Goal: Task Accomplishment & Management: Use online tool/utility

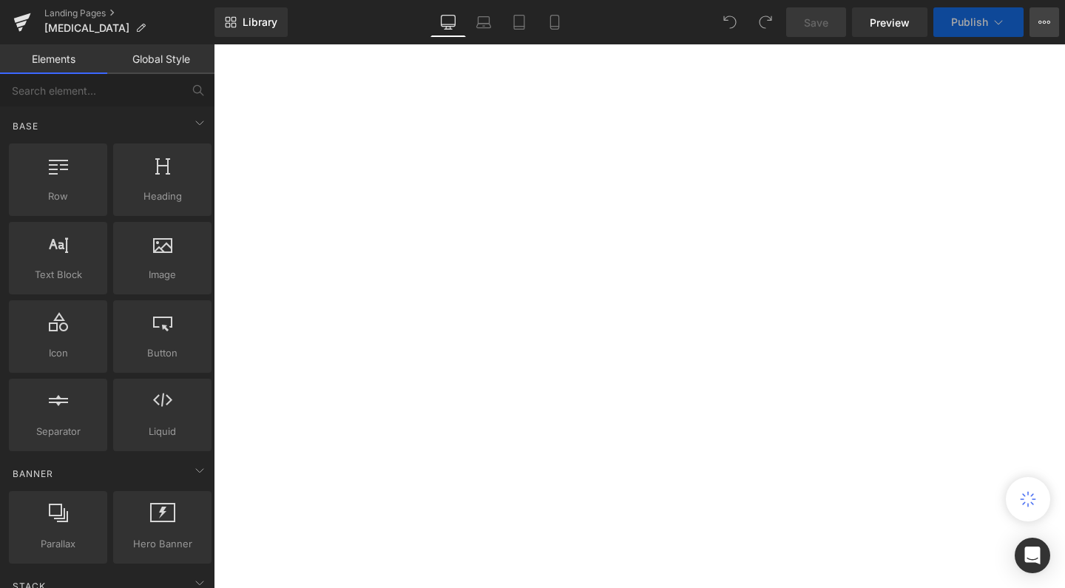
click at [1050, 24] on button "View Live Page View with current Template Save Template to Library Schedule Pub…" at bounding box center [1044, 22] width 30 height 30
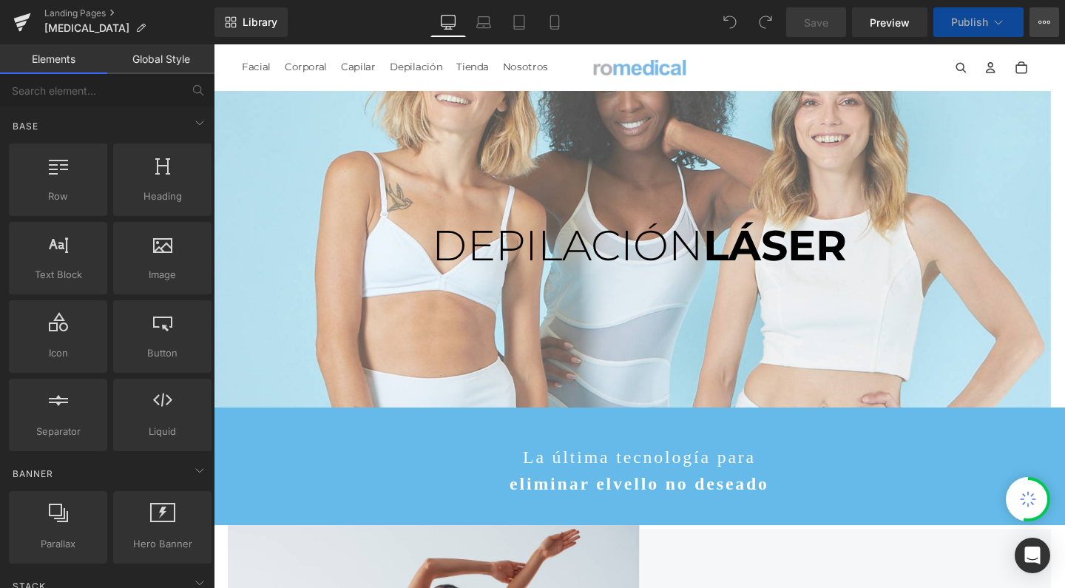
click at [1046, 18] on icon at bounding box center [1044, 22] width 12 height 12
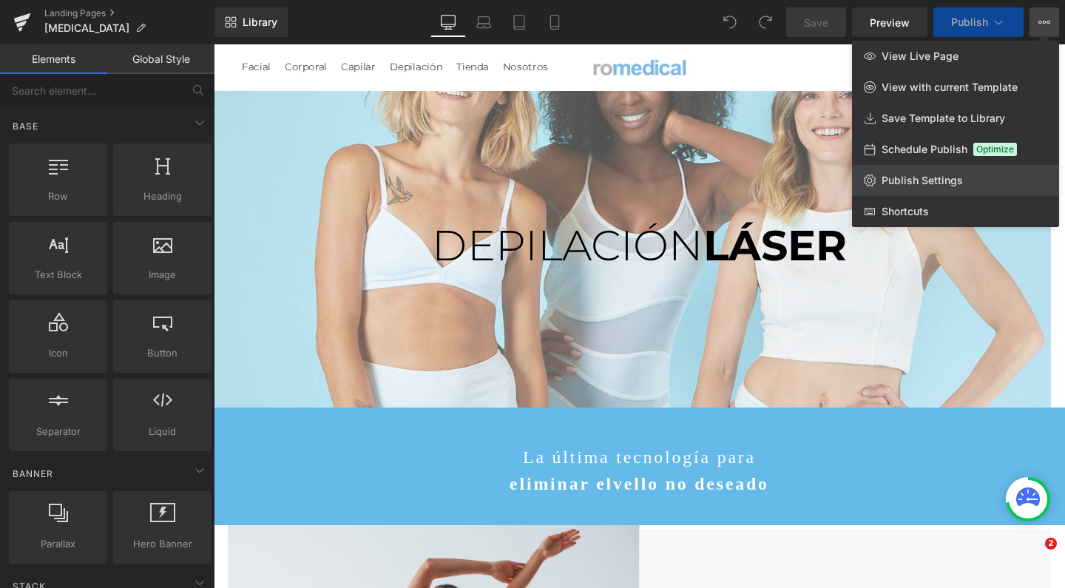
scroll to position [7, 7]
click at [927, 179] on span "Publish Settings" at bounding box center [922, 180] width 81 height 13
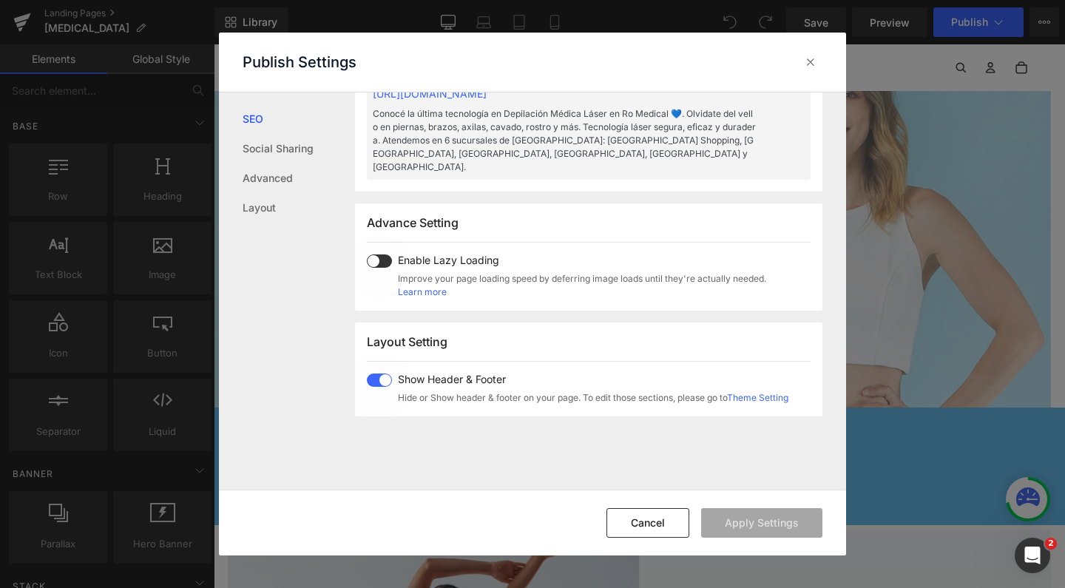
scroll to position [809, 0]
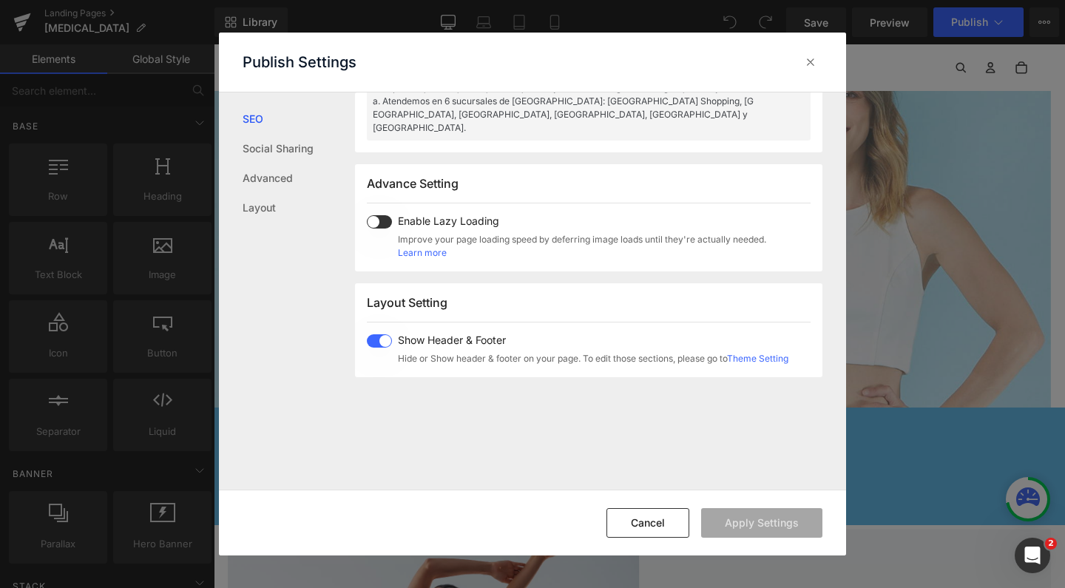
click at [384, 215] on span at bounding box center [379, 221] width 25 height 13
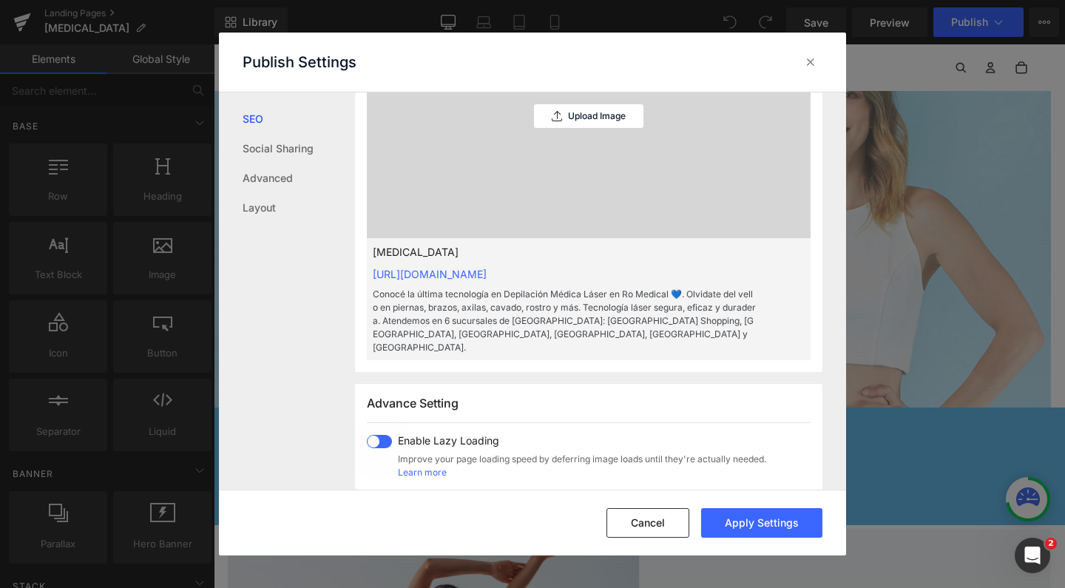
scroll to position [365, 0]
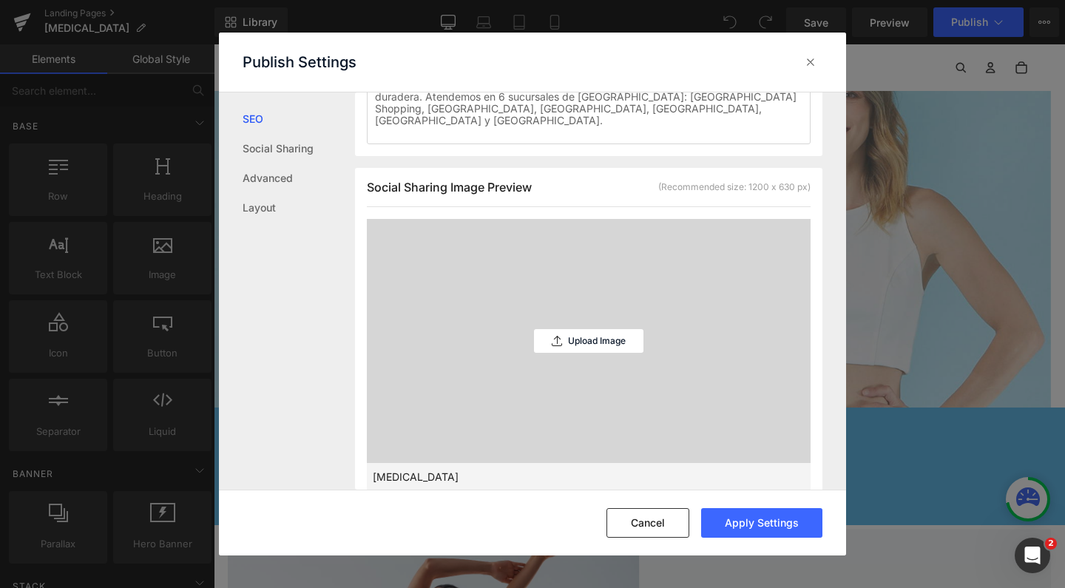
click at [610, 253] on div "Upload Image" at bounding box center [588, 341] width 109 height 244
click at [605, 336] on p "Upload Image" at bounding box center [597, 341] width 58 height 10
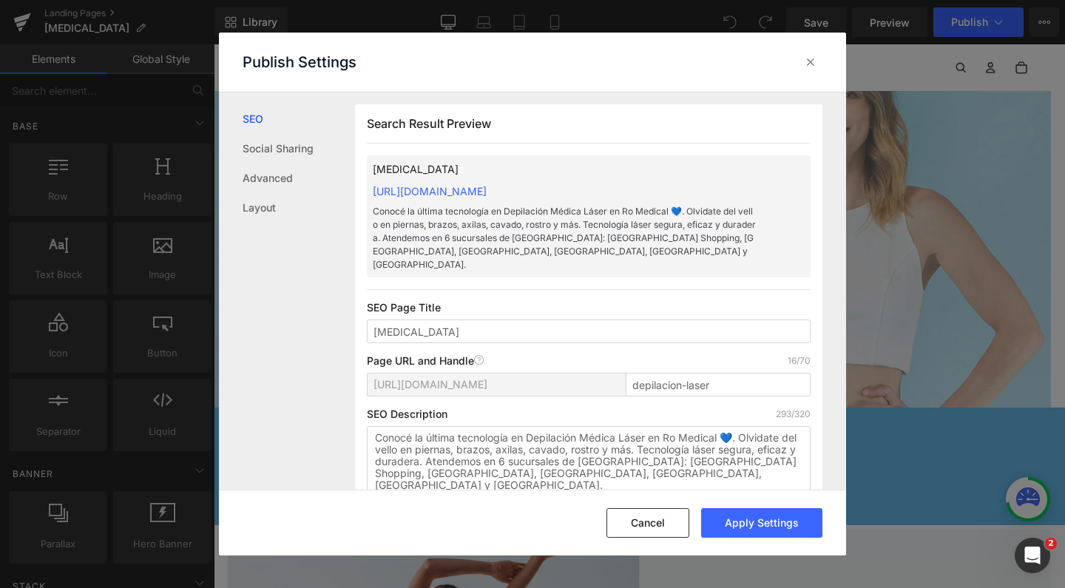
scroll to position [0, 0]
click at [732, 514] on button "Apply Settings" at bounding box center [761, 523] width 121 height 30
click at [278, 147] on link "Social Sharing" at bounding box center [299, 149] width 112 height 30
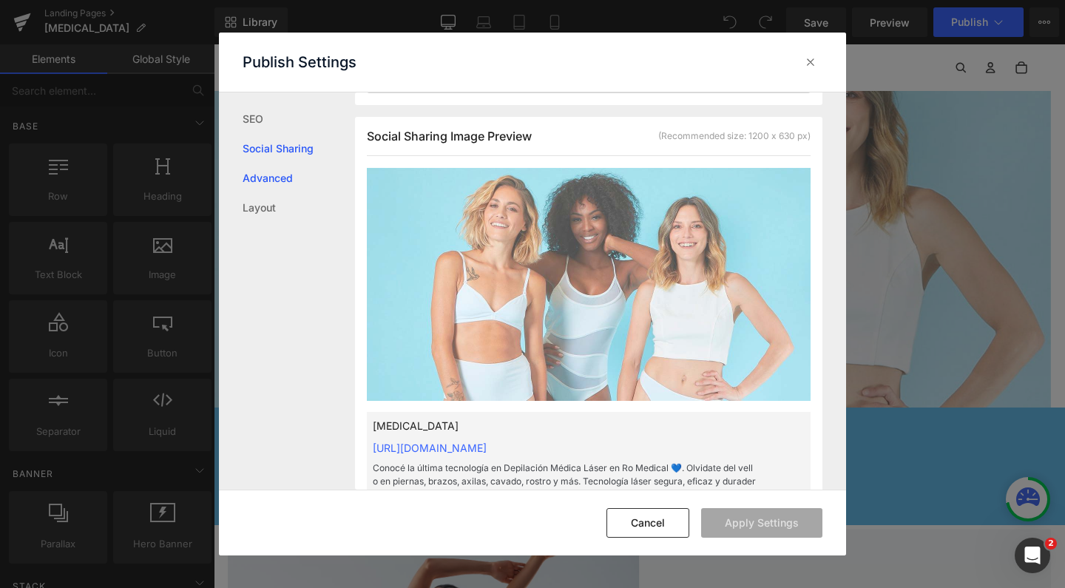
click at [274, 169] on link "Advanced" at bounding box center [299, 178] width 112 height 30
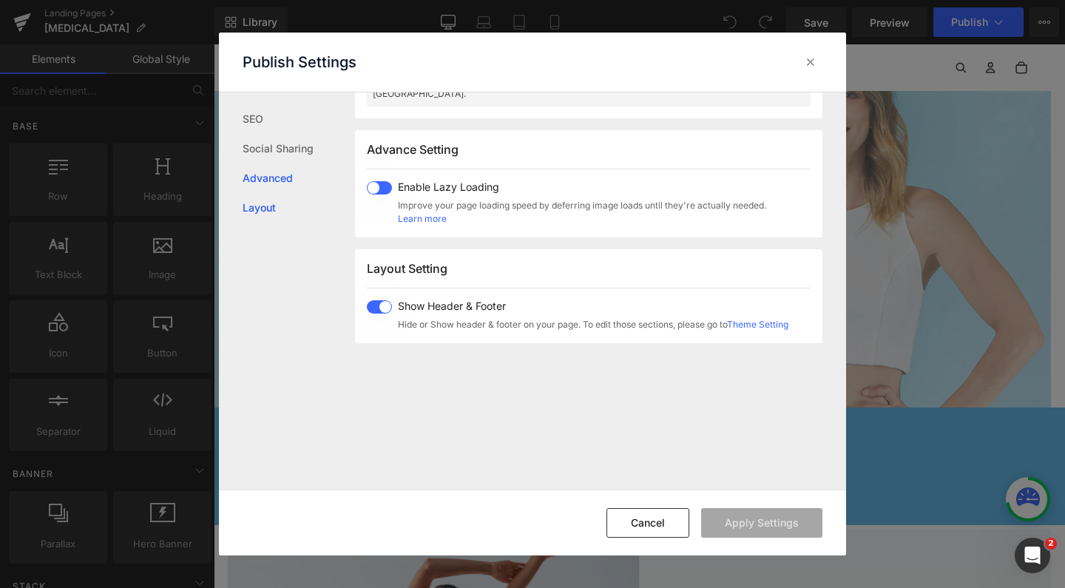
click at [271, 196] on link "Layout" at bounding box center [299, 208] width 112 height 30
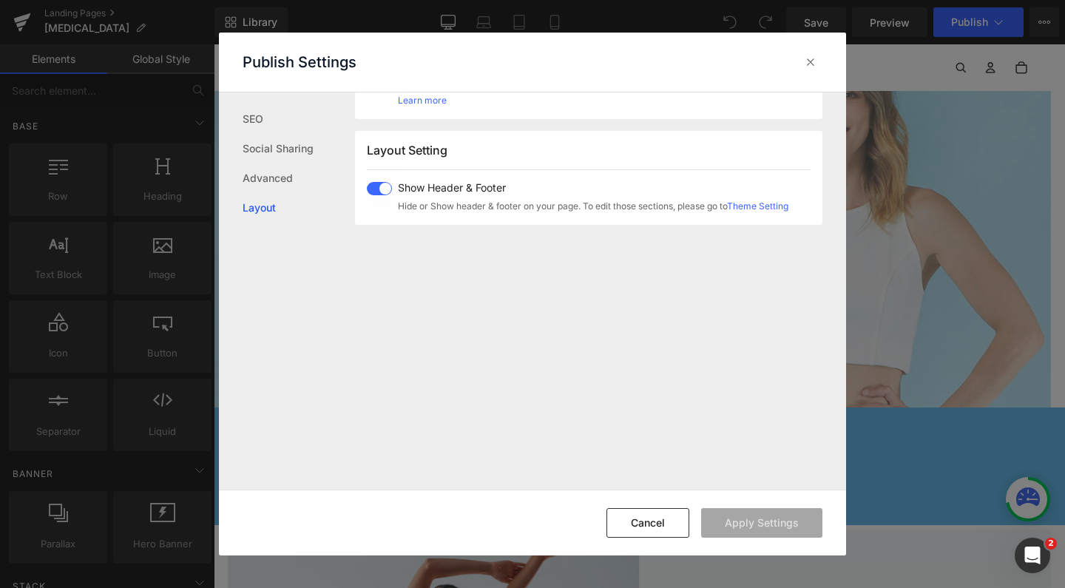
click at [822, 56] on div "Publish Settings" at bounding box center [532, 62] width 627 height 59
click at [806, 63] on icon at bounding box center [810, 62] width 15 height 15
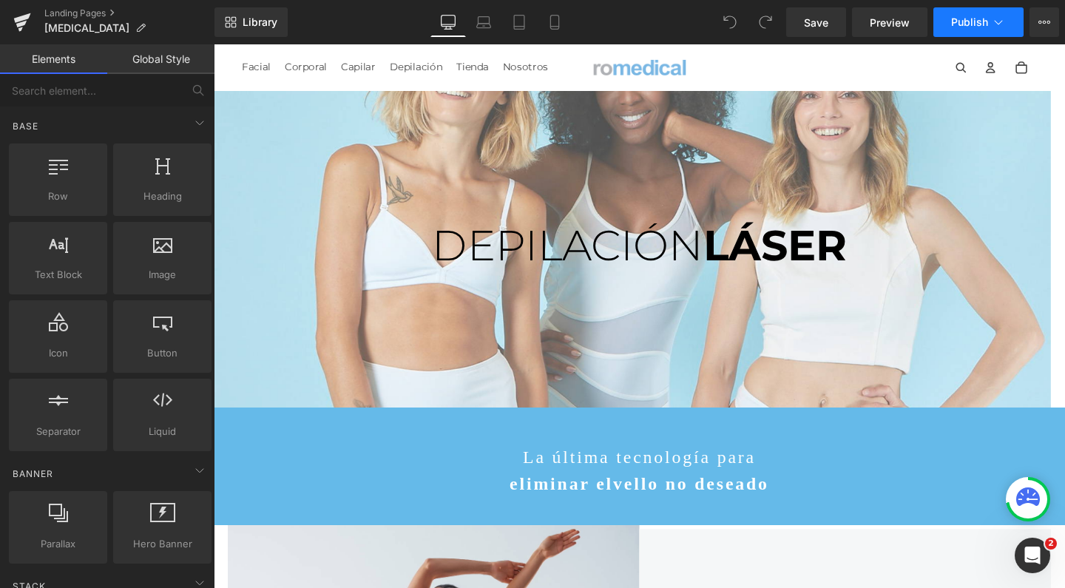
click at [965, 19] on span "Publish" at bounding box center [969, 22] width 37 height 12
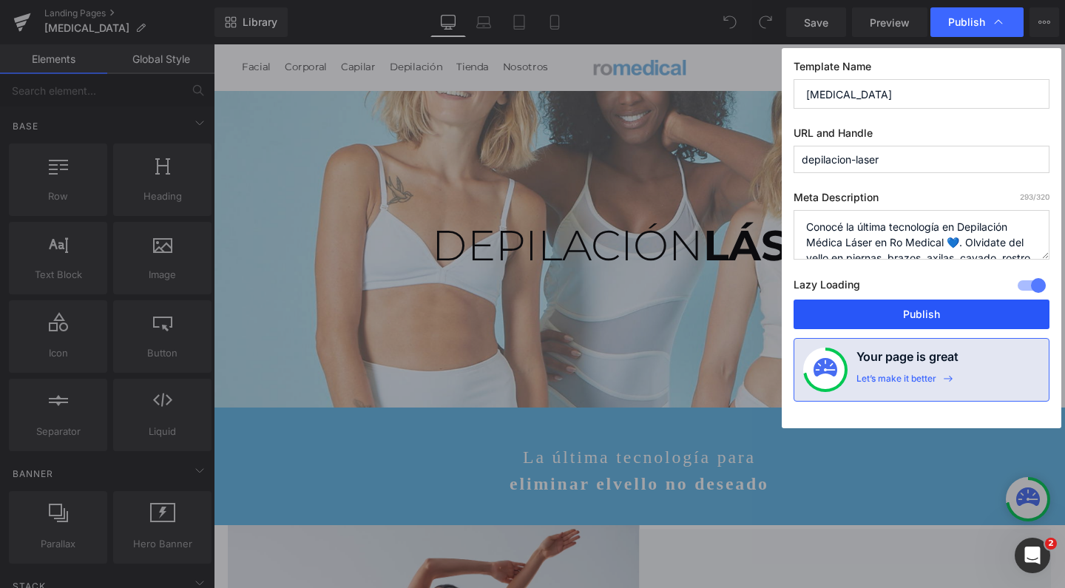
click at [867, 304] on button "Publish" at bounding box center [922, 315] width 256 height 30
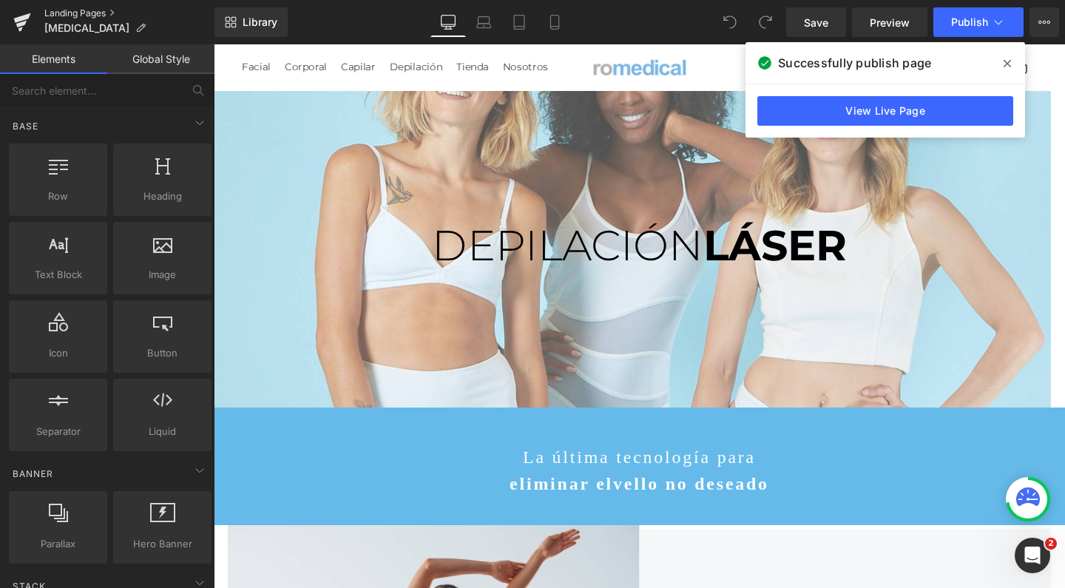
click at [70, 13] on link "Landing Pages" at bounding box center [129, 13] width 170 height 12
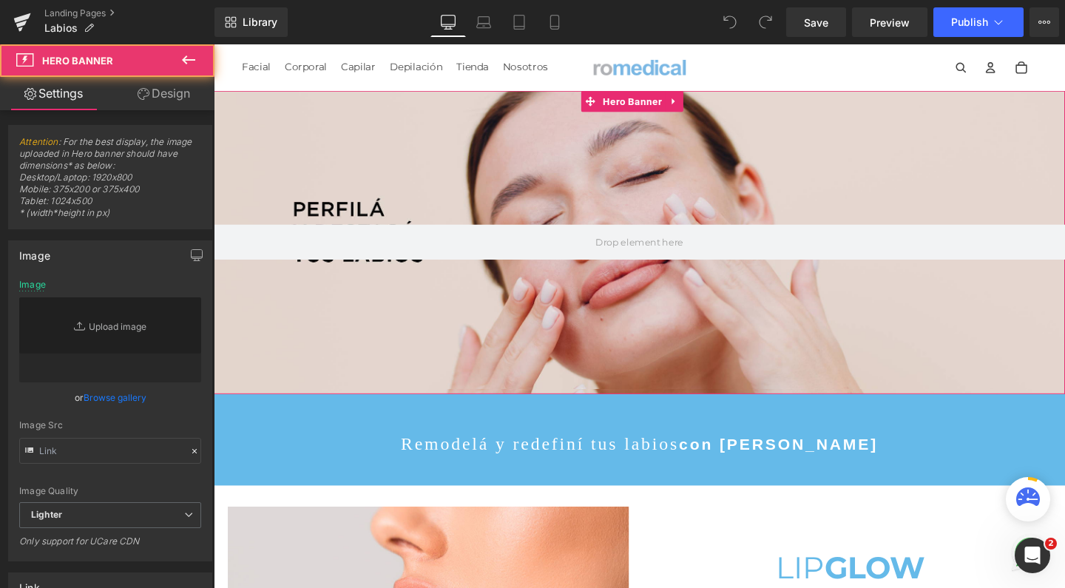
click at [644, 158] on div at bounding box center [661, 252] width 895 height 318
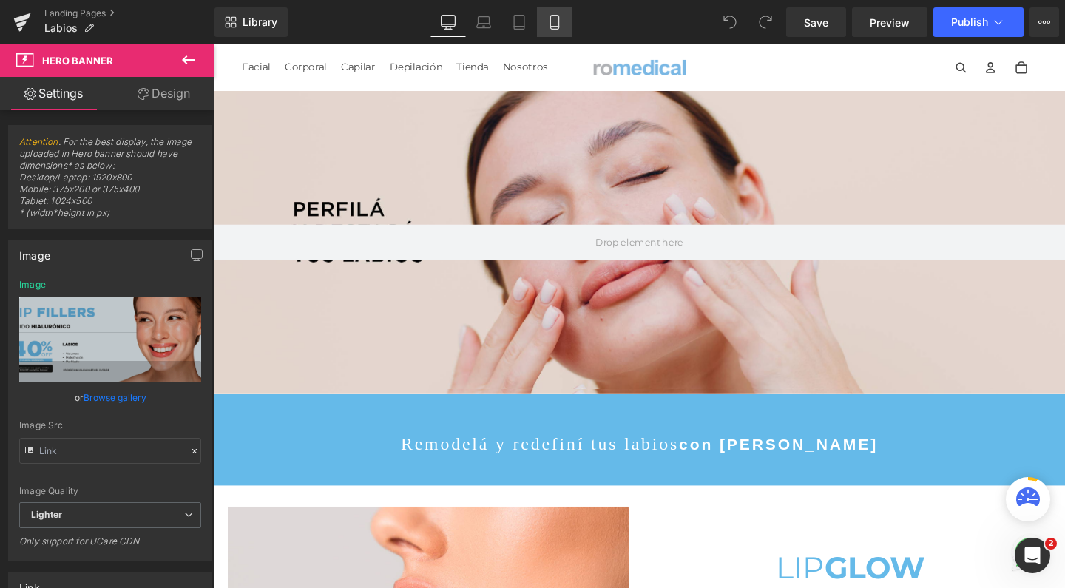
click at [551, 19] on icon at bounding box center [554, 23] width 8 height 14
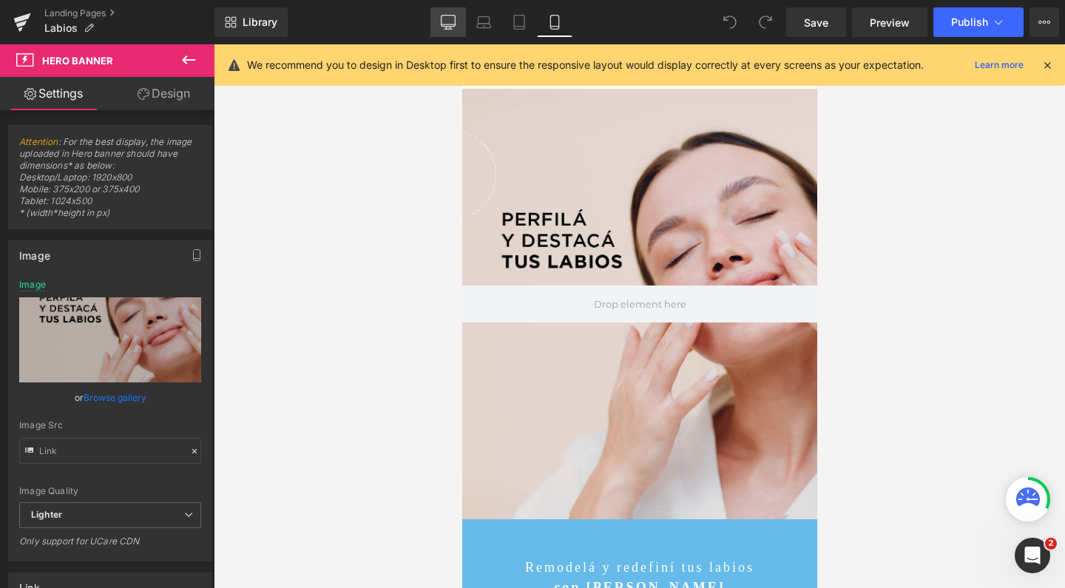
click at [439, 22] on link "Desktop" at bounding box center [447, 22] width 35 height 30
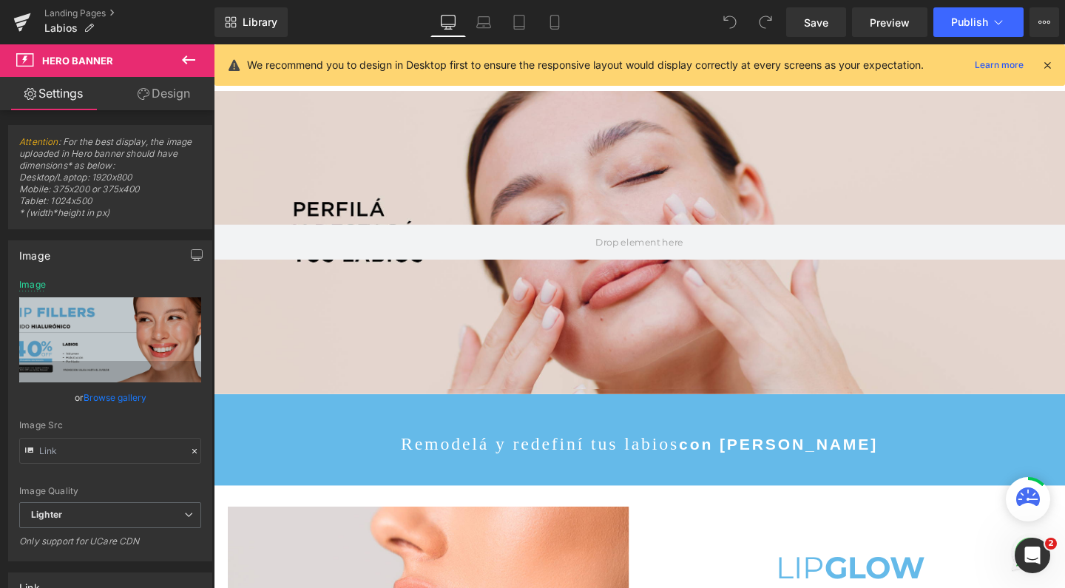
scroll to position [4, 0]
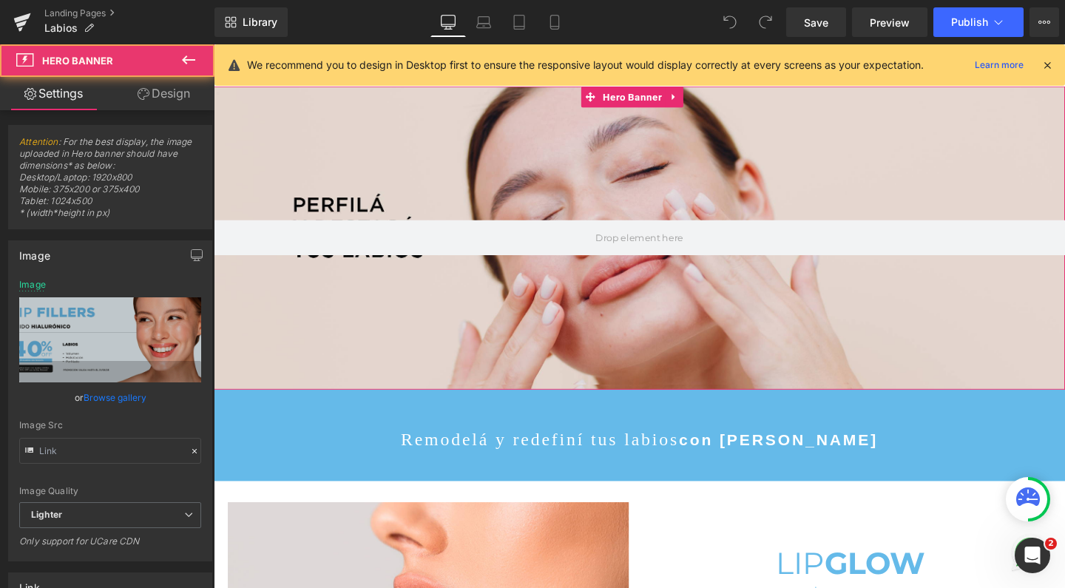
click at [563, 138] on div at bounding box center [661, 248] width 895 height 318
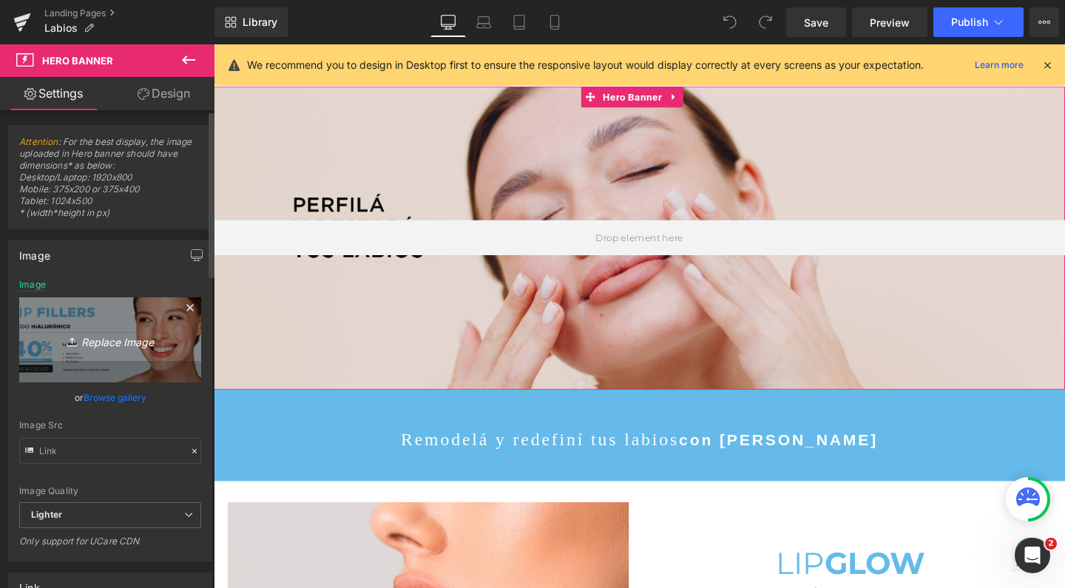
click at [90, 304] on link "Replace Image" at bounding box center [110, 339] width 182 height 85
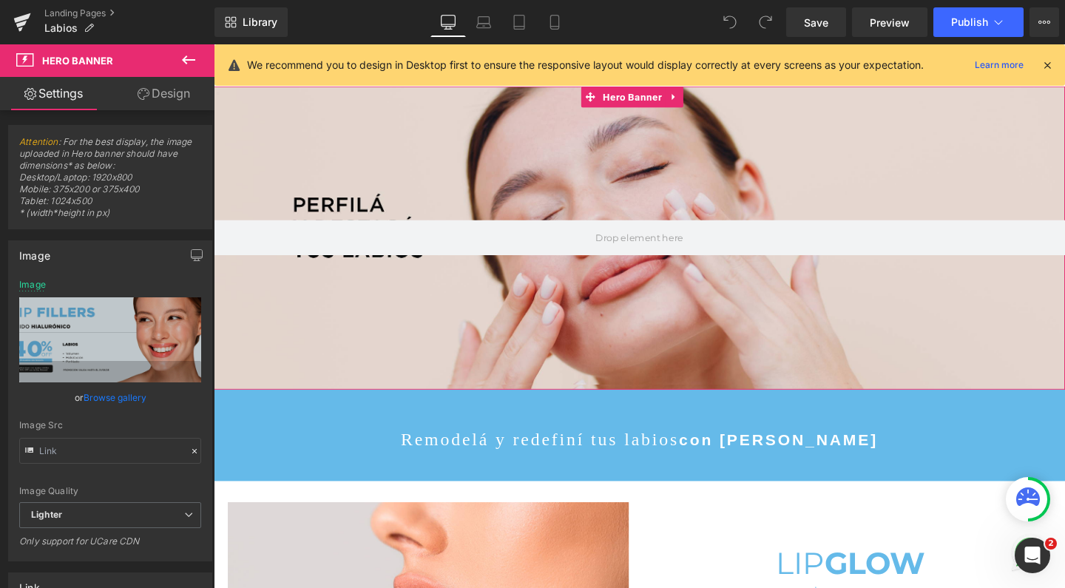
type input "C:\fakepath\labiossss-29.png"
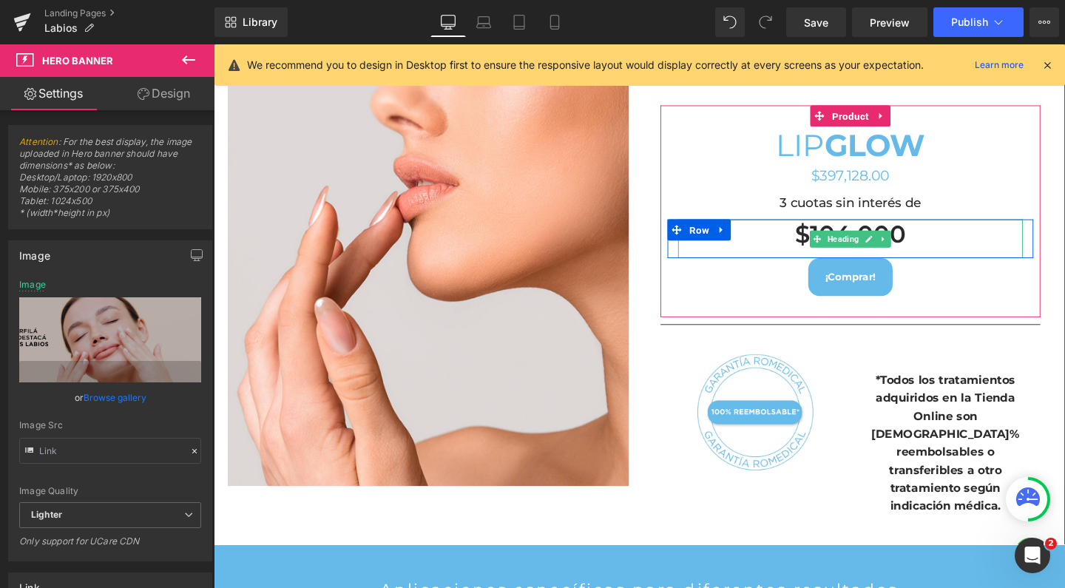
scroll to position [441, 0]
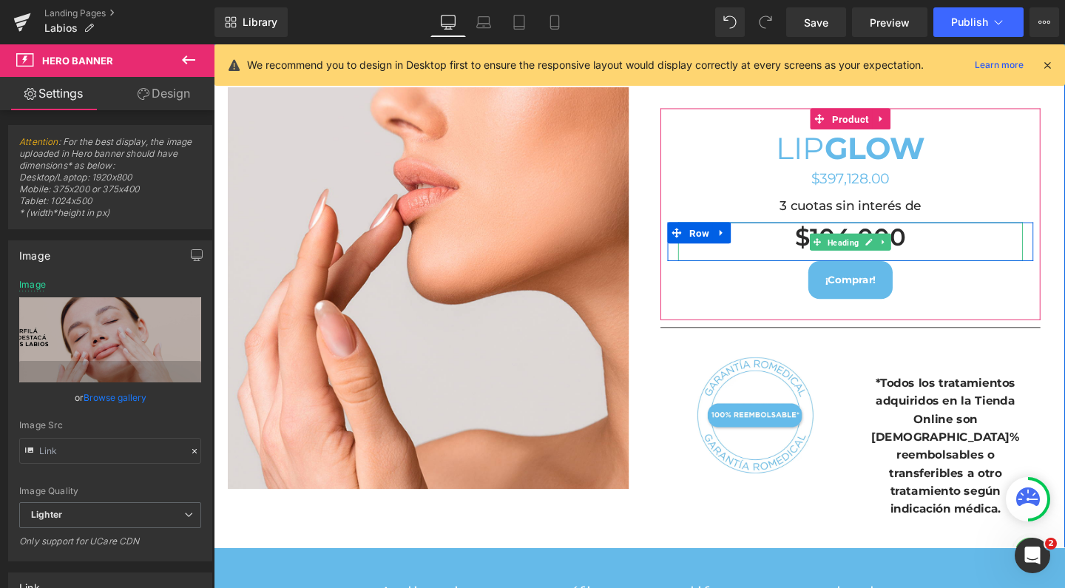
drag, startPoint x: 869, startPoint y: 229, endPoint x: 745, endPoint y: 615, distance: 406.2
click at [869, 243] on span "Heading" at bounding box center [875, 252] width 39 height 18
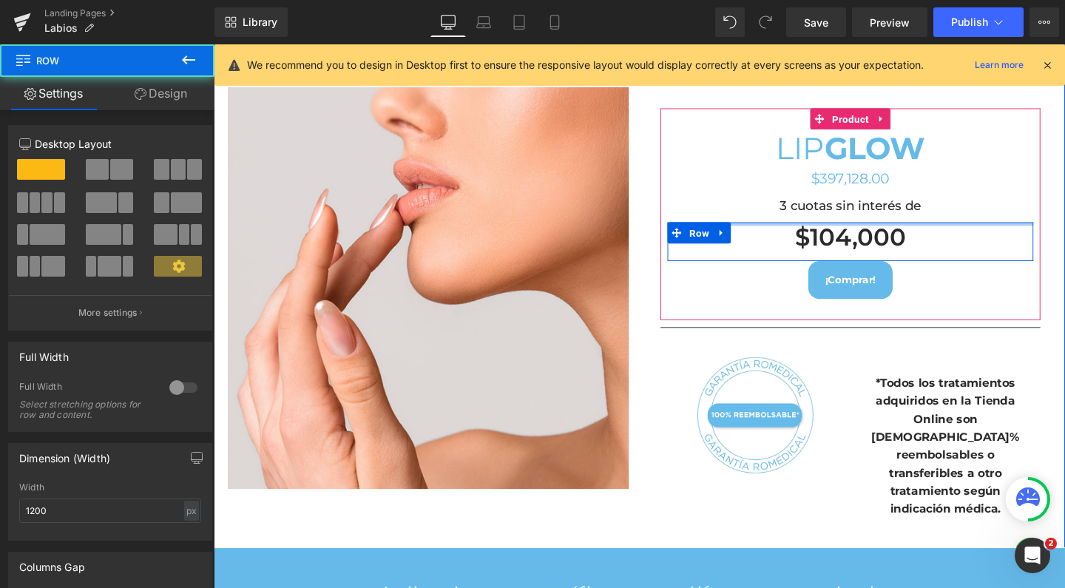
click at [856, 231] on div at bounding box center [883, 233] width 385 height 4
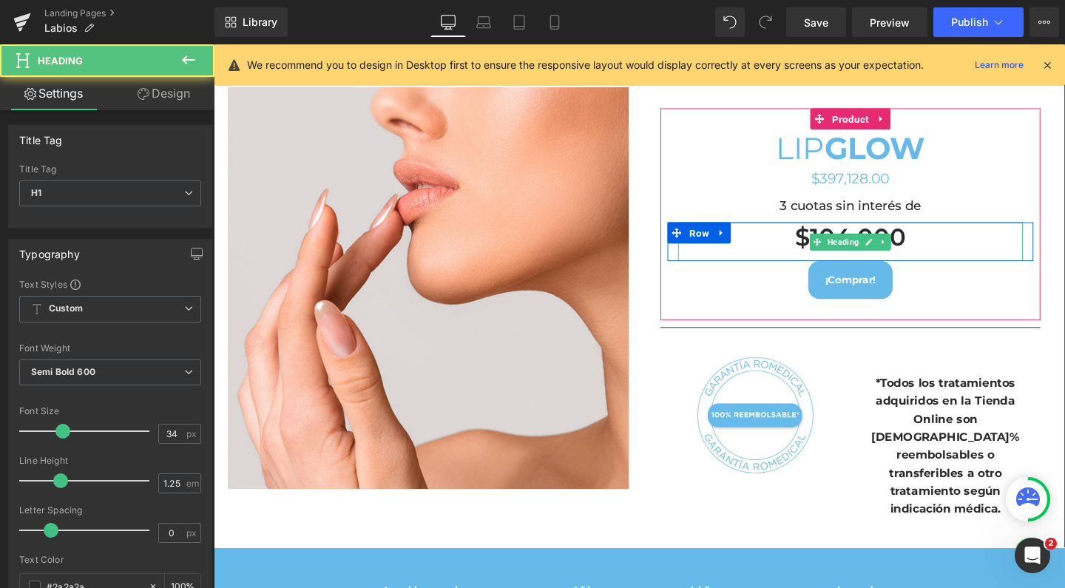
click at [831, 231] on h1 "$104,000" at bounding box center [883, 247] width 362 height 32
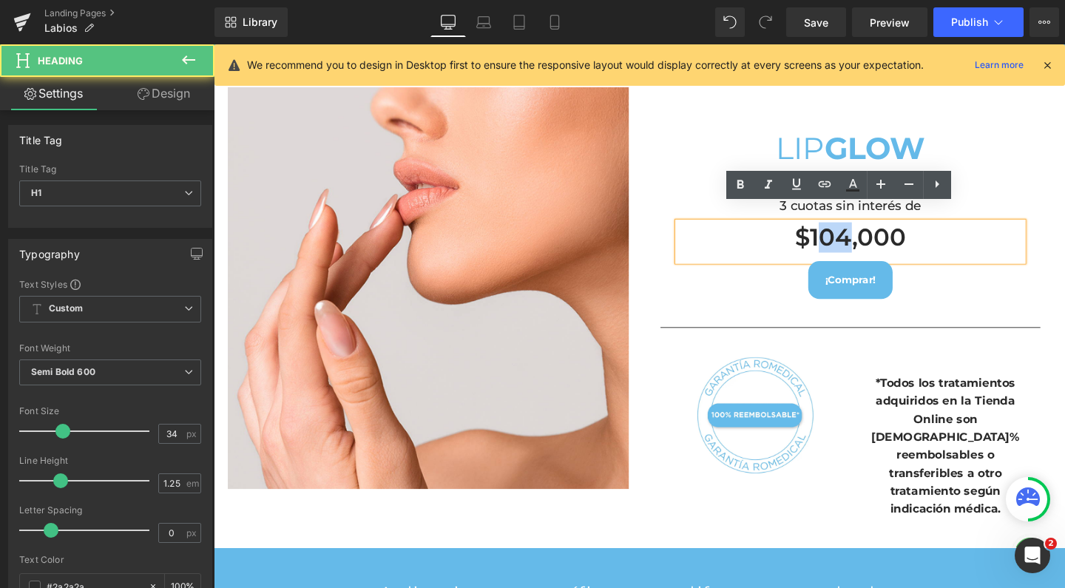
drag, startPoint x: 842, startPoint y: 227, endPoint x: 871, endPoint y: 227, distance: 29.6
click at [871, 231] on h1 "$104,000" at bounding box center [883, 247] width 362 height 32
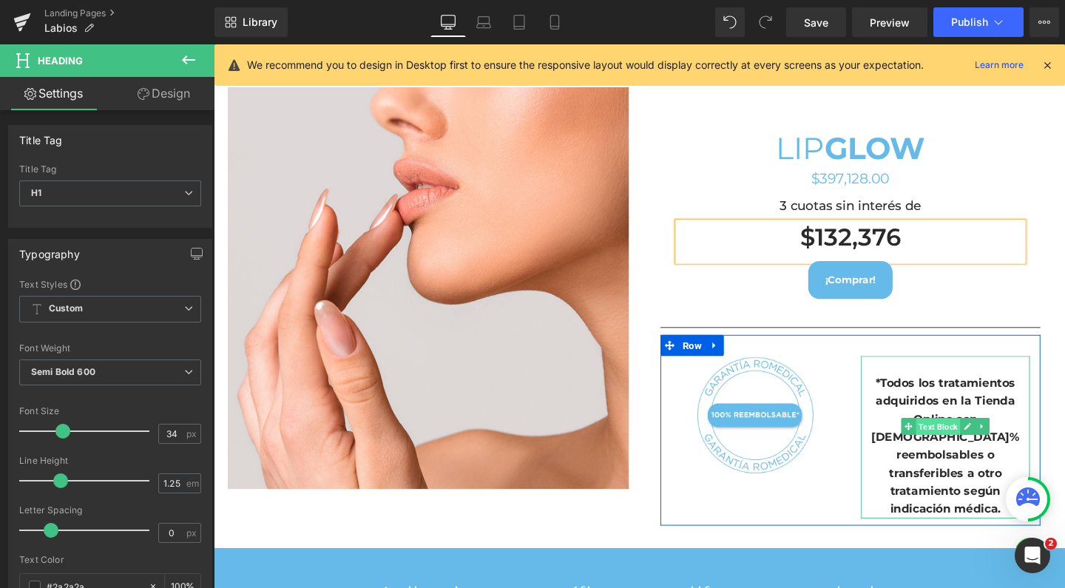
click at [970, 438] on span "Text Block" at bounding box center [975, 447] width 47 height 18
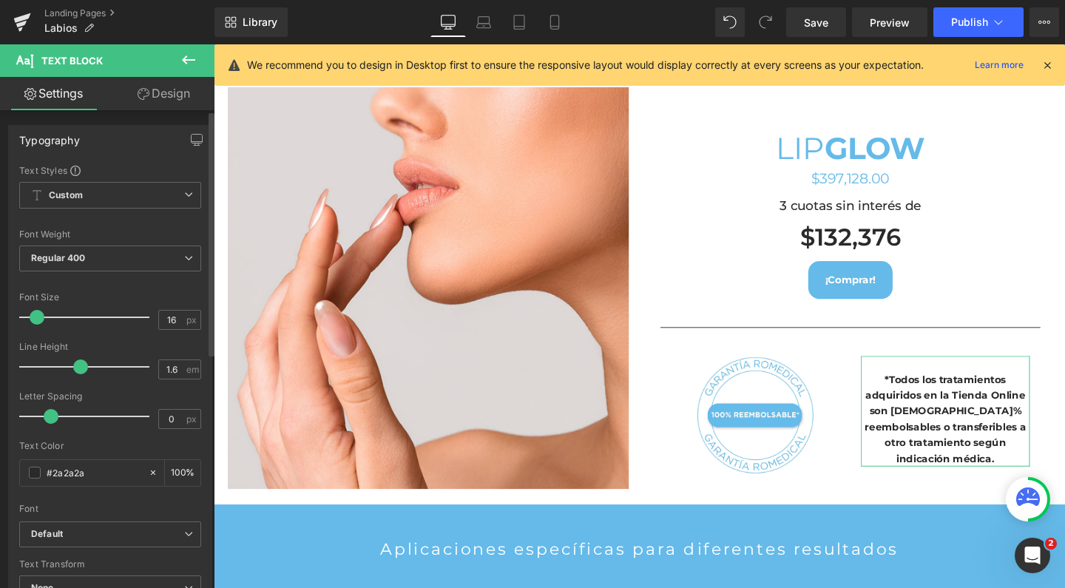
click at [36, 319] on div at bounding box center [88, 317] width 123 height 30
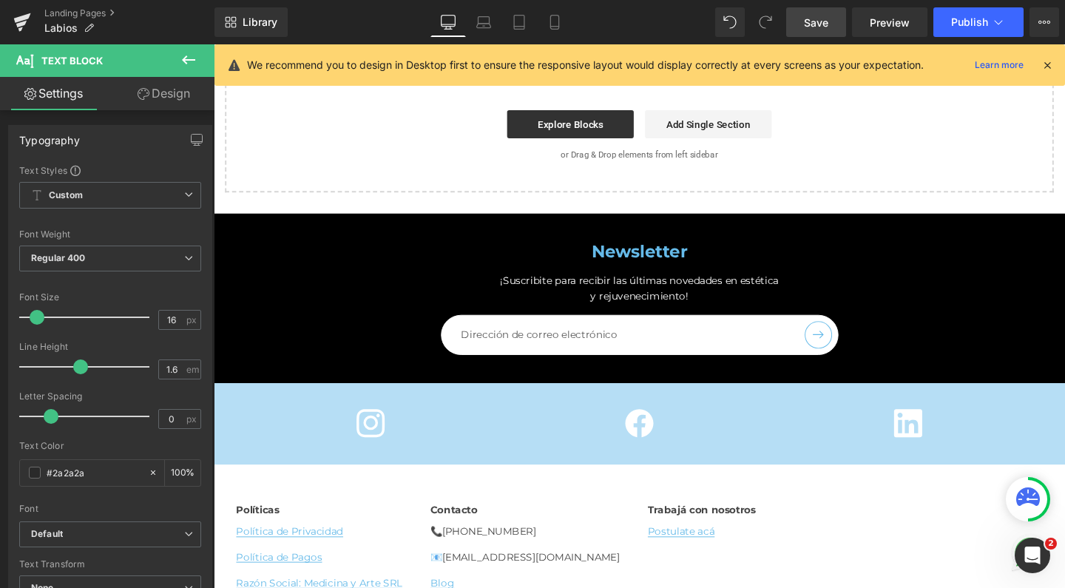
scroll to position [4116, 0]
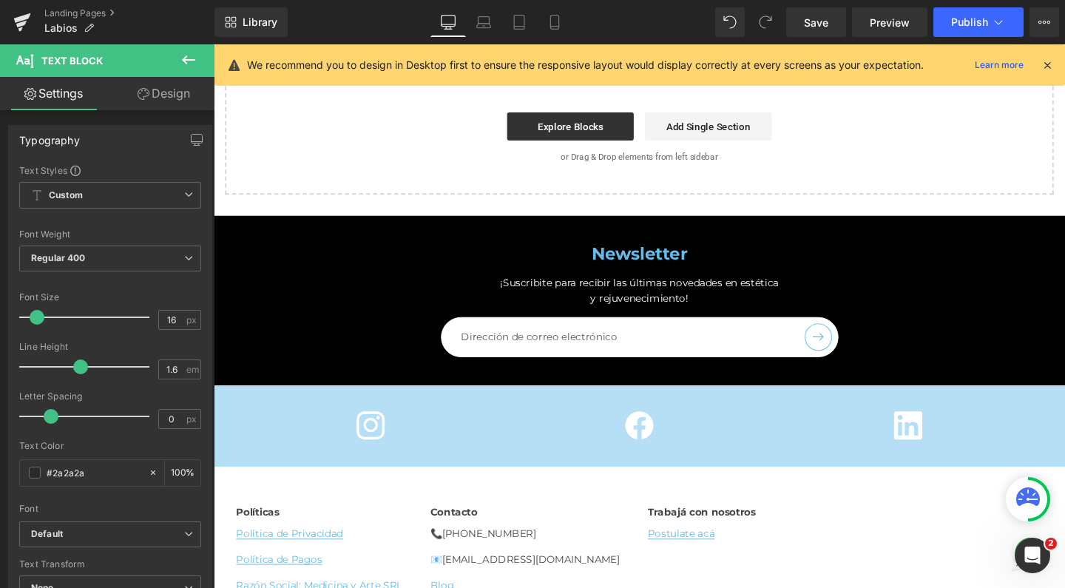
click at [813, 29] on span "Save" at bounding box center [816, 23] width 24 height 16
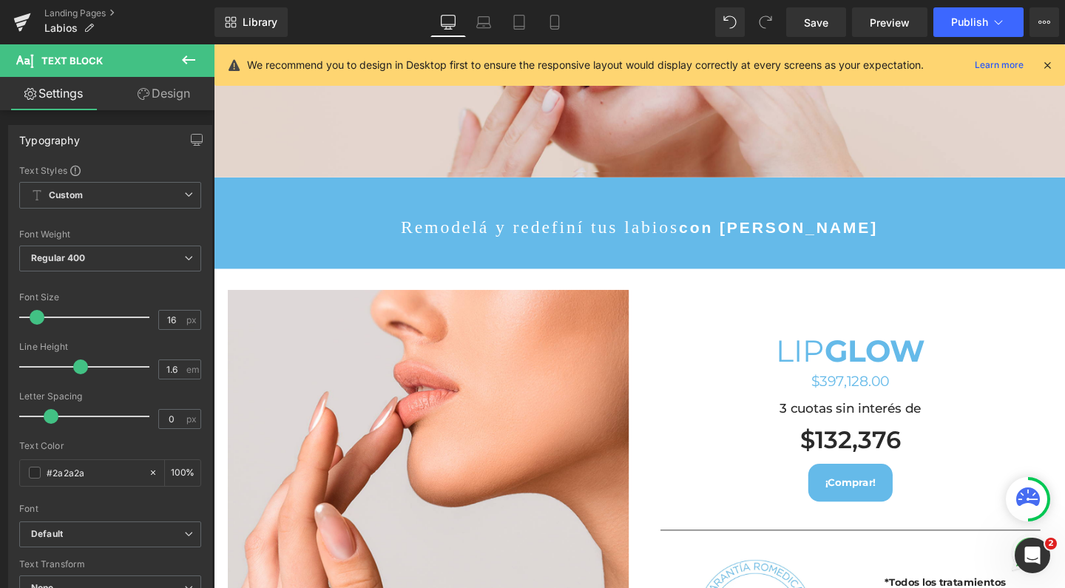
scroll to position [229, 0]
click at [983, 24] on span "Publish" at bounding box center [969, 22] width 37 height 12
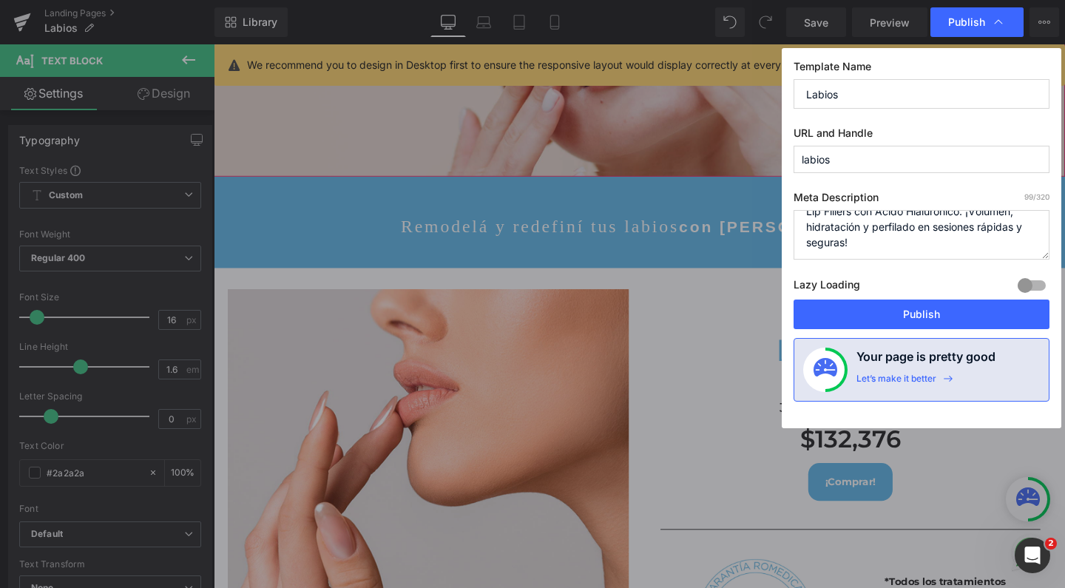
scroll to position [16, 0]
click at [881, 243] on textarea "Lip Fillers con Ácido Hialurónico: ¡Volumen, hidratación y perfilado en sesione…" at bounding box center [922, 235] width 256 height 50
click at [1001, 234] on textarea "Lip Fillers con Ácido Hialurónico: ¡Volumen, hidratación y perfilado en sesione…" at bounding box center [922, 235] width 256 height 50
click at [980, 251] on textarea "Lip Fillers con Ácido Hialurónico: ¡Volumen, hidratación y perfilado en sesione…" at bounding box center [922, 235] width 256 height 50
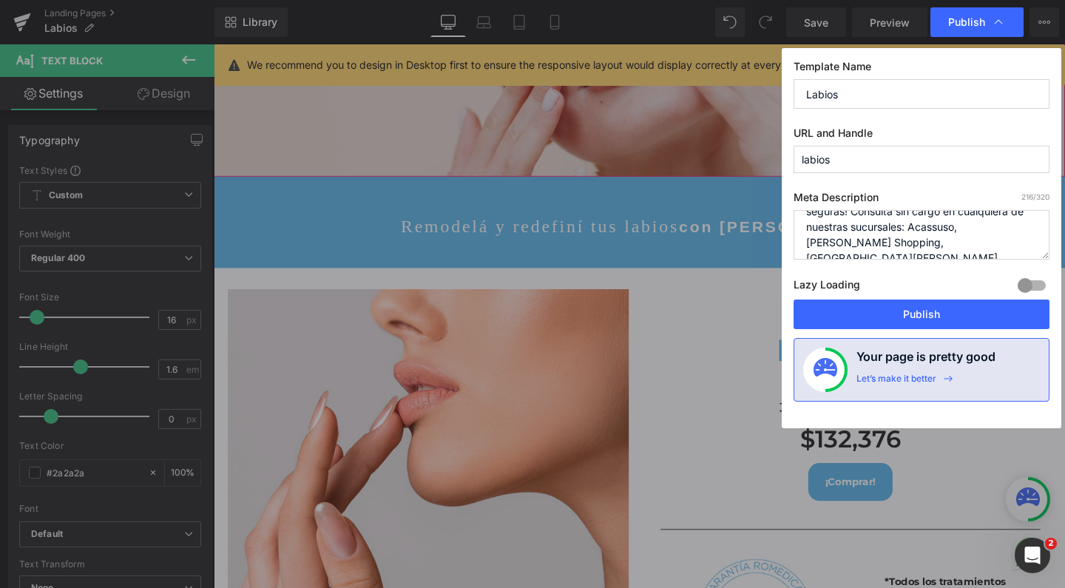
scroll to position [52, 0]
type textarea "Lip Fillers con Ácido Hialurónico: ¡Volumen, hidratación y perfilado en sesione…"
click at [1032, 289] on div at bounding box center [1031, 286] width 35 height 24
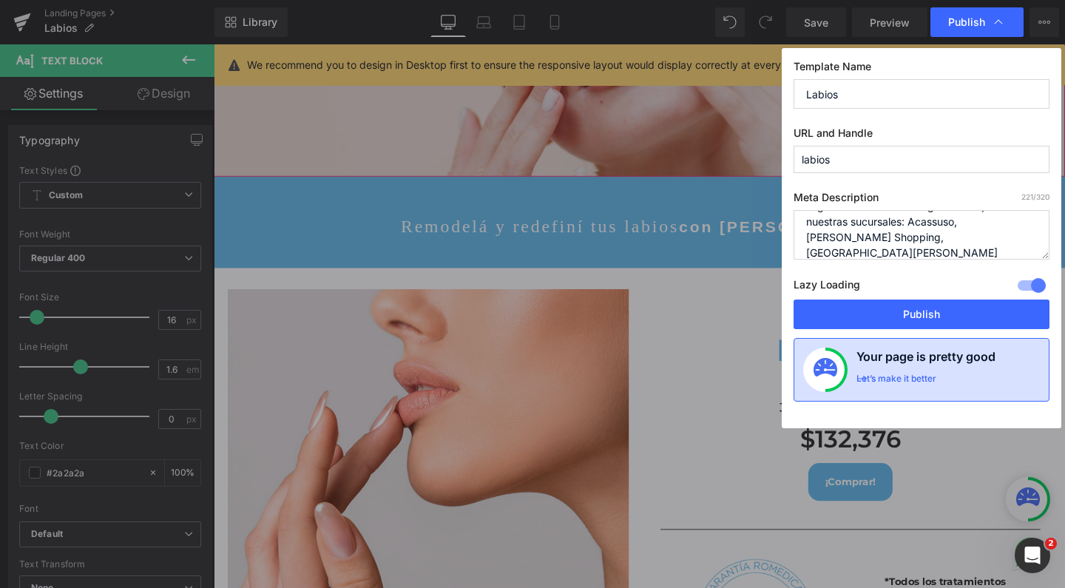
click at [932, 379] on div "Let’s make it better" at bounding box center [896, 382] width 80 height 19
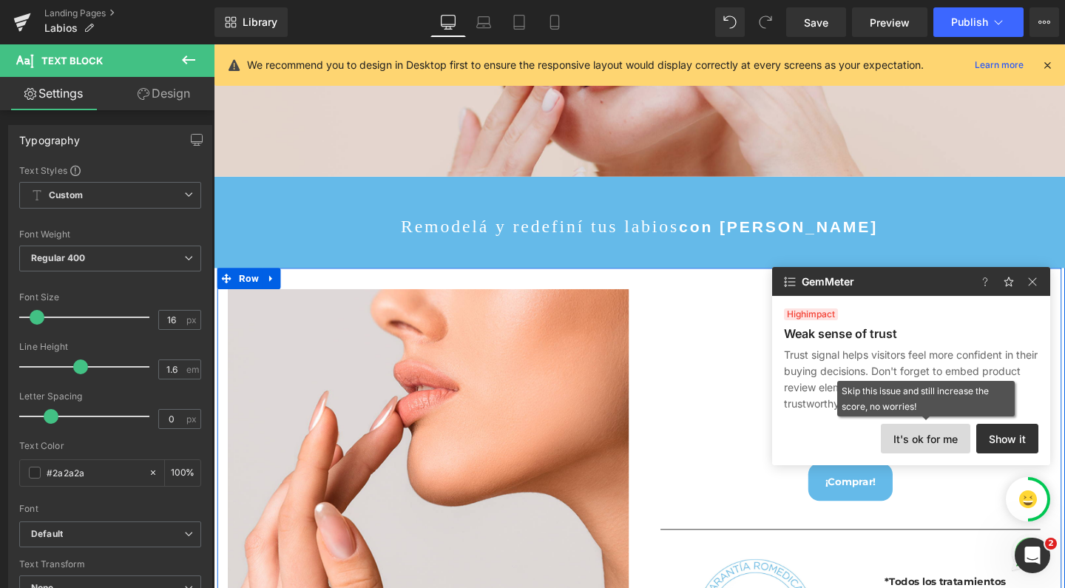
click at [960, 435] on button "It's ok for me" at bounding box center [925, 439] width 89 height 30
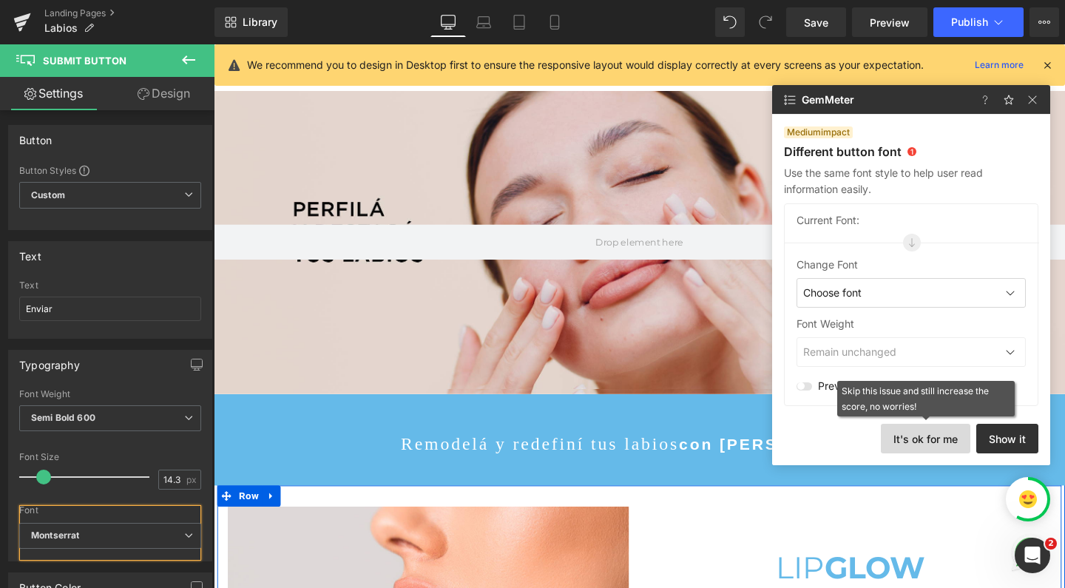
scroll to position [357, 0]
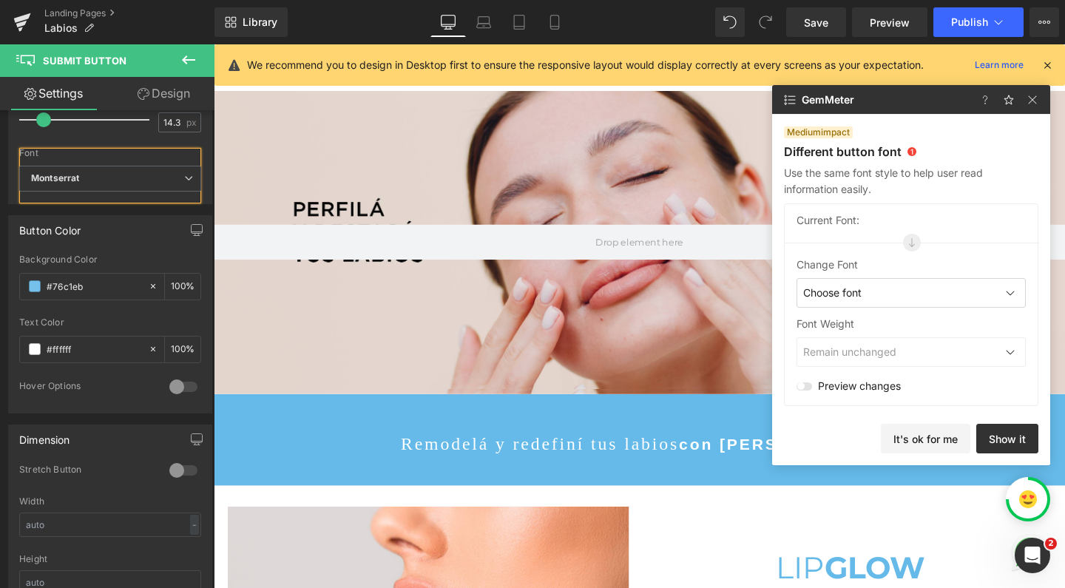
click at [920, 298] on div "Choose font" at bounding box center [910, 293] width 229 height 30
click at [866, 412] on div "Roboto" at bounding box center [879, 414] width 166 height 30
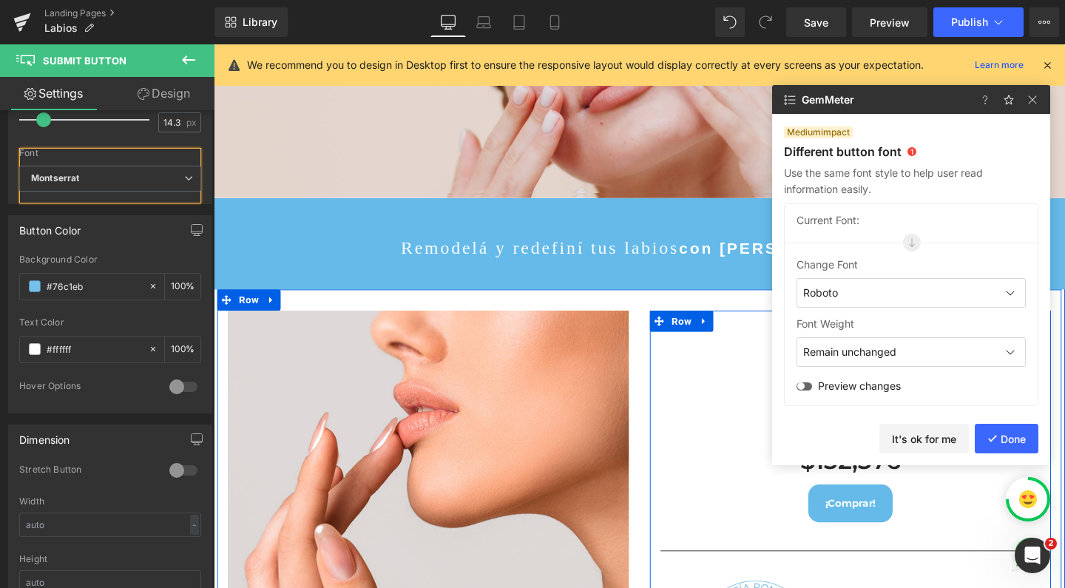
scroll to position [202, 0]
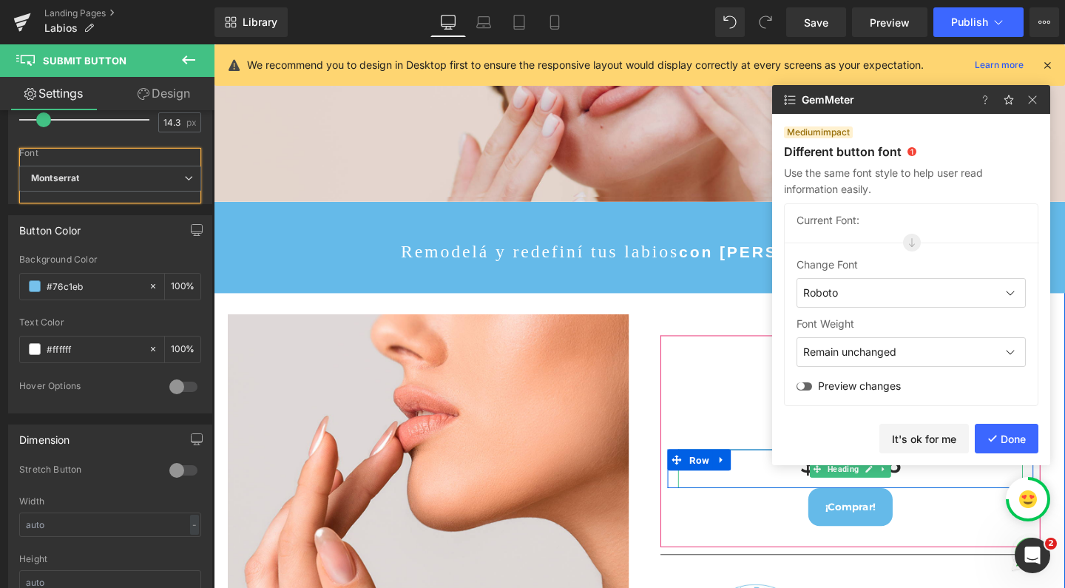
click at [854, 297] on div "Roboto" at bounding box center [910, 293] width 229 height 30
click at [856, 393] on div "Work Sans" at bounding box center [879, 385] width 166 height 30
click at [859, 298] on div "Work Sans" at bounding box center [910, 293] width 229 height 30
click at [854, 351] on div "Montserrat" at bounding box center [879, 355] width 166 height 30
click at [801, 383] on div at bounding box center [804, 386] width 16 height 8
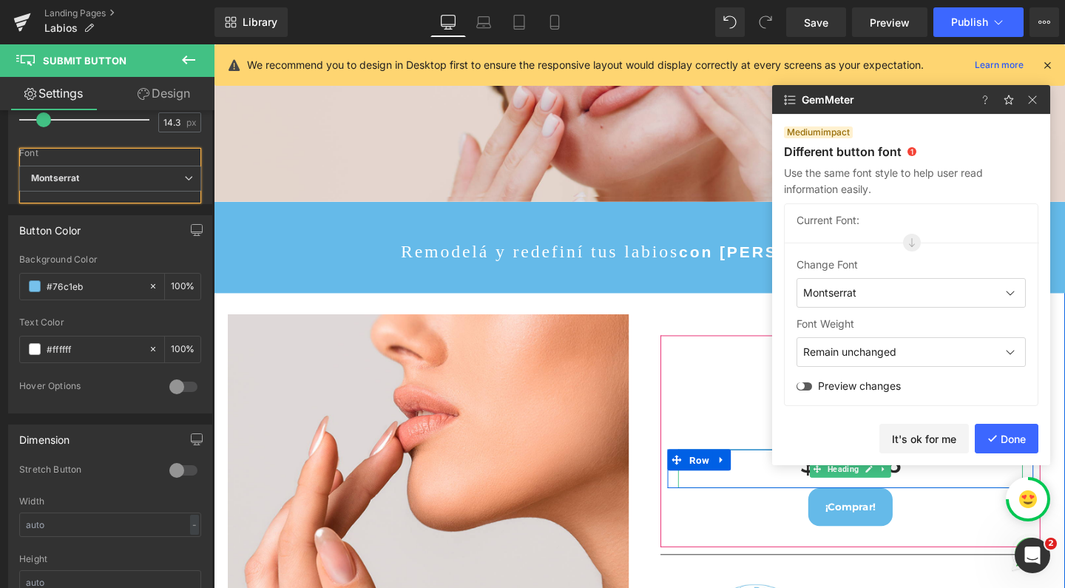
click at [801, 386] on input "checkbox" at bounding box center [801, 386] width 10 height 1
checkbox input "true"
click at [1000, 439] on button "Done" at bounding box center [1007, 439] width 64 height 30
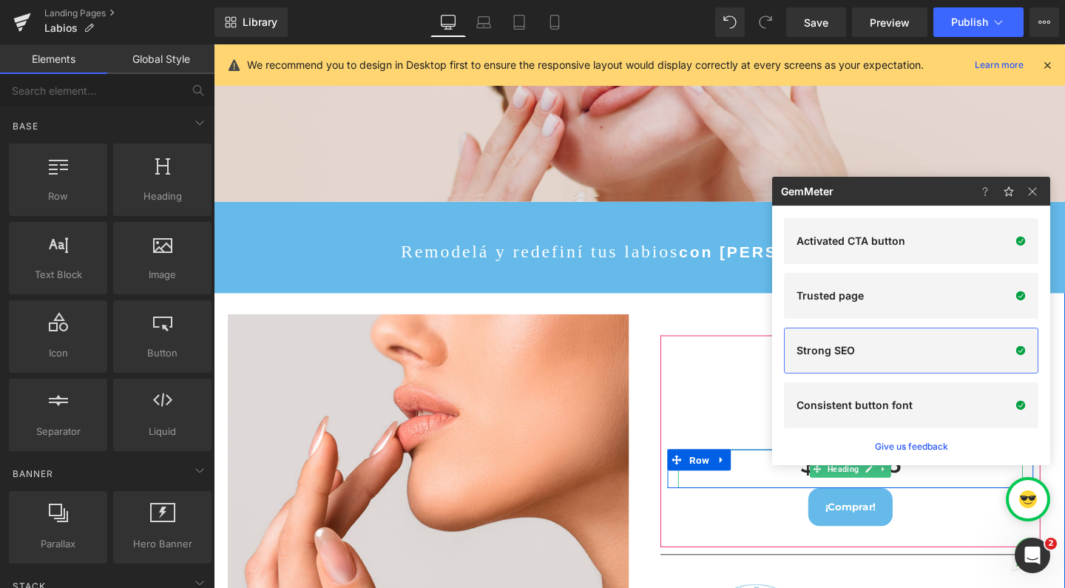
click at [927, 361] on div "Strong SEO" at bounding box center [911, 351] width 254 height 46
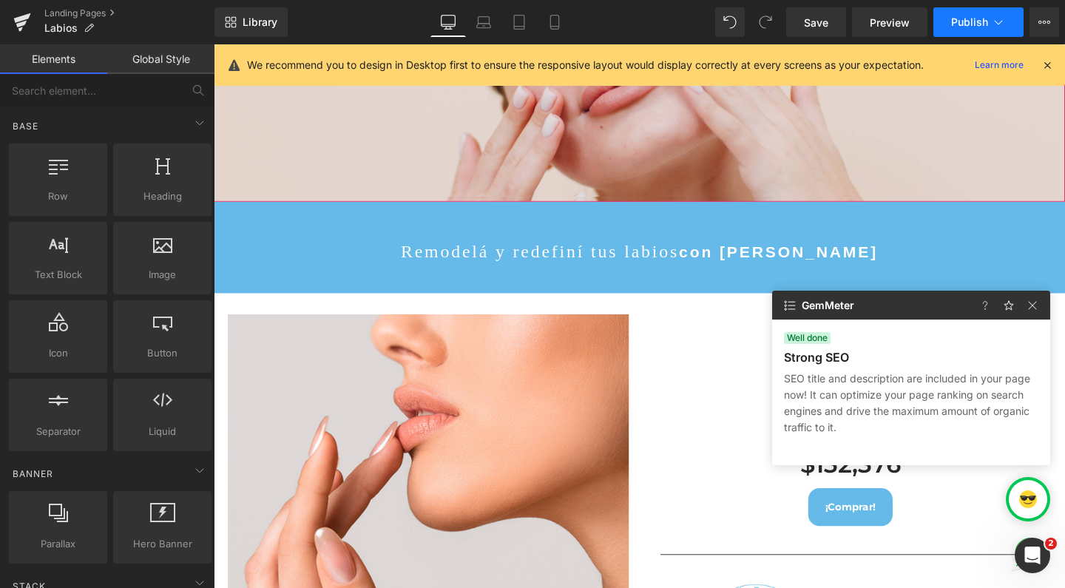
click at [1001, 18] on icon at bounding box center [998, 22] width 15 height 15
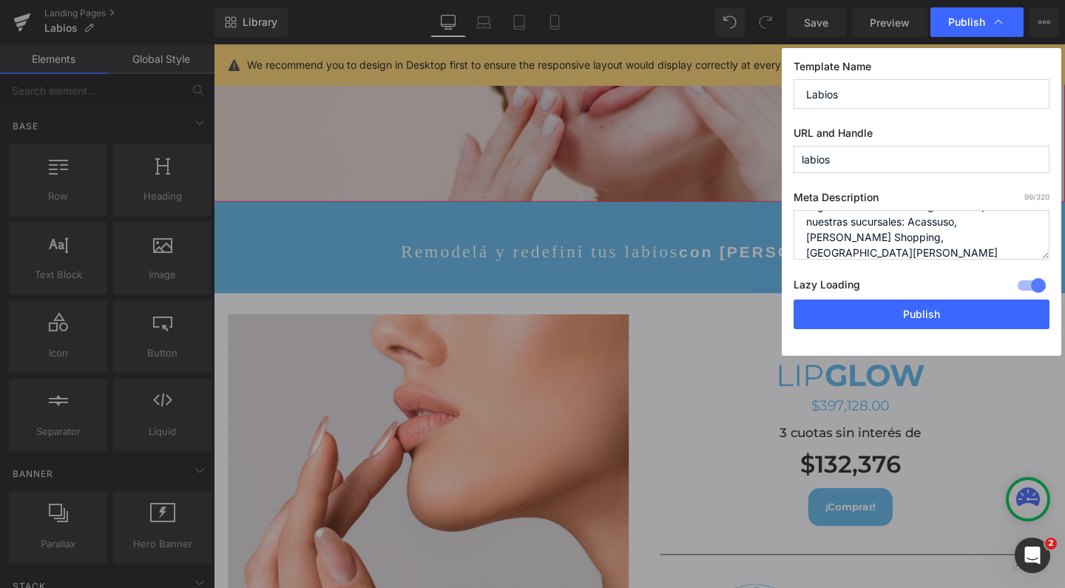
scroll to position [16, 0]
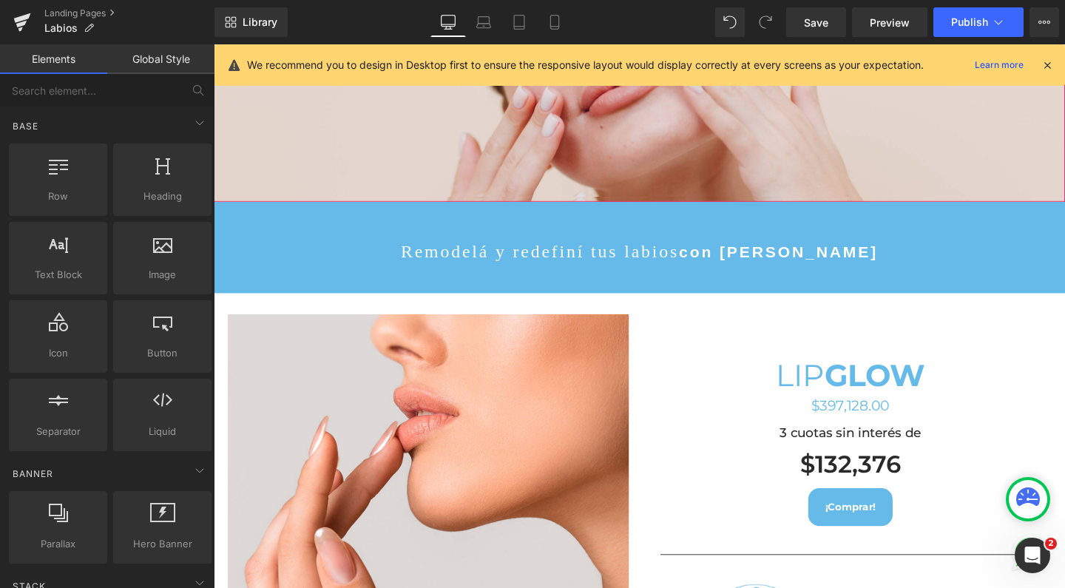
click at [1040, 23] on icon at bounding box center [1044, 22] width 12 height 12
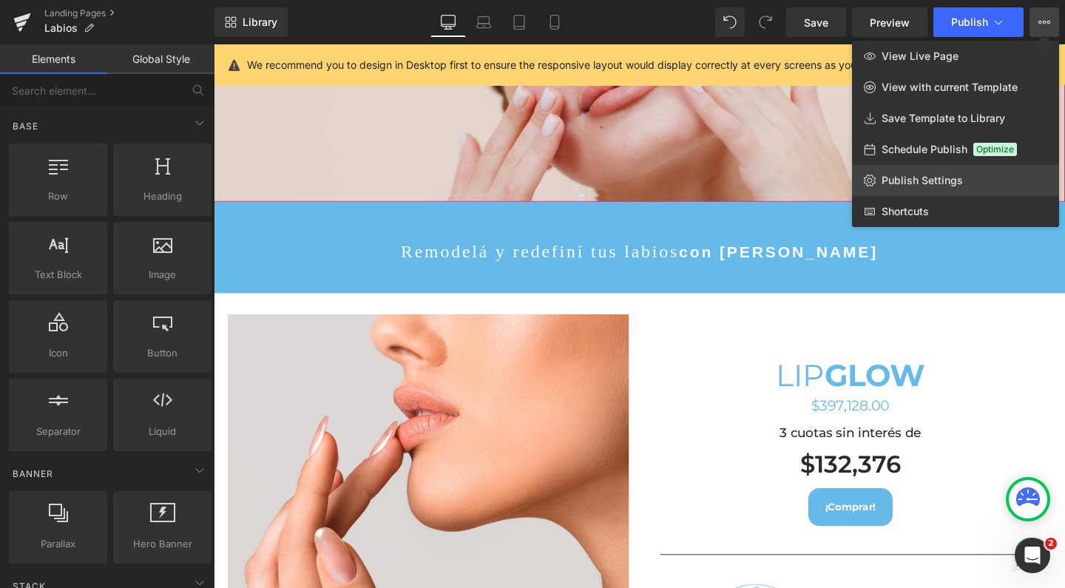
click at [930, 184] on span "Publish Settings" at bounding box center [922, 180] width 81 height 13
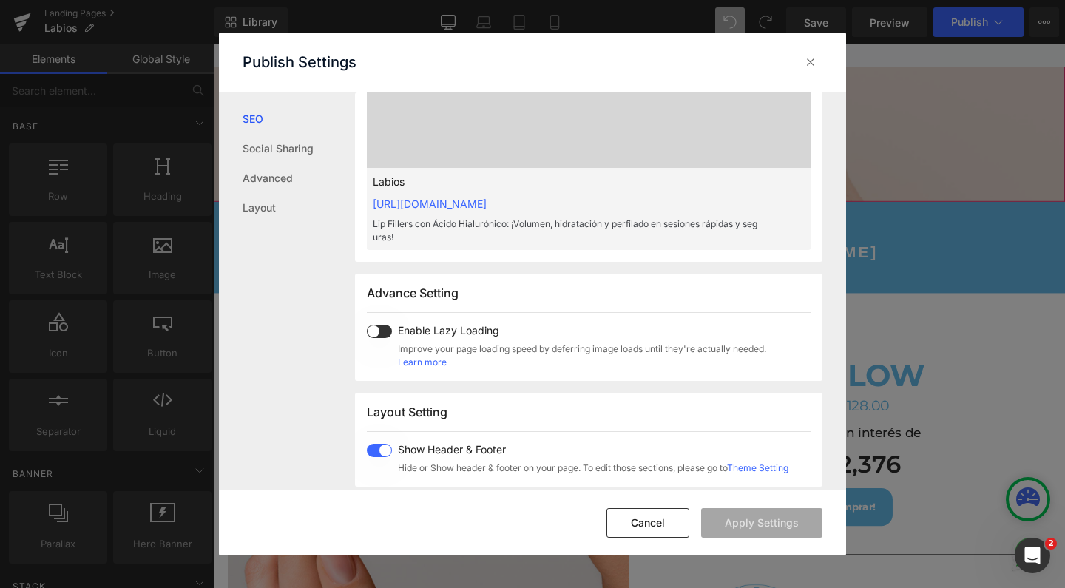
scroll to position [632, 0]
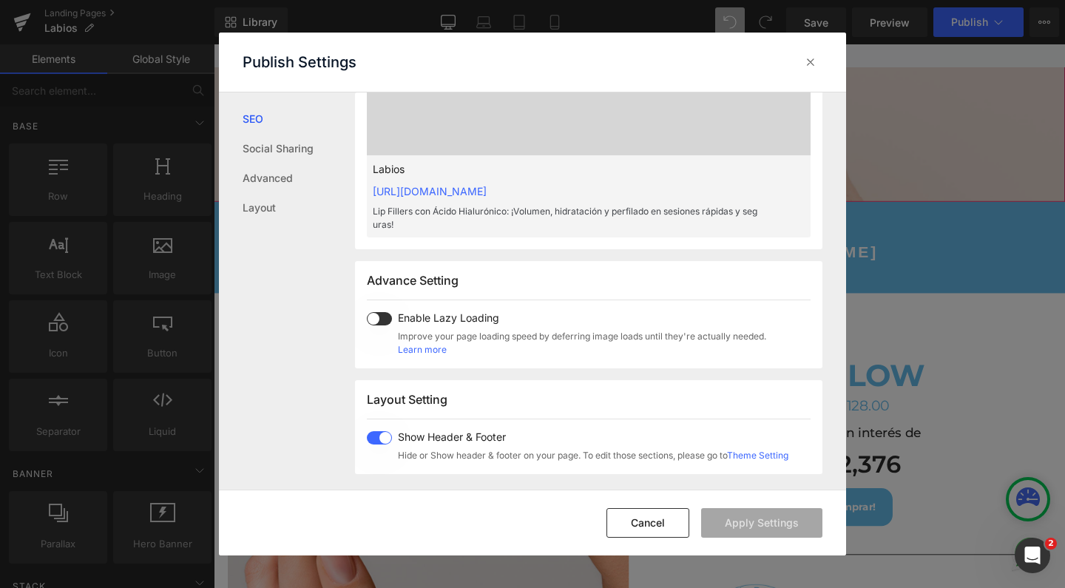
click at [426, 318] on span "Enable Lazy Loading" at bounding box center [582, 318] width 368 height 12
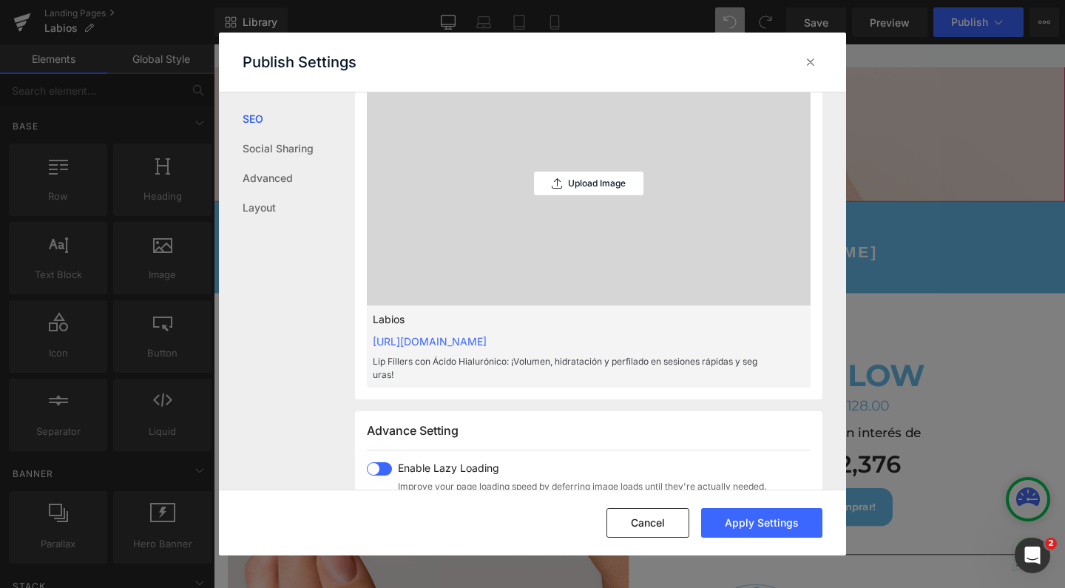
scroll to position [481, 0]
click at [608, 194] on div "Upload Image" at bounding box center [588, 185] width 109 height 24
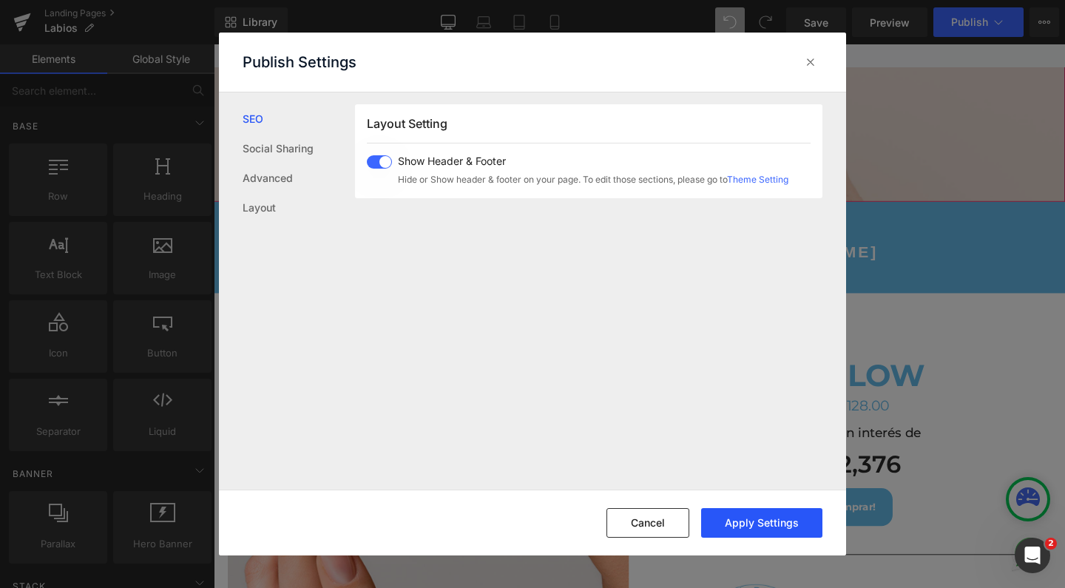
scroll to position [908, 0]
click at [759, 517] on button "Apply Settings" at bounding box center [761, 523] width 121 height 30
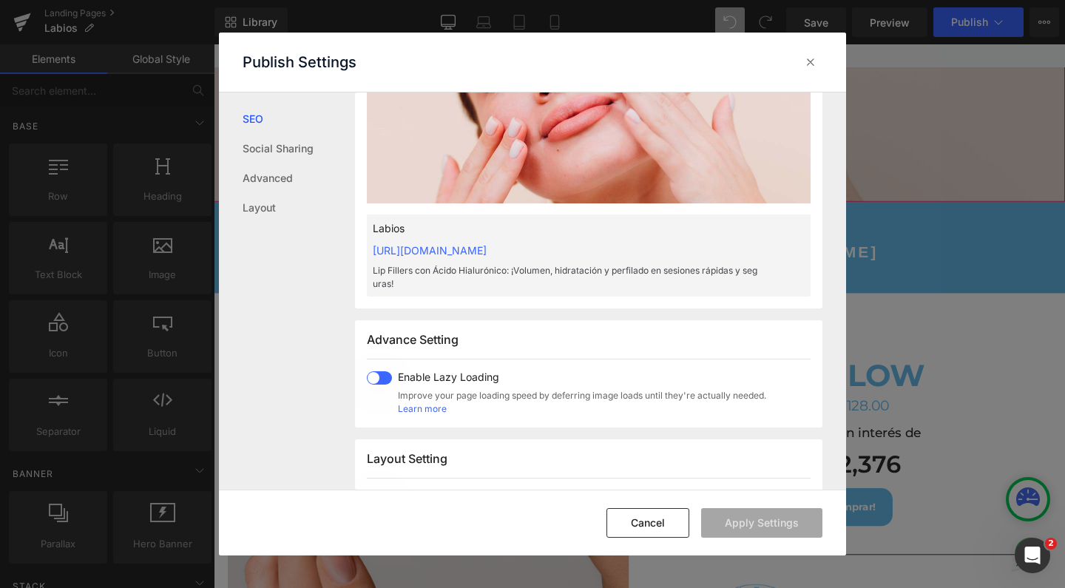
scroll to position [217, 0]
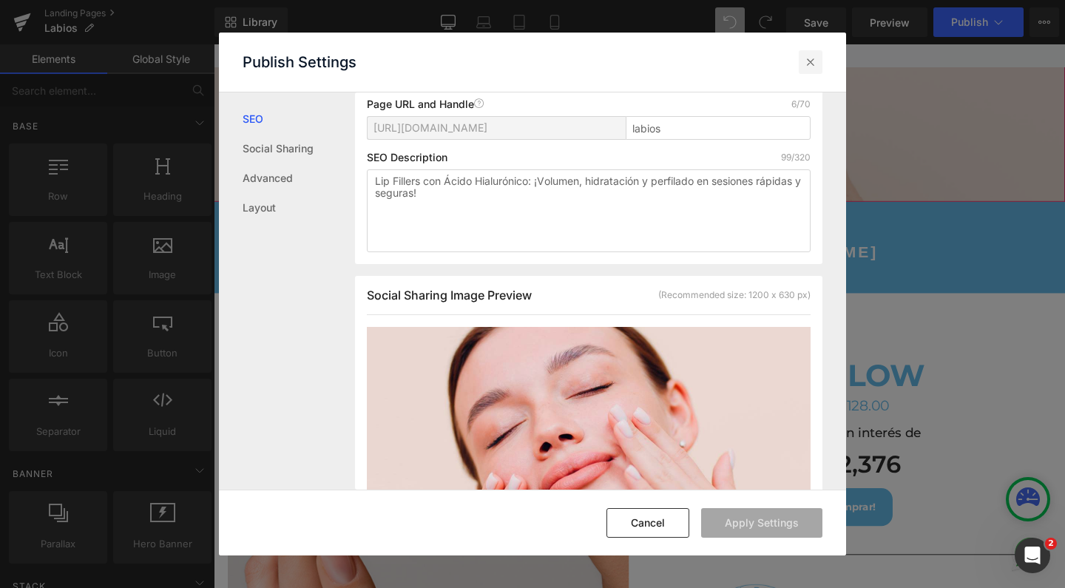
click at [814, 64] on icon at bounding box center [810, 62] width 15 height 15
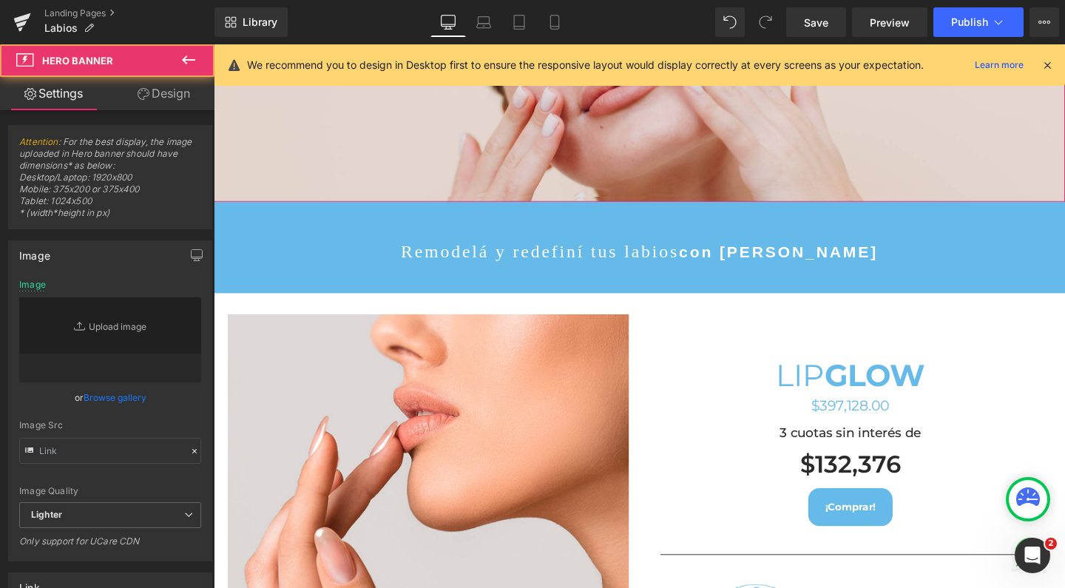
drag, startPoint x: 832, startPoint y: 117, endPoint x: 1018, endPoint y: 126, distance: 185.9
click at [832, 117] on div at bounding box center [661, 50] width 895 height 318
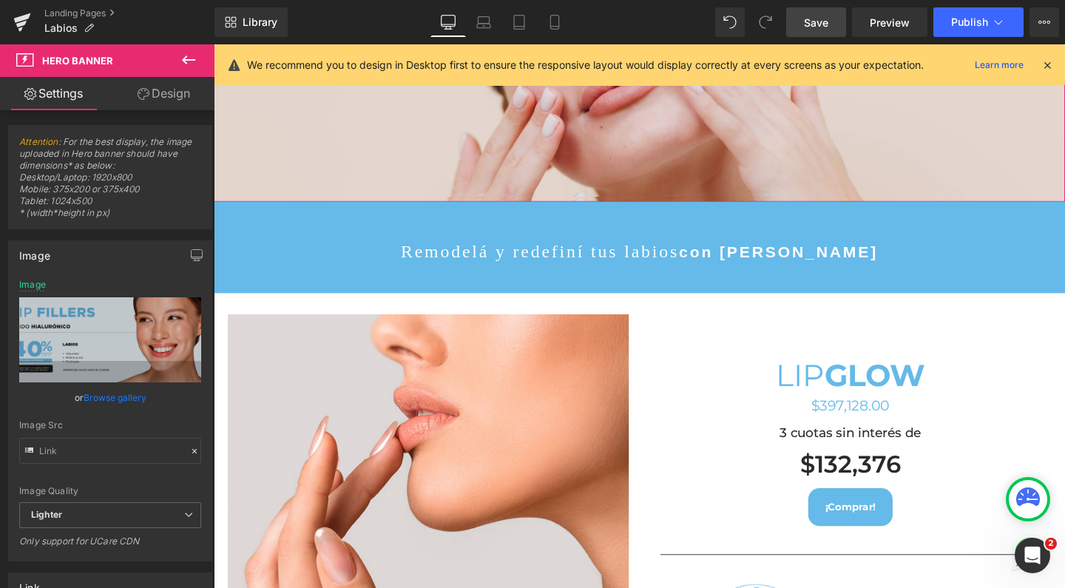
click at [842, 22] on link "Save" at bounding box center [816, 22] width 60 height 30
click at [954, 27] on span "Publish" at bounding box center [969, 22] width 37 height 12
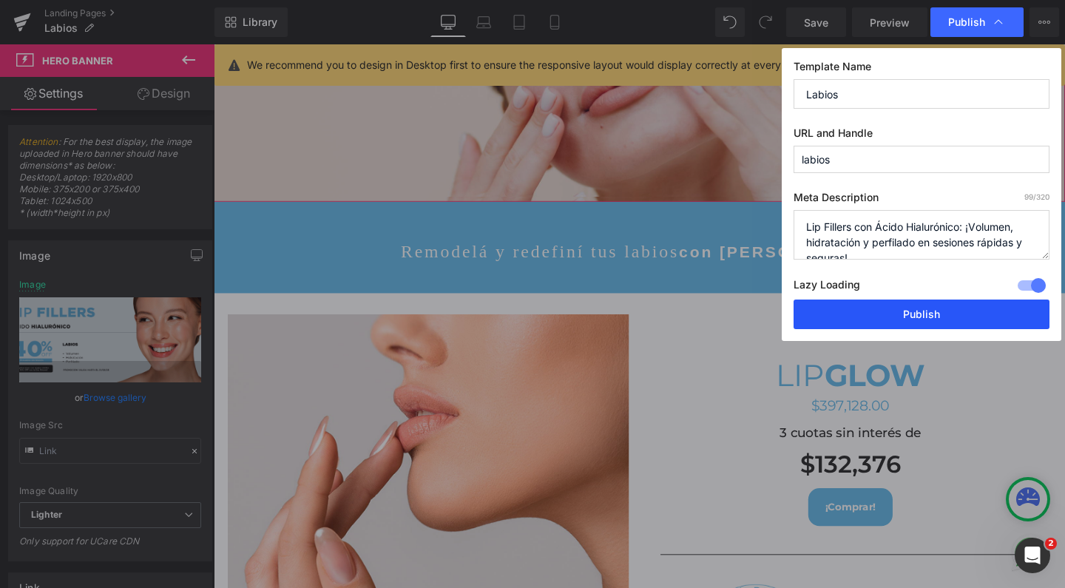
click at [900, 319] on button "Publish" at bounding box center [922, 315] width 256 height 30
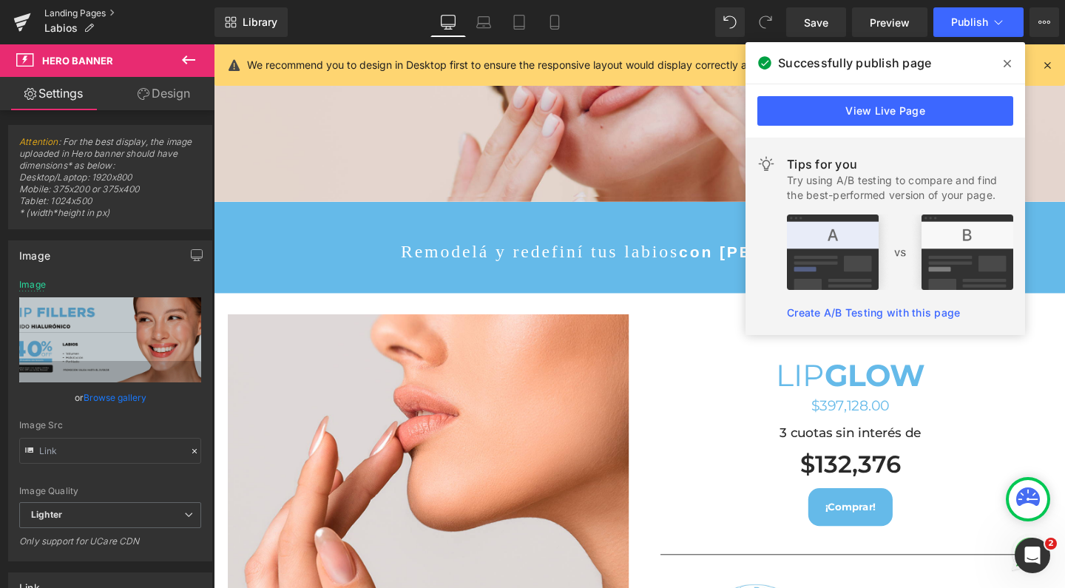
click at [84, 11] on link "Landing Pages" at bounding box center [129, 13] width 170 height 12
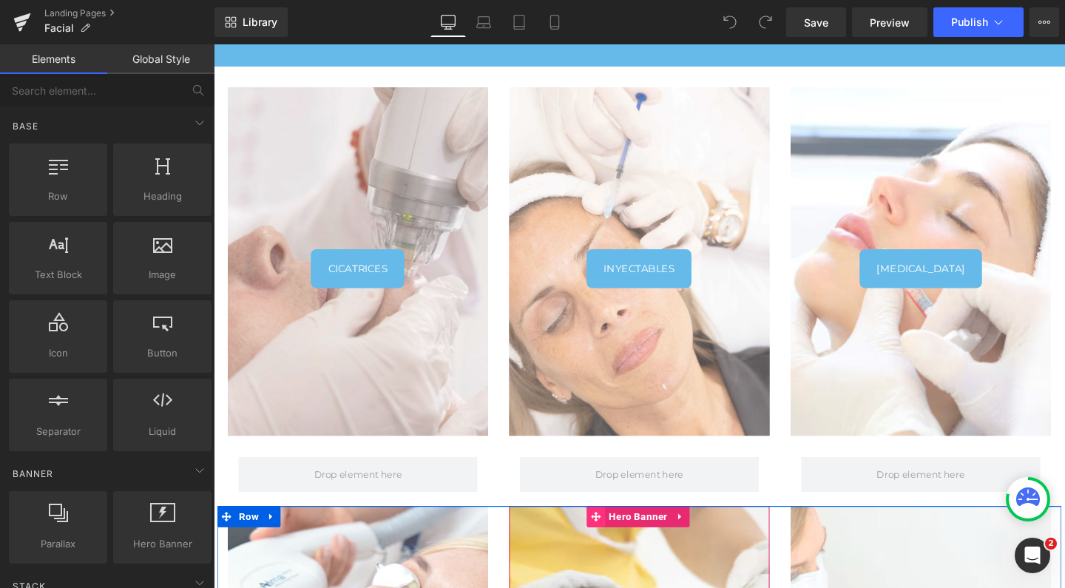
scroll to position [473, 0]
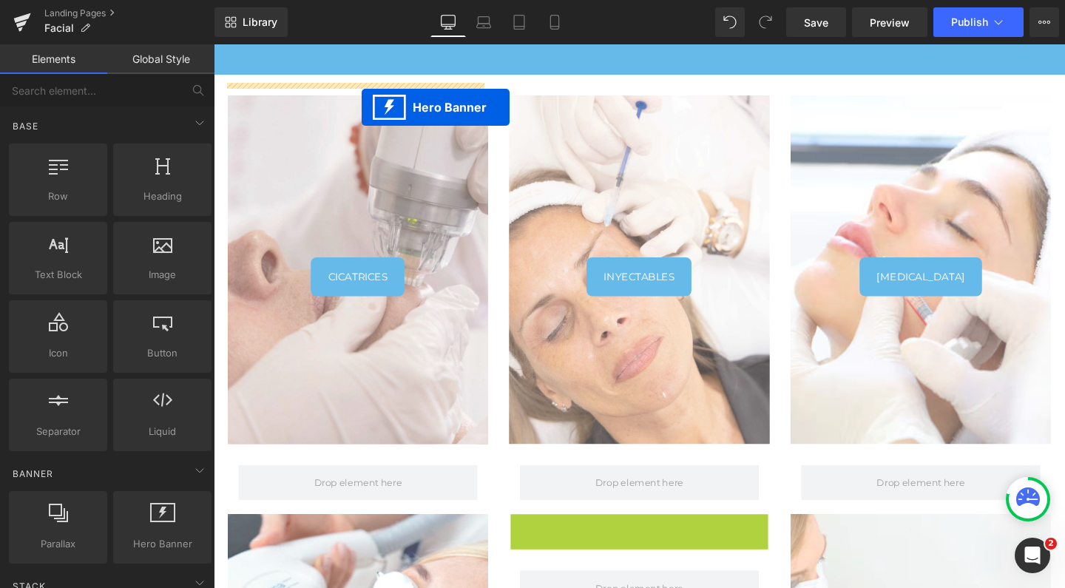
drag, startPoint x: 613, startPoint y: 540, endPoint x: 368, endPoint y: 110, distance: 494.5
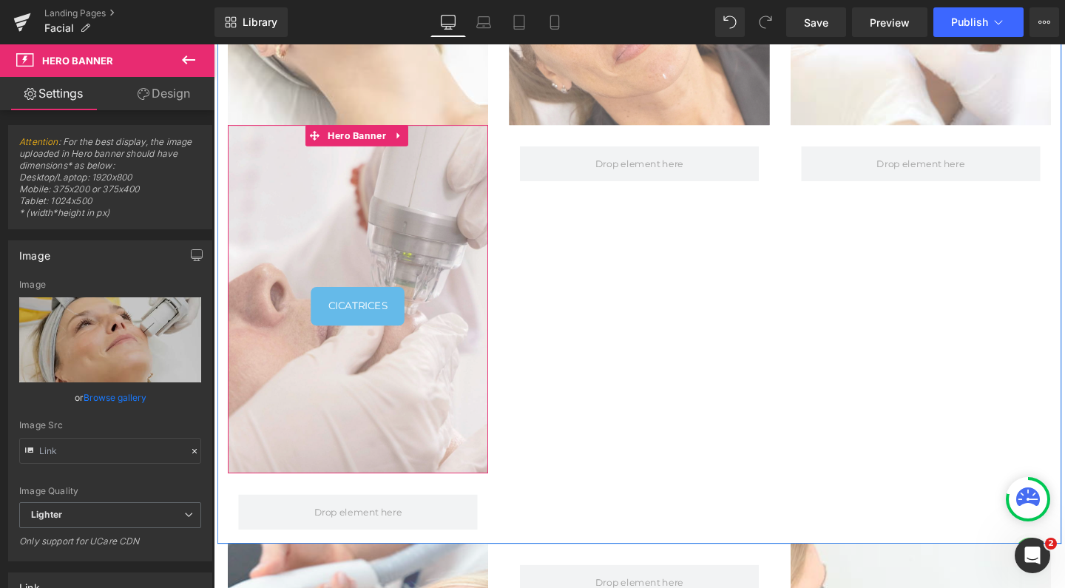
scroll to position [3268, 880]
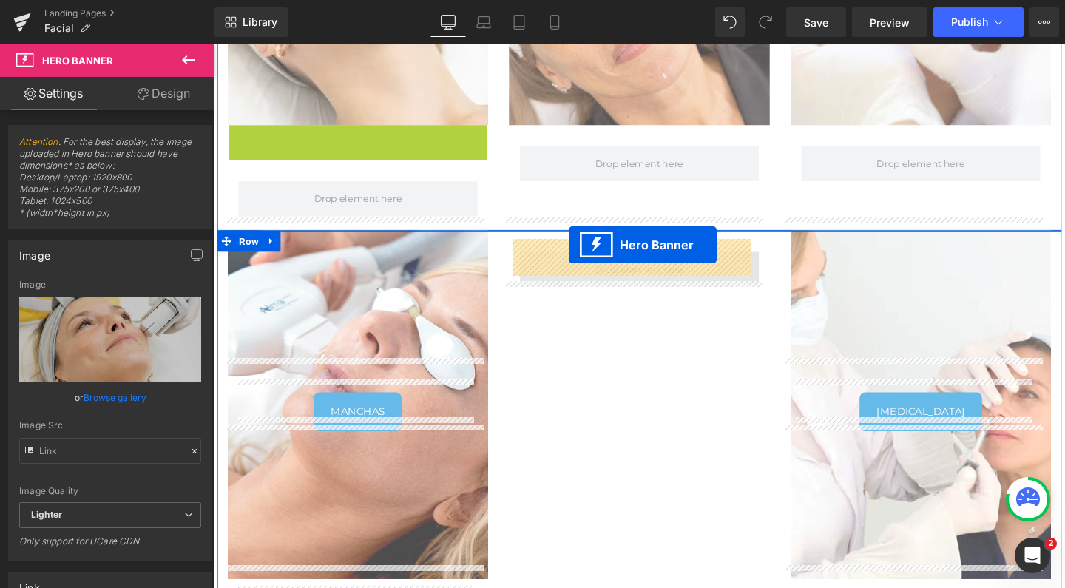
drag, startPoint x: 319, startPoint y: 123, endPoint x: 587, endPoint y: 255, distance: 299.3
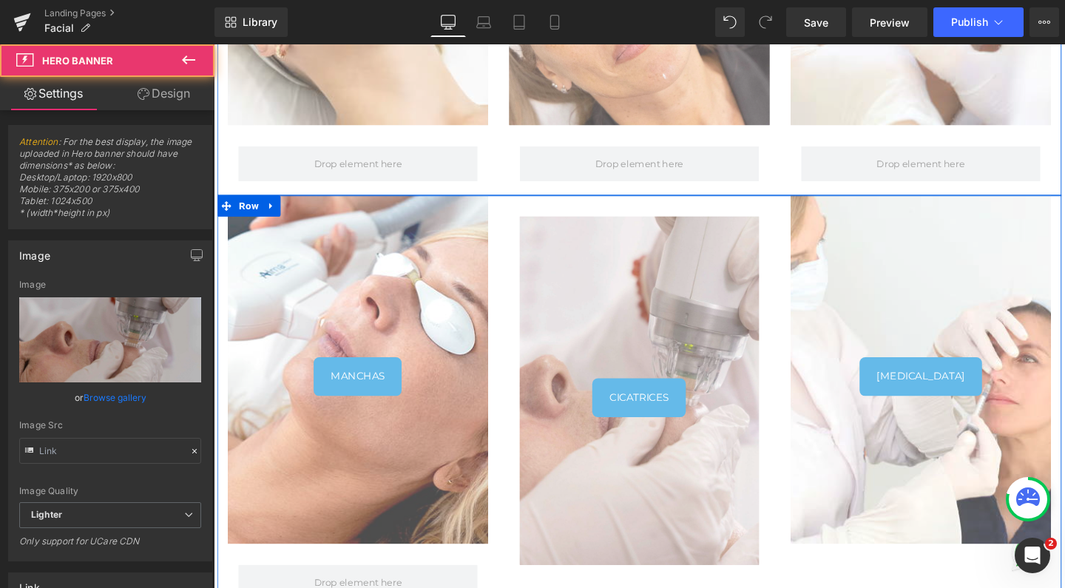
scroll to position [3231, 880]
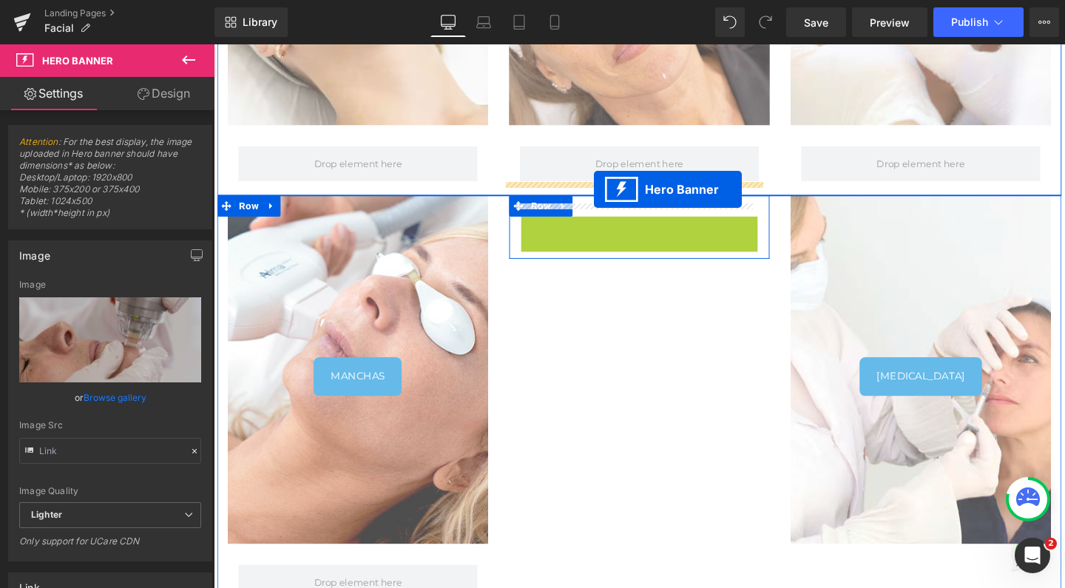
drag, startPoint x: 614, startPoint y: 228, endPoint x: 613, endPoint y: 197, distance: 31.1
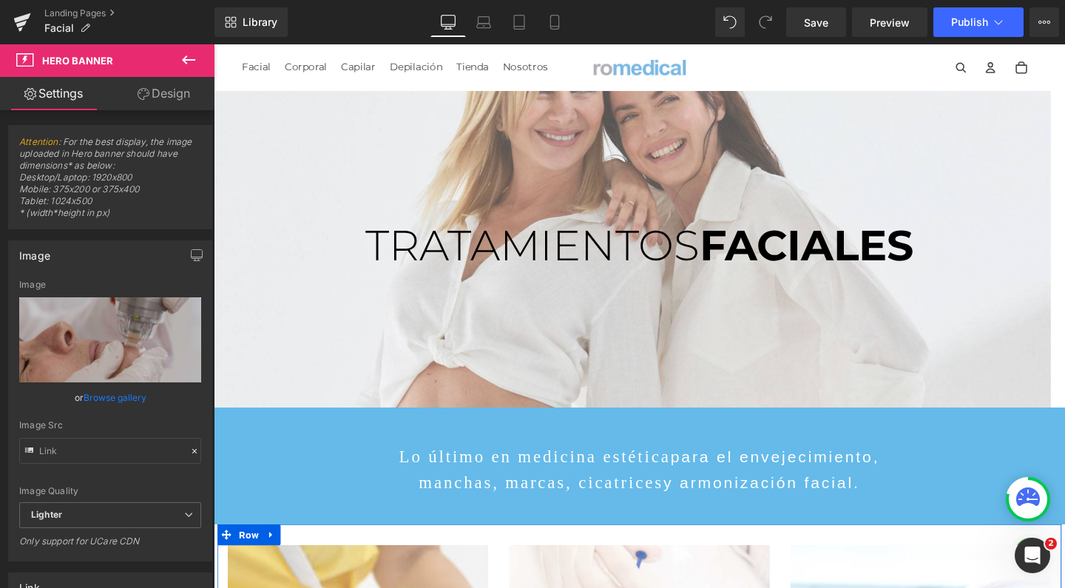
scroll to position [0, 0]
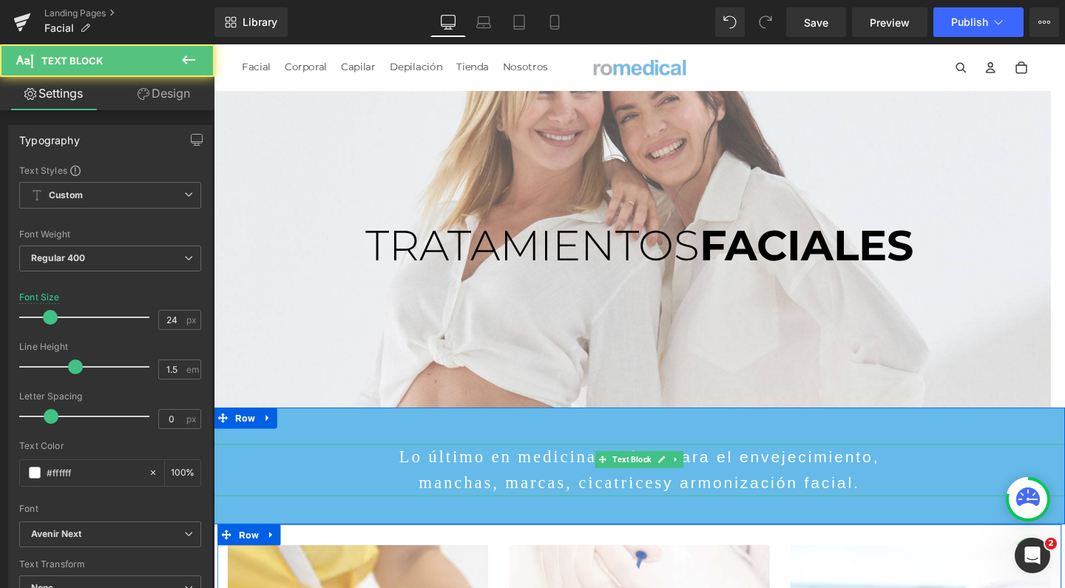
click at [734, 483] on span "para el envejecimiento," at bounding box center [804, 478] width 220 height 18
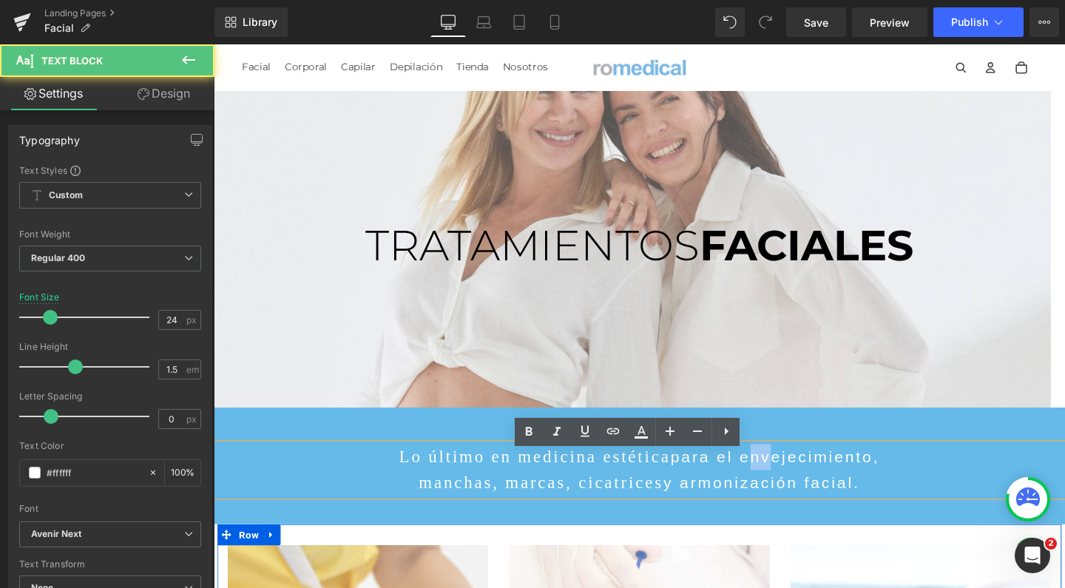
drag, startPoint x: 723, startPoint y: 482, endPoint x: 751, endPoint y: 484, distance: 28.2
click at [751, 484] on span "para el envejecimiento," at bounding box center [804, 478] width 220 height 18
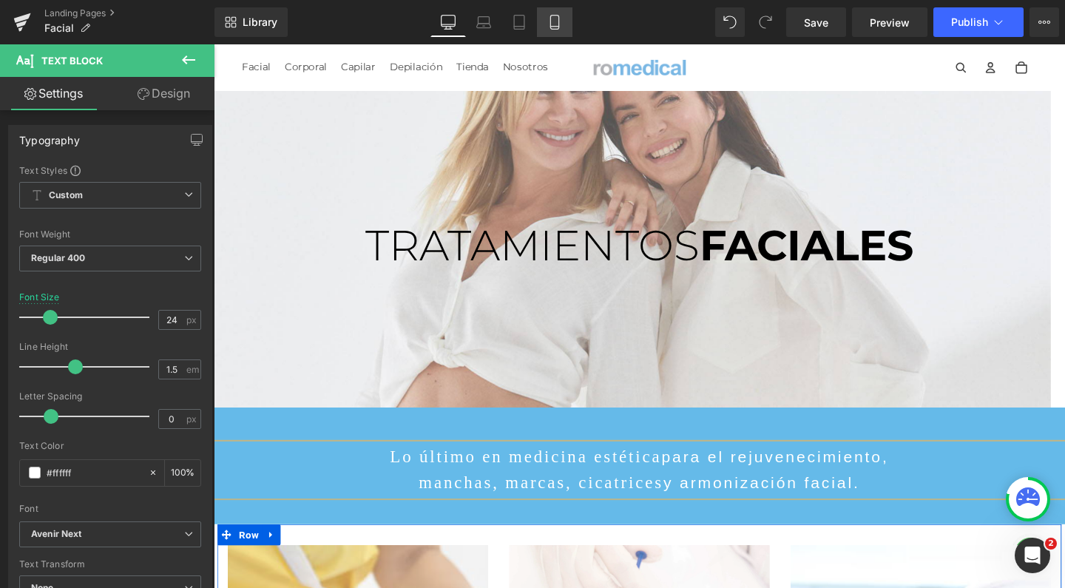
click at [552, 22] on icon at bounding box center [554, 22] width 15 height 15
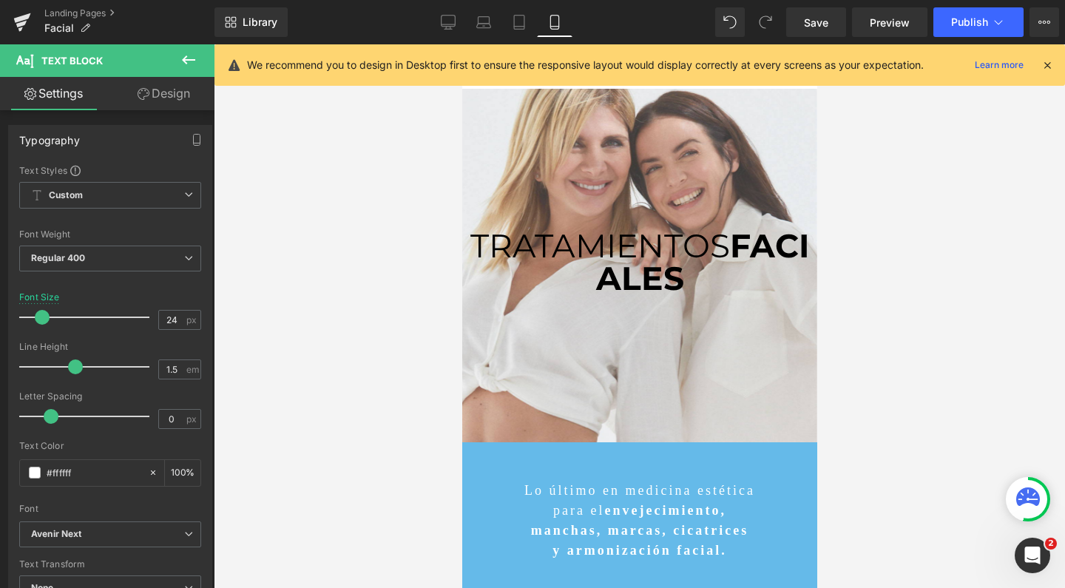
scroll to position [6261, 340]
drag, startPoint x: 600, startPoint y: 507, endPoint x: 651, endPoint y: 508, distance: 51.0
click at [651, 508] on strong "envejecimiento," at bounding box center [664, 510] width 121 height 15
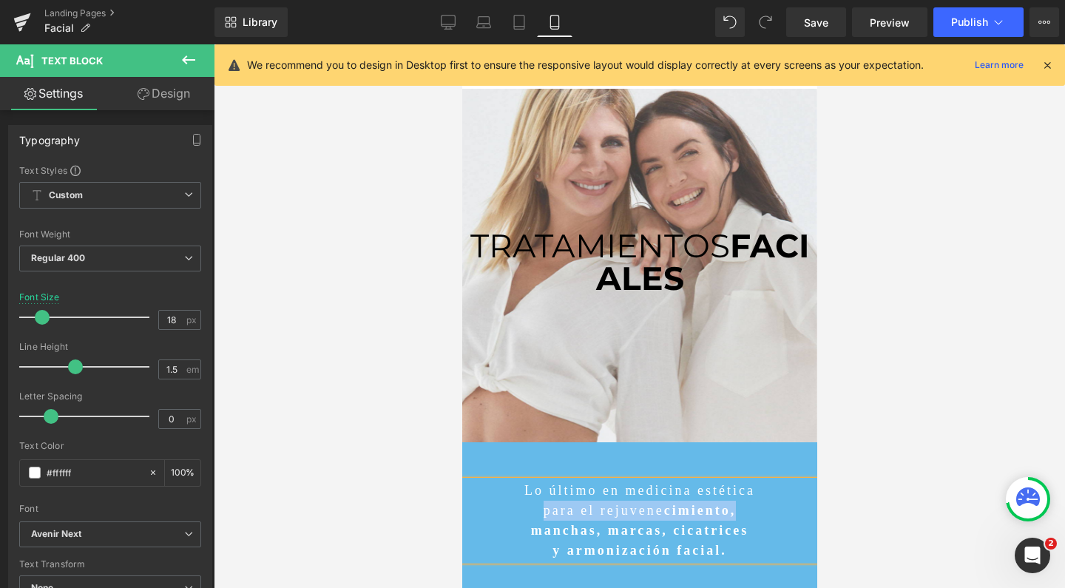
drag, startPoint x: 740, startPoint y: 516, endPoint x: 523, endPoint y: 513, distance: 216.7
click at [523, 513] on p "para el rejuvene cimiento," at bounding box center [638, 511] width 355 height 20
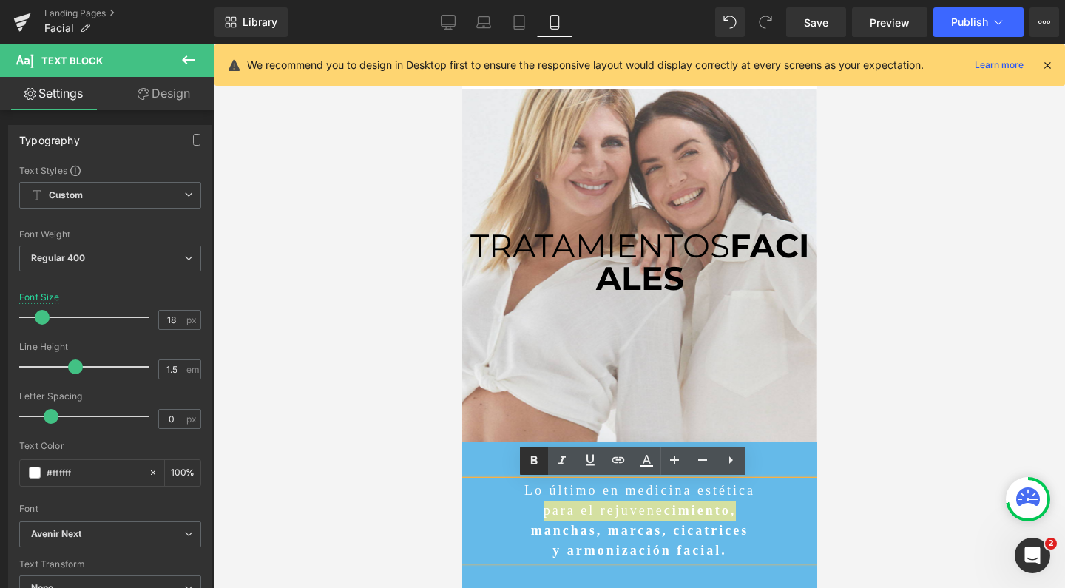
click at [526, 460] on icon at bounding box center [534, 461] width 18 height 18
click at [816, 23] on span "Save" at bounding box center [816, 23] width 24 height 16
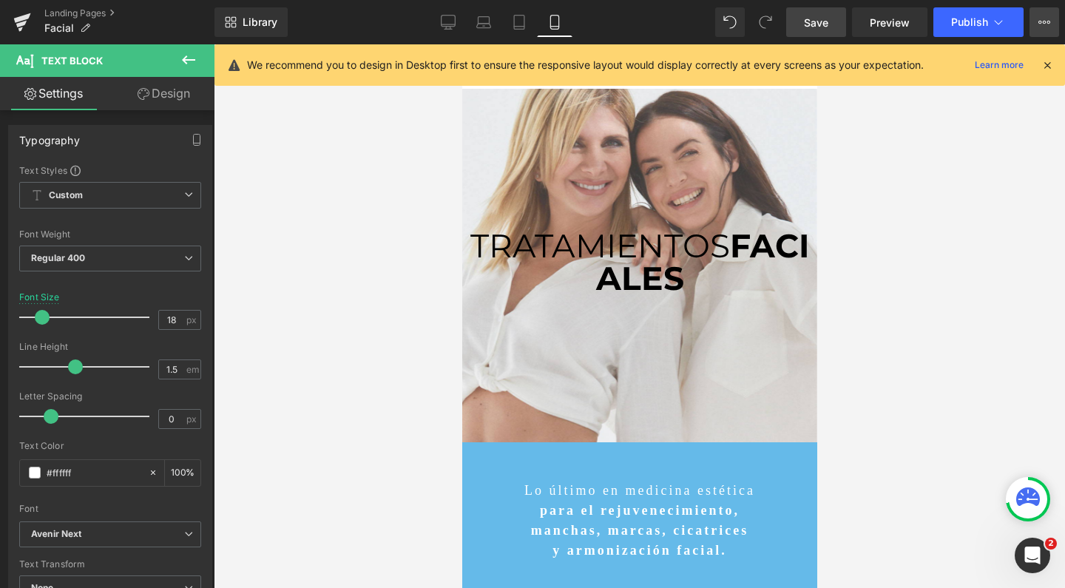
drag, startPoint x: 1012, startPoint y: 21, endPoint x: 1046, endPoint y: 23, distance: 34.1
click at [1049, 24] on div "Save Preview Publish Scheduled View Live Page View with current Template Save T…" at bounding box center [922, 22] width 285 height 30
click at [1046, 23] on icon at bounding box center [1044, 22] width 12 height 12
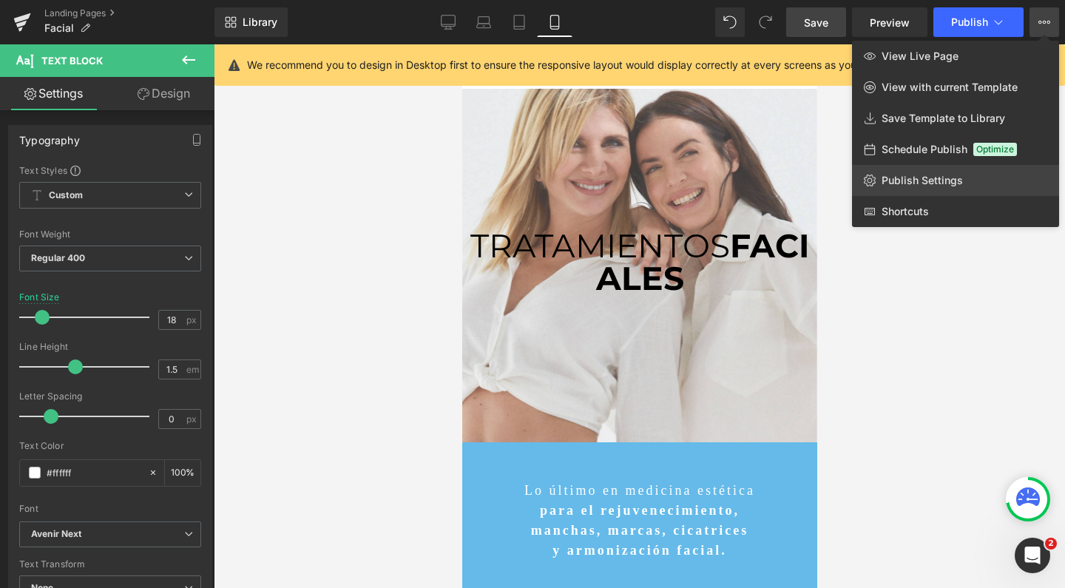
click at [907, 179] on span "Publish Settings" at bounding box center [922, 180] width 81 height 13
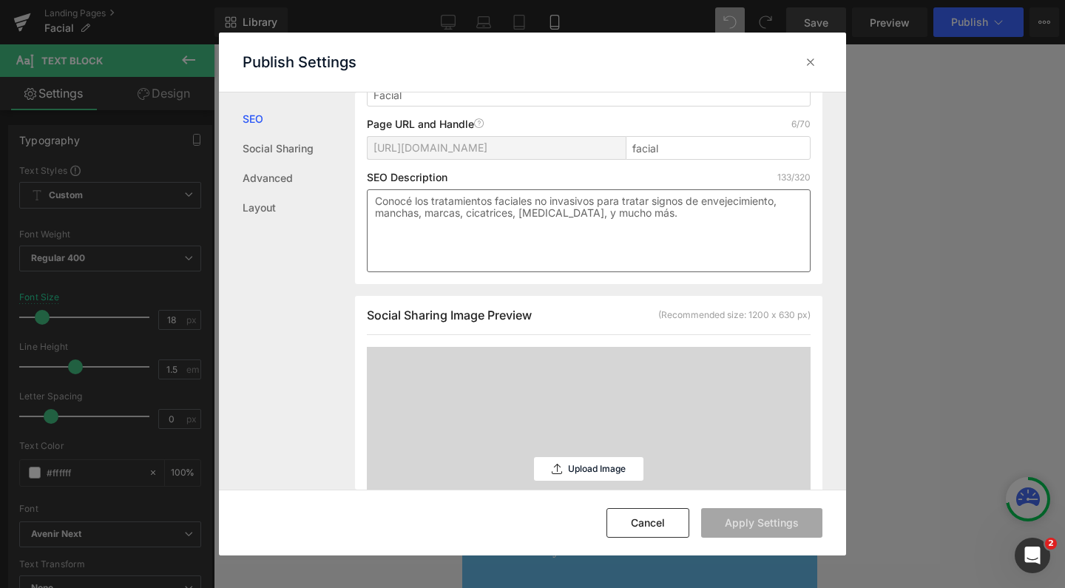
scroll to position [198, 0]
click at [641, 216] on textarea "Conocé los tratamientos faciales no invasivos para tratar signos de envejecimie…" at bounding box center [589, 229] width 444 height 83
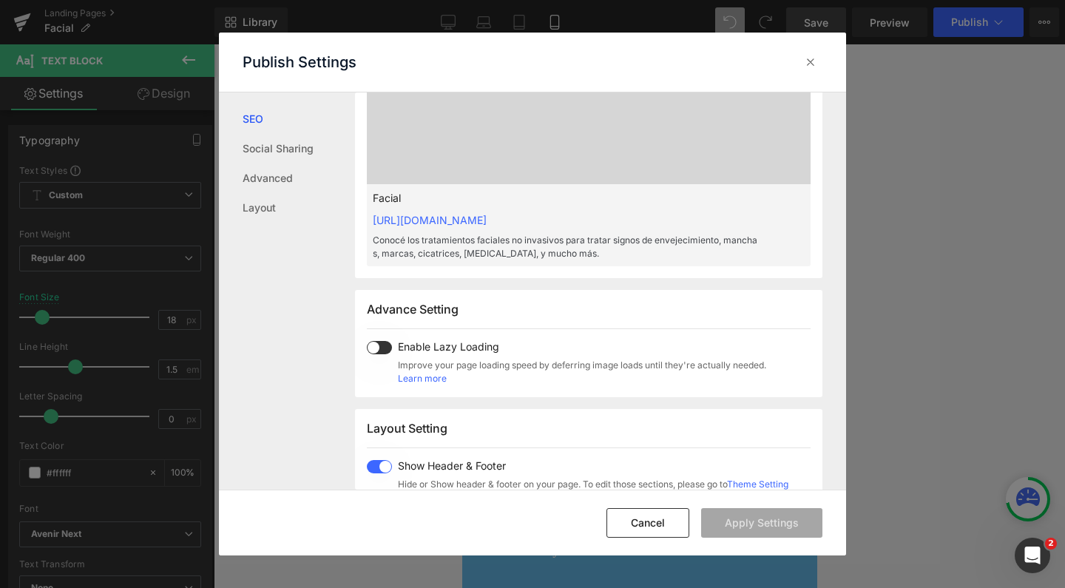
scroll to position [655, 0]
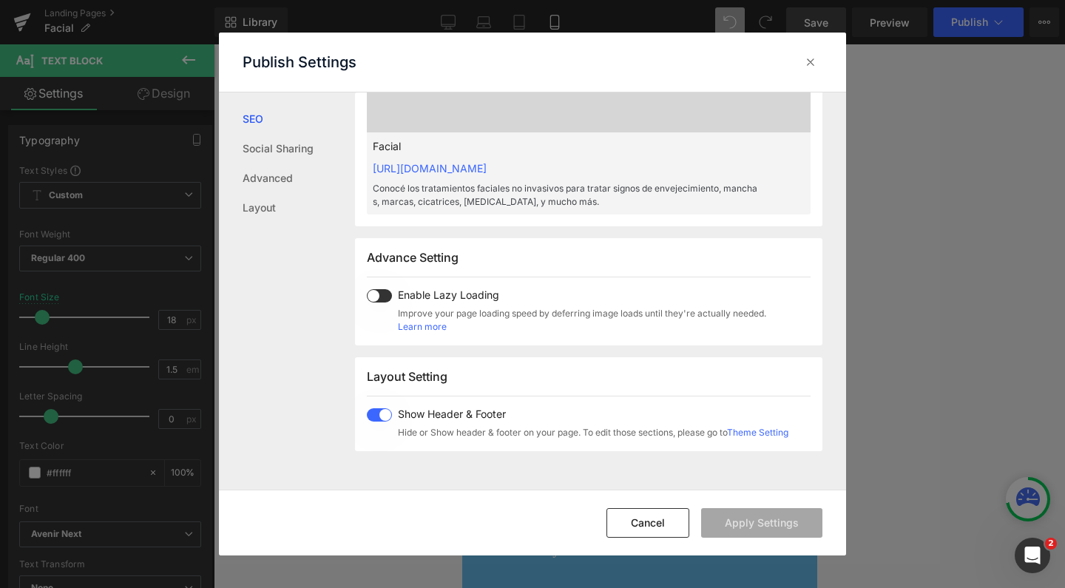
click at [377, 296] on span at bounding box center [379, 295] width 25 height 13
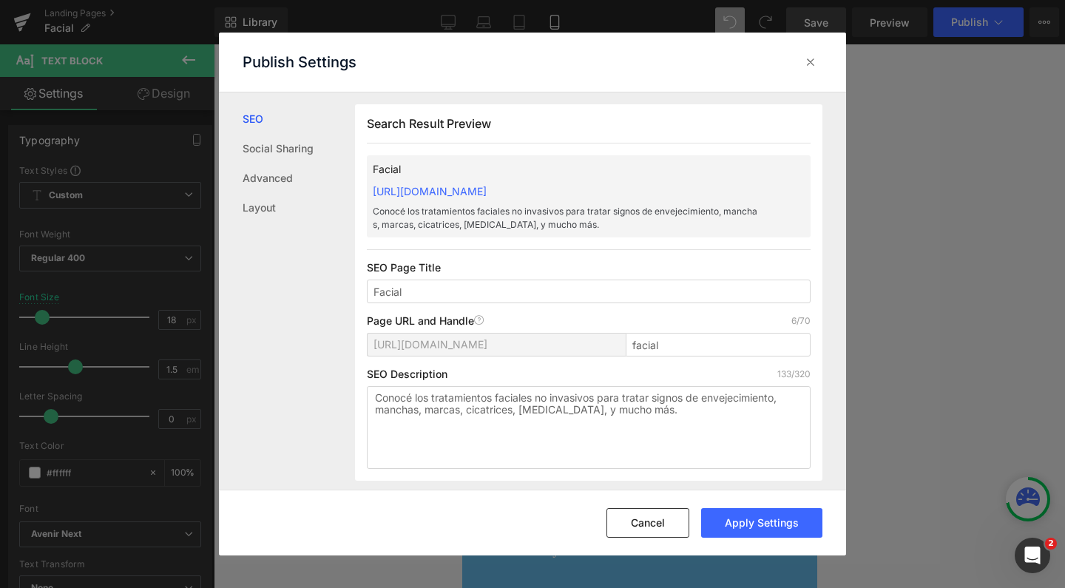
scroll to position [0, 0]
click at [669, 410] on textarea "Conocé los tratamientos faciales no invasivos para tratar signos de envejecimie…" at bounding box center [589, 427] width 444 height 83
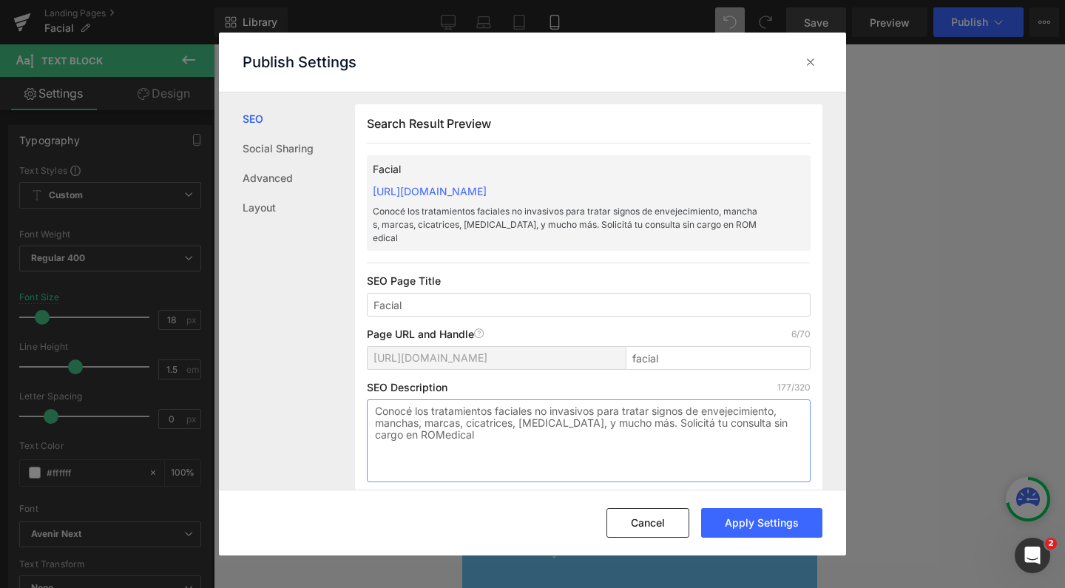
click at [388, 420] on textarea "Conocé los tratamientos faciales no invasivos para tratar signos de envejecimie…" at bounding box center [589, 440] width 444 height 83
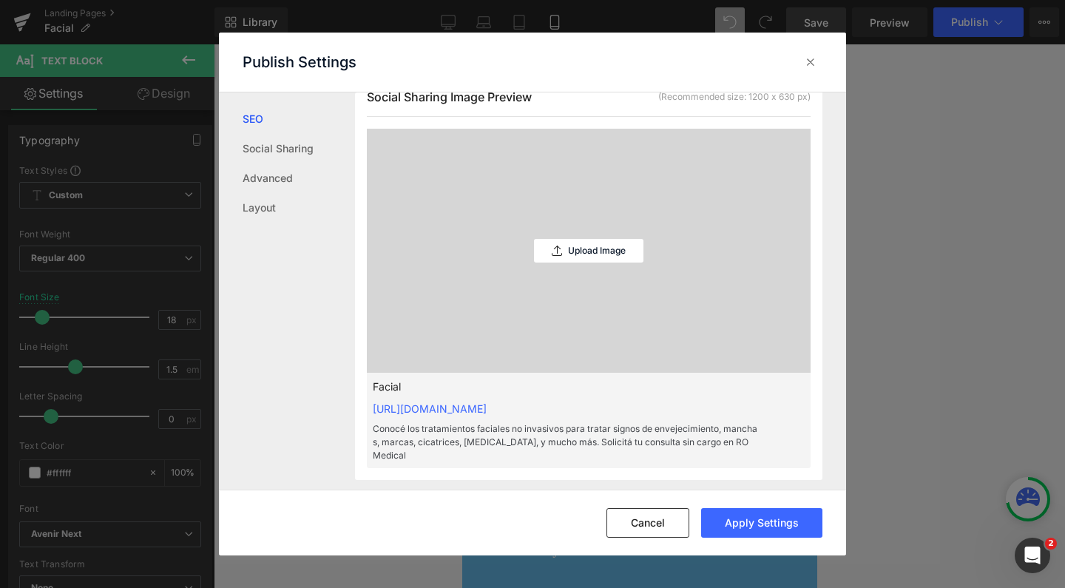
scroll to position [352, 0]
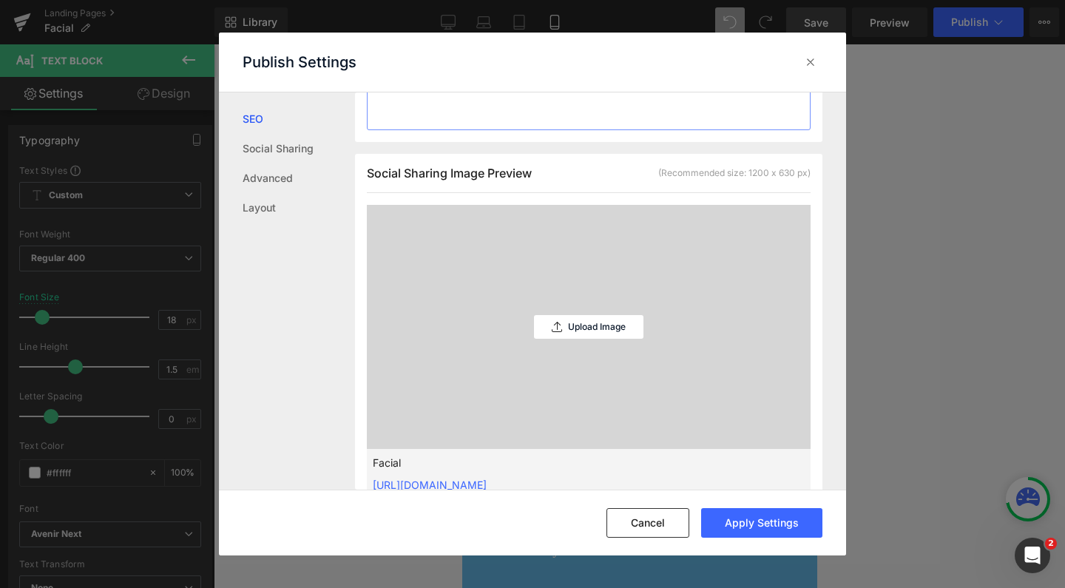
type textarea "Conocé los tratamientos faciales no invasivos para tratar signos de envejecimie…"
click at [564, 343] on div "Upload Image" at bounding box center [588, 327] width 109 height 244
click at [602, 322] on p "Upload Image" at bounding box center [597, 327] width 58 height 10
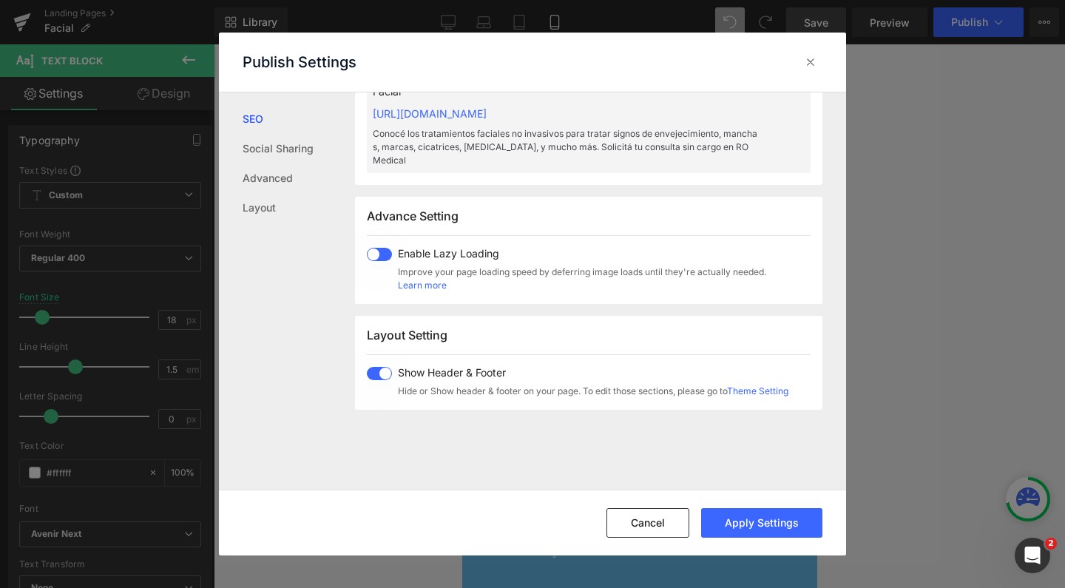
scroll to position [707, 0]
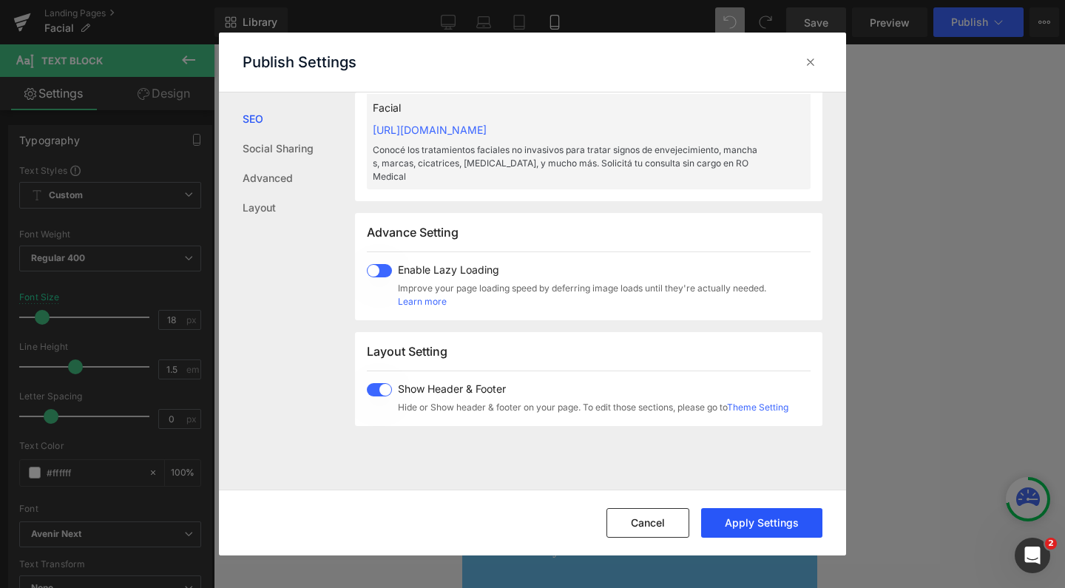
click at [753, 532] on button "Apply Settings" at bounding box center [761, 523] width 121 height 30
click at [811, 64] on icon at bounding box center [810, 62] width 15 height 15
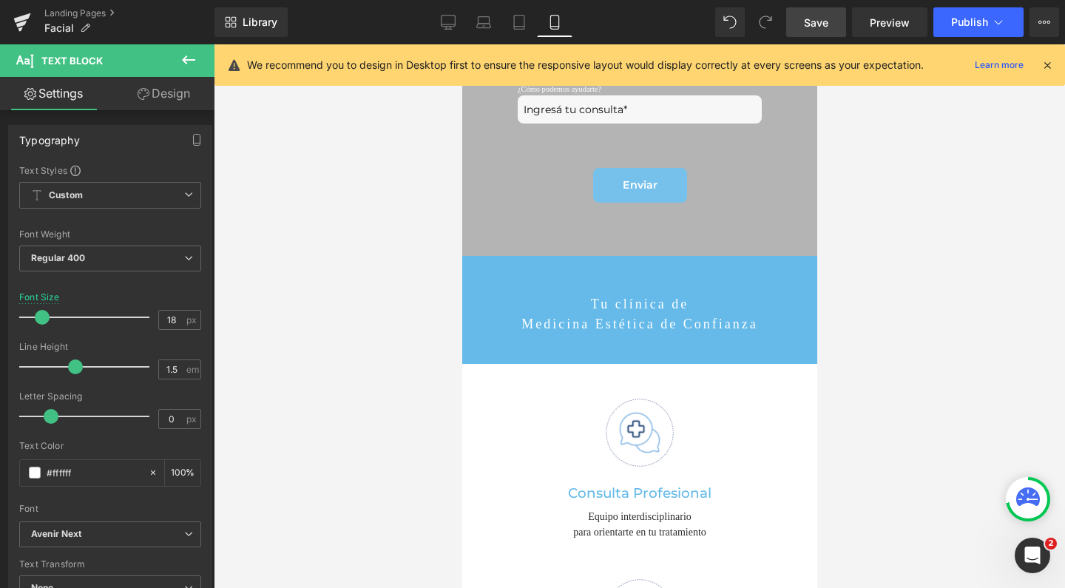
scroll to position [3432, 0]
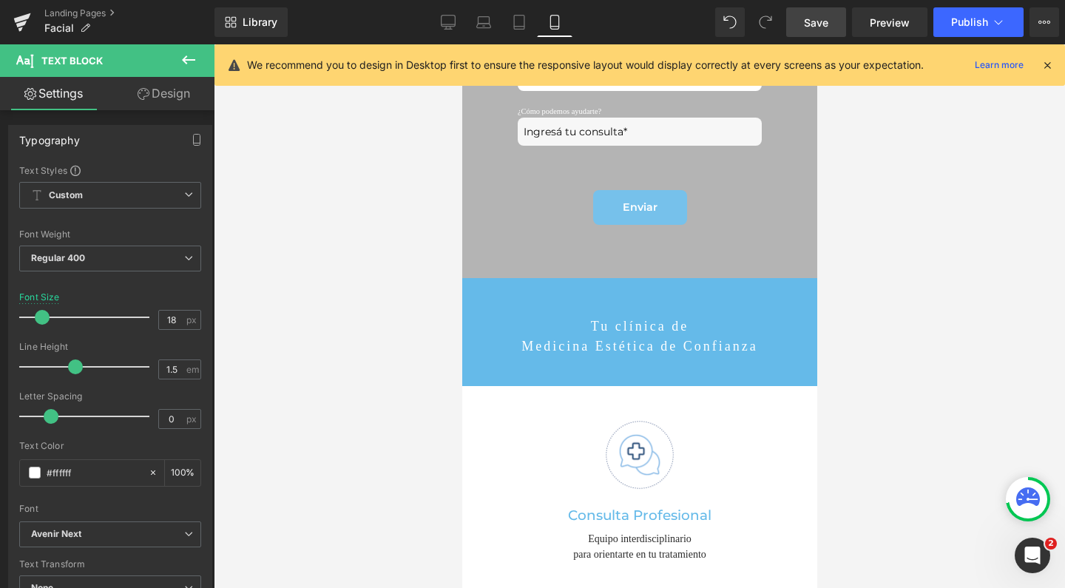
click at [805, 20] on span "Save" at bounding box center [816, 23] width 24 height 16
click at [985, 24] on span "Publish" at bounding box center [969, 22] width 37 height 12
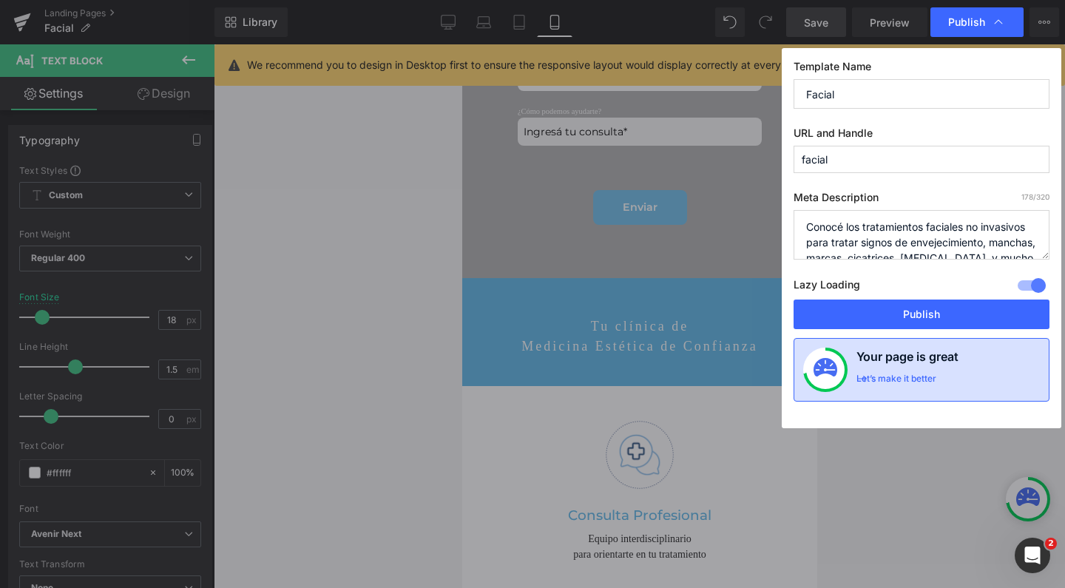
drag, startPoint x: 925, startPoint y: 314, endPoint x: 953, endPoint y: 363, distance: 56.0
click at [953, 363] on div "Template Name Facial URL and Handle facial Meta Description 178 /320 Conocé los…" at bounding box center [922, 238] width 280 height 380
click at [953, 363] on h4 "Your page is great" at bounding box center [907, 360] width 102 height 25
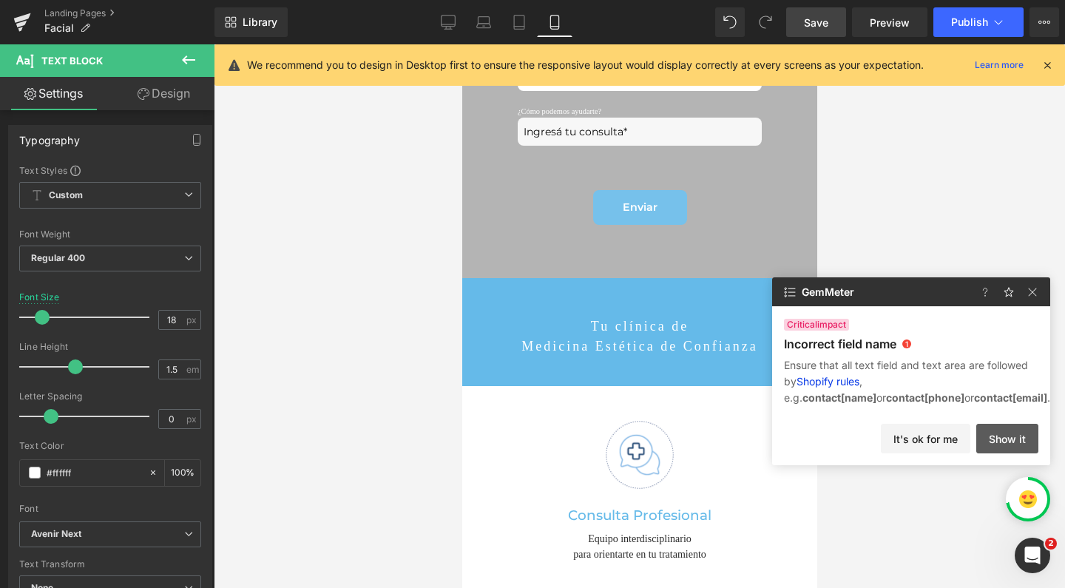
click at [1002, 427] on button "Show it" at bounding box center [1007, 439] width 62 height 30
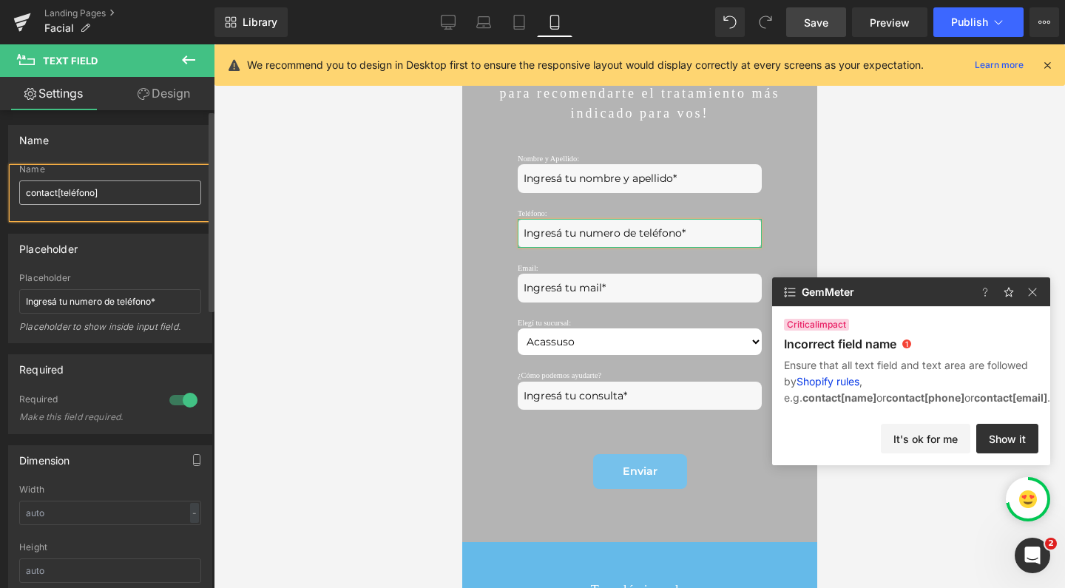
scroll to position [0, 0]
click at [144, 189] on input "contact[teléfono]" at bounding box center [110, 192] width 182 height 24
drag, startPoint x: 96, startPoint y: 188, endPoint x: 61, endPoint y: 188, distance: 35.5
click at [61, 188] on input "contact[teléfono]" at bounding box center [110, 192] width 182 height 24
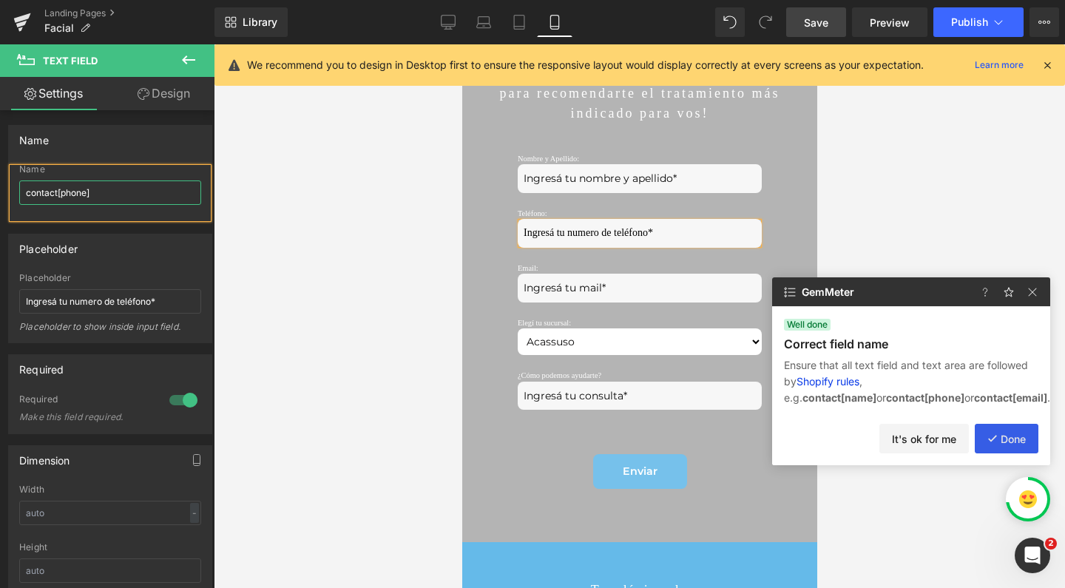
type input "contact[phone]"
click at [1003, 442] on button "Done" at bounding box center [1007, 439] width 64 height 30
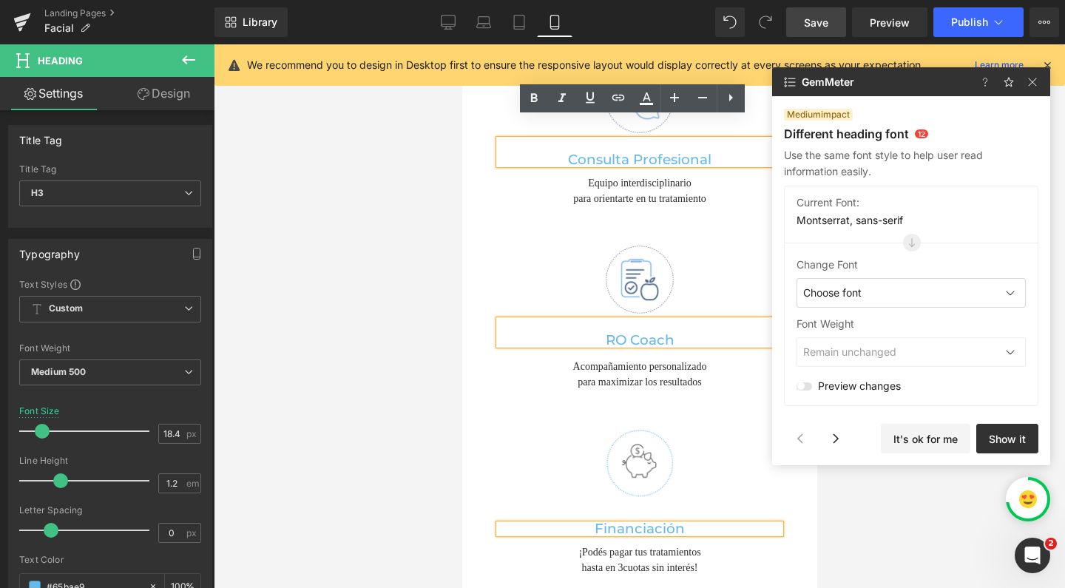
scroll to position [473, 0]
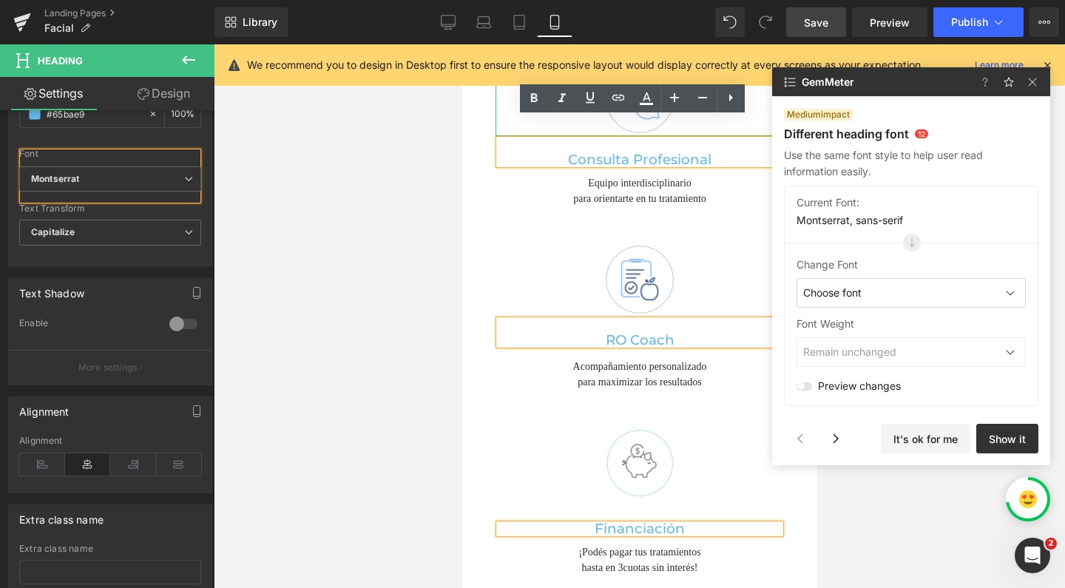
click at [900, 294] on div "Choose font" at bounding box center [910, 293] width 229 height 30
click at [868, 382] on div "Montserrat" at bounding box center [879, 385] width 166 height 30
click at [800, 383] on div at bounding box center [804, 386] width 16 height 8
click at [800, 386] on input "checkbox" at bounding box center [801, 386] width 10 height 1
click at [801, 383] on div at bounding box center [804, 386] width 16 height 8
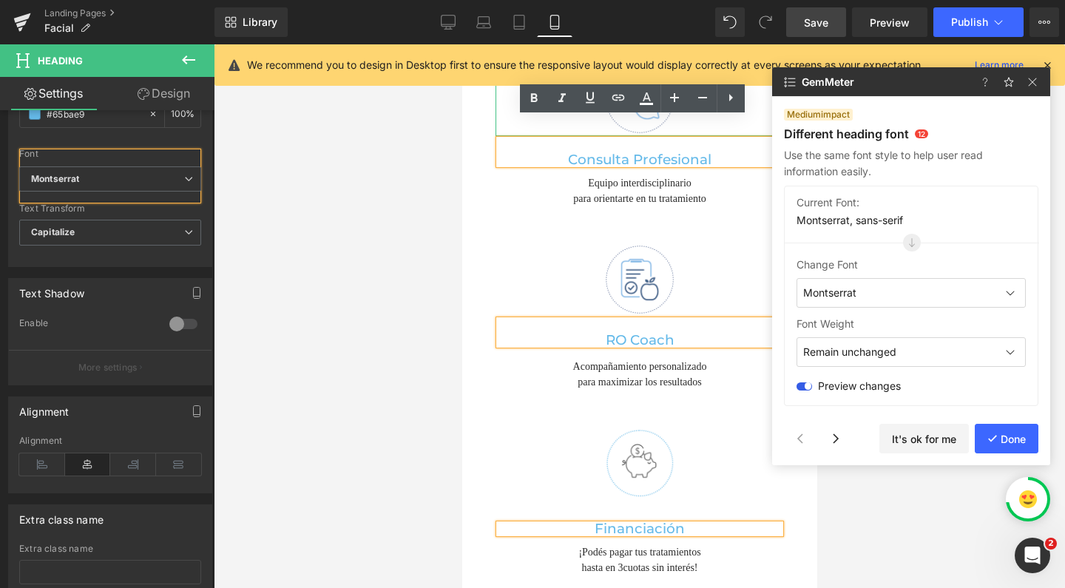
click at [801, 386] on input "checkbox" at bounding box center [801, 386] width 10 height 1
checkbox input "false"
click at [854, 311] on div "Current Font: Montserrat, sans-serif Change Font Montserrat Default Work Sans M…" at bounding box center [911, 296] width 254 height 220
click at [936, 435] on button "It's ok for me" at bounding box center [923, 439] width 89 height 30
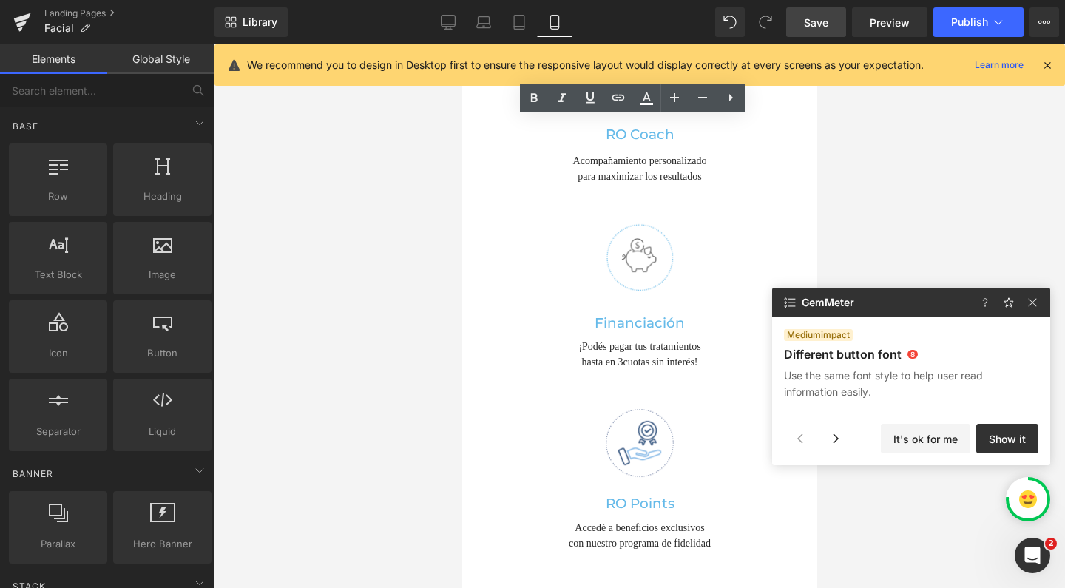
scroll to position [0, 0]
click at [994, 436] on button "Show it" at bounding box center [1007, 439] width 62 height 30
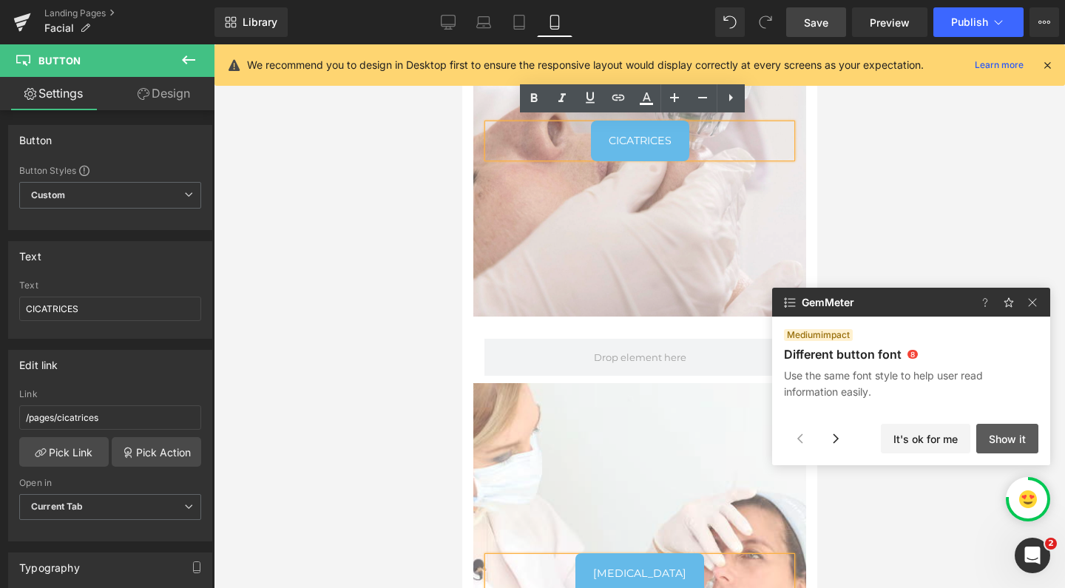
scroll to position [559, 0]
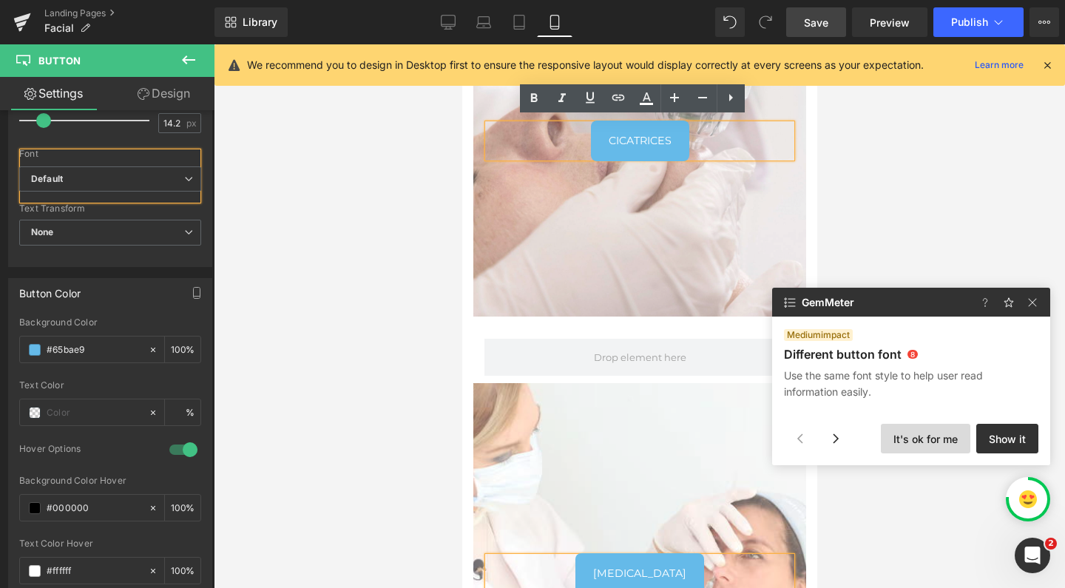
click at [915, 439] on button "It's ok for me" at bounding box center [925, 439] width 89 height 30
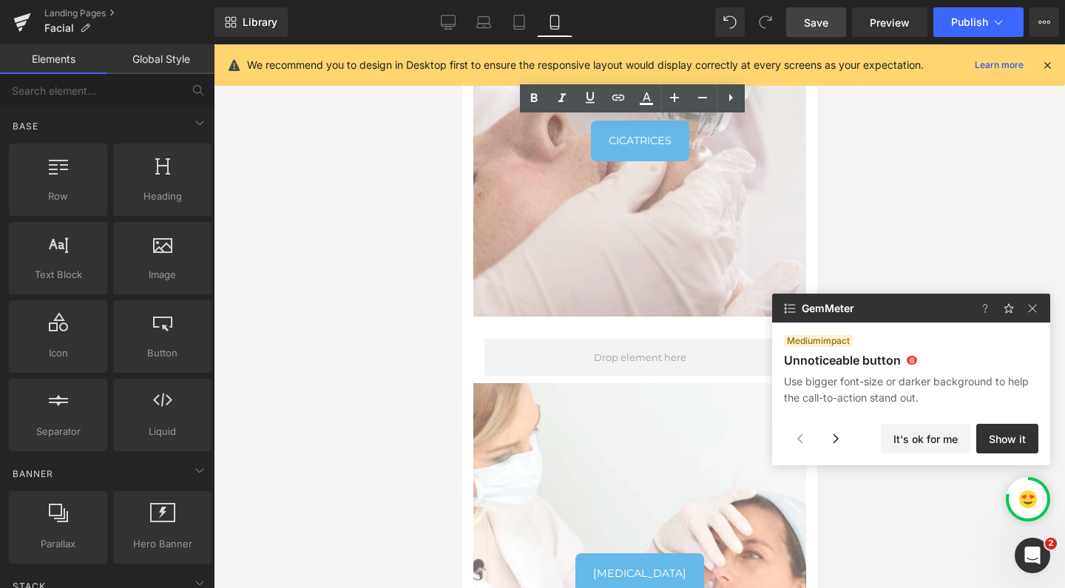
click at [915, 439] on button "It's ok for me" at bounding box center [925, 439] width 89 height 30
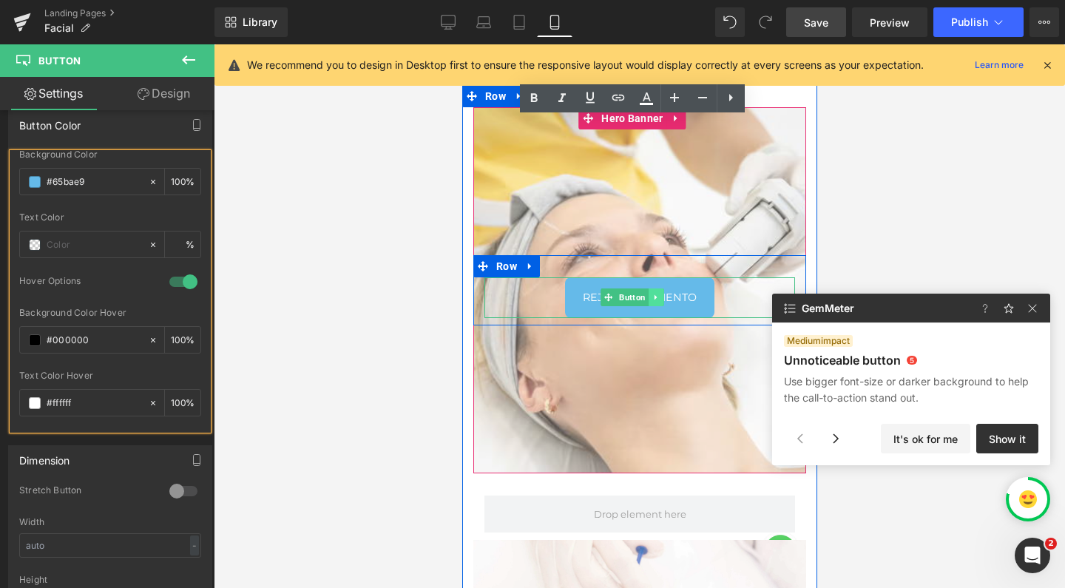
scroll to position [595, 0]
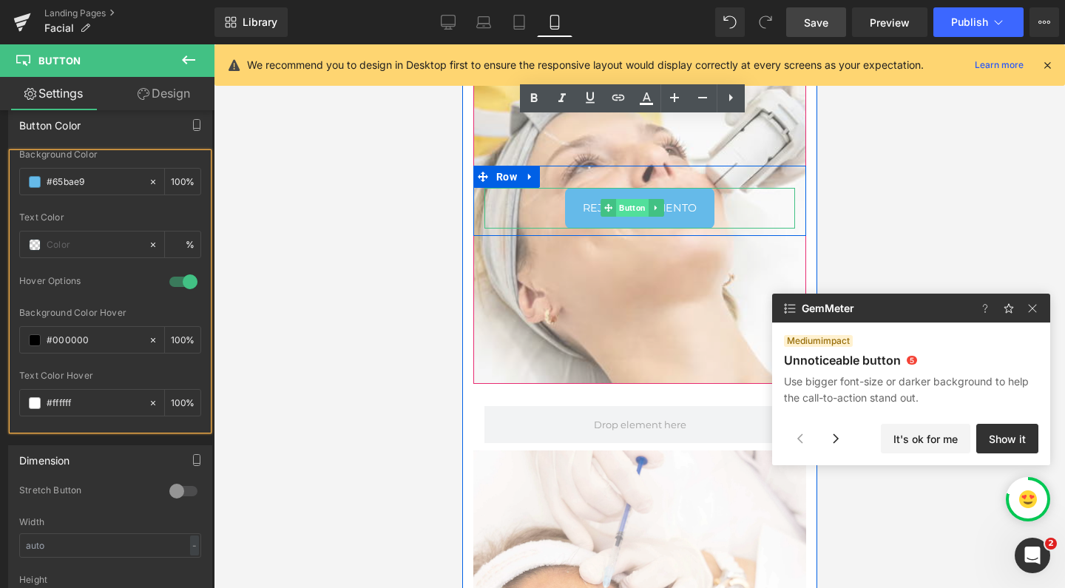
click at [636, 209] on span "Button" at bounding box center [631, 208] width 33 height 18
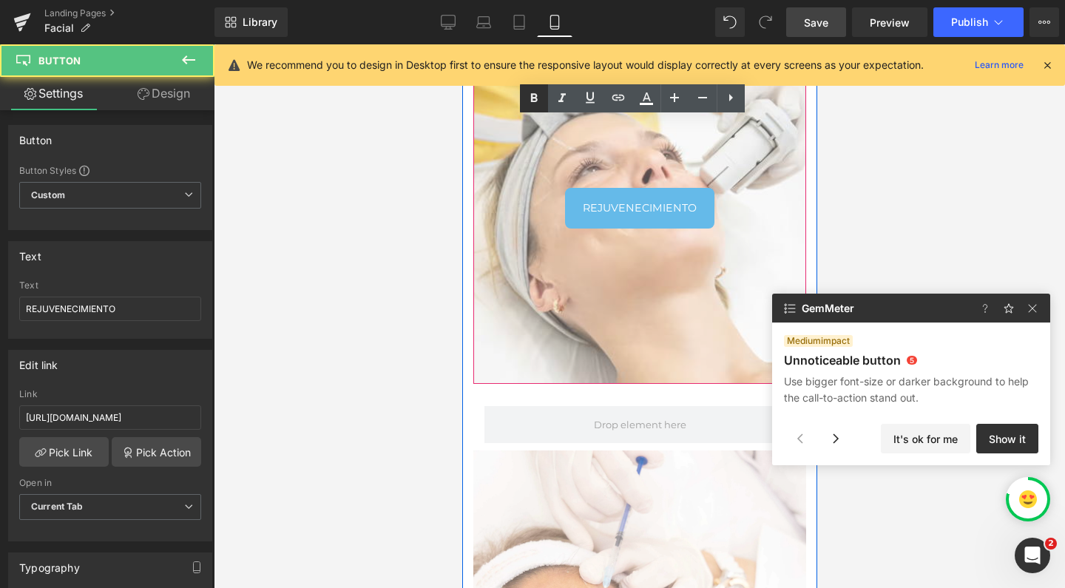
click at [538, 94] on icon at bounding box center [534, 98] width 18 height 18
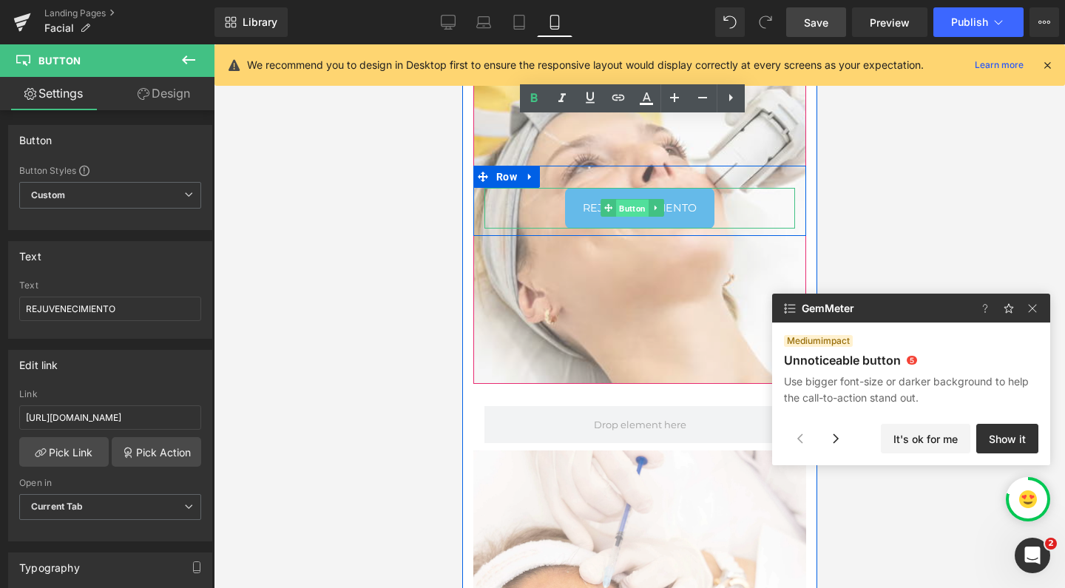
click at [620, 209] on span "Button" at bounding box center [631, 209] width 33 height 18
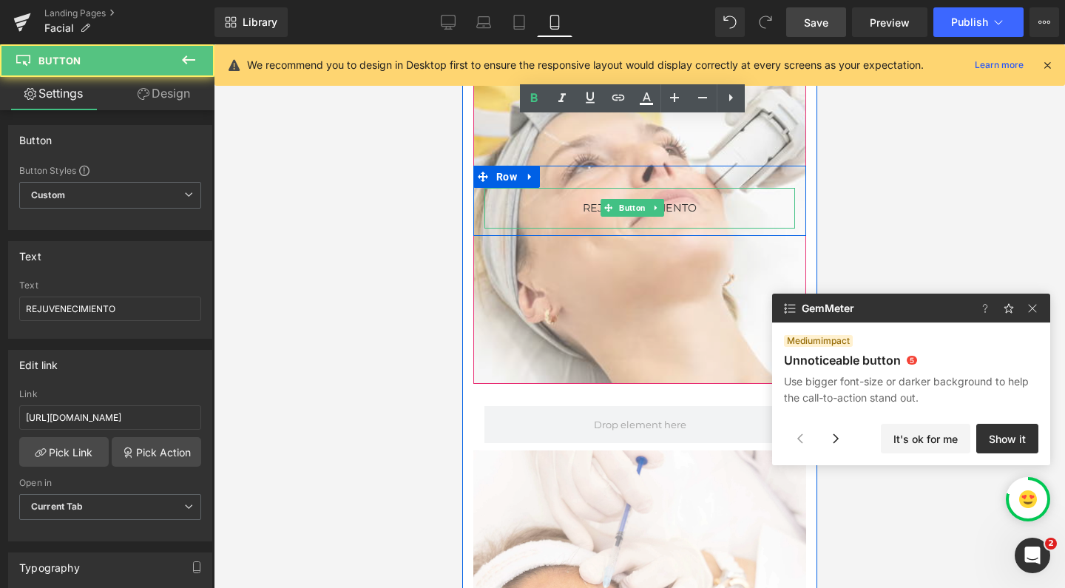
click at [583, 210] on span "REJUVENECIMIENTO" at bounding box center [639, 208] width 114 height 17
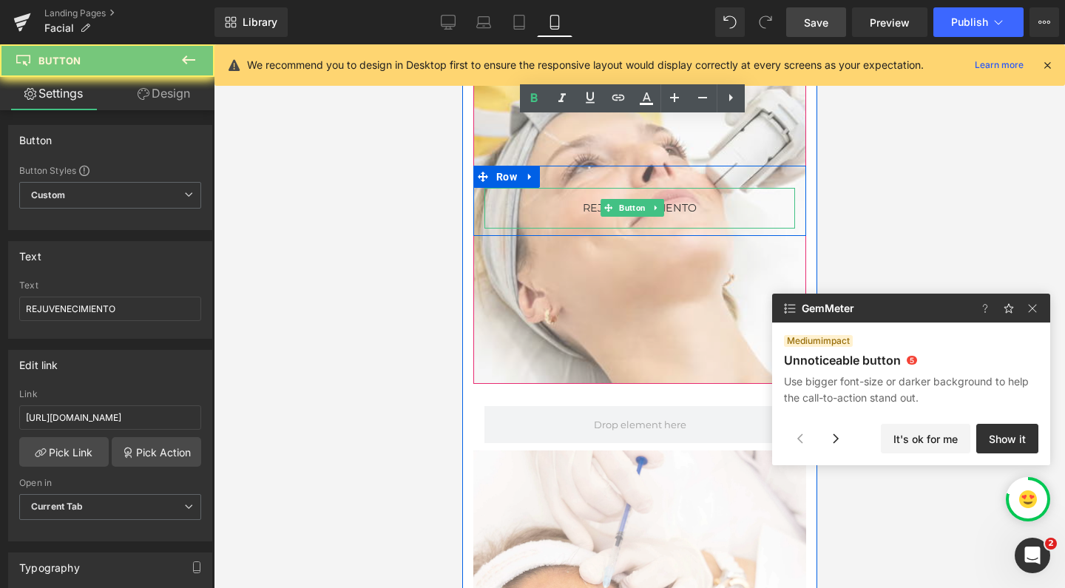
click at [583, 210] on span "REJUVENECIMIENTO" at bounding box center [639, 208] width 114 height 17
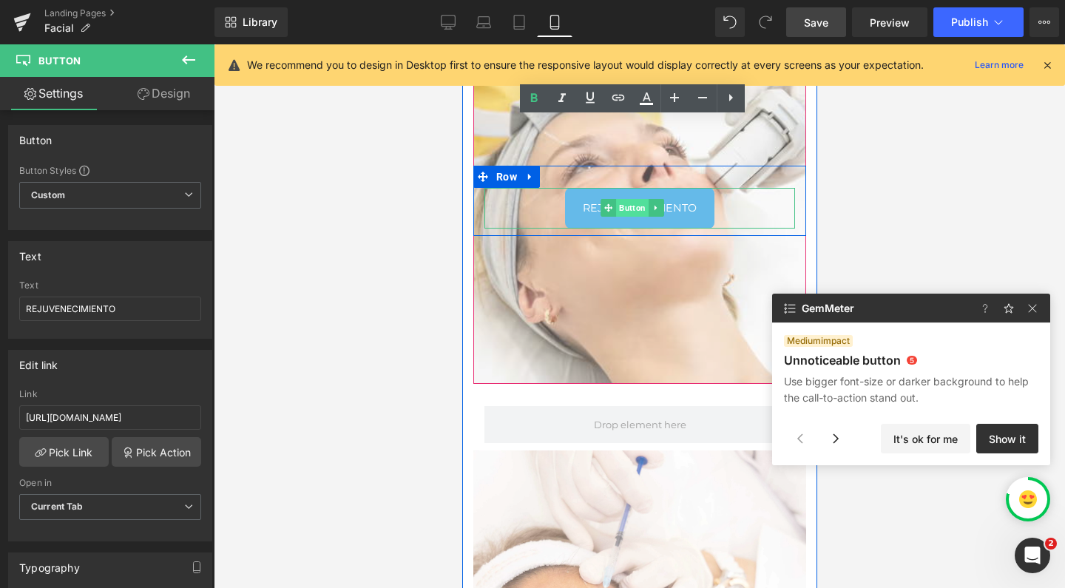
click at [629, 208] on span "Button" at bounding box center [631, 208] width 33 height 18
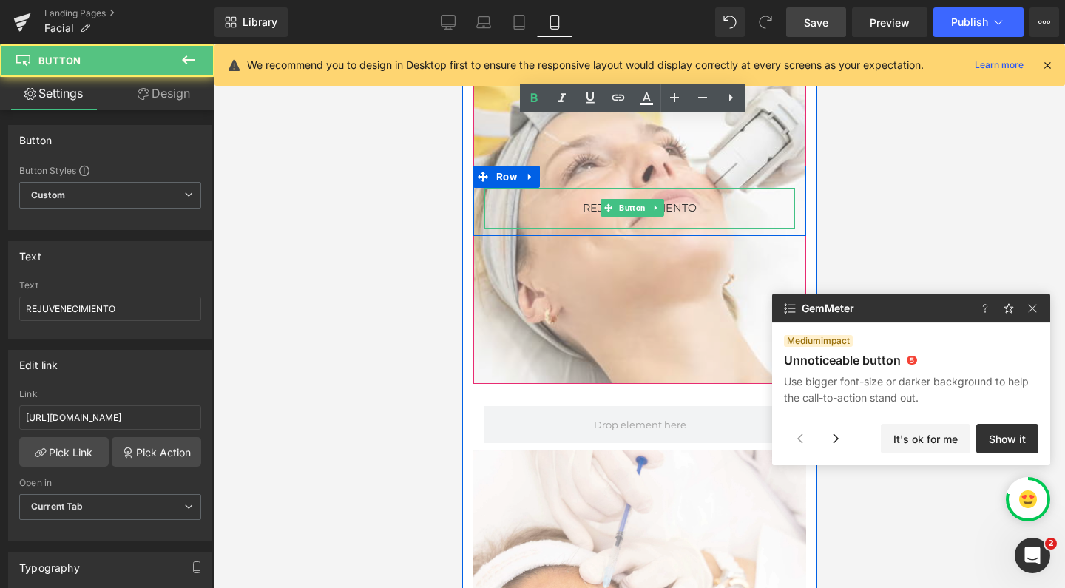
click at [582, 209] on span "REJUVENECIMIENTO" at bounding box center [639, 208] width 114 height 17
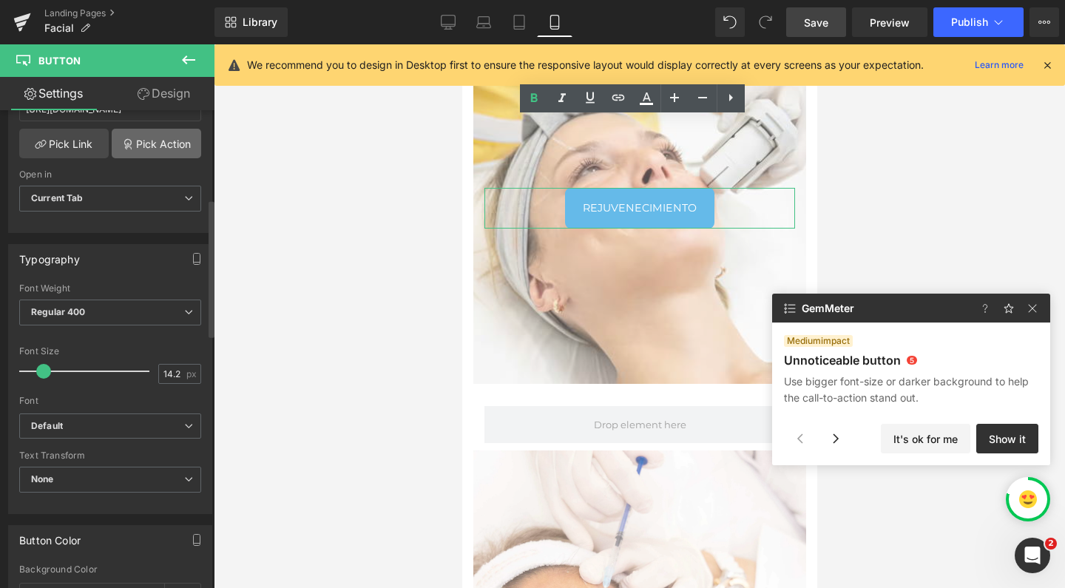
scroll to position [314, 0]
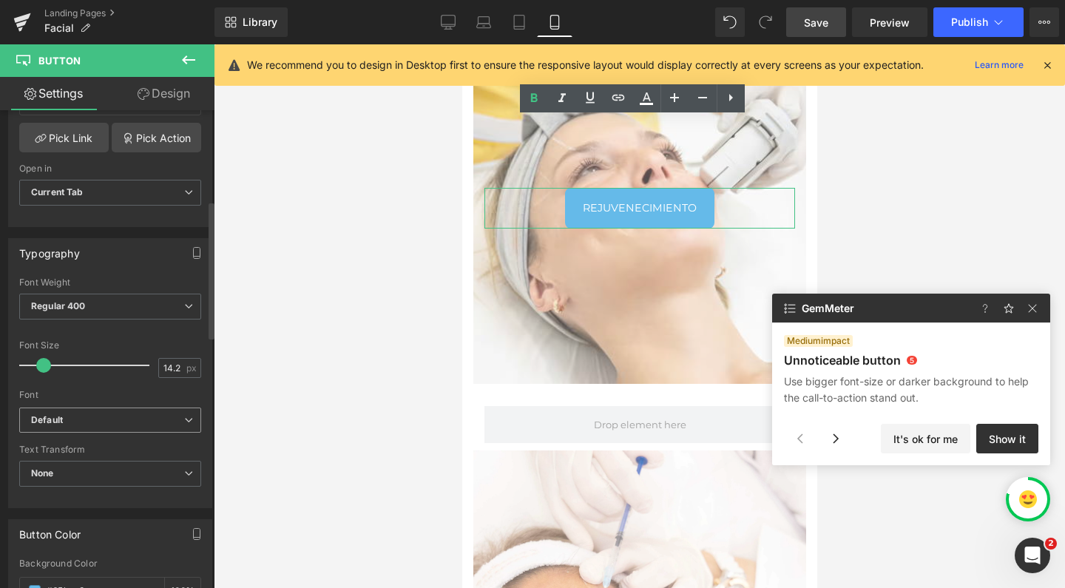
click at [89, 419] on b "Default" at bounding box center [107, 420] width 153 height 13
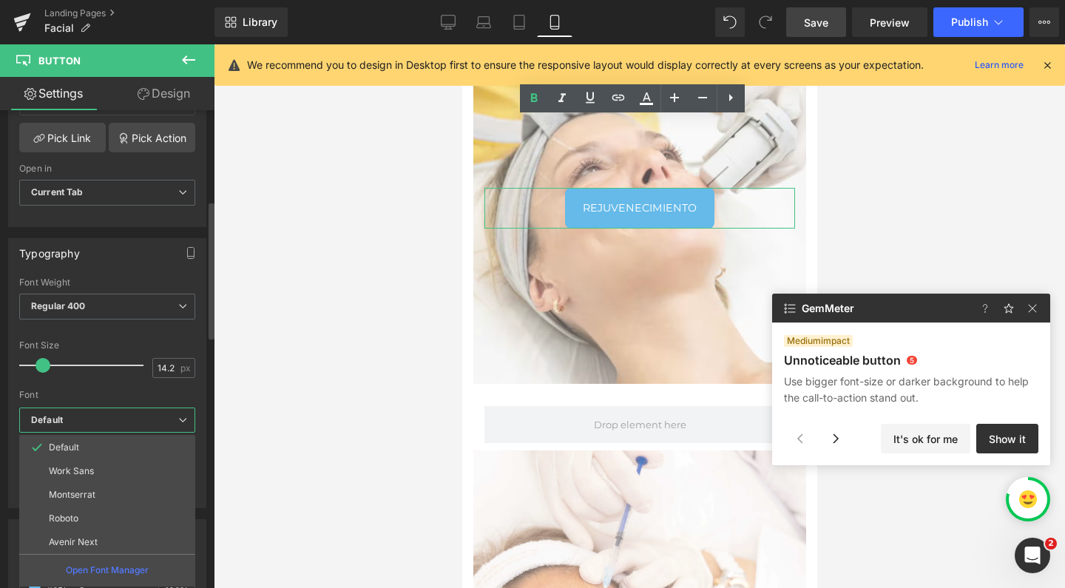
click at [89, 419] on b "Default" at bounding box center [104, 420] width 147 height 13
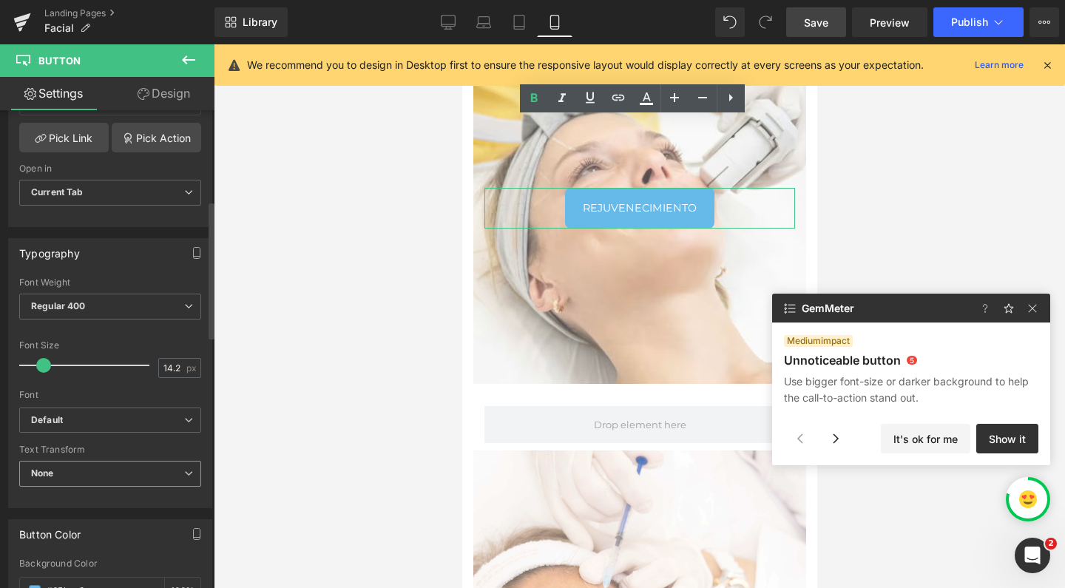
click at [78, 469] on span "None" at bounding box center [110, 474] width 182 height 26
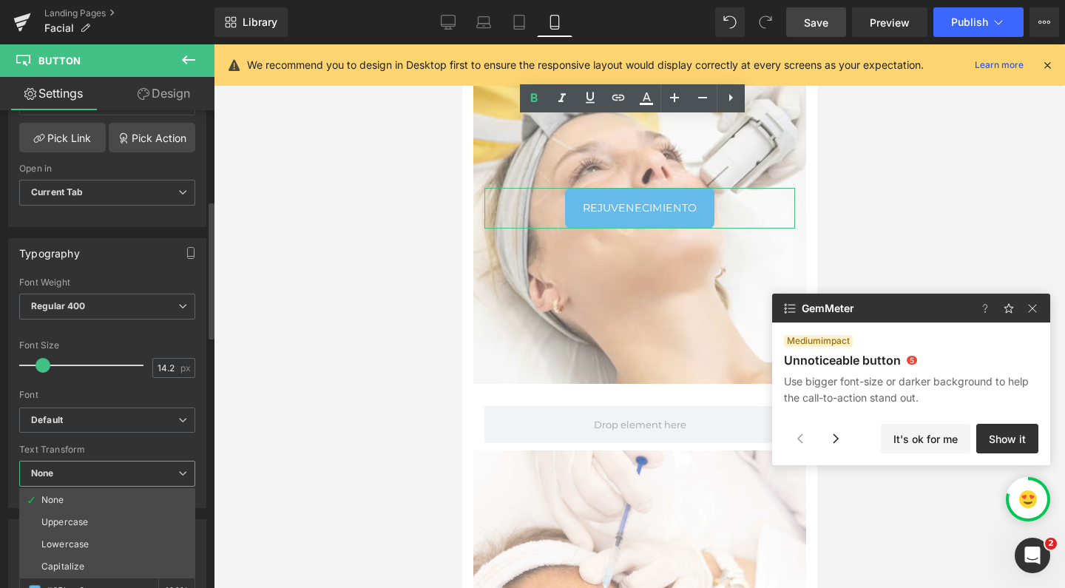
click at [78, 469] on span "None" at bounding box center [107, 474] width 176 height 26
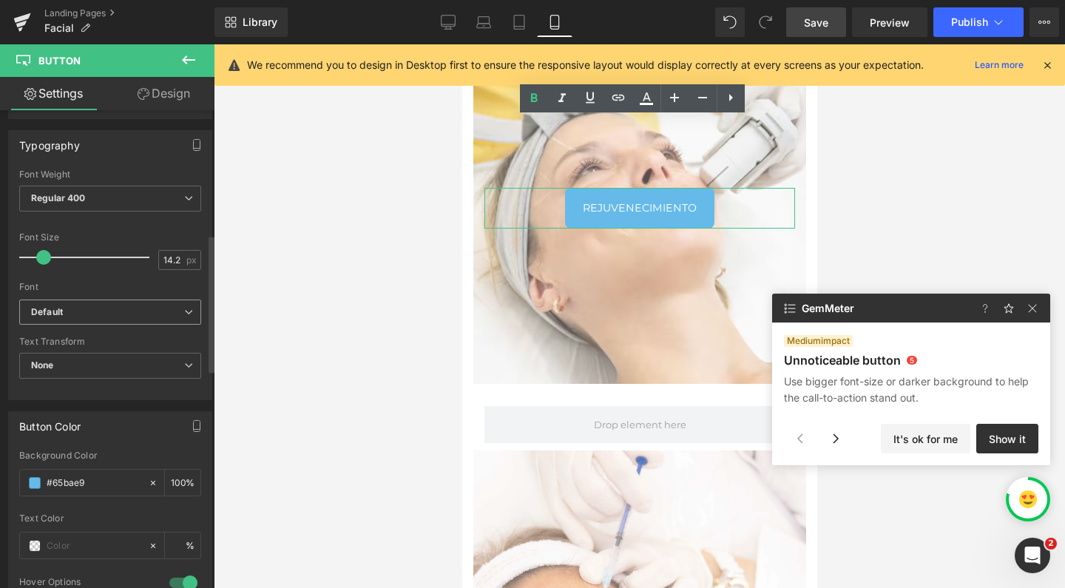
scroll to position [443, 0]
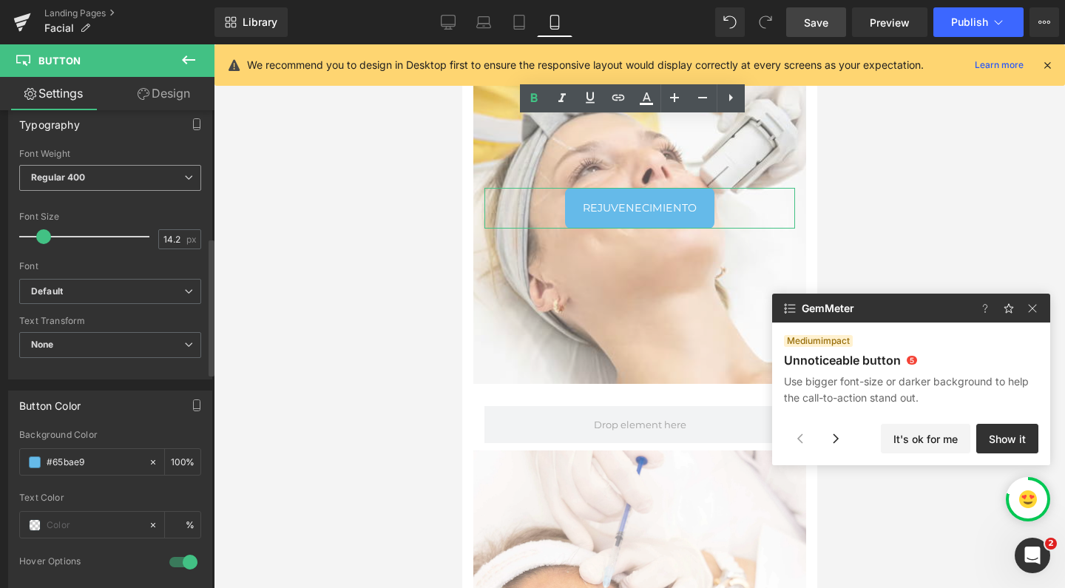
click at [101, 183] on span "Regular 400" at bounding box center [110, 178] width 182 height 26
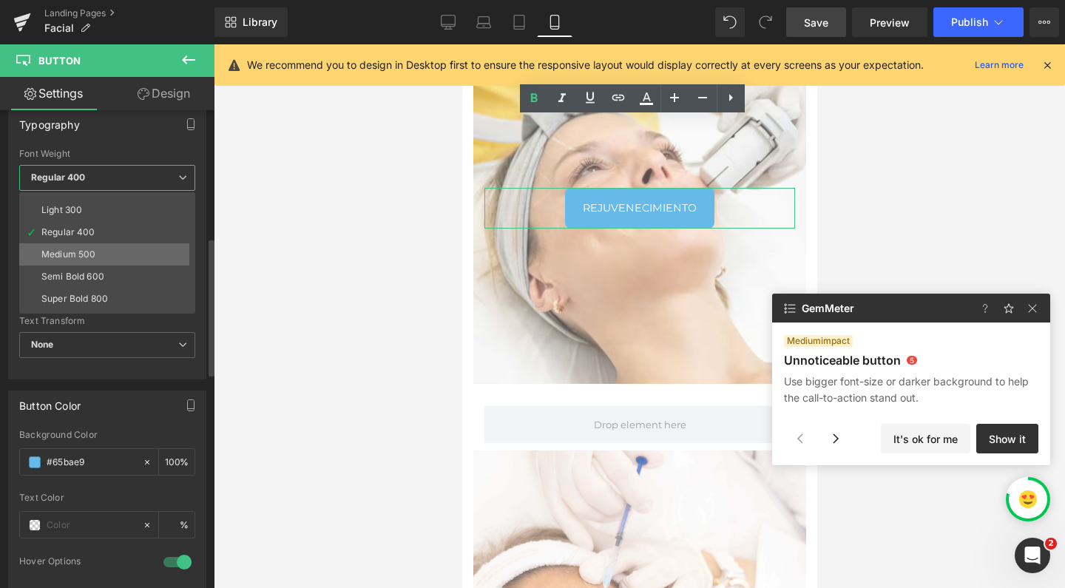
scroll to position [50, 0]
click at [93, 288] on div "Super Bold 800" at bounding box center [74, 287] width 67 height 10
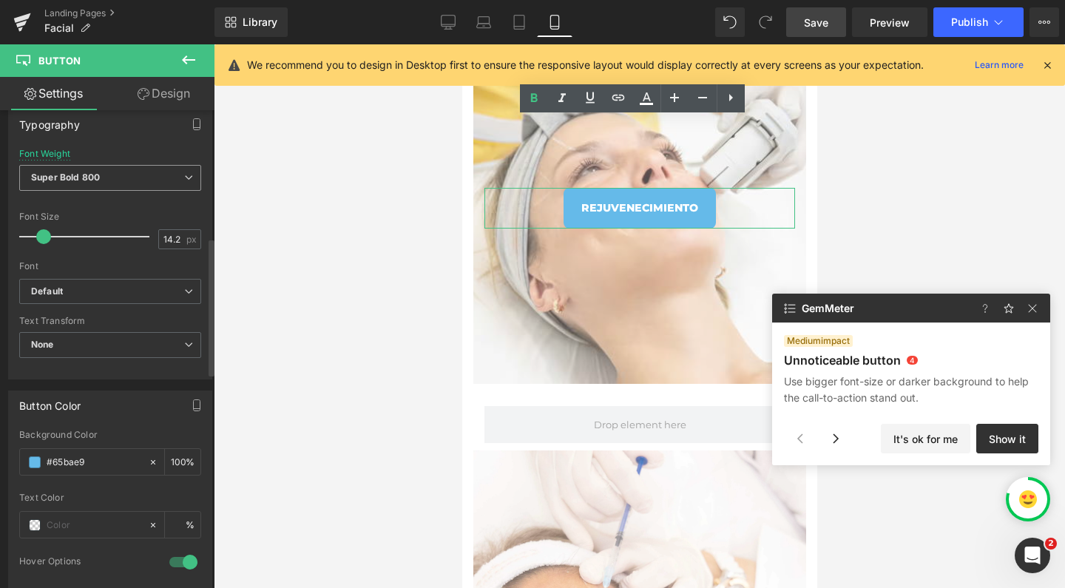
click at [87, 172] on b "Super Bold 800" at bounding box center [65, 177] width 69 height 11
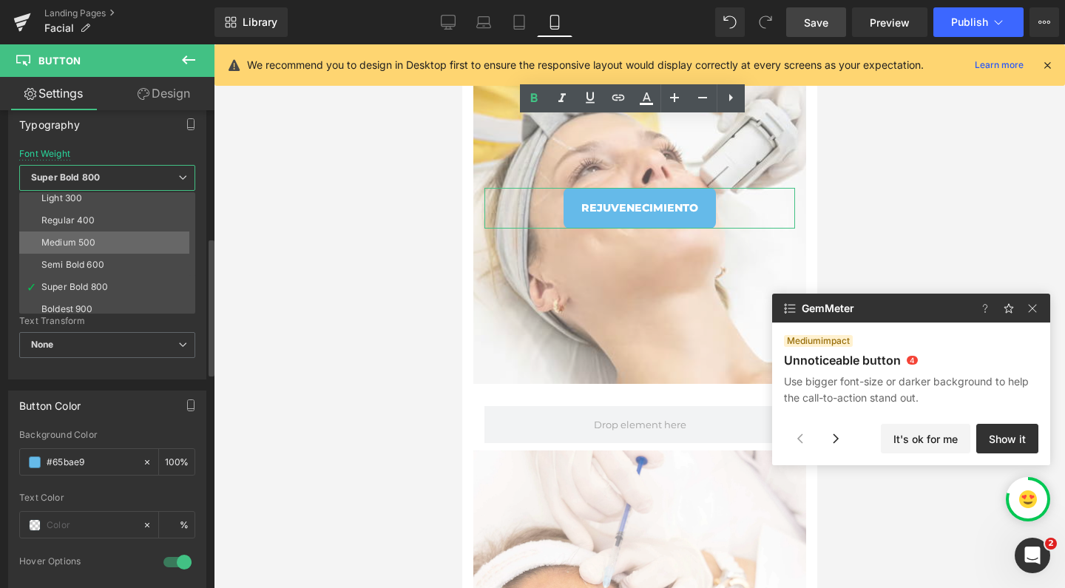
click at [76, 243] on div "Medium 500" at bounding box center [68, 242] width 54 height 10
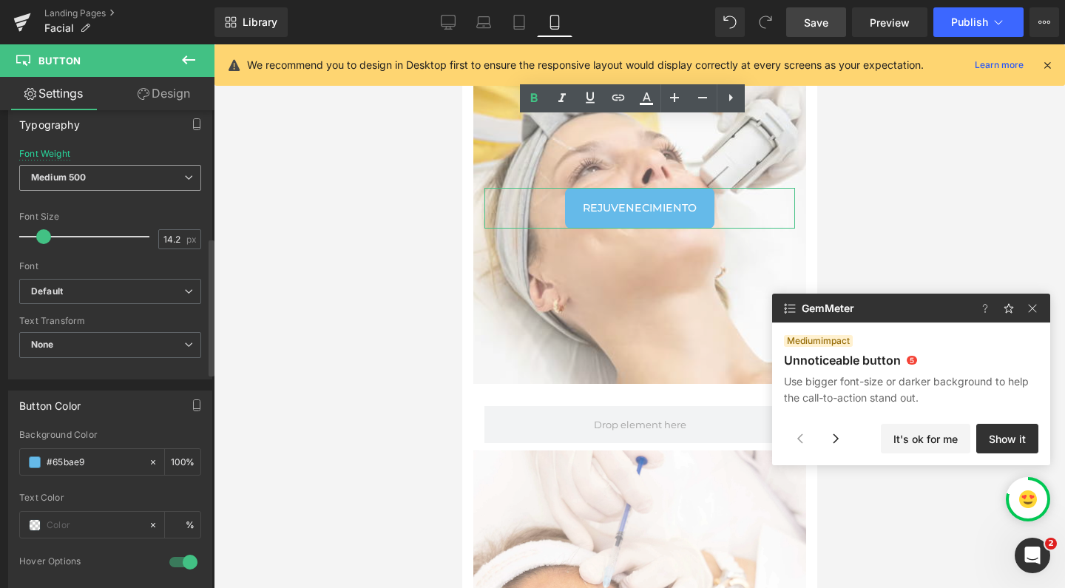
click at [106, 188] on span "Medium 500" at bounding box center [110, 178] width 182 height 26
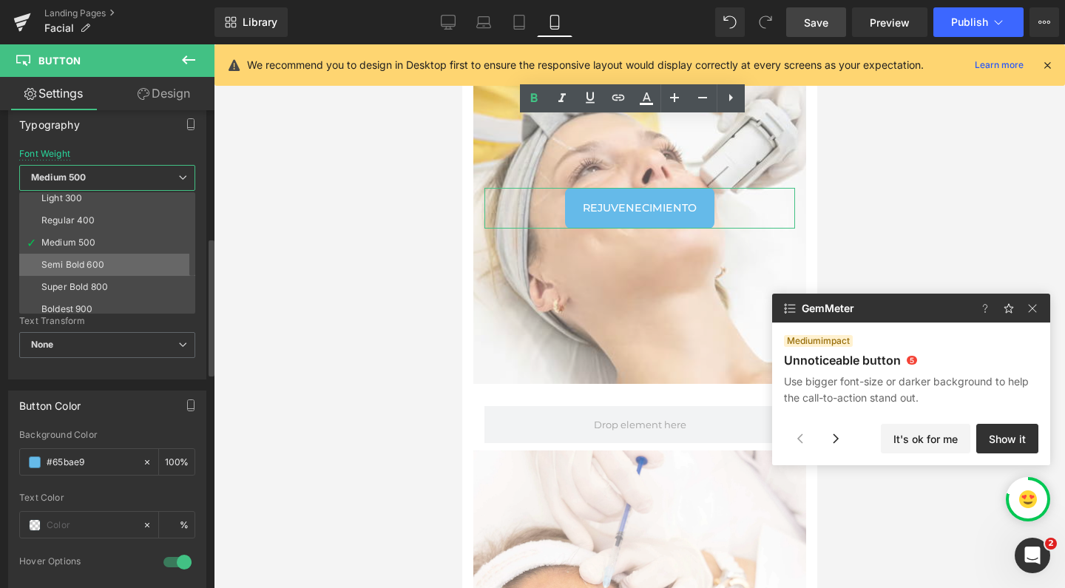
click at [84, 270] on li "Semi Bold 600" at bounding box center [110, 265] width 183 height 22
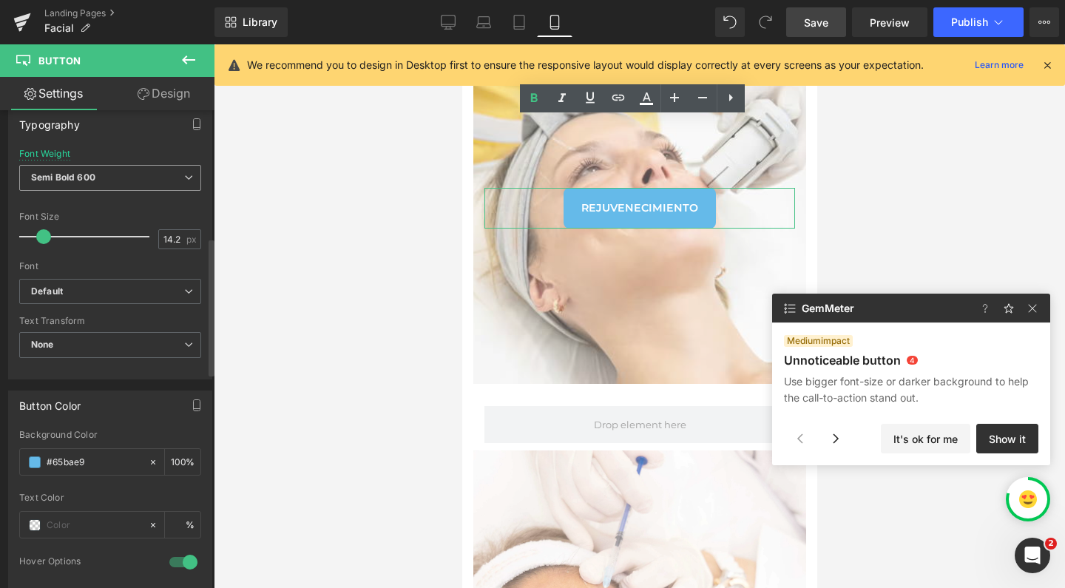
click at [144, 184] on span "Semi Bold 600" at bounding box center [110, 178] width 182 height 26
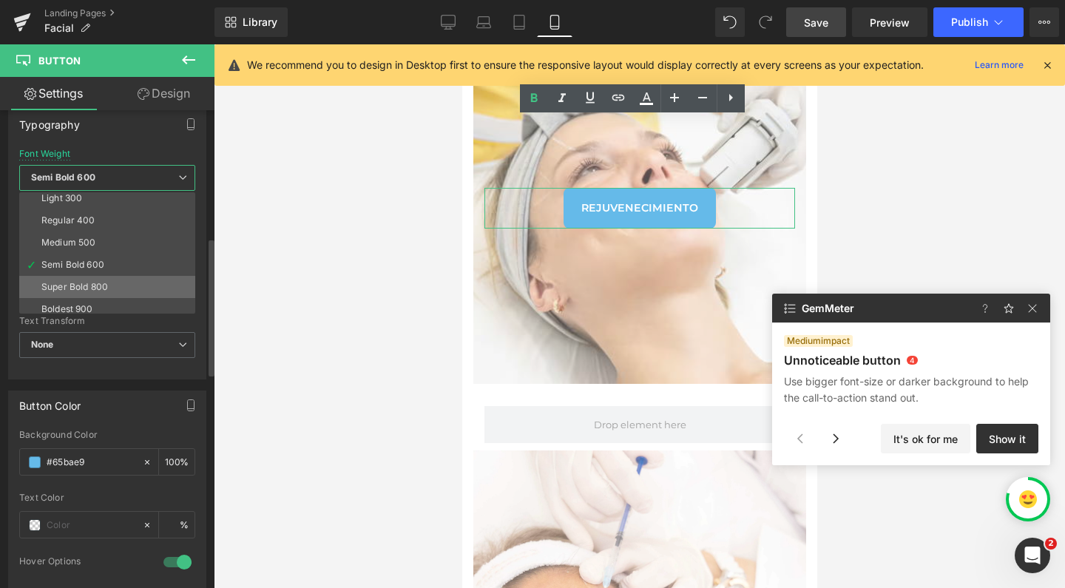
click at [115, 281] on li "Super Bold 800" at bounding box center [110, 287] width 183 height 22
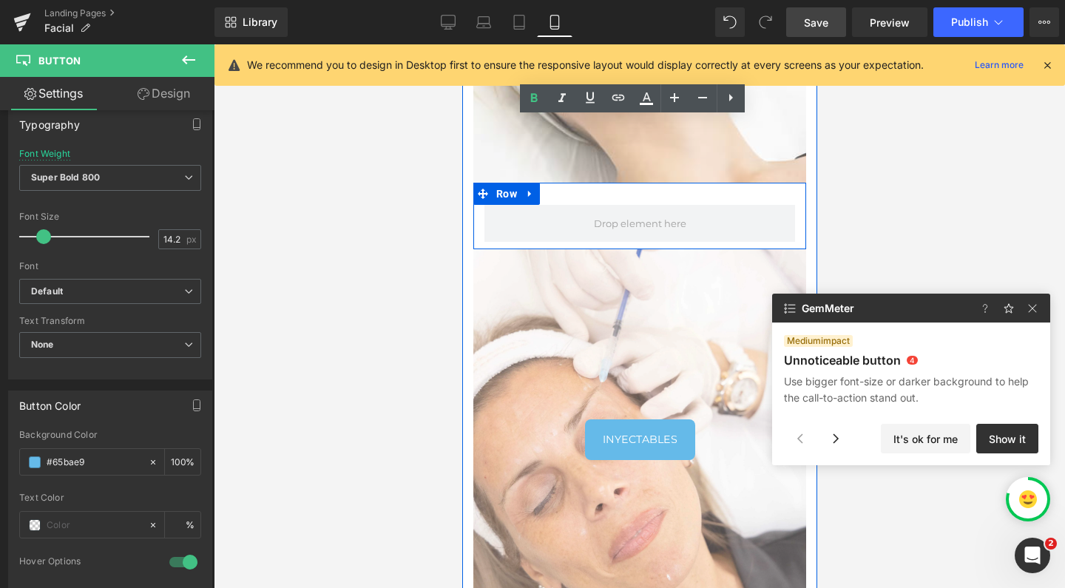
scroll to position [798, 0]
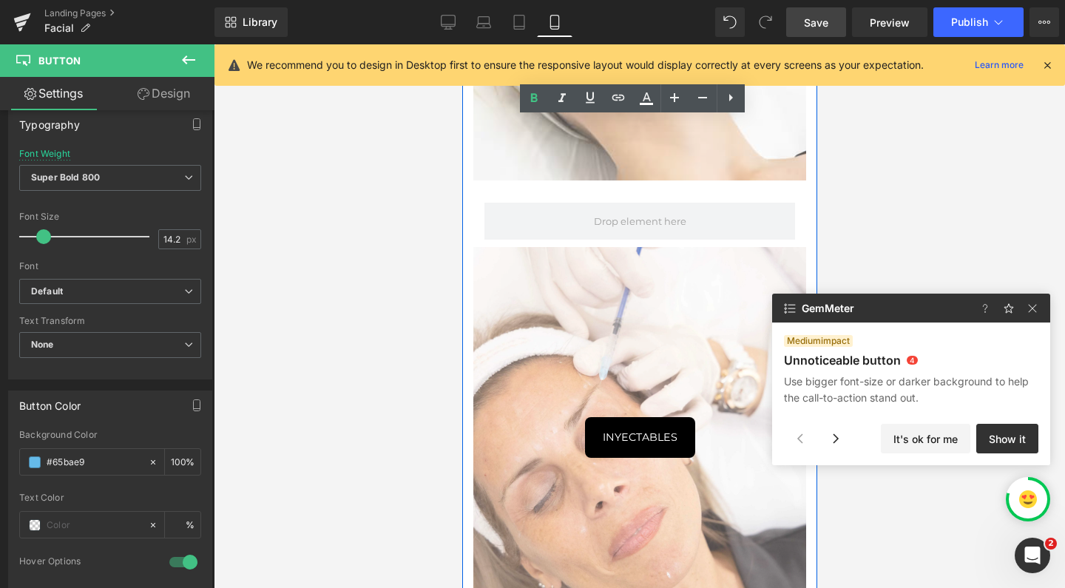
click at [609, 427] on div "INYECTABLES Button" at bounding box center [639, 437] width 311 height 41
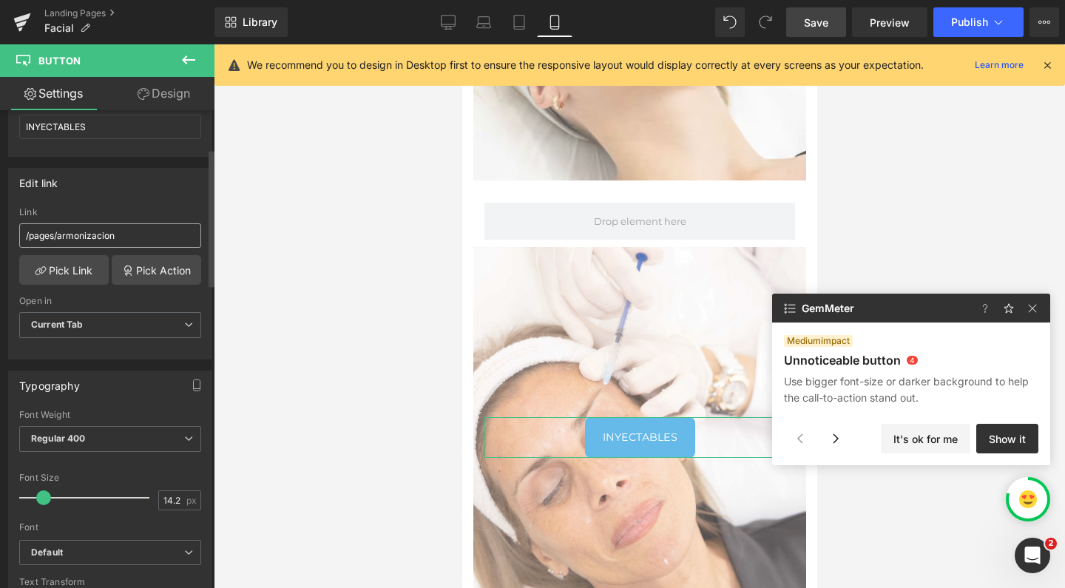
scroll to position [199, 0]
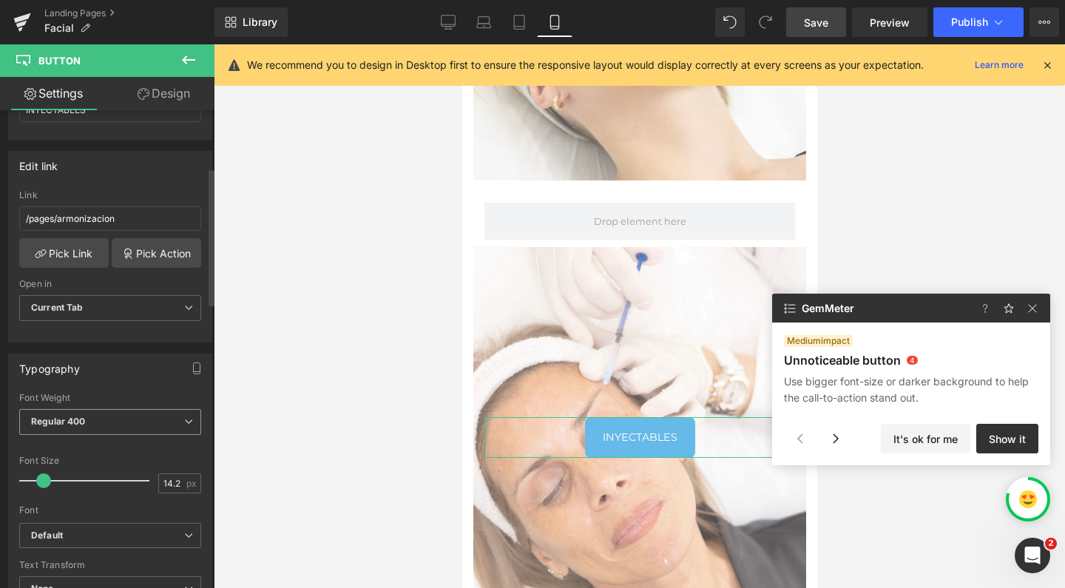
click at [74, 416] on b "Regular 400" at bounding box center [58, 421] width 55 height 11
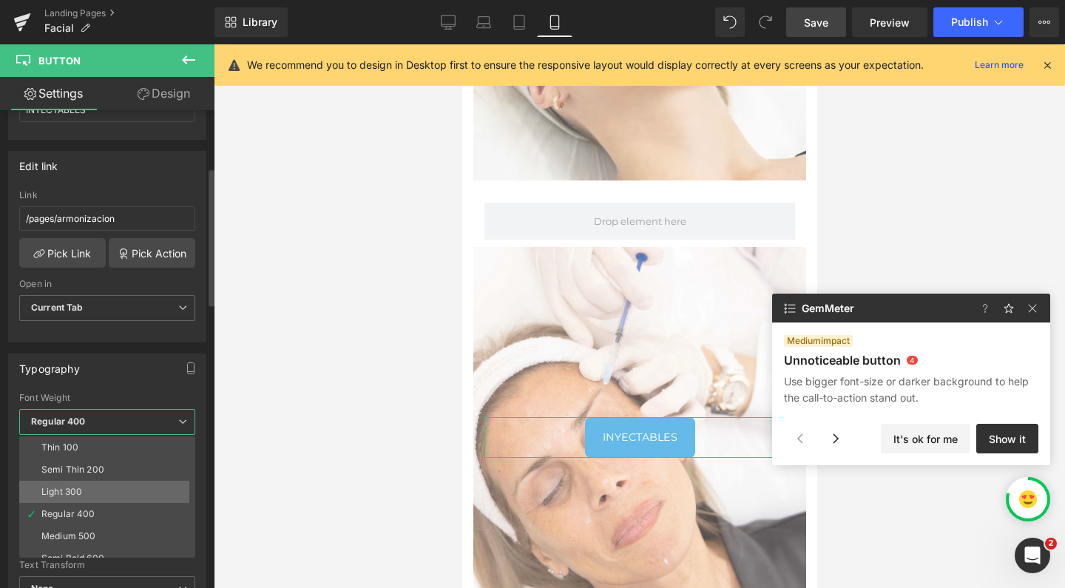
scroll to position [33, 0]
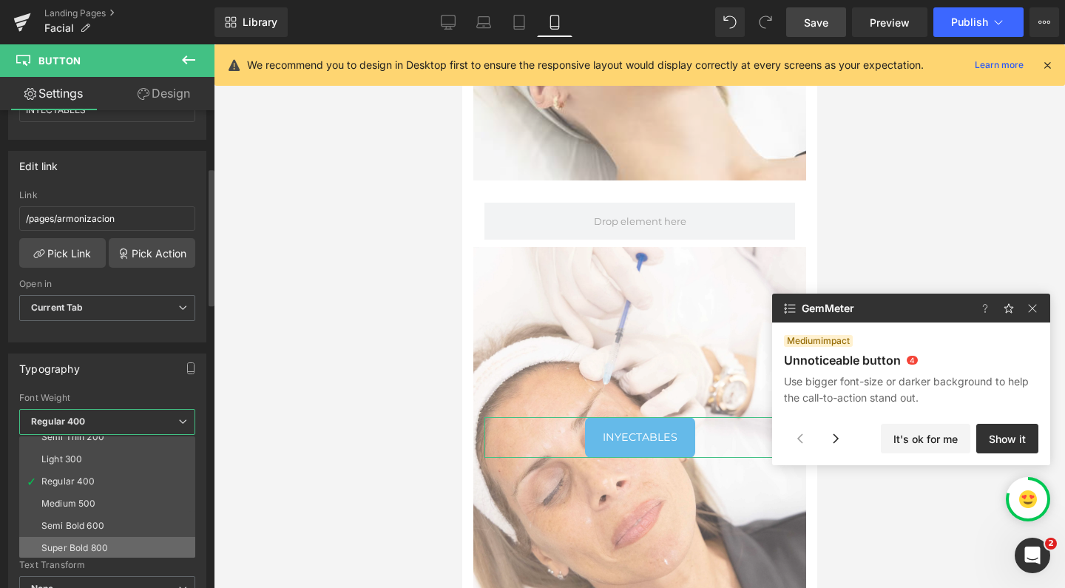
click at [80, 545] on div "Super Bold 800" at bounding box center [74, 548] width 67 height 10
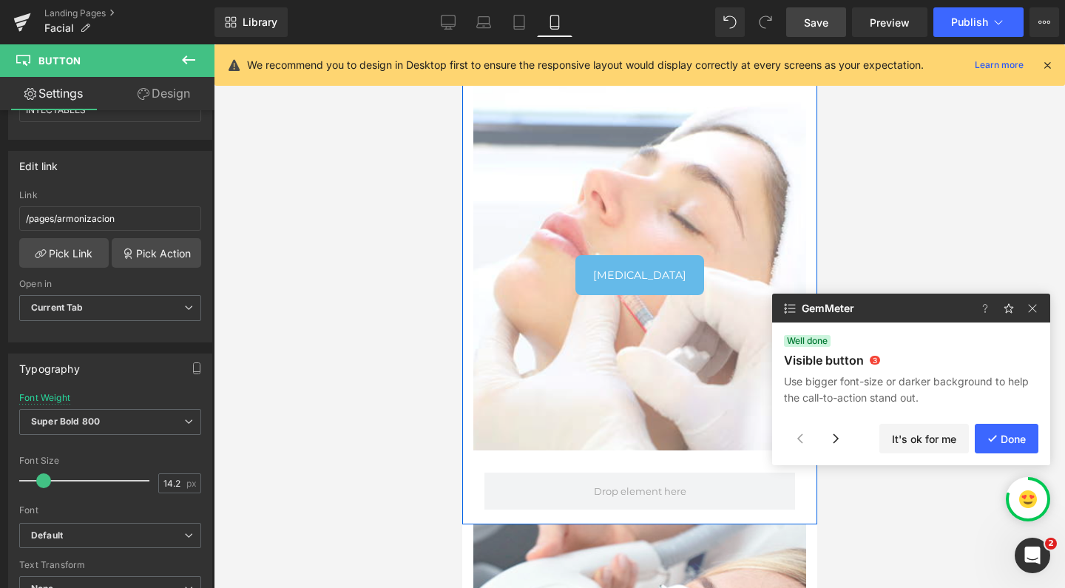
scroll to position [1420, 0]
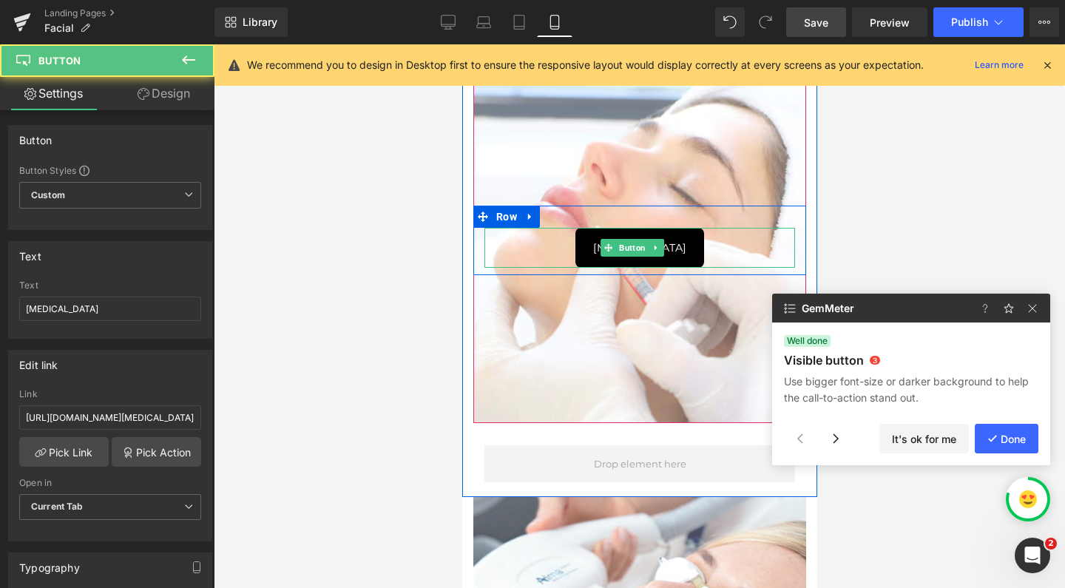
click at [618, 231] on link "[MEDICAL_DATA]" at bounding box center [639, 248] width 129 height 41
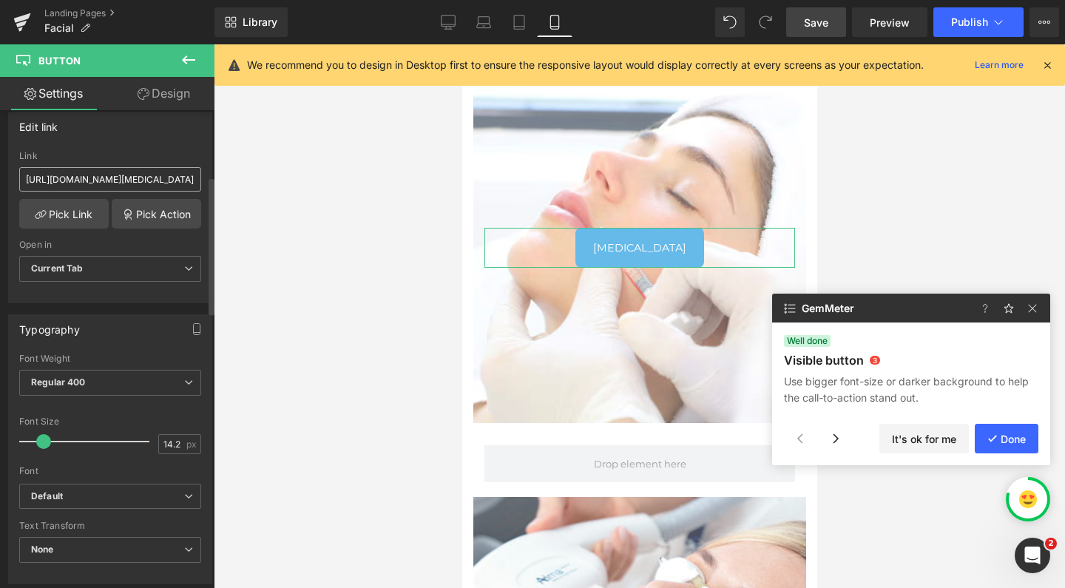
scroll to position [240, 0]
click at [94, 376] on span "Regular 400" at bounding box center [110, 381] width 182 height 26
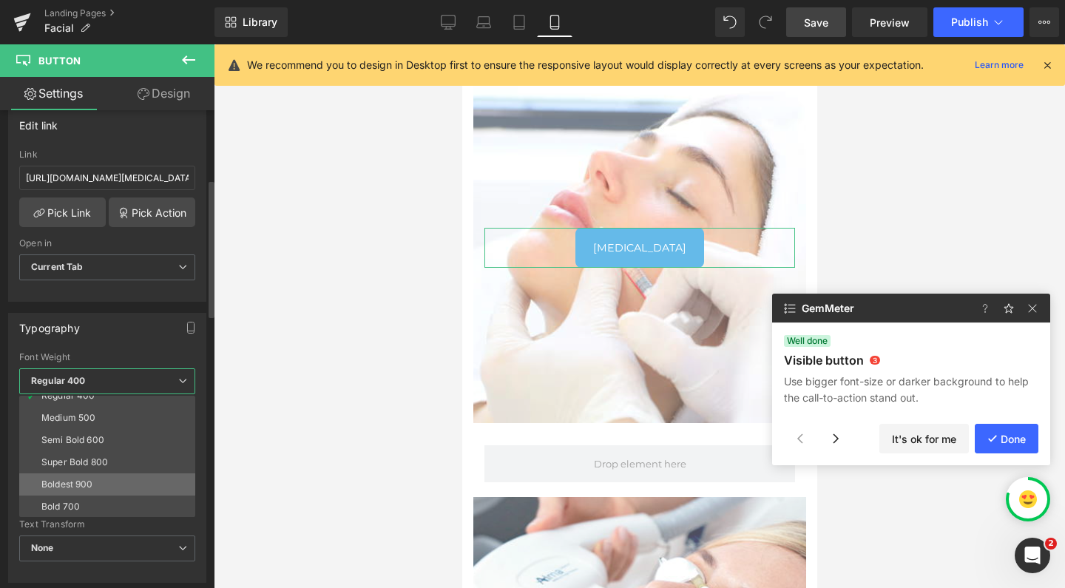
scroll to position [78, 0]
click at [109, 450] on li "Super Bold 800" at bounding box center [110, 461] width 183 height 22
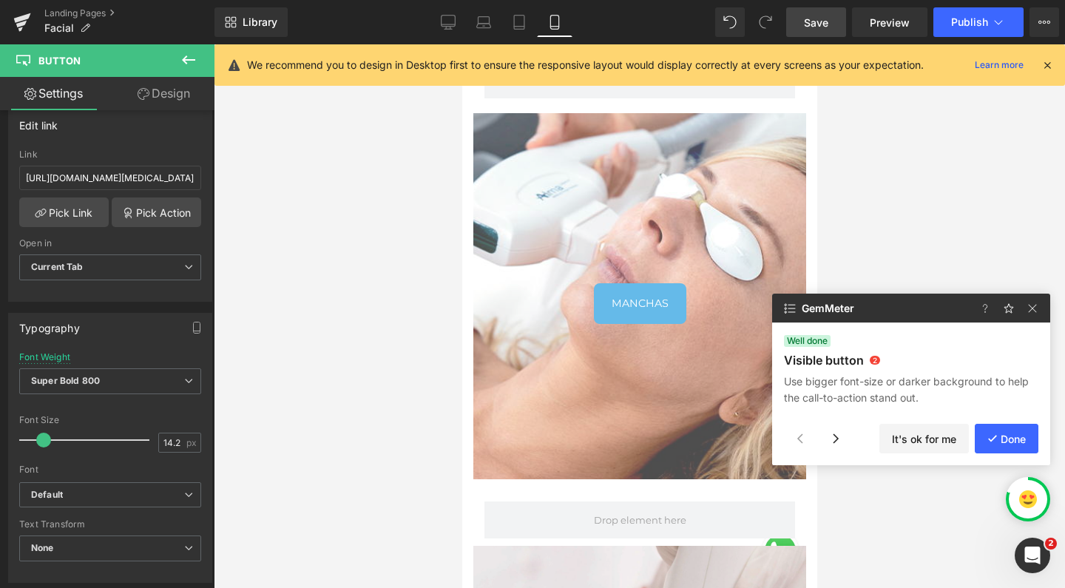
scroll to position [1804, 0]
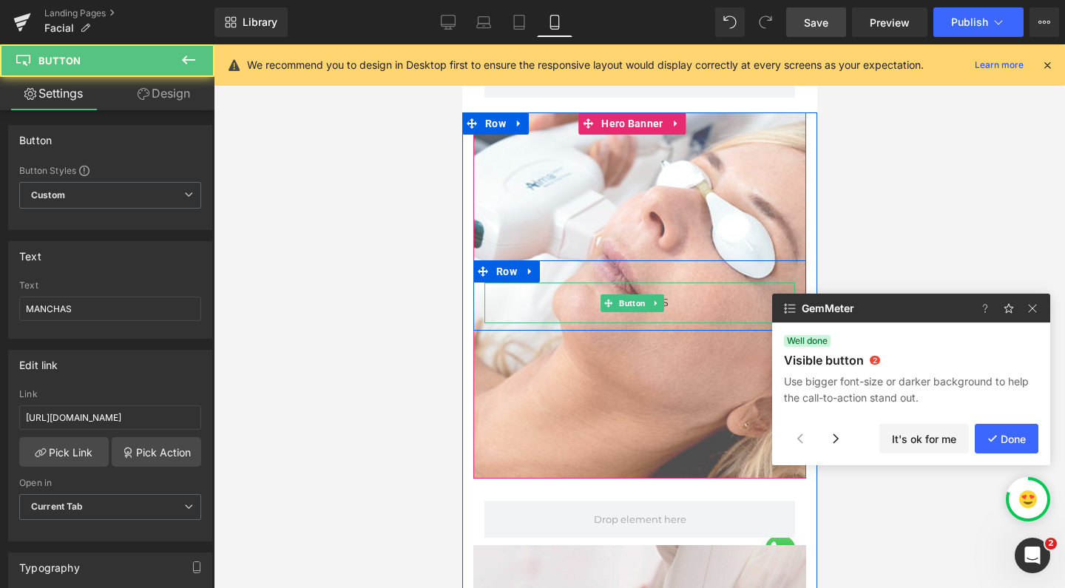
click at [638, 288] on link "MANCHAS" at bounding box center [639, 303] width 92 height 41
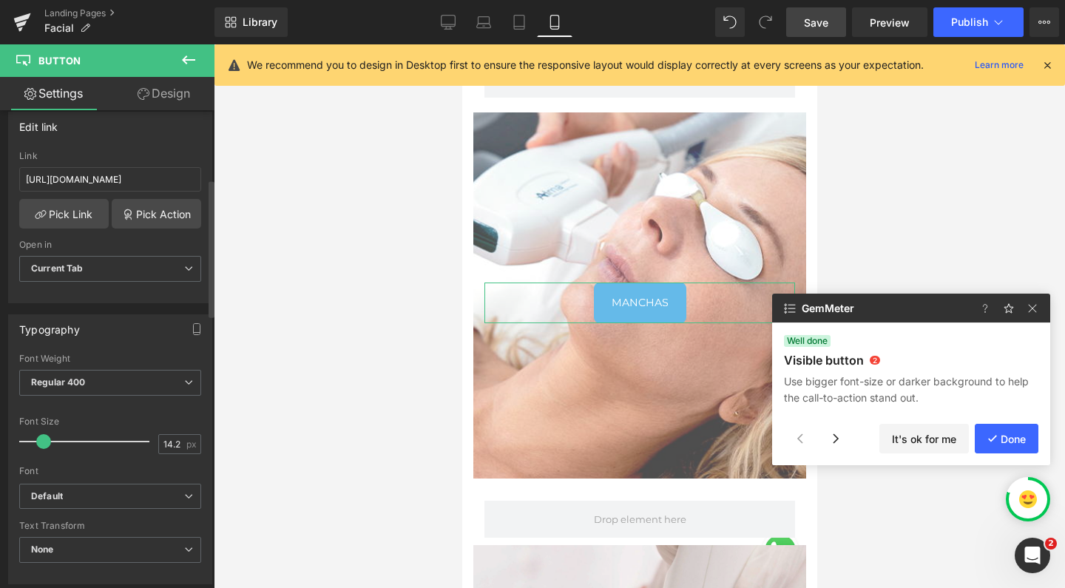
scroll to position [239, 0]
click at [80, 379] on b "Regular 400" at bounding box center [58, 381] width 55 height 11
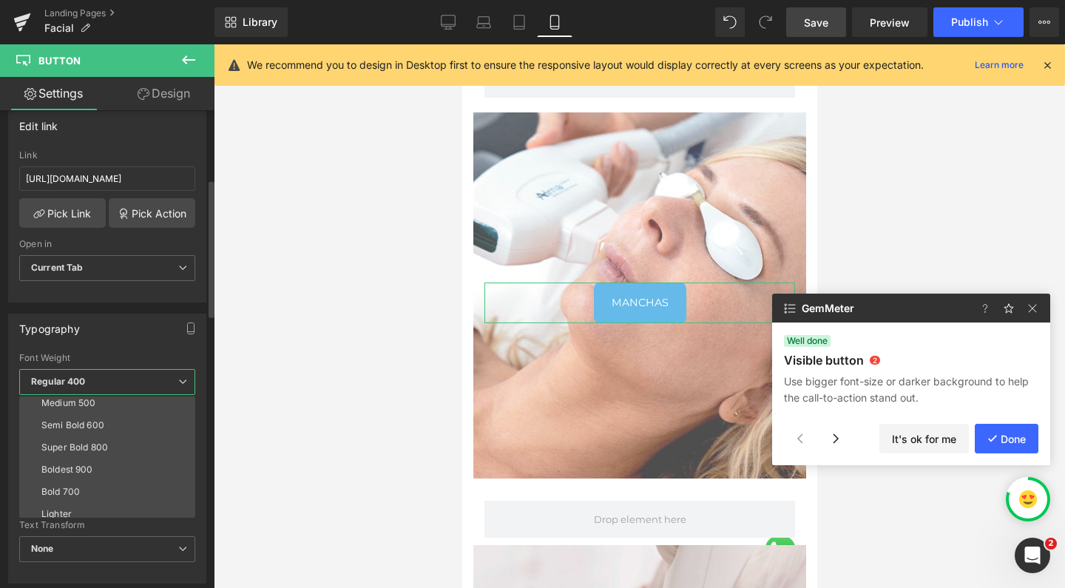
scroll to position [95, 0]
click at [84, 441] on div "Super Bold 800" at bounding box center [74, 446] width 67 height 10
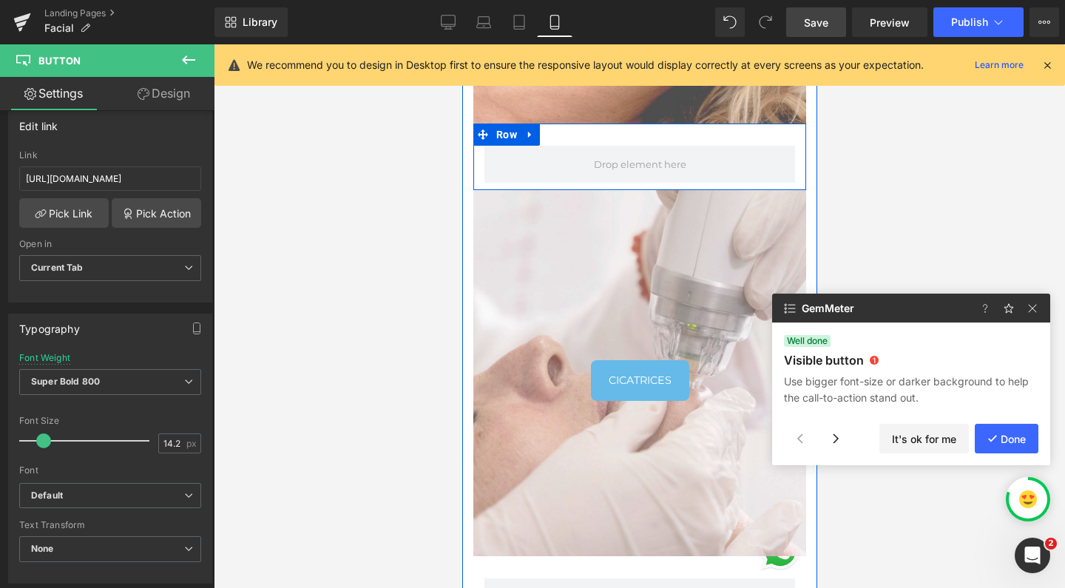
scroll to position [2161, 0]
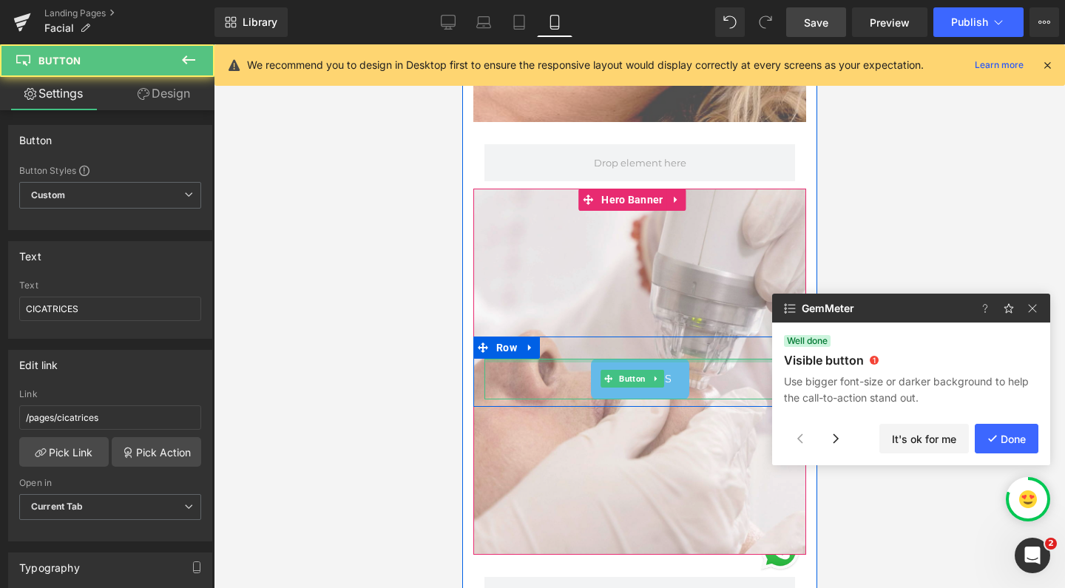
click at [632, 359] on div at bounding box center [639, 361] width 311 height 4
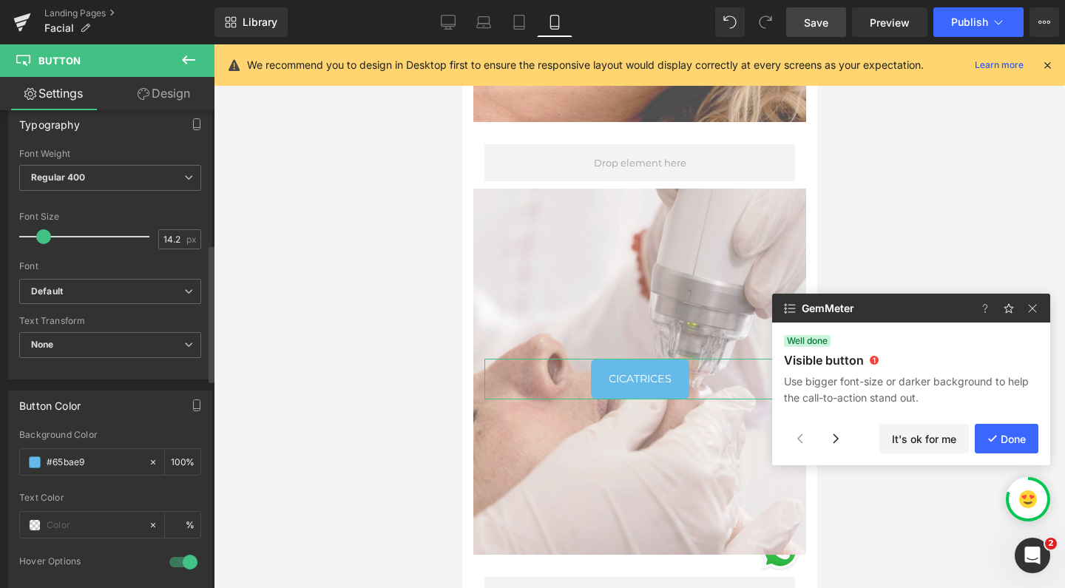
scroll to position [427, 0]
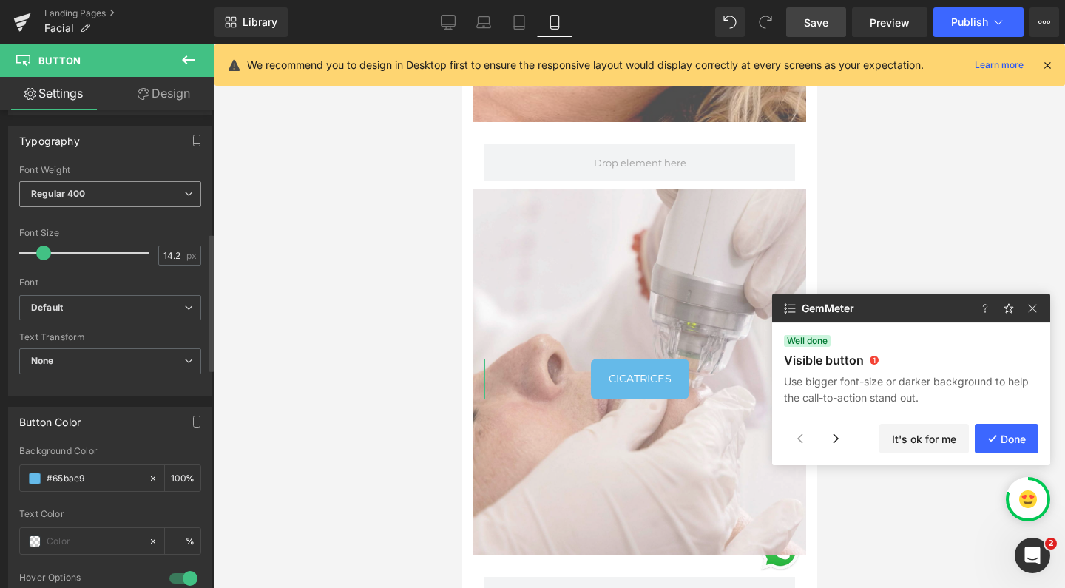
click at [78, 194] on b "Regular 400" at bounding box center [58, 193] width 55 height 11
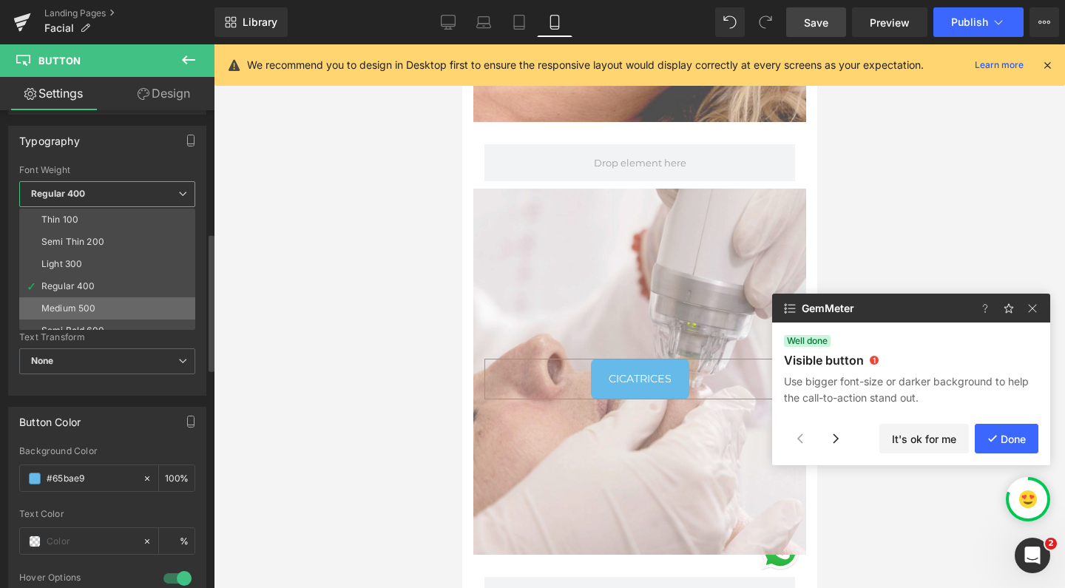
scroll to position [71, 0]
click at [95, 285] on div "Super Bold 800" at bounding box center [74, 282] width 67 height 10
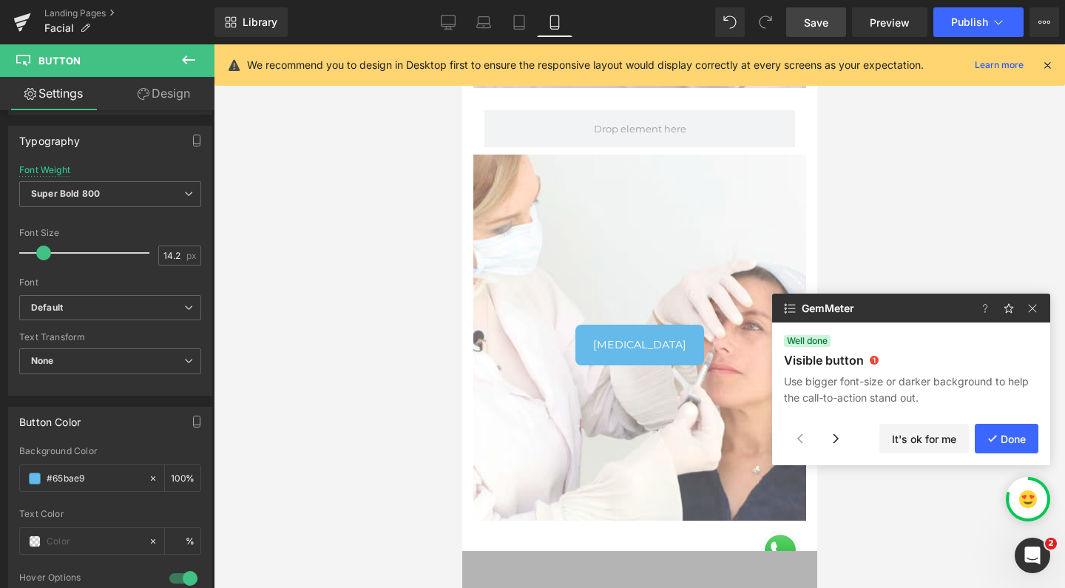
scroll to position [2682, 0]
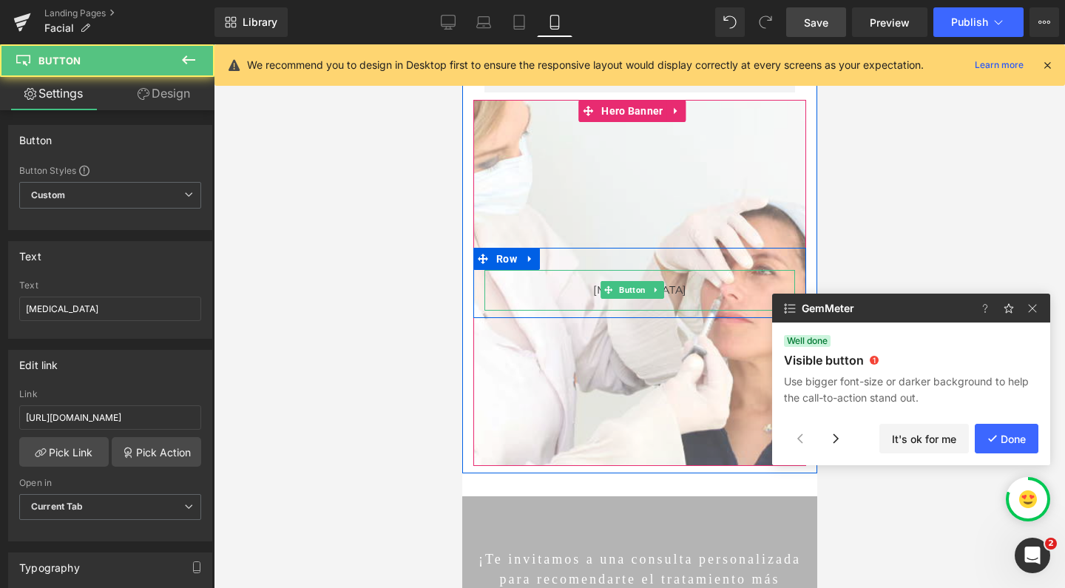
click at [603, 273] on link "[MEDICAL_DATA]" at bounding box center [639, 290] width 129 height 41
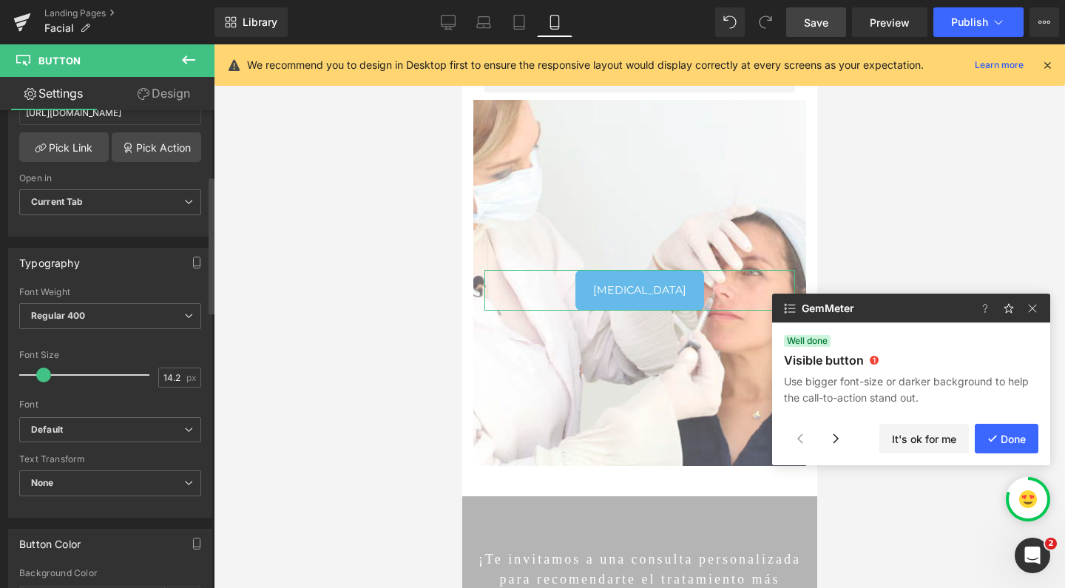
scroll to position [310, 0]
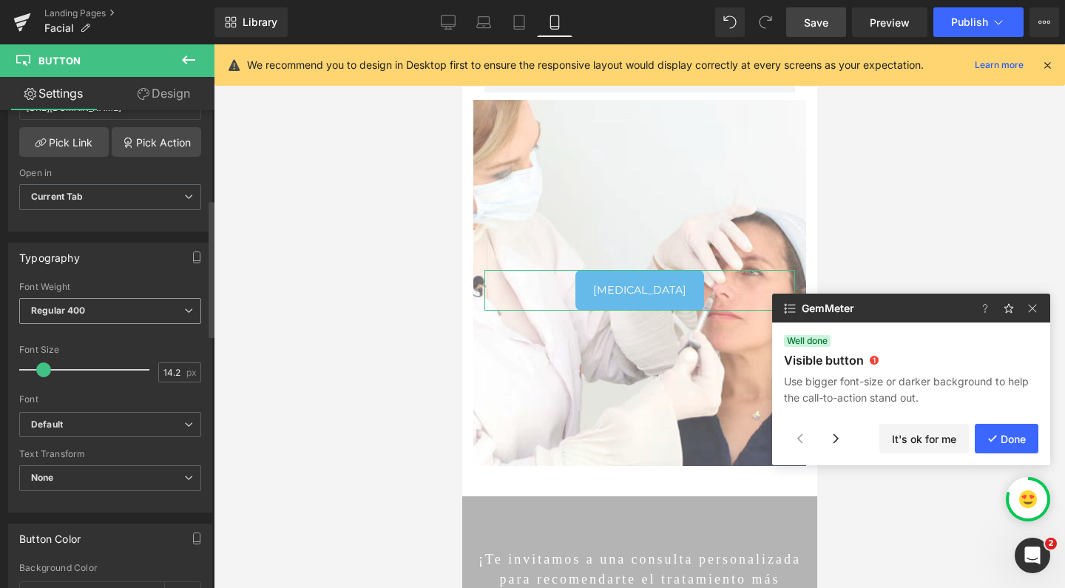
click at [69, 314] on b "Regular 400" at bounding box center [58, 310] width 55 height 11
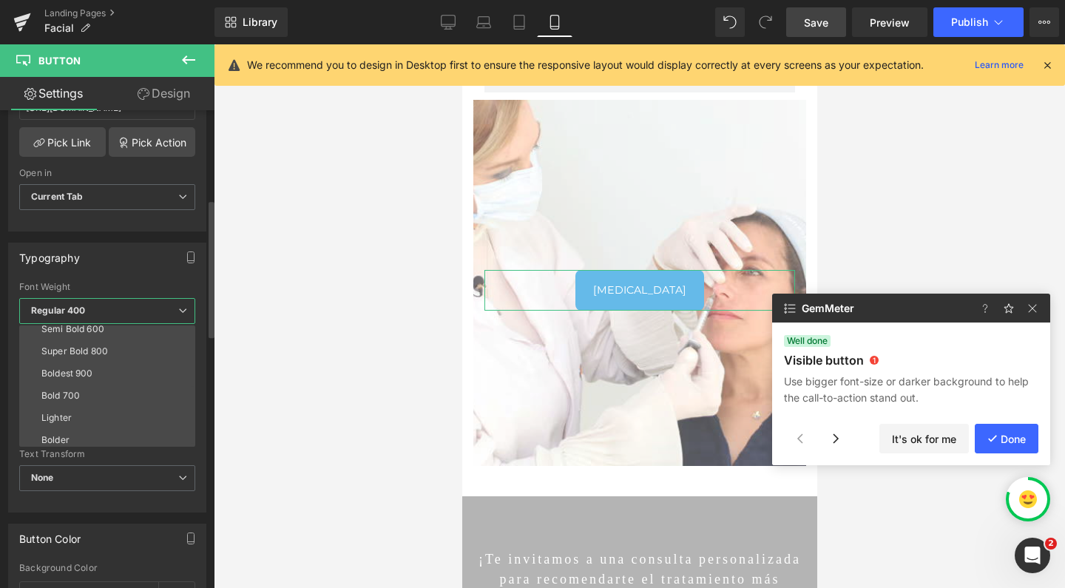
scroll to position [122, 0]
click at [79, 349] on div "Super Bold 800" at bounding box center [74, 347] width 67 height 10
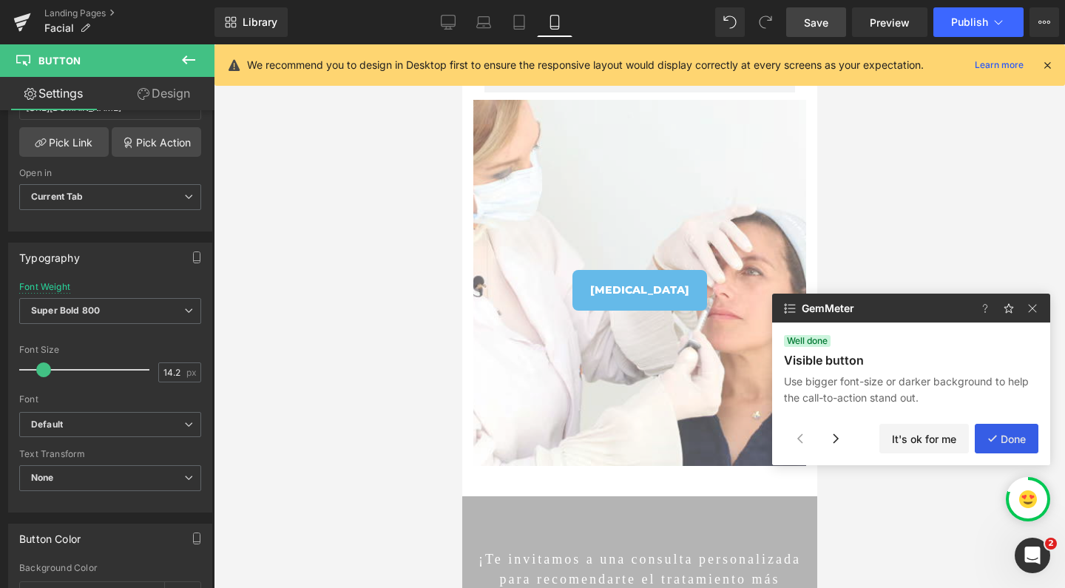
click at [1003, 444] on button "Done" at bounding box center [1007, 439] width 64 height 30
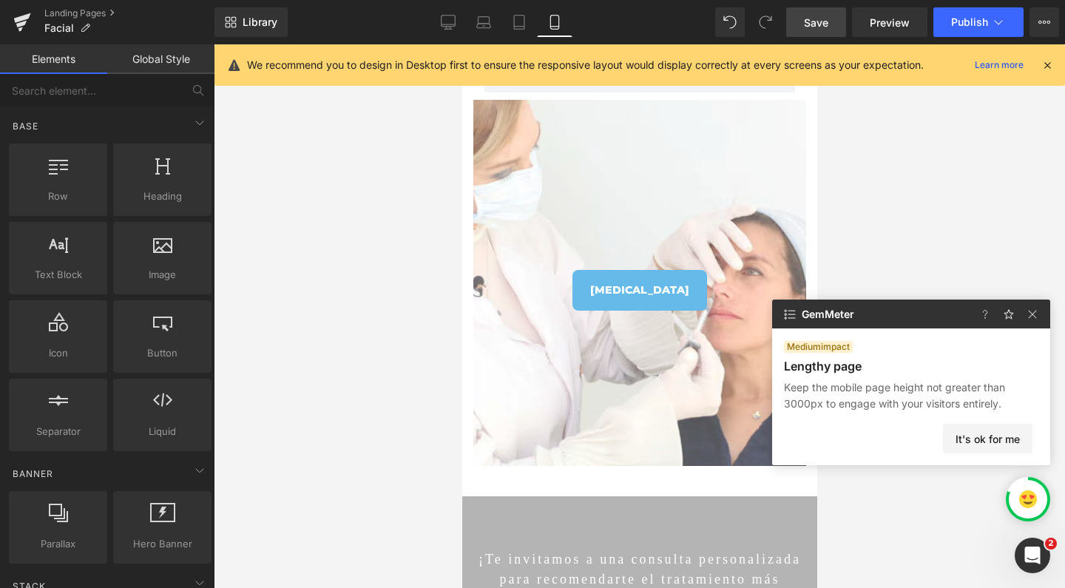
click at [1003, 444] on button "It's ok for me" at bounding box center [987, 439] width 89 height 30
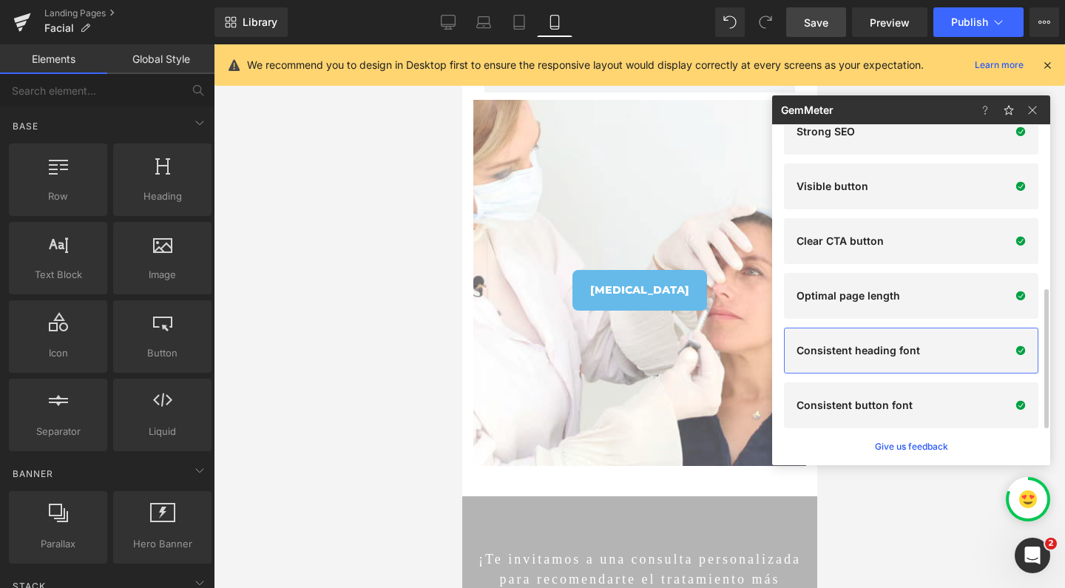
scroll to position [0, 0]
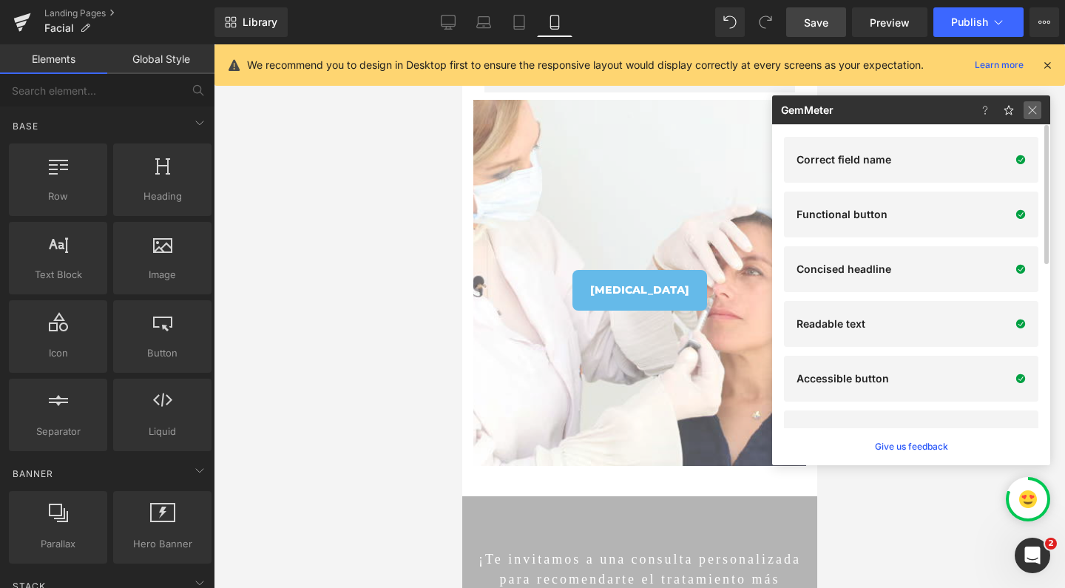
click at [1038, 111] on img at bounding box center [1033, 110] width 18 height 18
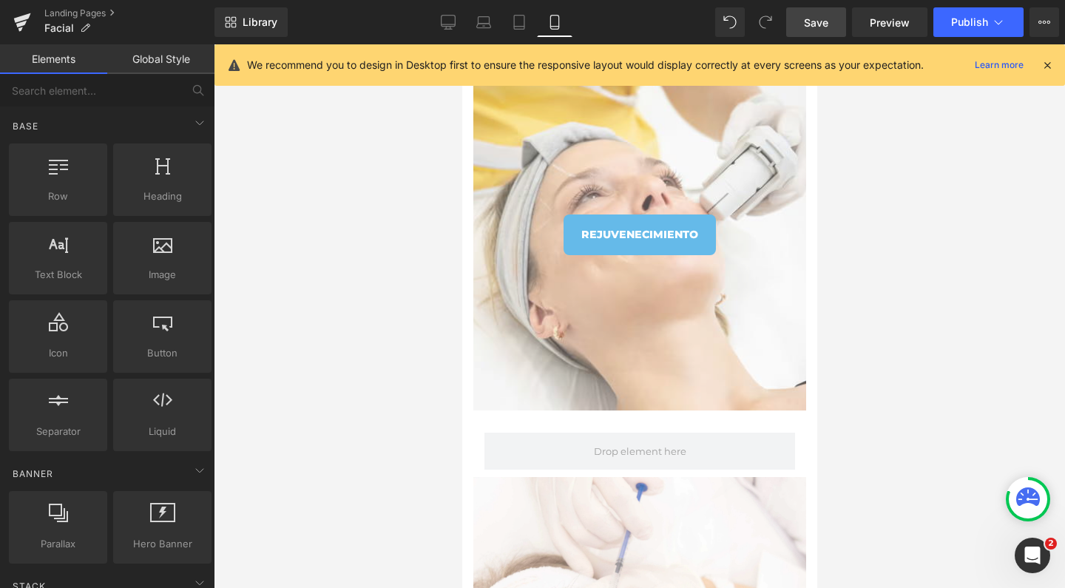
scroll to position [617, 0]
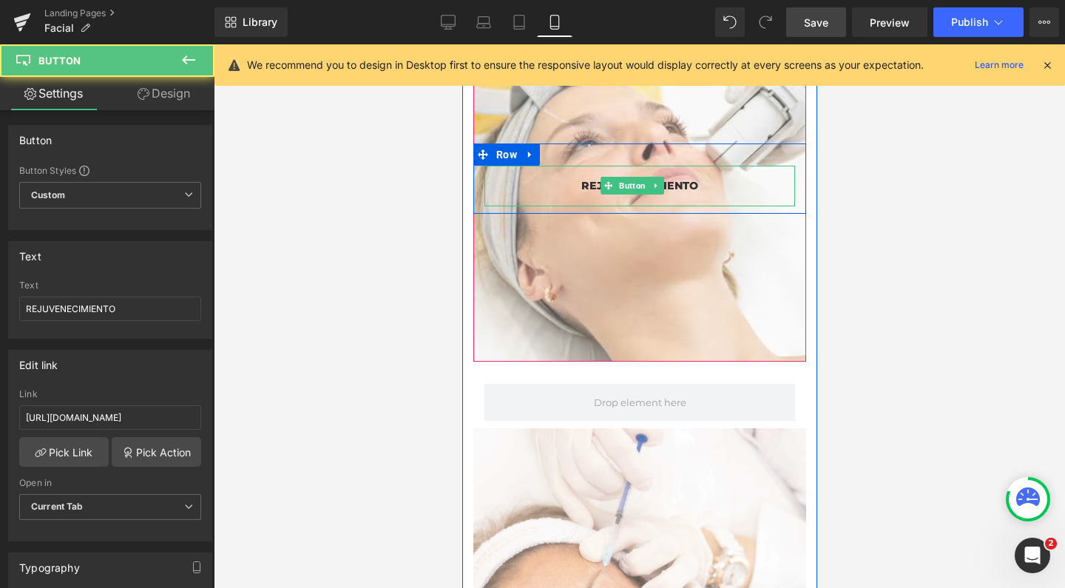
click at [646, 173] on link "REJUVENECIMIENTO" at bounding box center [639, 186] width 152 height 41
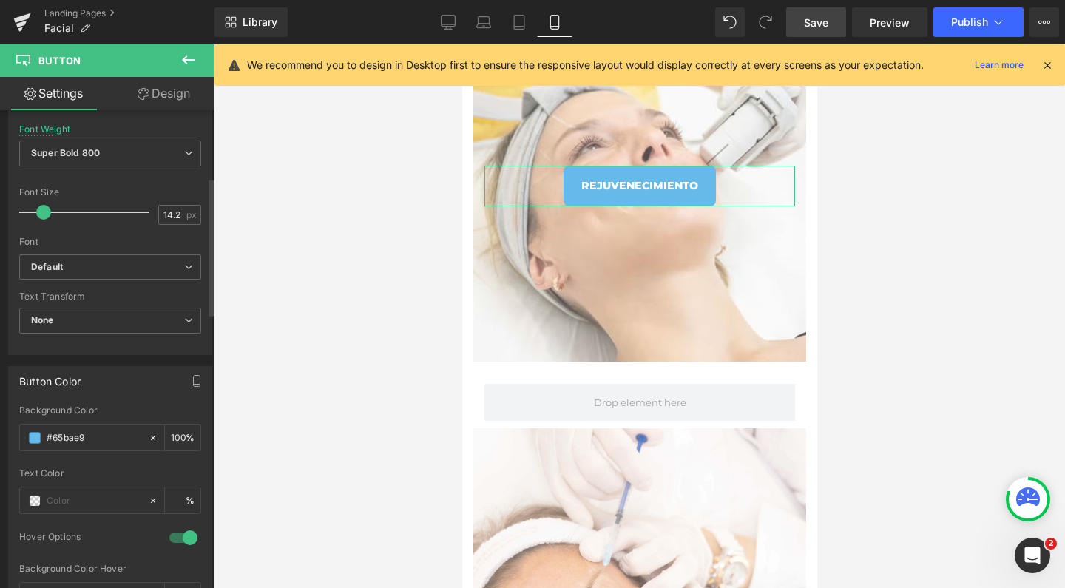
scroll to position [479, 0]
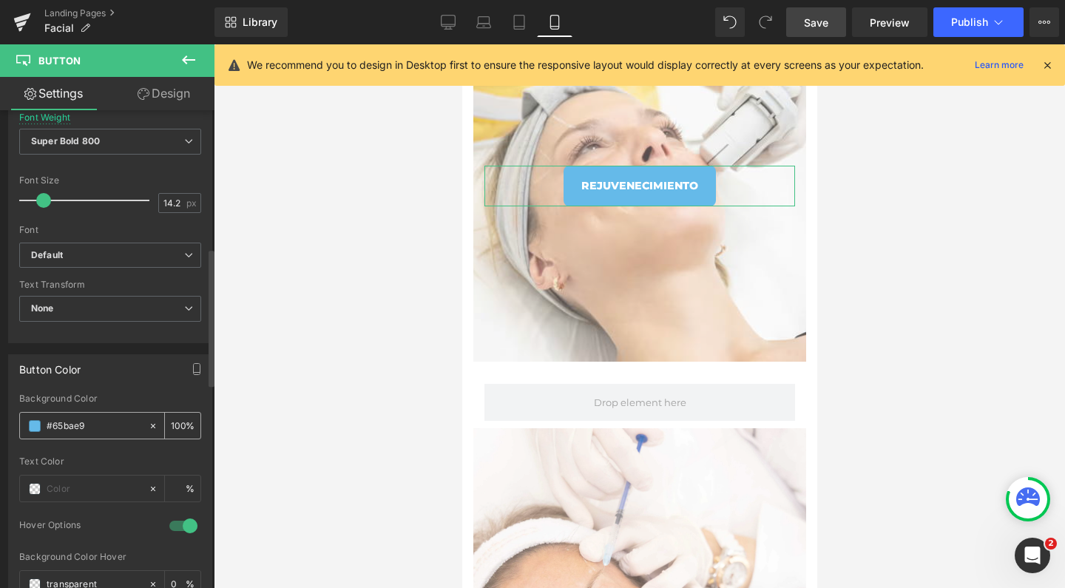
click at [35, 424] on span at bounding box center [35, 426] width 12 height 12
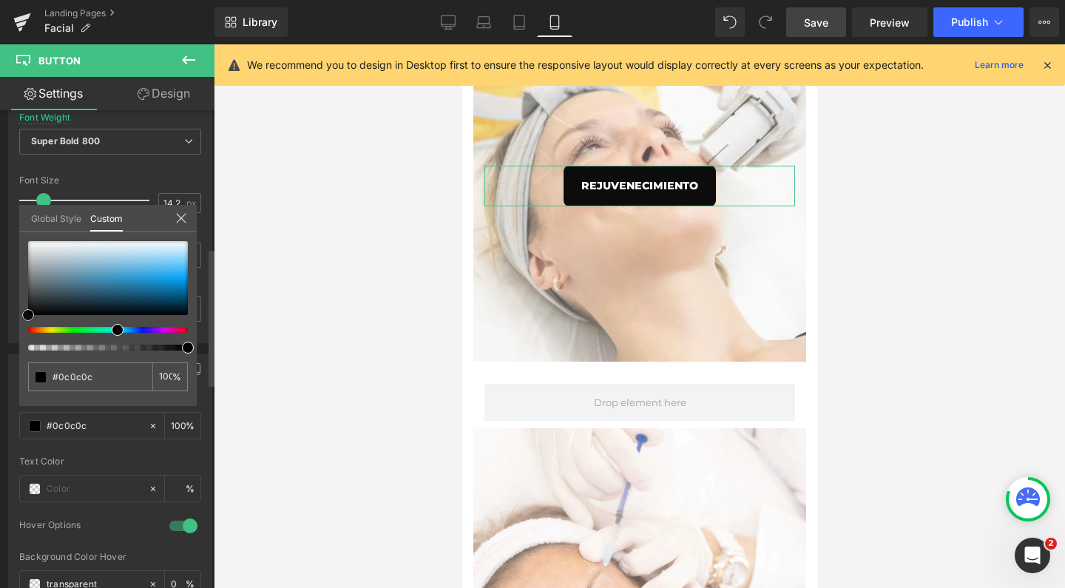
drag, startPoint x: 46, startPoint y: 308, endPoint x: 8, endPoint y: 332, distance: 44.9
click at [8, 343] on div "Button Color rgba(101, 186, 233, 1) Background Color #65bae9 100 % Text Color %…" at bounding box center [110, 510] width 221 height 335
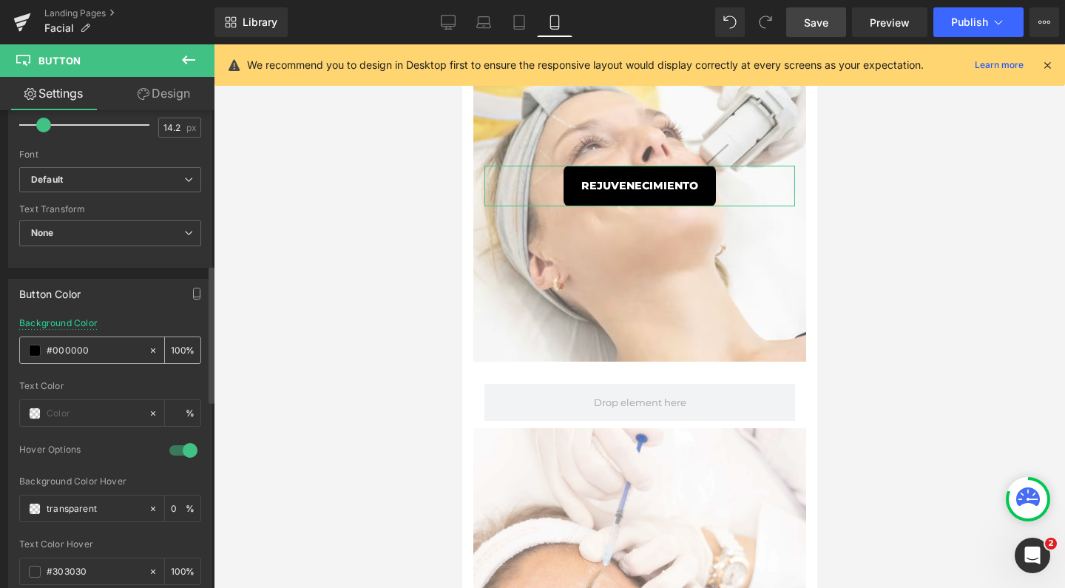
scroll to position [584, 0]
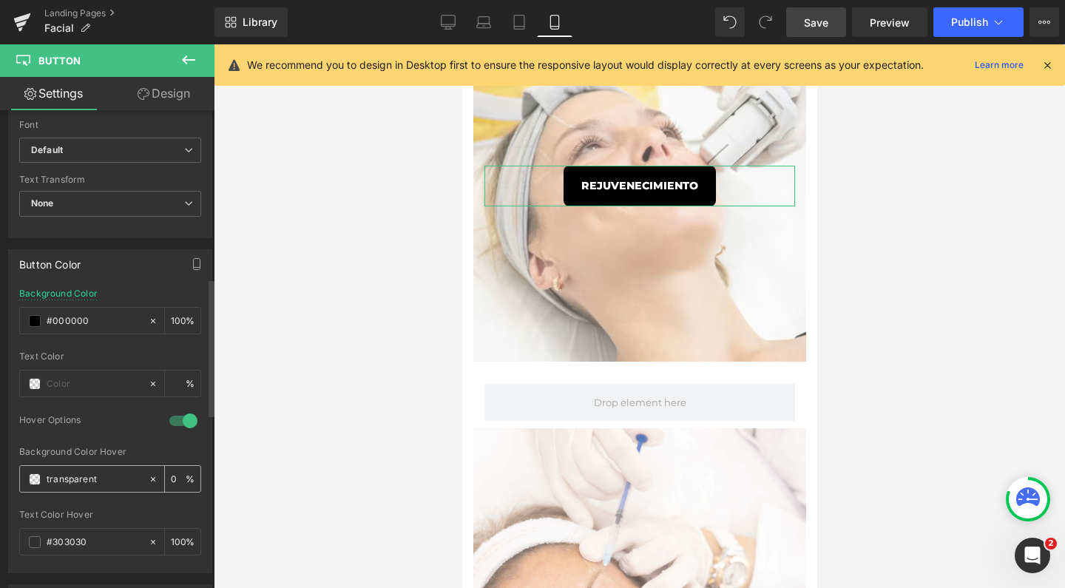
click at [86, 471] on input "transparent" at bounding box center [94, 479] width 95 height 16
click at [99, 477] on input "65bae9transparent" at bounding box center [94, 479] width 95 height 16
type input "65bae9"
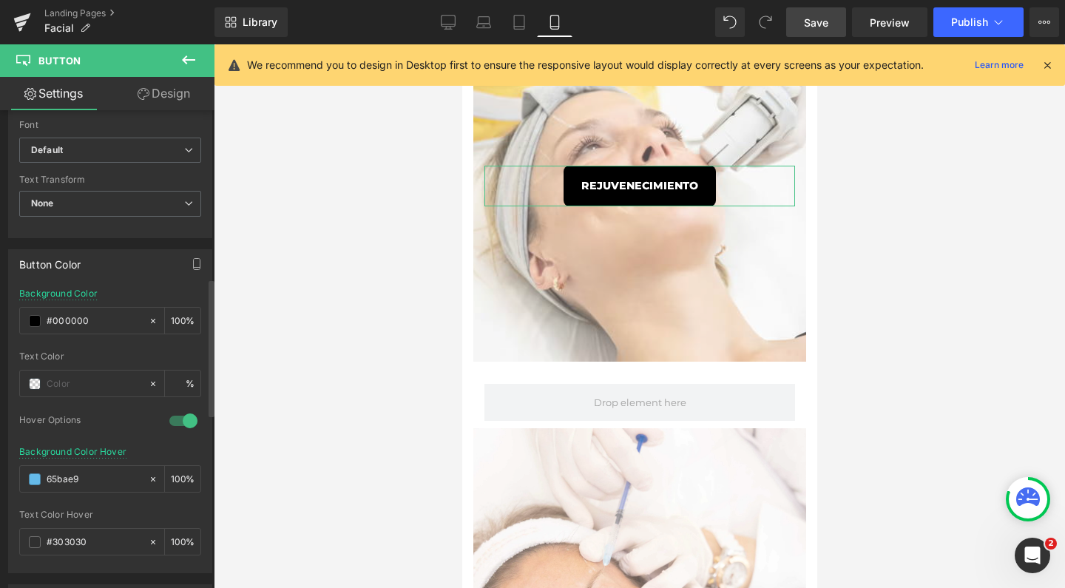
click at [156, 504] on div at bounding box center [110, 505] width 182 height 10
click at [33, 543] on span at bounding box center [35, 542] width 12 height 12
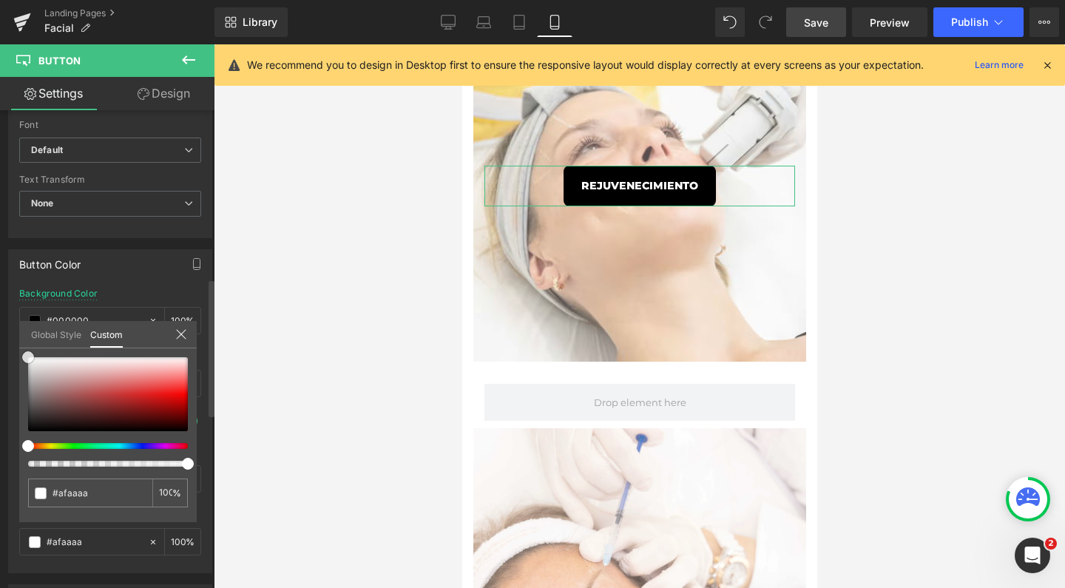
drag, startPoint x: 33, startPoint y: 382, endPoint x: 23, endPoint y: 345, distance: 38.2
click at [23, 345] on div "Global Style Custom Setup Global Style #303030 100 %" at bounding box center [107, 343] width 177 height 45
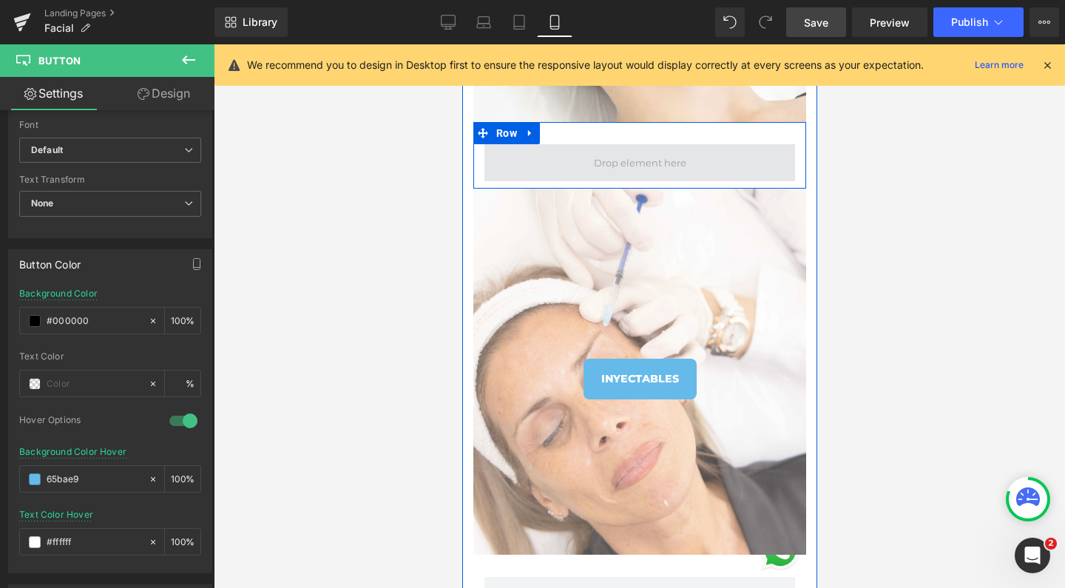
scroll to position [941, 0]
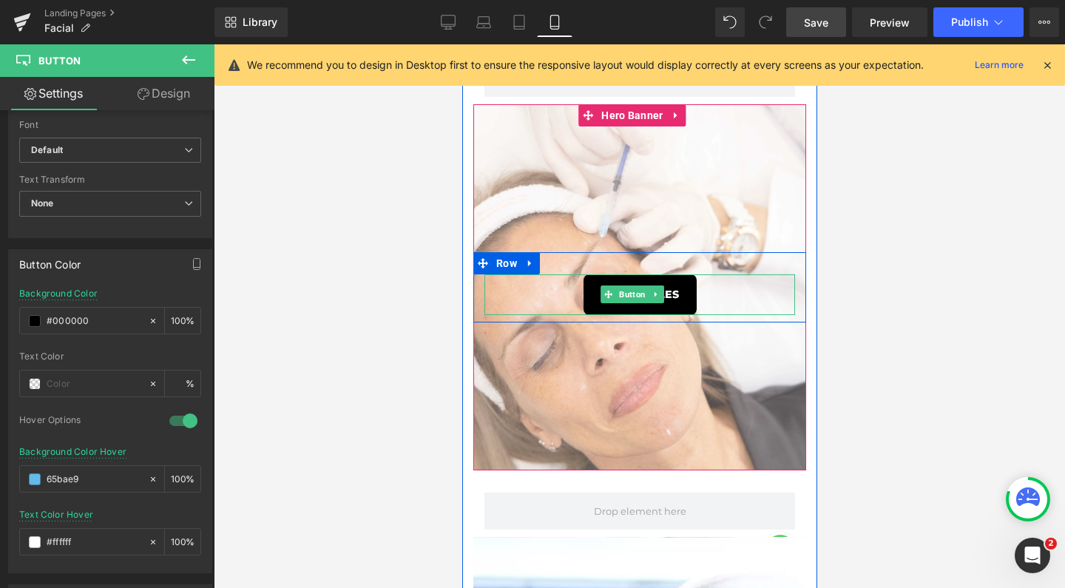
click at [635, 278] on link "INYECTABLES" at bounding box center [639, 294] width 113 height 41
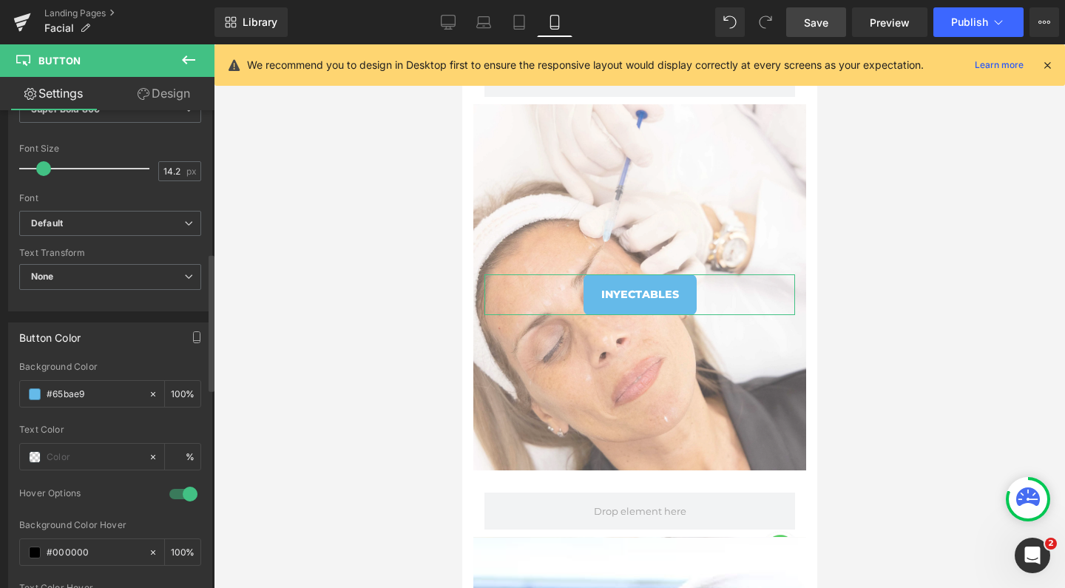
scroll to position [513, 0]
click at [78, 385] on input "#65bae9" at bounding box center [94, 393] width 95 height 16
type input "#"
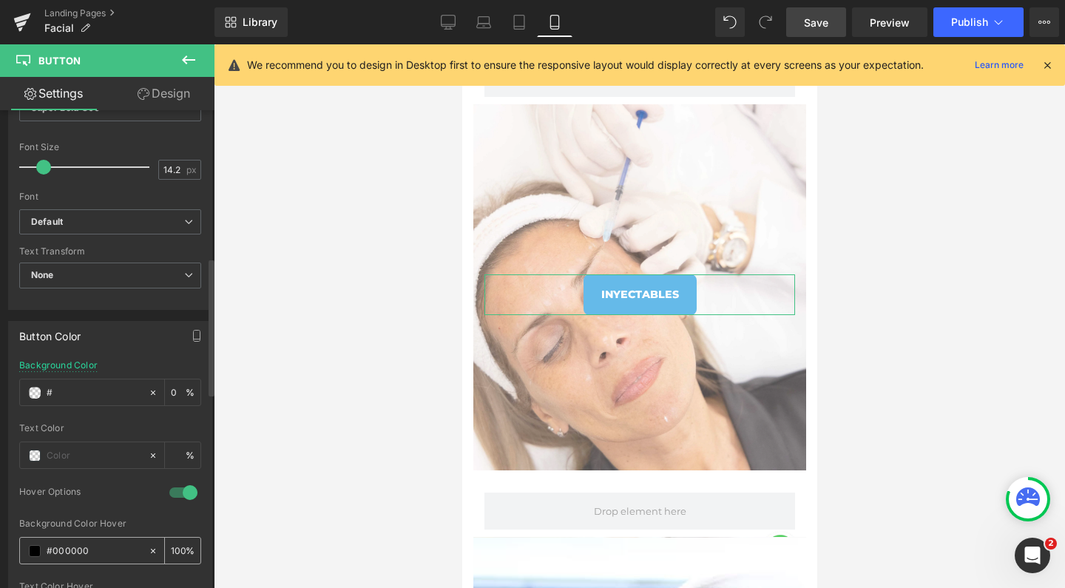
click at [70, 549] on input "#000000" at bounding box center [94, 551] width 95 height 16
paste input "65bae9"
type input "#65bae9"
click at [70, 389] on input "#" at bounding box center [94, 393] width 95 height 16
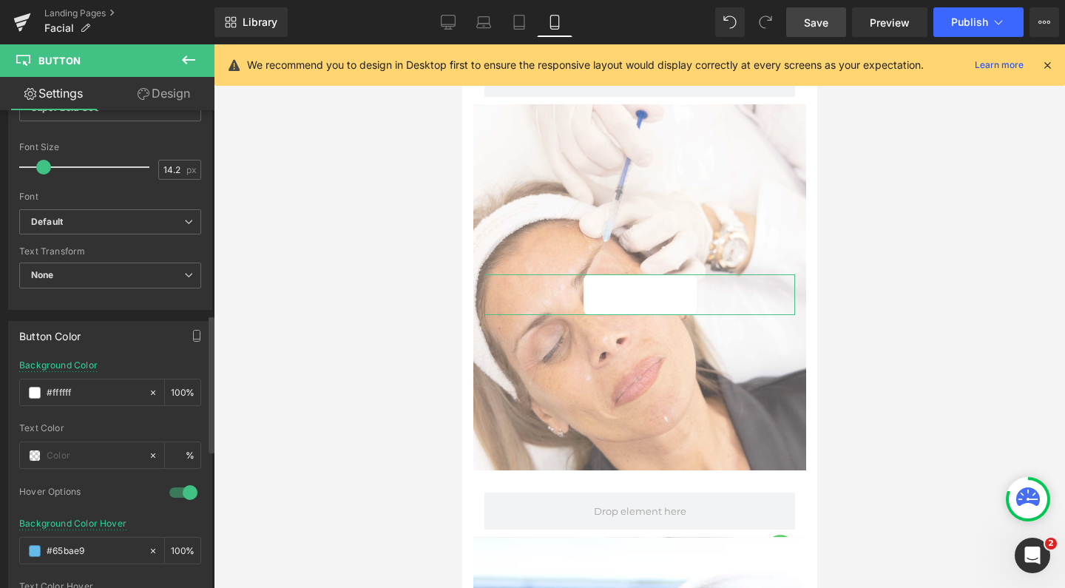
scroll to position [711, 0]
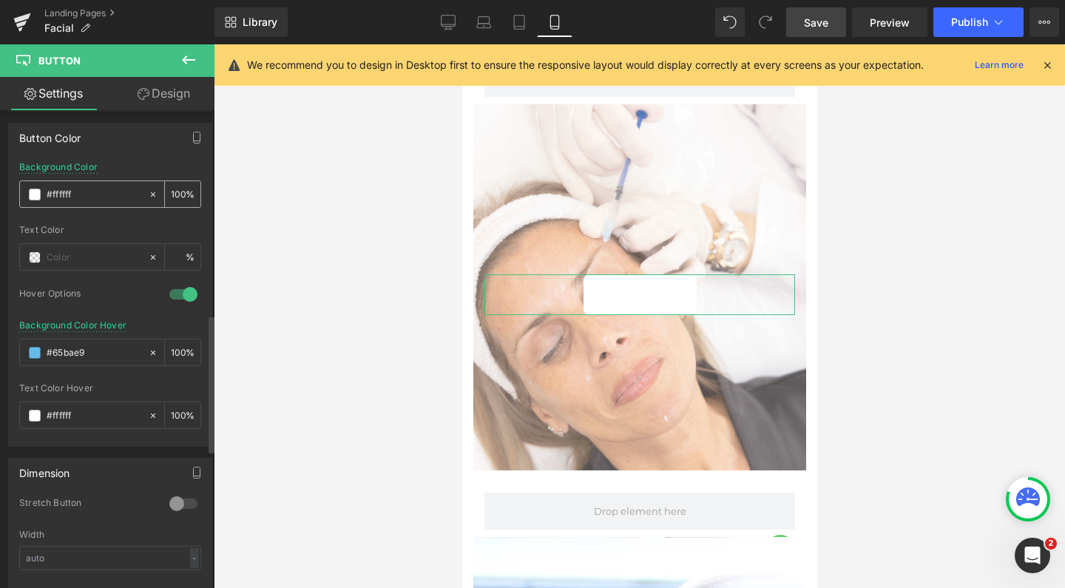
type input "#ffffff"
click at [37, 190] on span at bounding box center [35, 195] width 12 height 12
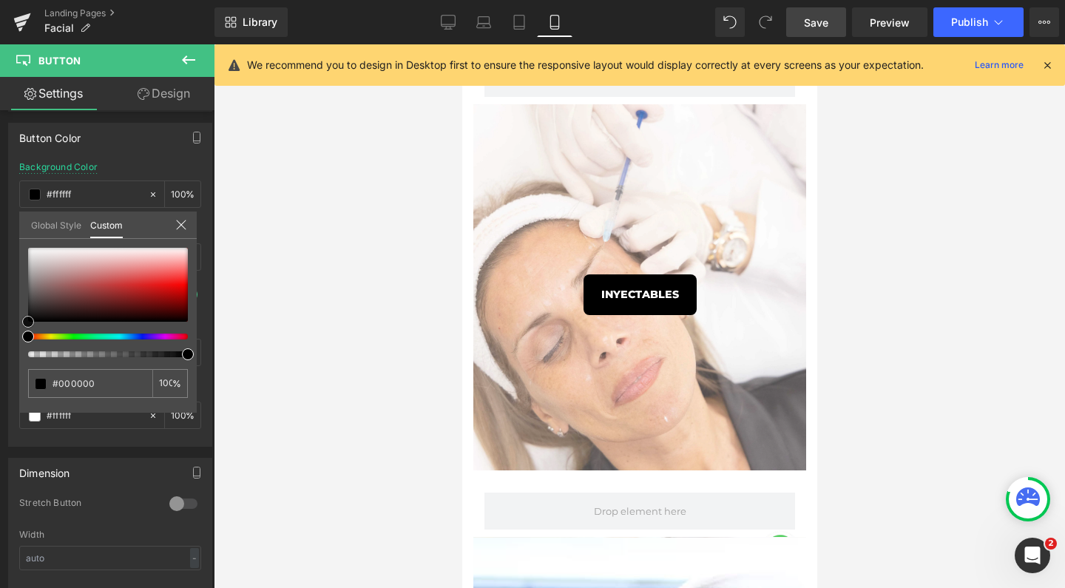
drag, startPoint x: 31, startPoint y: 315, endPoint x: -1, endPoint y: 365, distance: 59.5
click at [0, 365] on html "Button You are previewing how the will restyle your page. You can not edit Elem…" at bounding box center [532, 294] width 1065 height 588
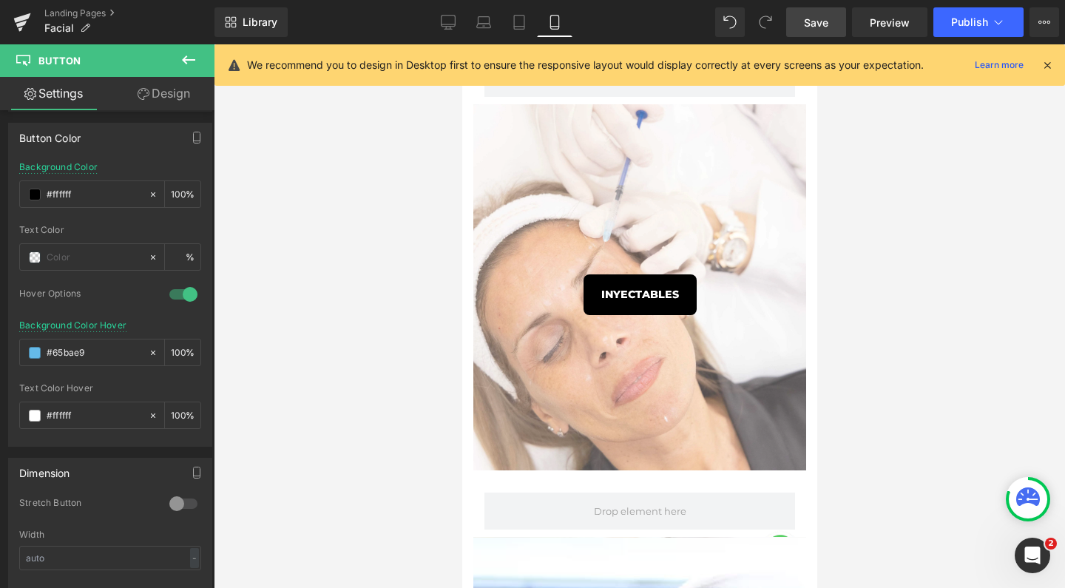
click at [290, 381] on div at bounding box center [639, 316] width 851 height 544
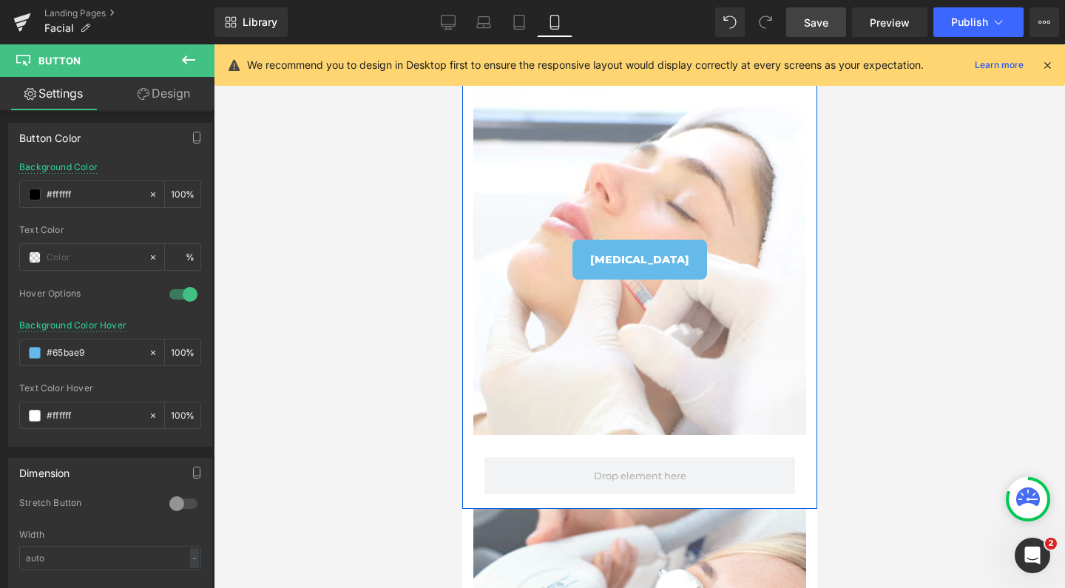
scroll to position [1427, 0]
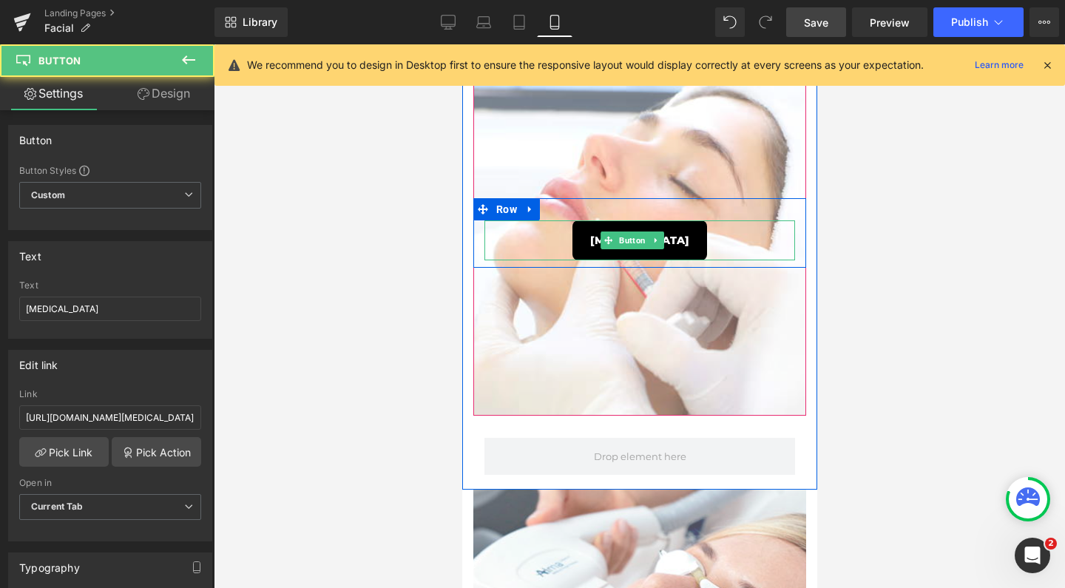
click at [620, 224] on link "[MEDICAL_DATA]" at bounding box center [639, 240] width 135 height 41
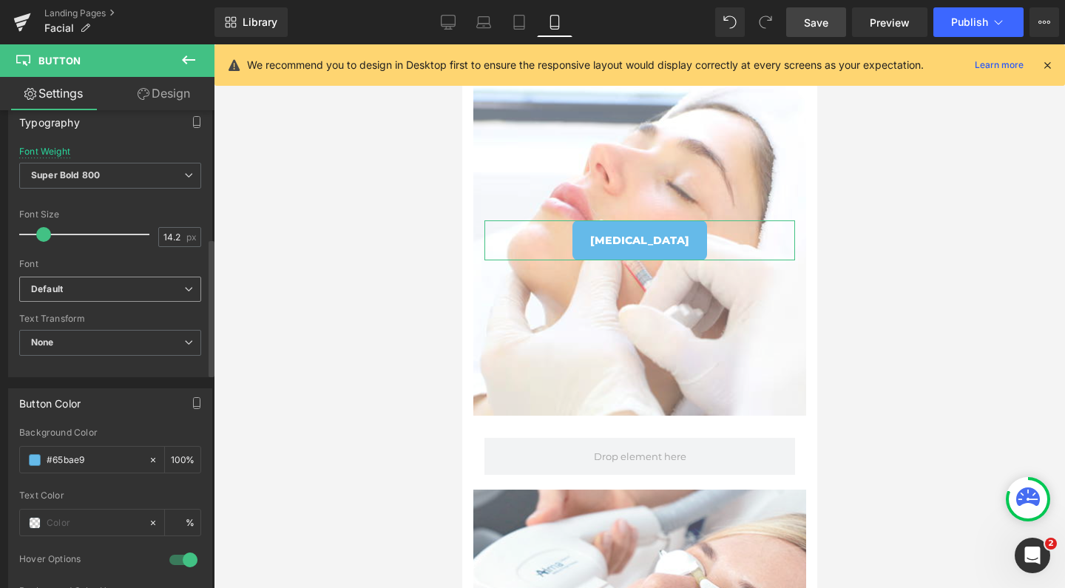
scroll to position [445, 0]
click at [67, 456] on input "#65bae9" at bounding box center [94, 460] width 95 height 16
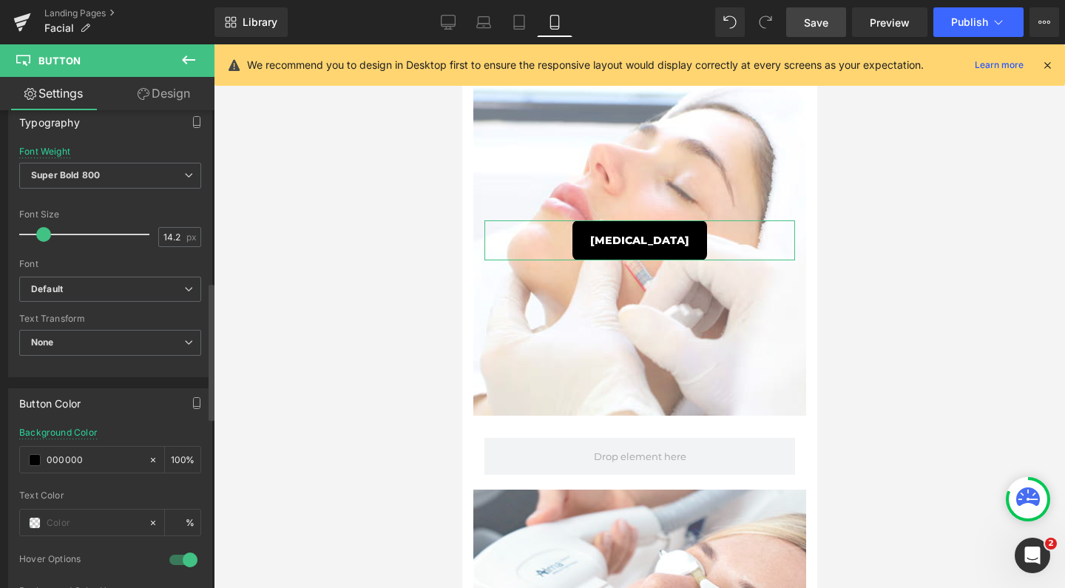
scroll to position [598, 0]
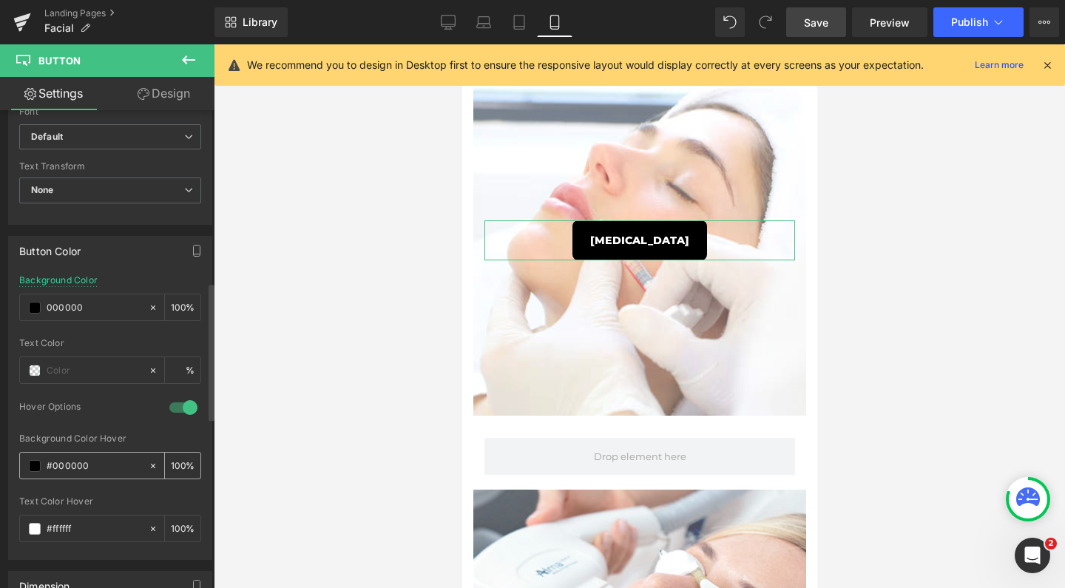
type input "000000"
click at [83, 464] on input "#000000" at bounding box center [94, 466] width 95 height 16
paste input "65bae9"
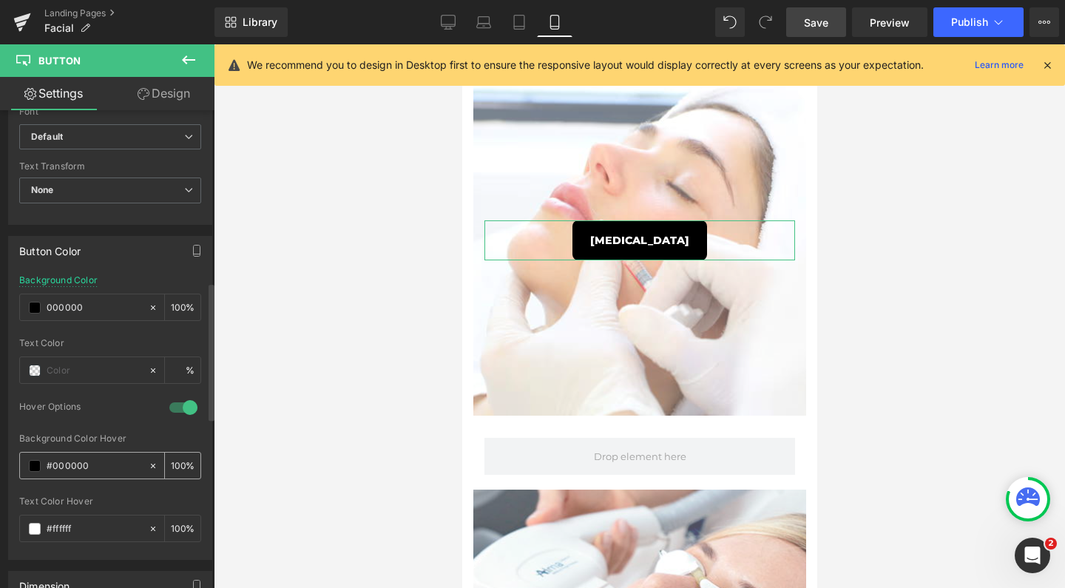
type input "#65bae9"
click at [336, 400] on div at bounding box center [639, 316] width 851 height 544
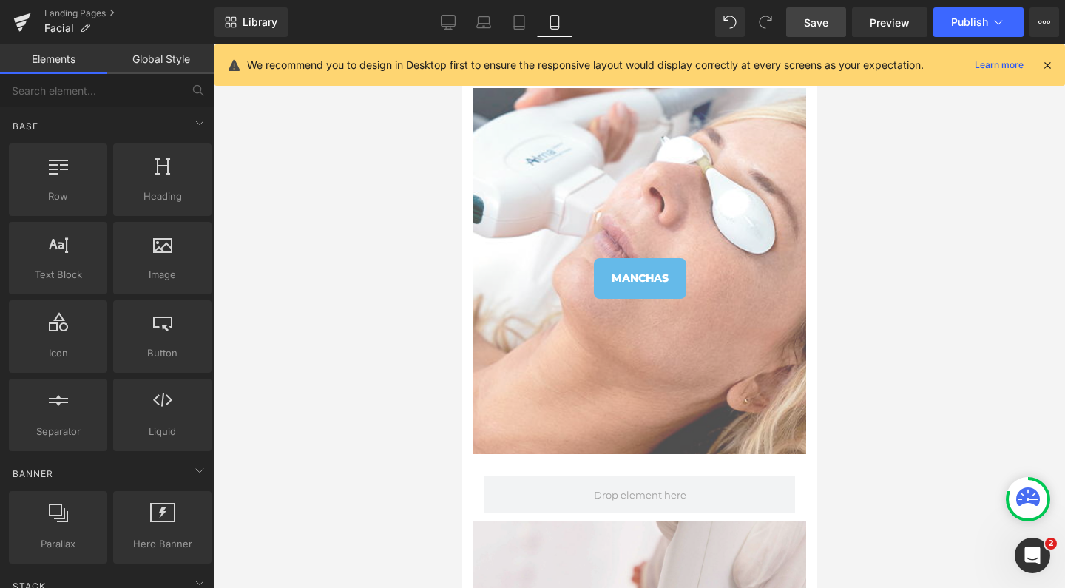
scroll to position [1848, 0]
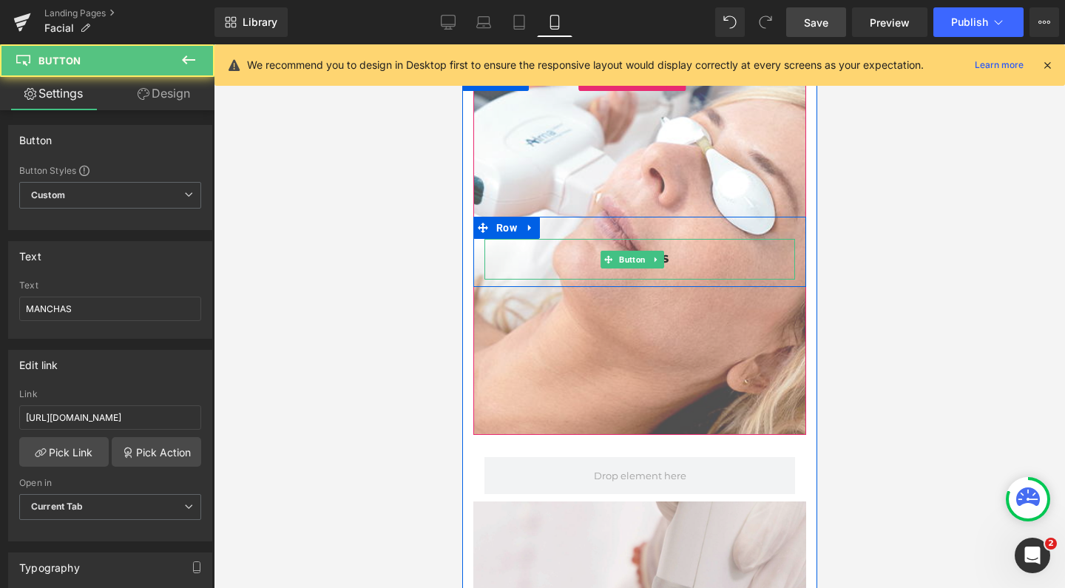
click at [612, 246] on link "MANCHAS" at bounding box center [639, 259] width 92 height 41
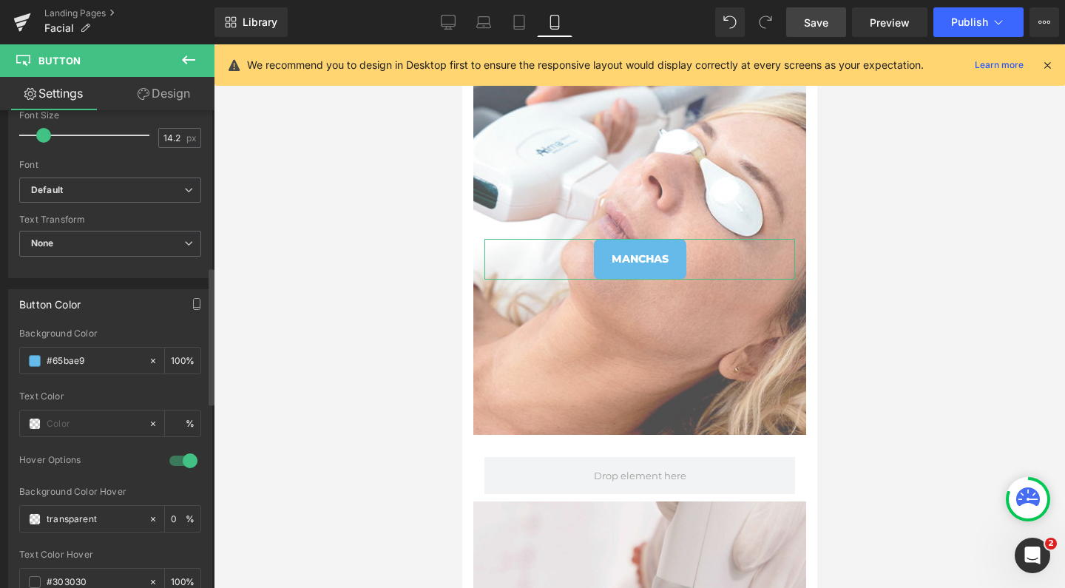
scroll to position [566, 0]
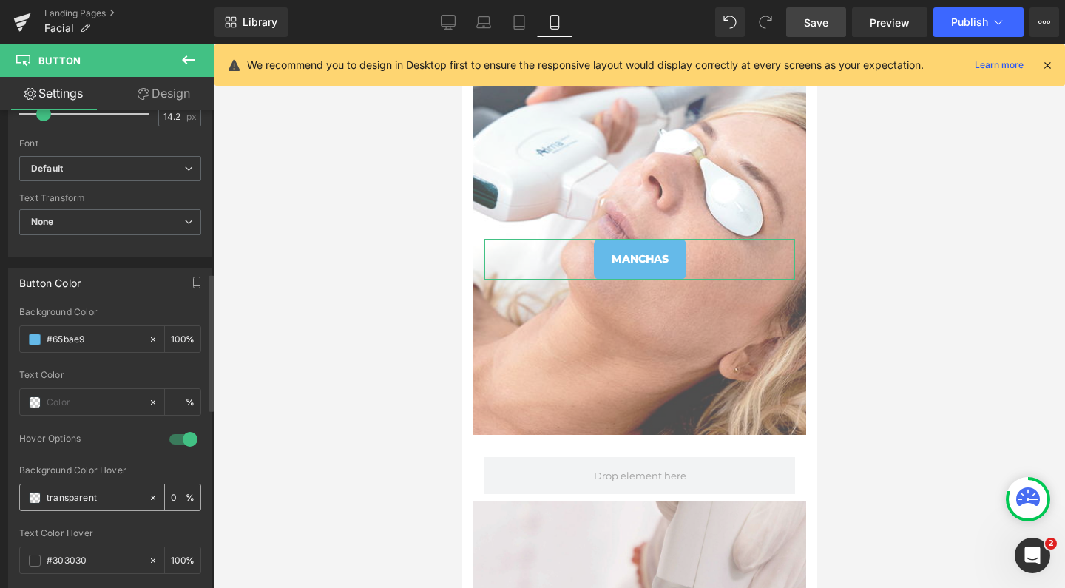
click at [60, 495] on input "transparent" at bounding box center [94, 498] width 95 height 16
paste input "#65bae9"
type input "#65bae9"
click at [72, 336] on input "#65bae9" at bounding box center [94, 339] width 95 height 16
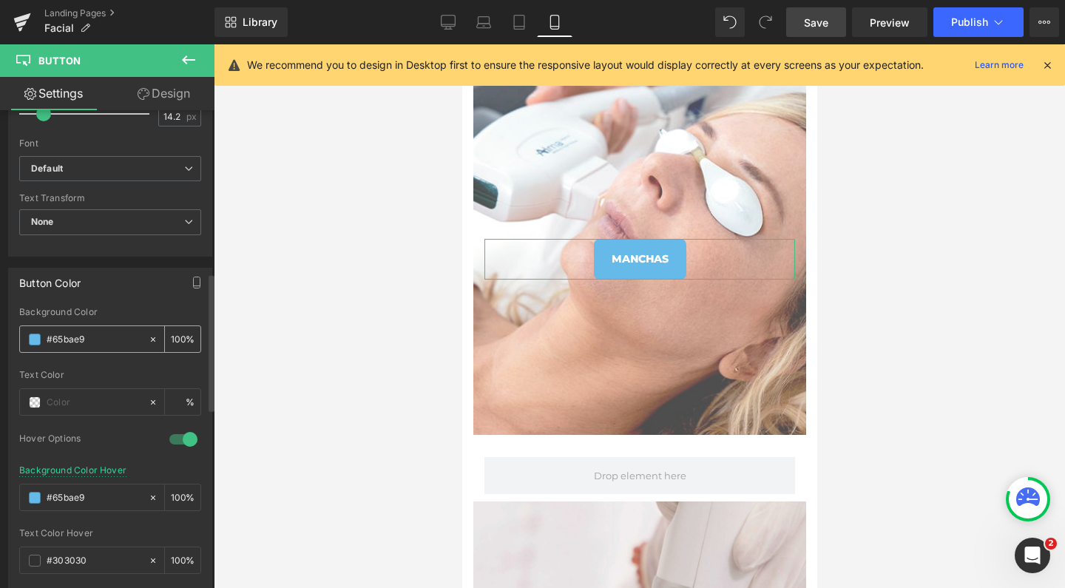
click at [72, 336] on input "#65bae9" at bounding box center [94, 339] width 95 height 16
type input "#000000"
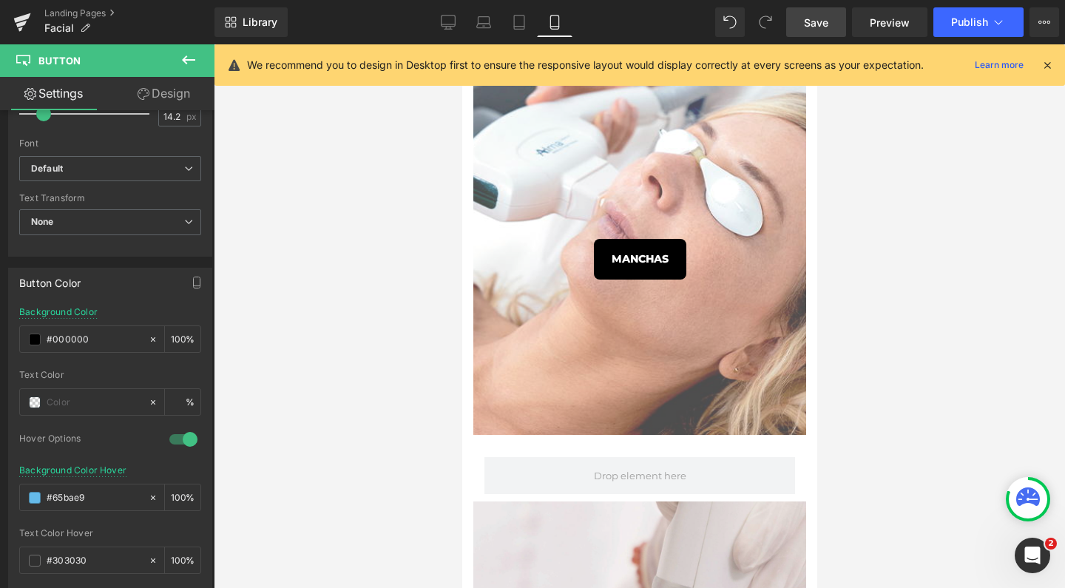
click at [353, 396] on div at bounding box center [639, 316] width 851 height 544
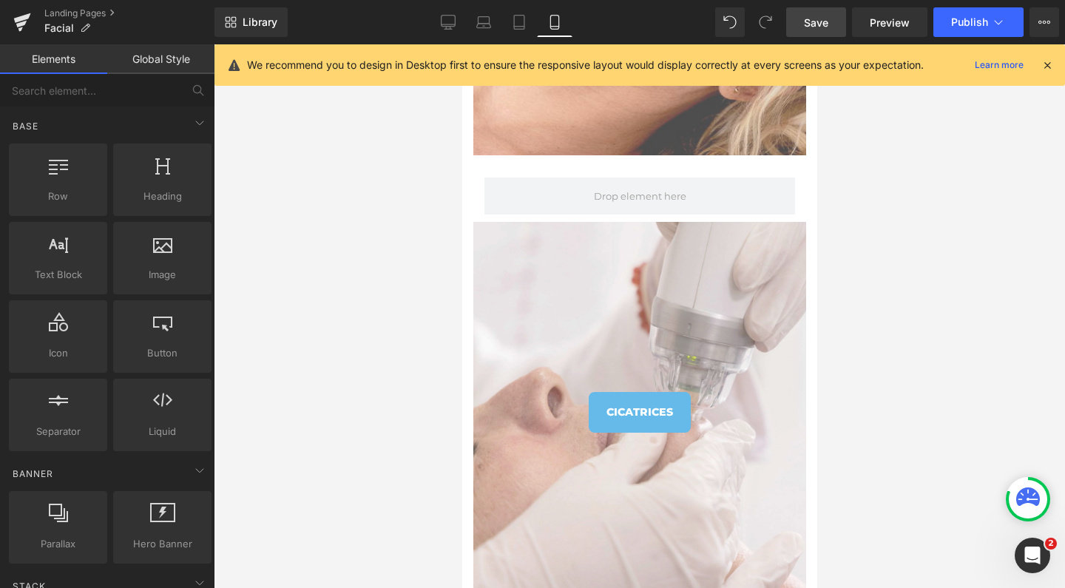
scroll to position [2191, 0]
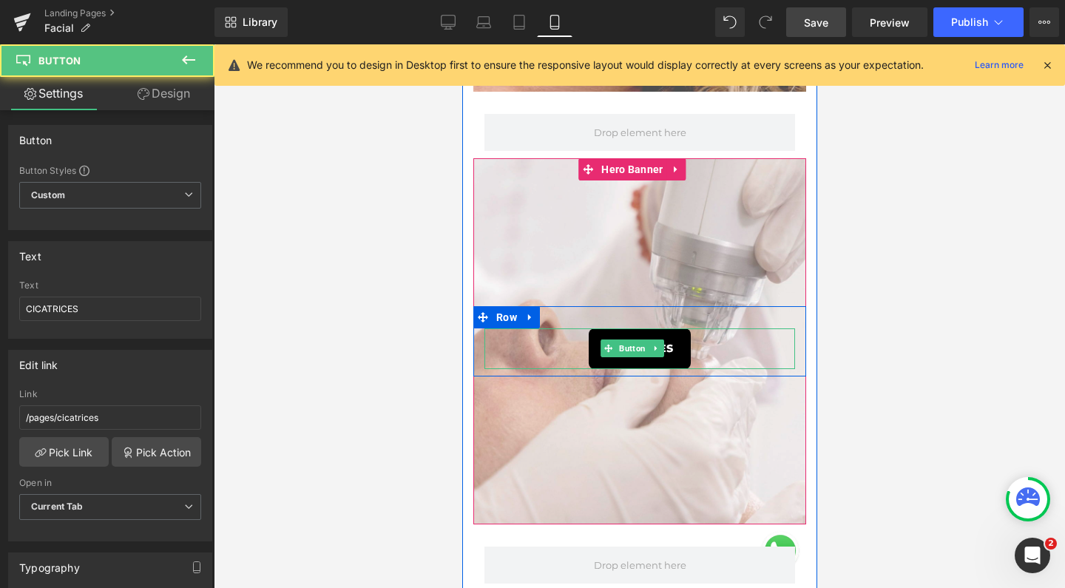
drag, startPoint x: 608, startPoint y: 334, endPoint x: 626, endPoint y: 522, distance: 189.4
click at [608, 334] on link "CICATRICES" at bounding box center [639, 348] width 102 height 41
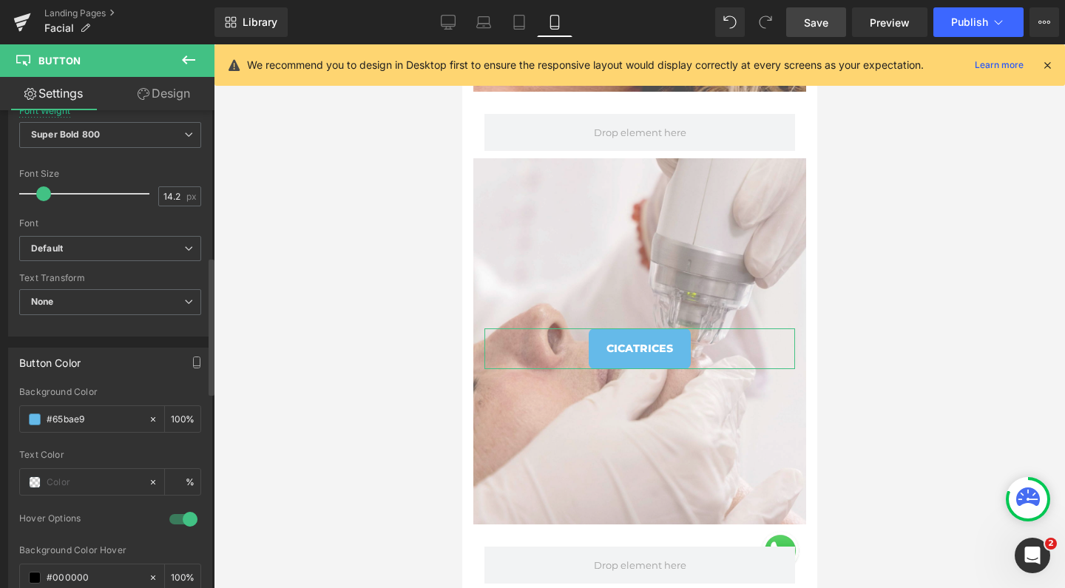
scroll to position [522, 0]
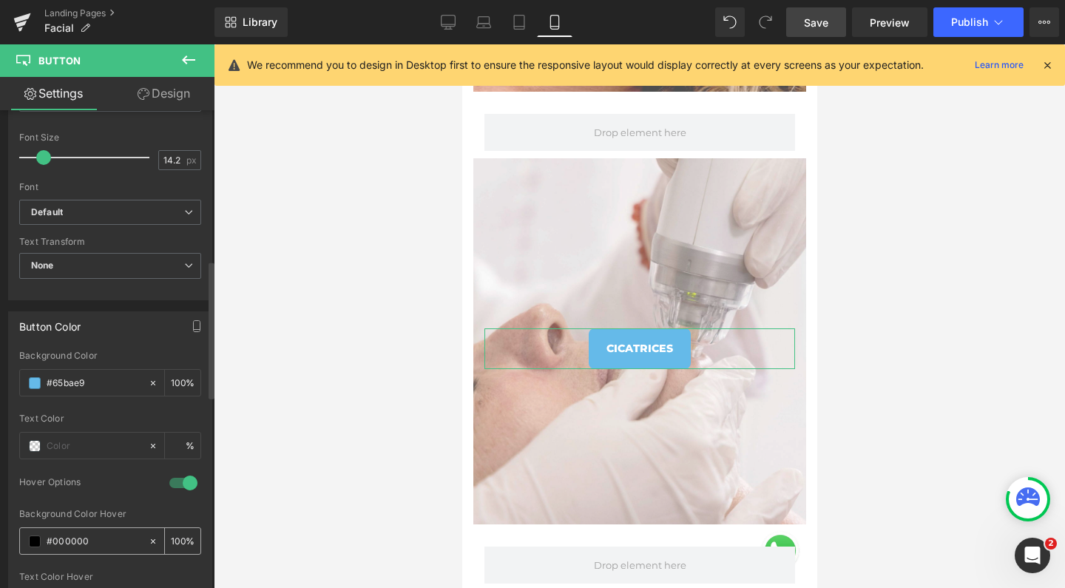
click at [104, 535] on input "#000000" at bounding box center [94, 541] width 95 height 16
paste input "#65bae9"
type input "##65bae9"
click at [87, 378] on input "#65bae9" at bounding box center [94, 383] width 95 height 16
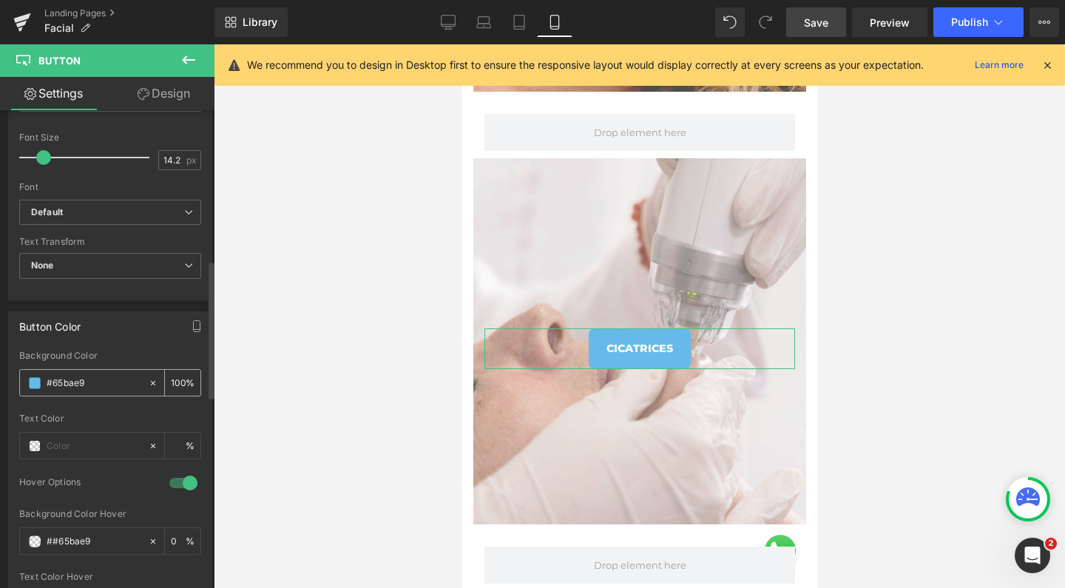
click at [87, 378] on input "#65bae9" at bounding box center [94, 383] width 95 height 16
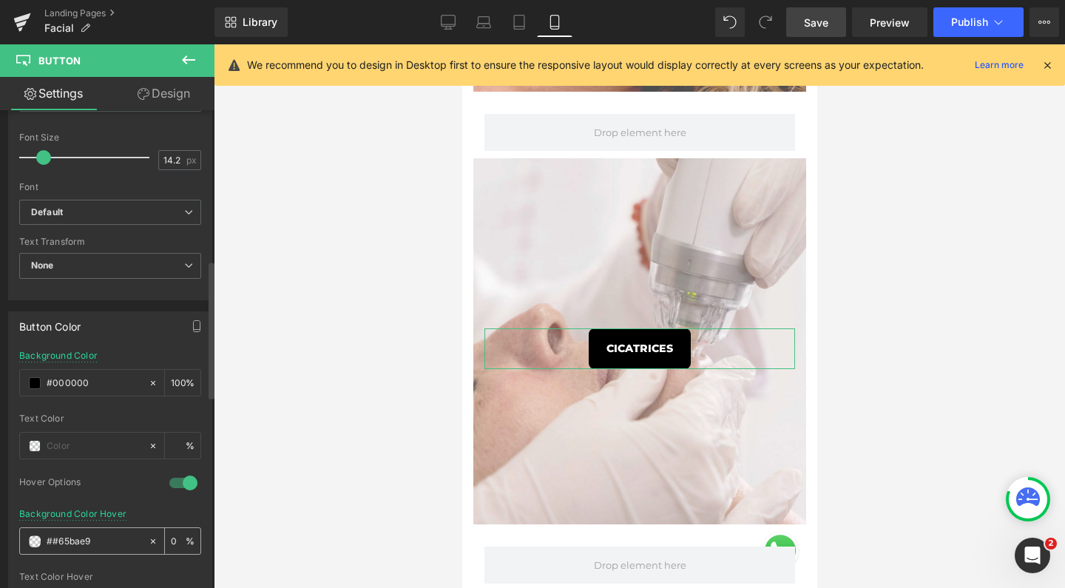
type input "#000000"
click at [60, 536] on input "##65bae9" at bounding box center [94, 541] width 95 height 16
type input "#65bae9"
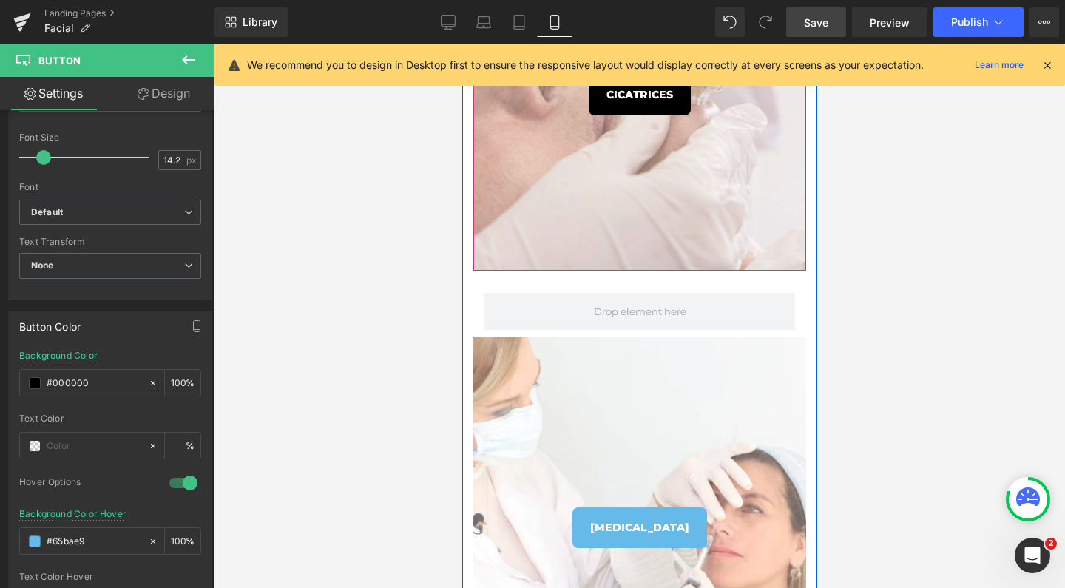
scroll to position [2501, 0]
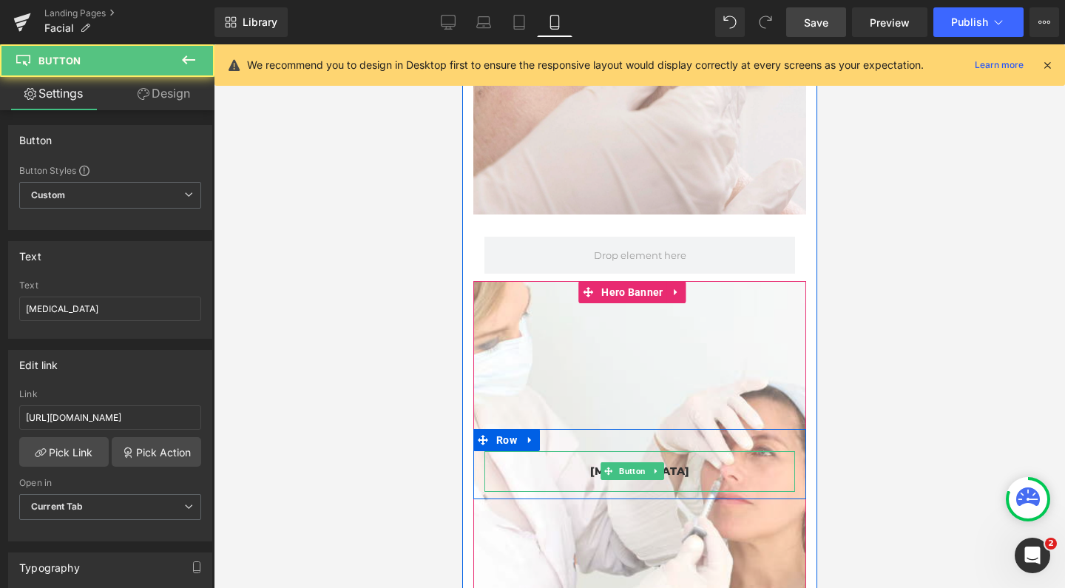
drag, startPoint x: 648, startPoint y: 454, endPoint x: 596, endPoint y: 478, distance: 57.2
click at [648, 454] on link "[MEDICAL_DATA]" at bounding box center [639, 471] width 135 height 41
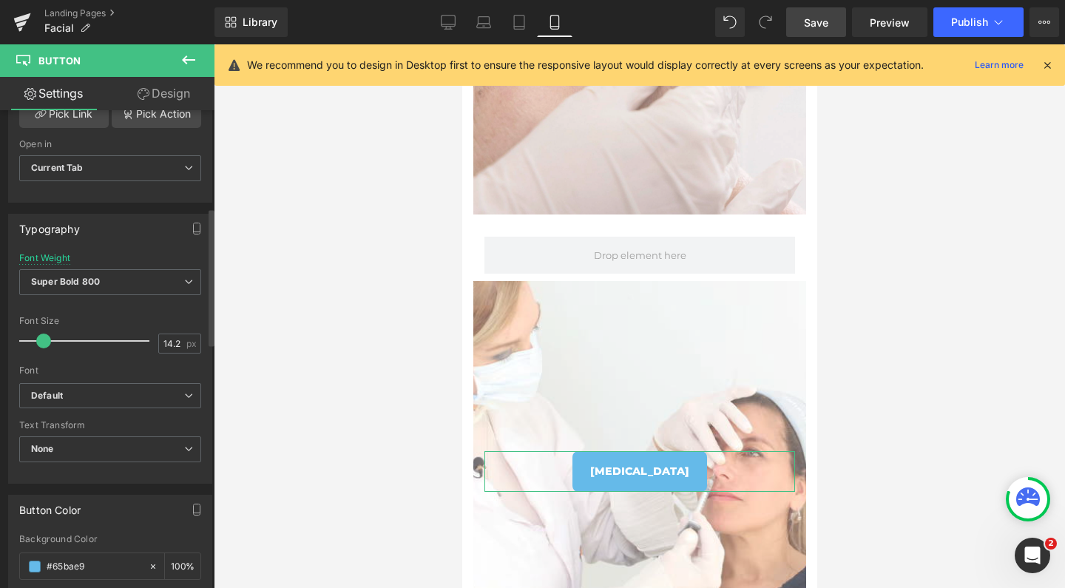
scroll to position [522, 0]
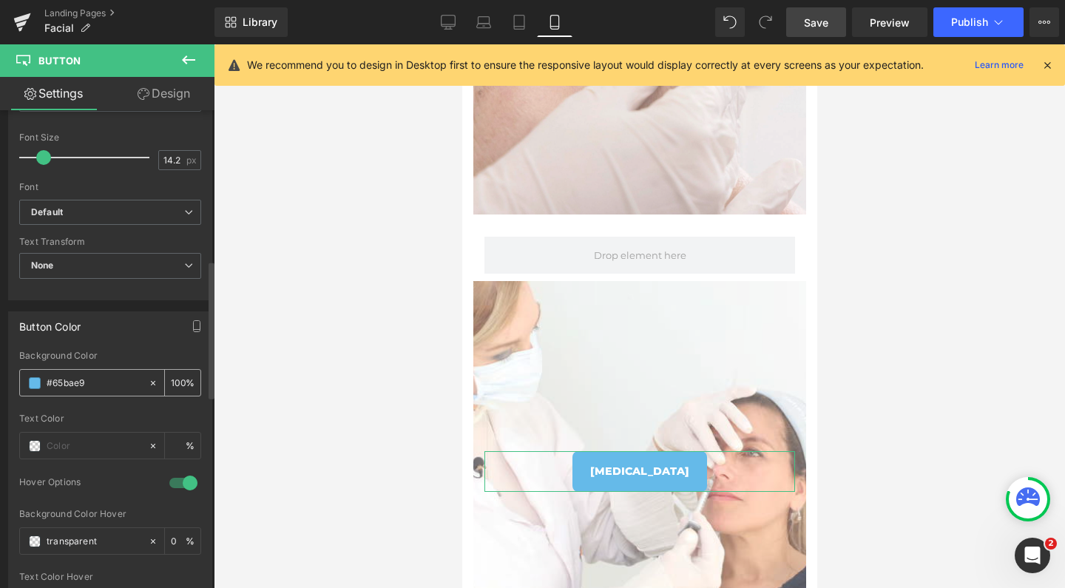
click at [79, 382] on input "#65bae9" at bounding box center [94, 383] width 95 height 16
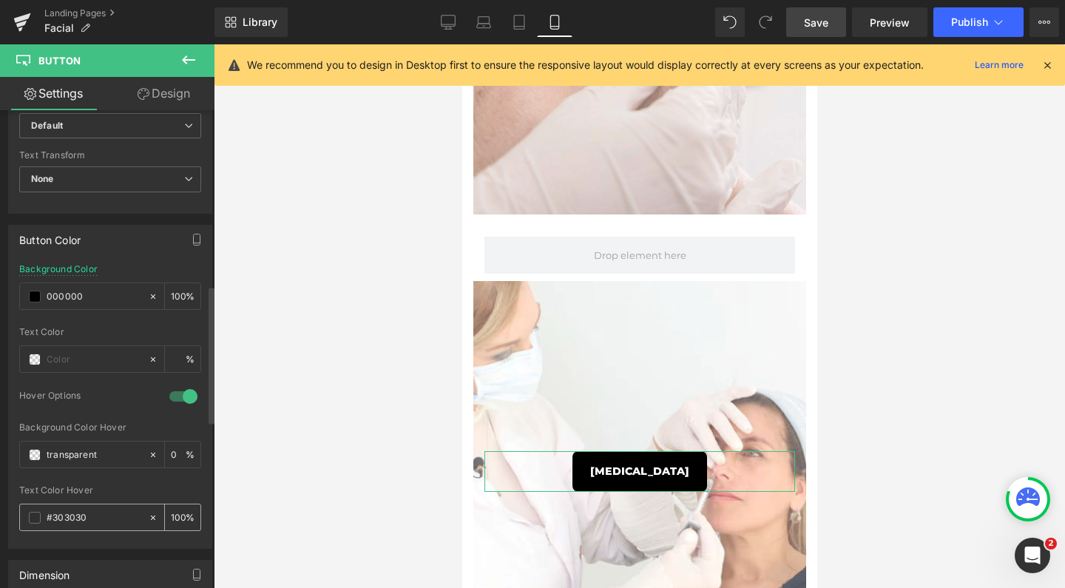
type input "000000"
click at [70, 518] on input "#303030" at bounding box center [94, 518] width 95 height 16
paste input "65bae9"
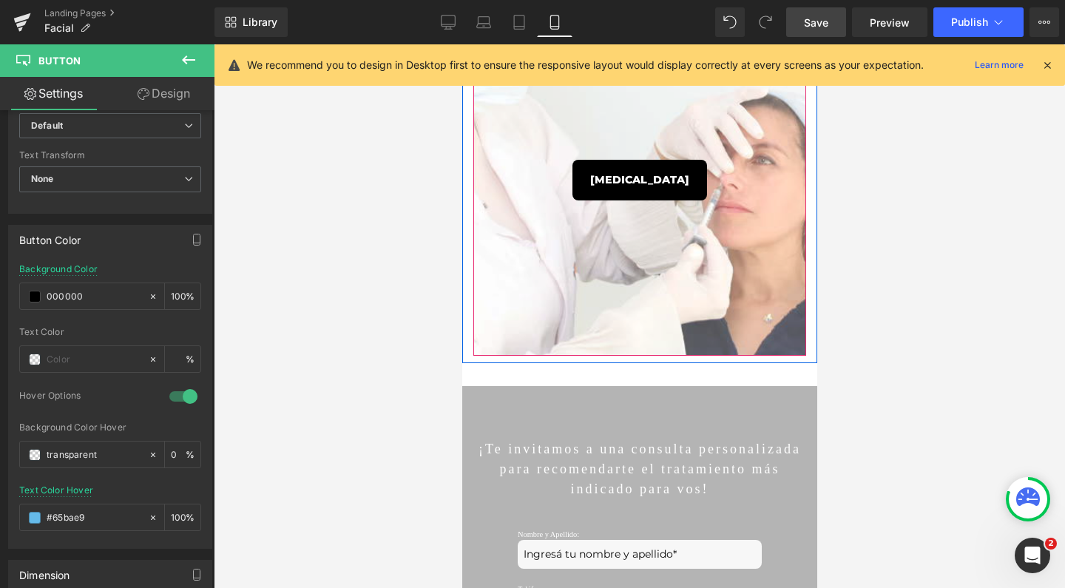
scroll to position [2798, 0]
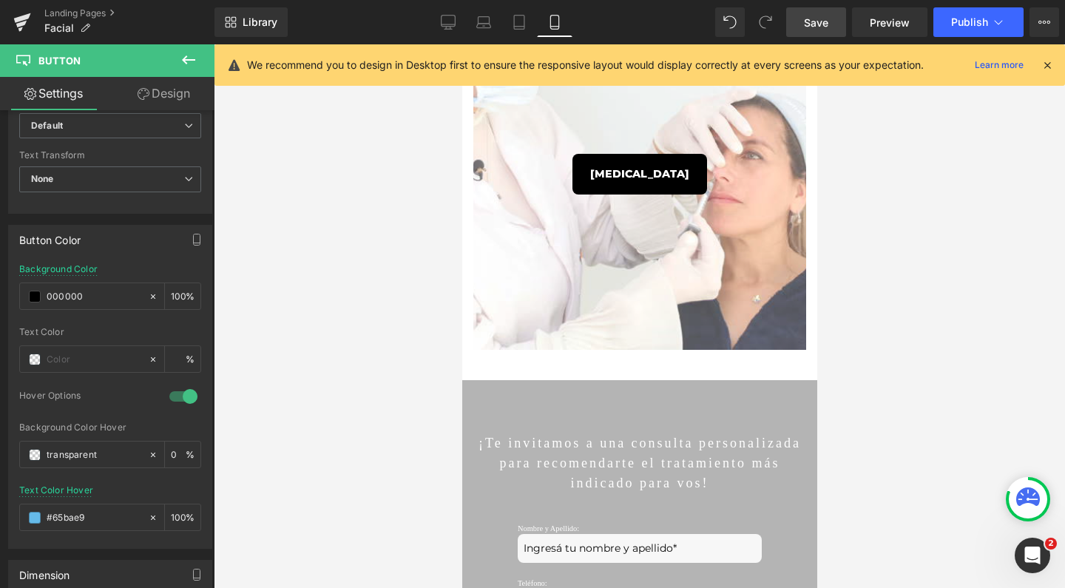
type input "#65bae9"
click at [833, 18] on link "Save" at bounding box center [816, 22] width 60 height 30
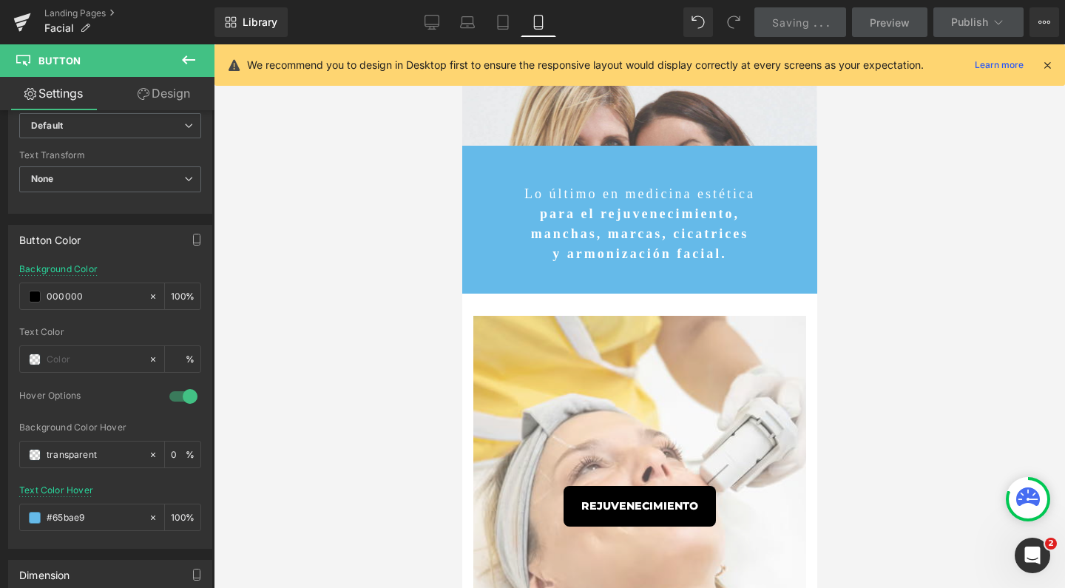
scroll to position [668, 0]
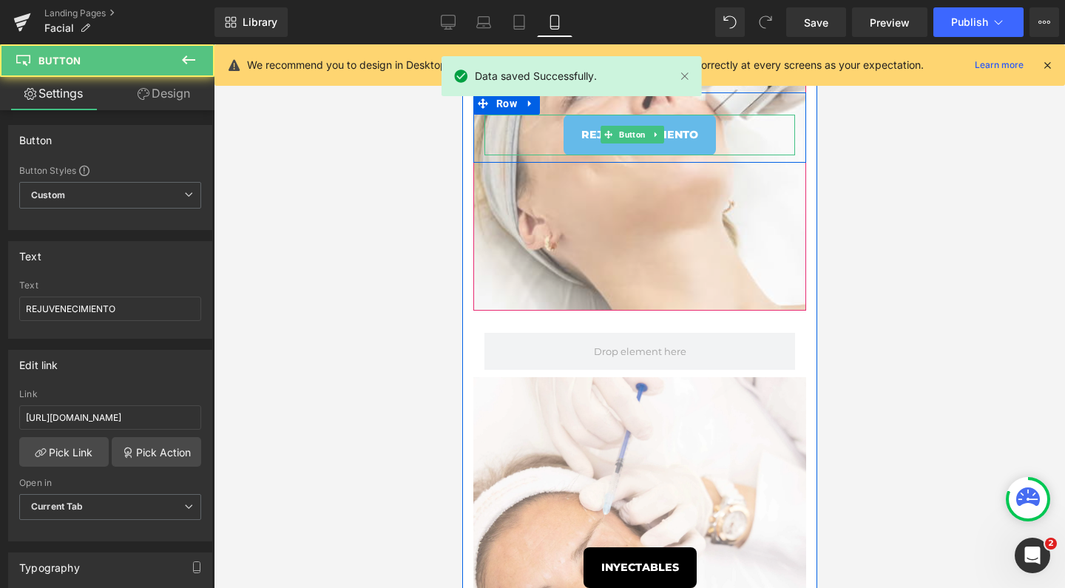
click at [676, 125] on link "REJUVENECIMIENTO" at bounding box center [639, 135] width 152 height 41
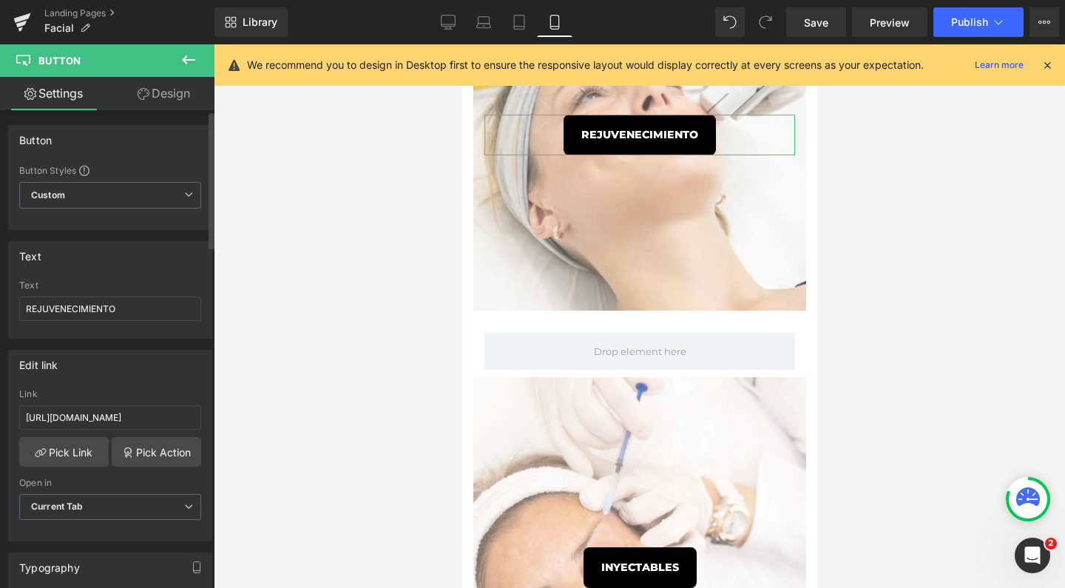
scroll to position [0, 0]
click at [163, 89] on link "Design" at bounding box center [163, 93] width 107 height 33
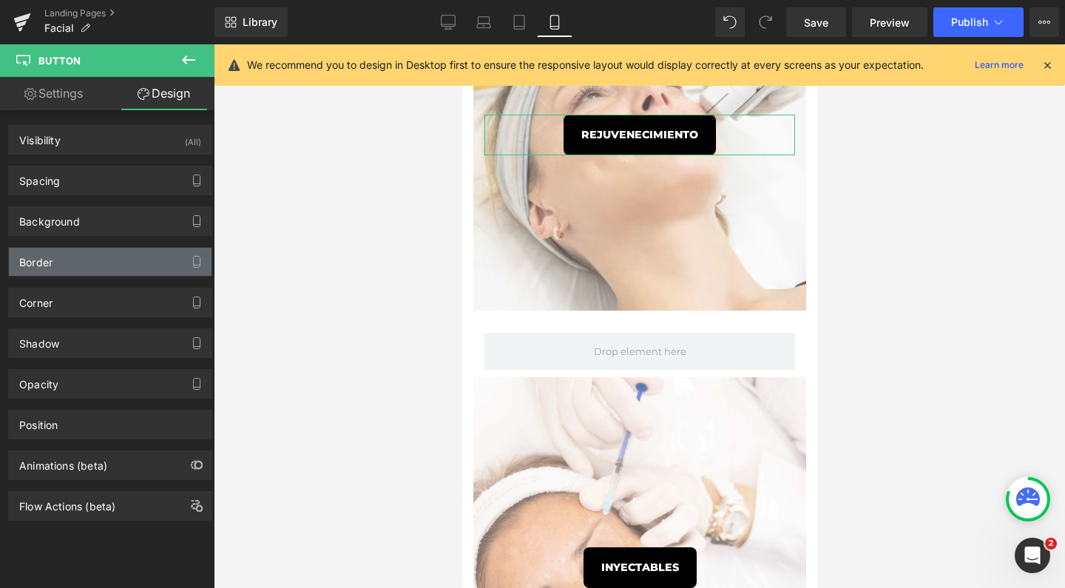
click at [111, 269] on div "Border" at bounding box center [110, 262] width 203 height 28
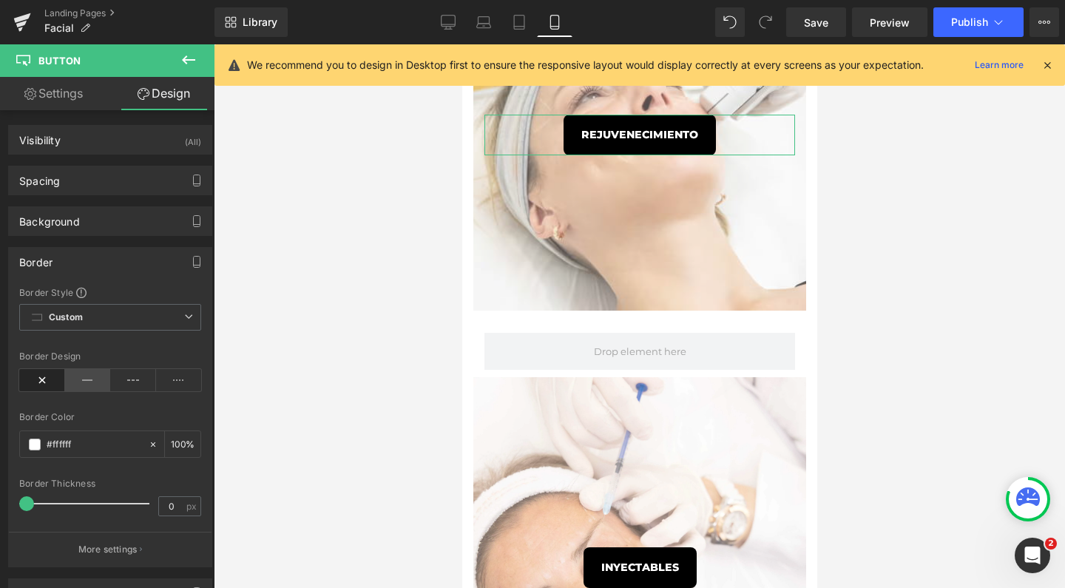
click at [81, 378] on icon at bounding box center [88, 380] width 46 height 22
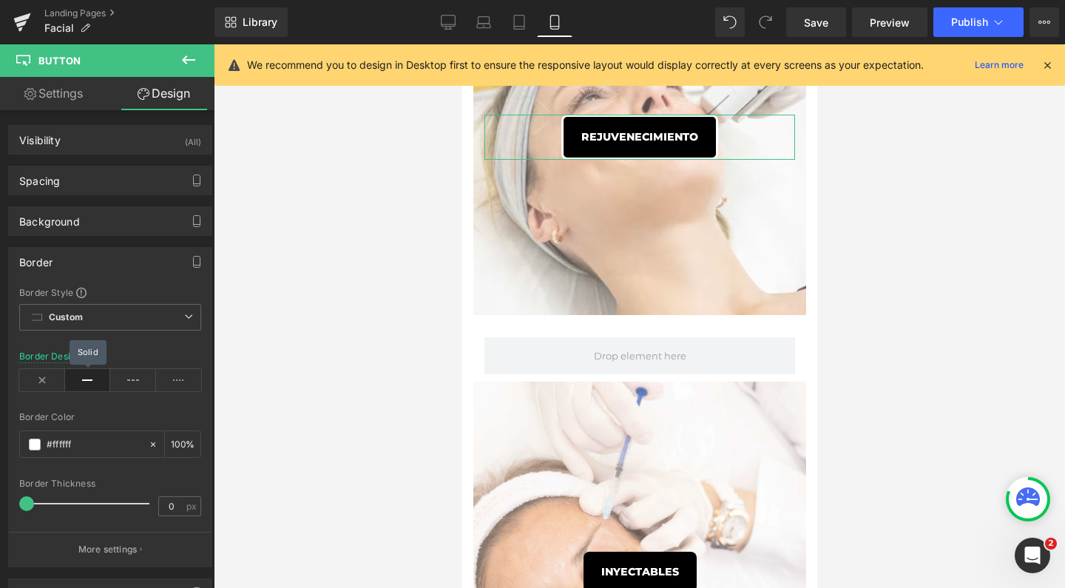
scroll to position [6265, 340]
click at [39, 386] on icon at bounding box center [42, 380] width 46 height 22
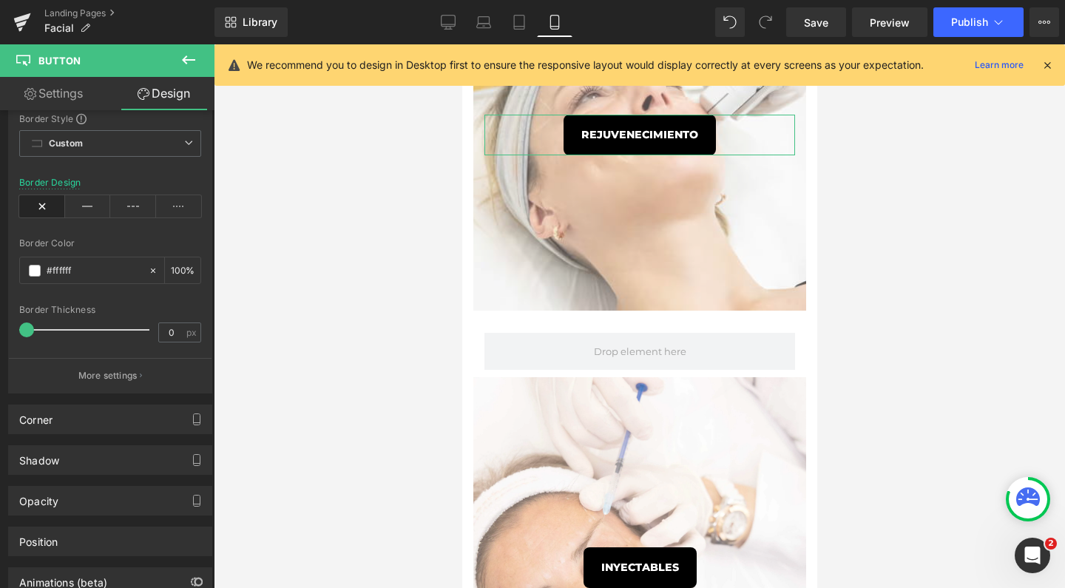
scroll to position [180, 0]
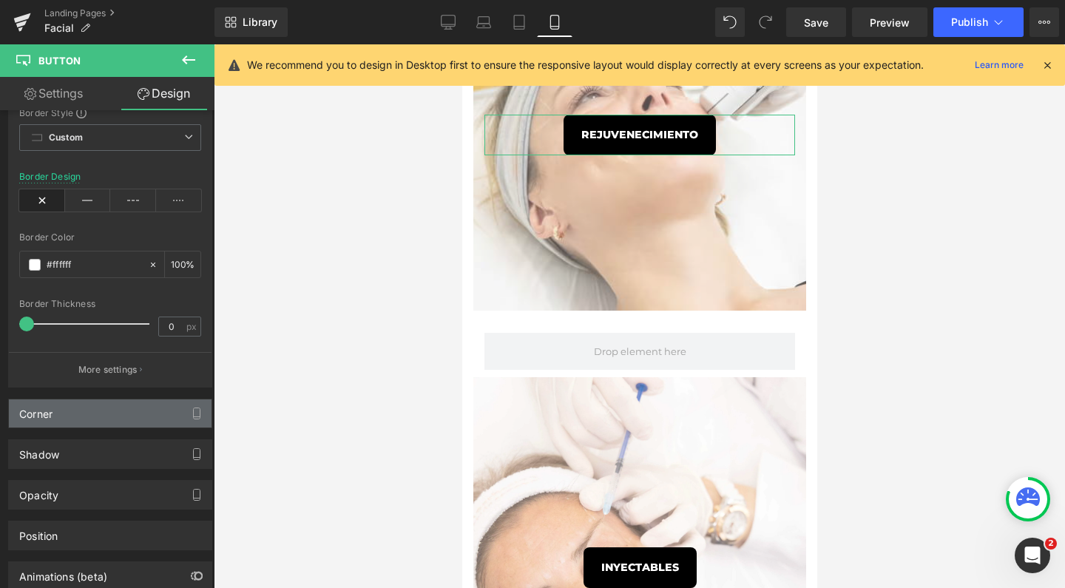
click at [67, 419] on div "Corner" at bounding box center [110, 413] width 203 height 28
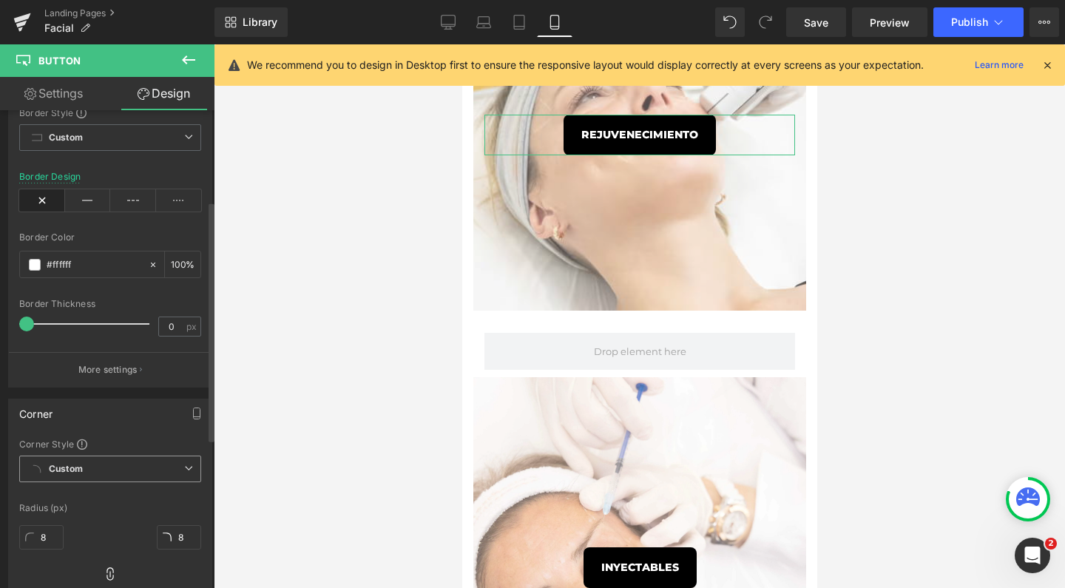
click at [70, 476] on span "Custom Setup Global Style" at bounding box center [110, 469] width 182 height 27
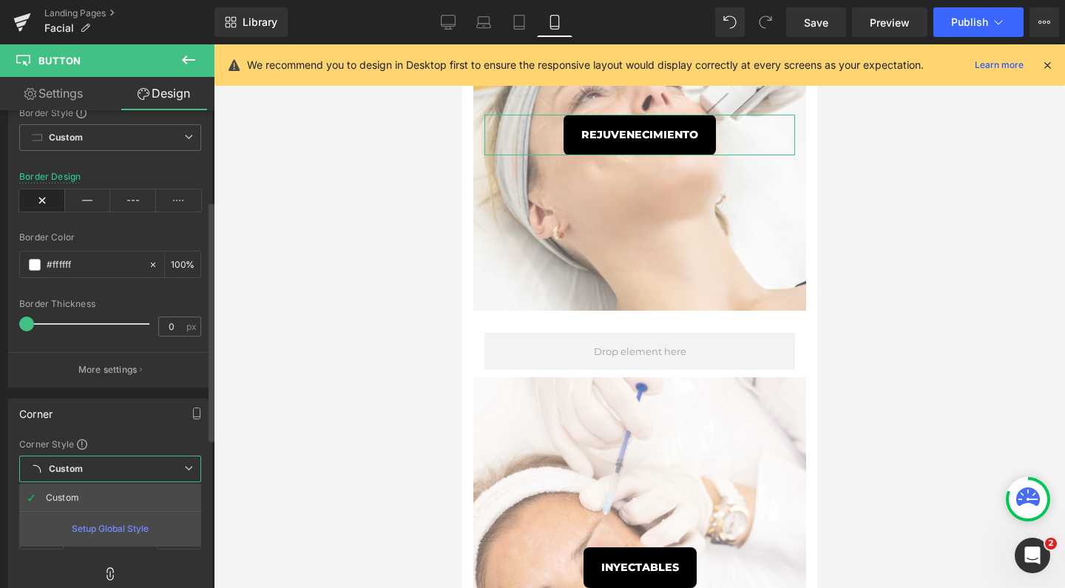
click at [70, 476] on span "Custom Setup Global Style" at bounding box center [110, 469] width 182 height 27
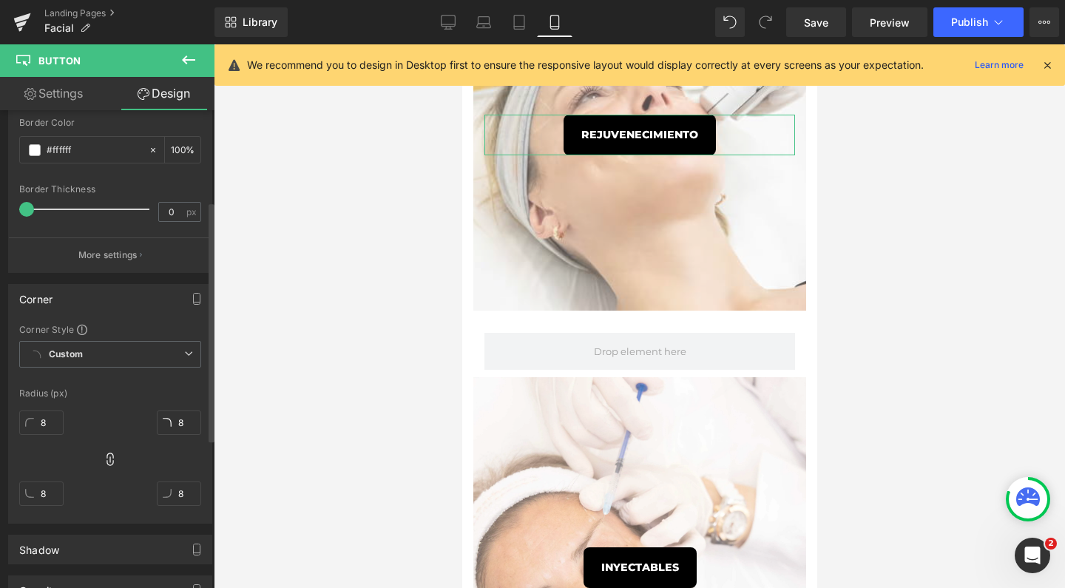
scroll to position [359, 0]
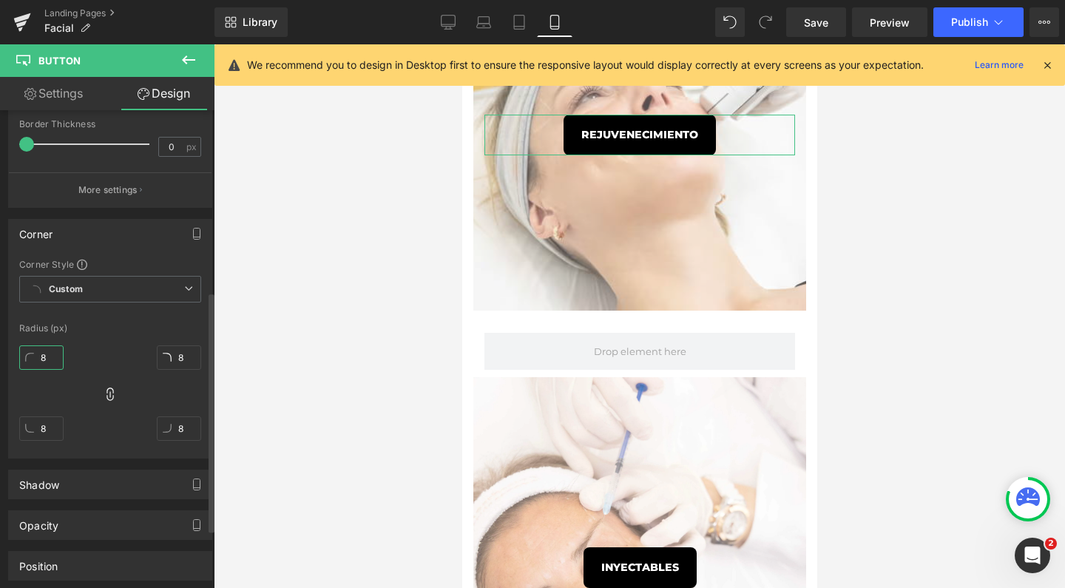
click at [50, 349] on input "8" at bounding box center [41, 357] width 44 height 24
type input "0"
click at [180, 362] on input "8" at bounding box center [179, 357] width 44 height 24
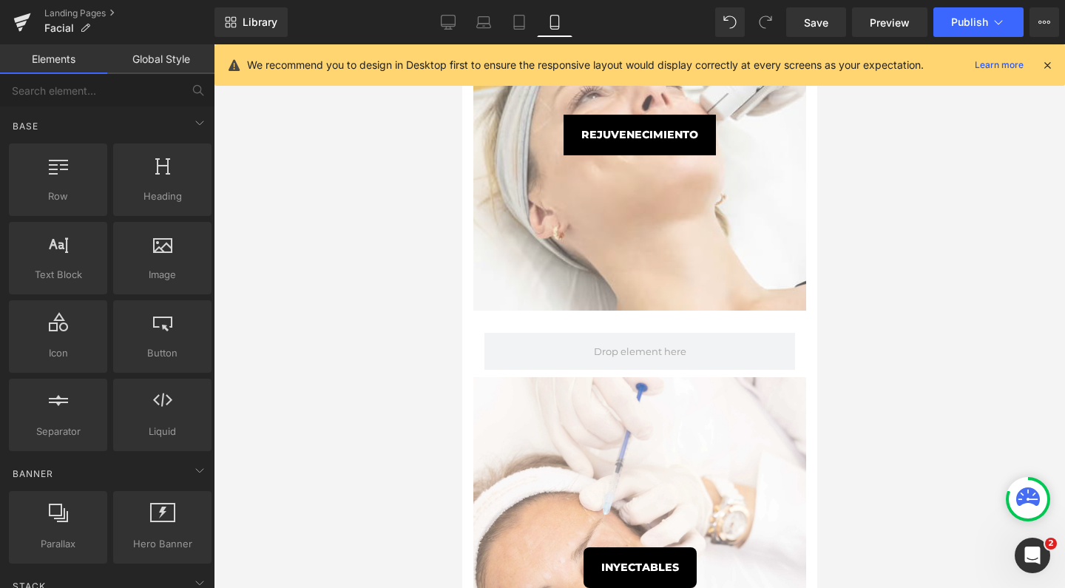
click at [297, 364] on div at bounding box center [639, 316] width 851 height 544
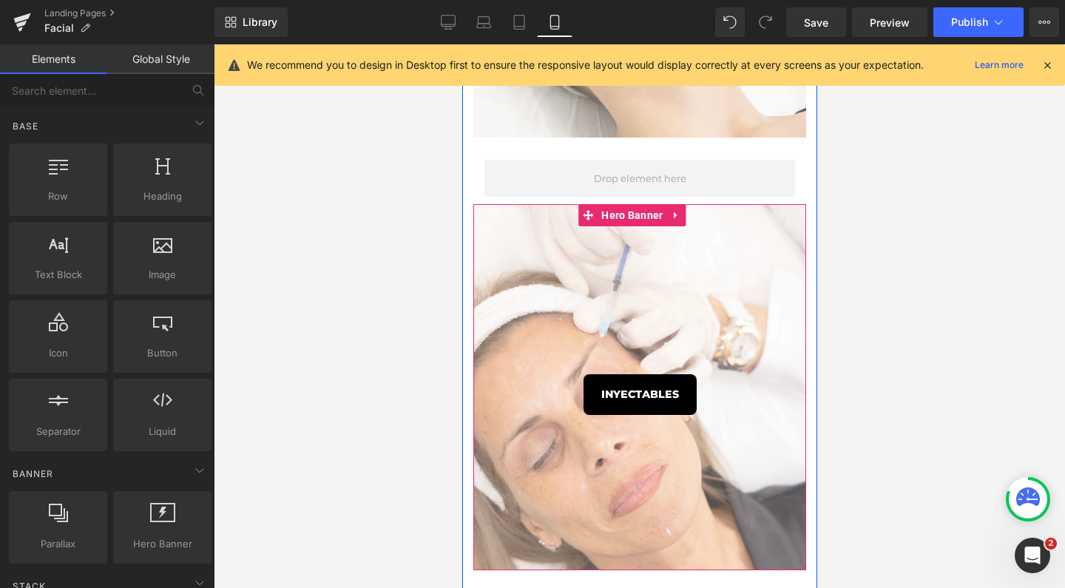
scroll to position [856, 0]
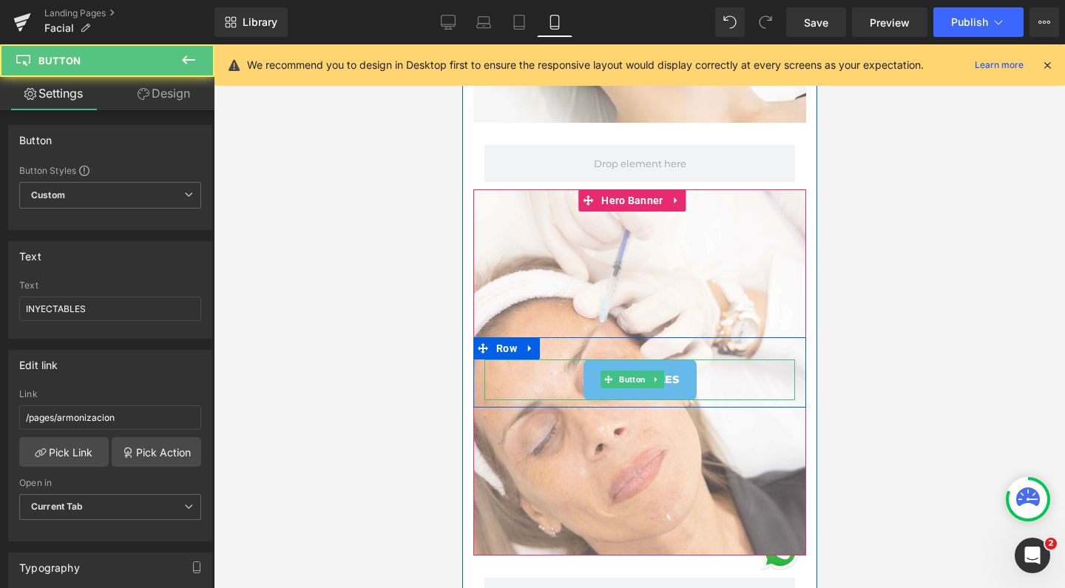
click at [603, 365] on link "INYECTABLES" at bounding box center [639, 379] width 113 height 41
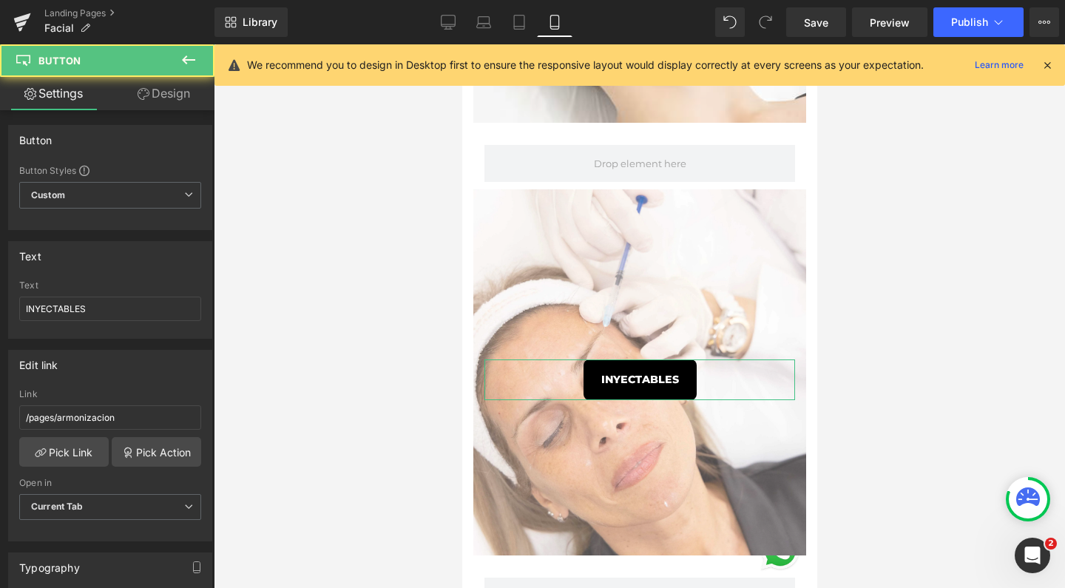
click at [169, 94] on link "Design" at bounding box center [163, 93] width 107 height 33
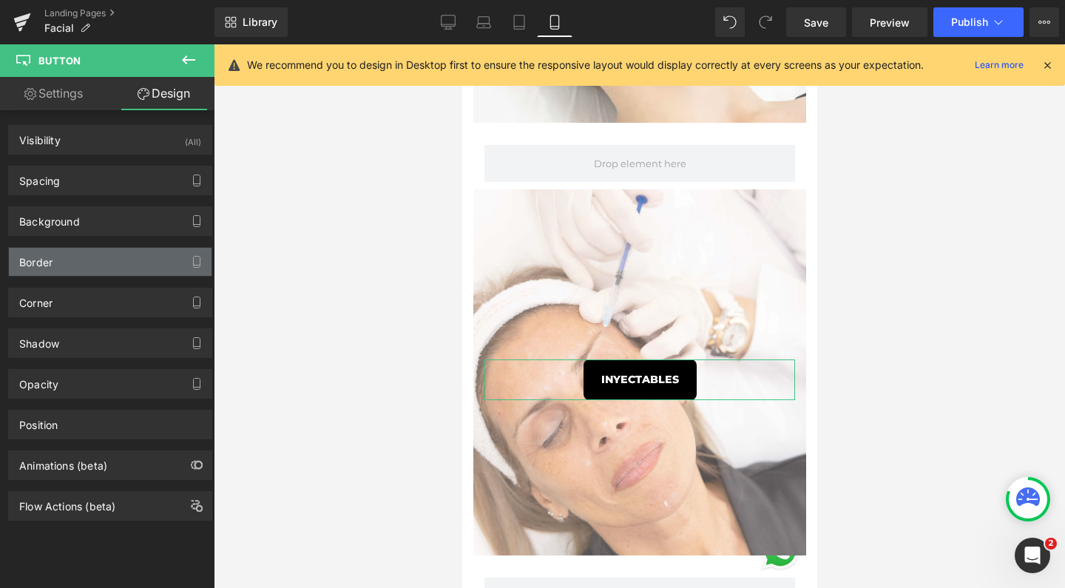
click at [90, 266] on div "Border" at bounding box center [110, 262] width 203 height 28
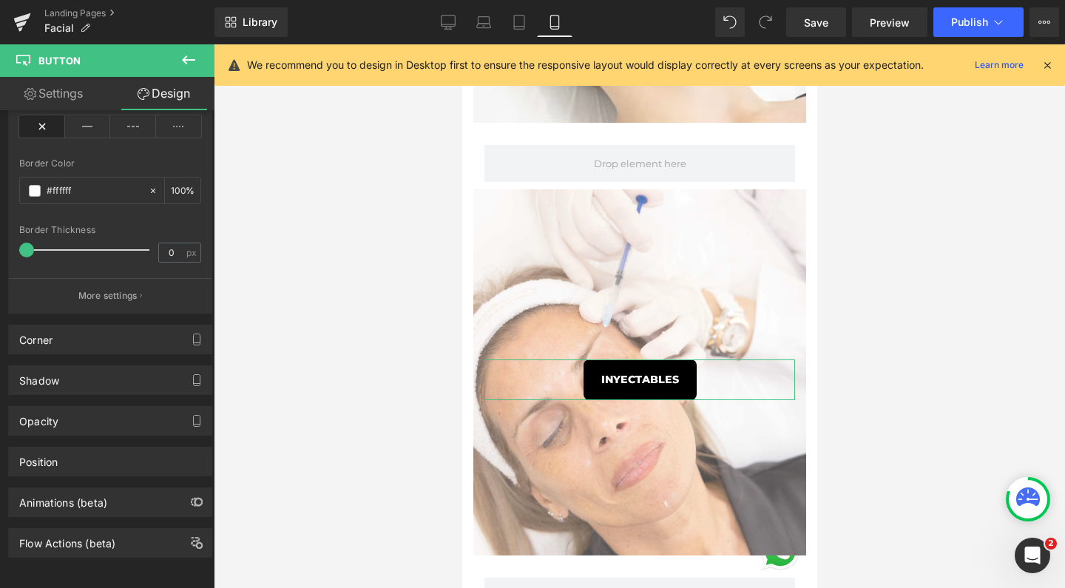
scroll to position [265, 0]
click at [166, 92] on link "Design" at bounding box center [163, 93] width 107 height 33
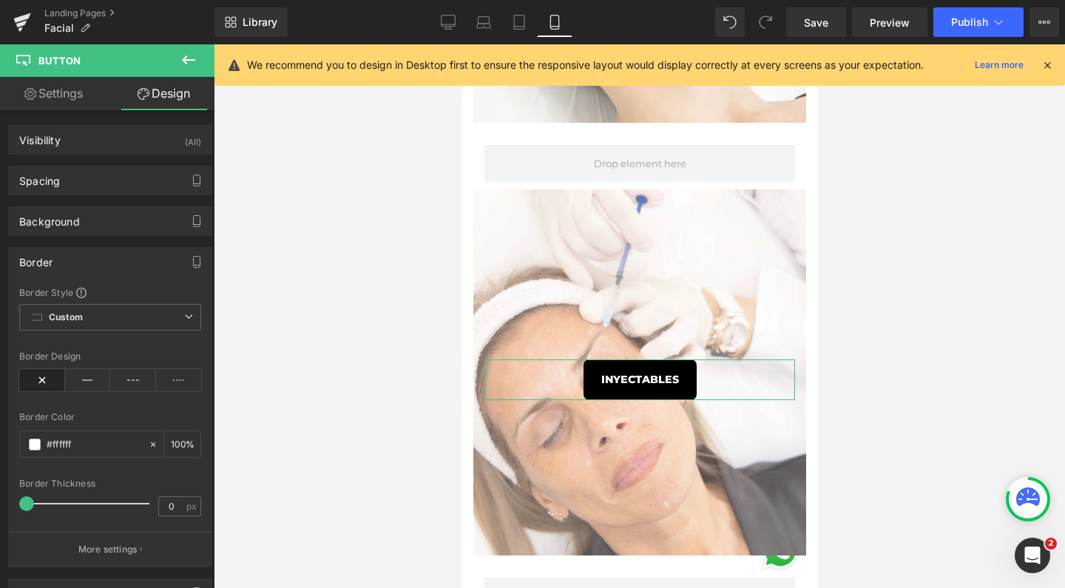
click at [98, 81] on link "Settings" at bounding box center [53, 93] width 107 height 33
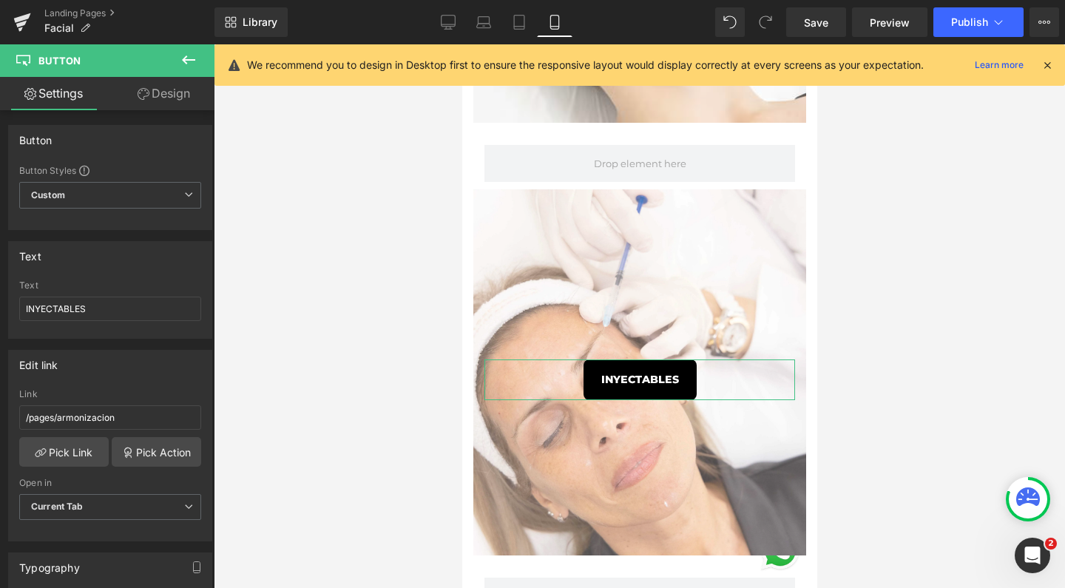
click at [154, 96] on link "Design" at bounding box center [163, 93] width 107 height 33
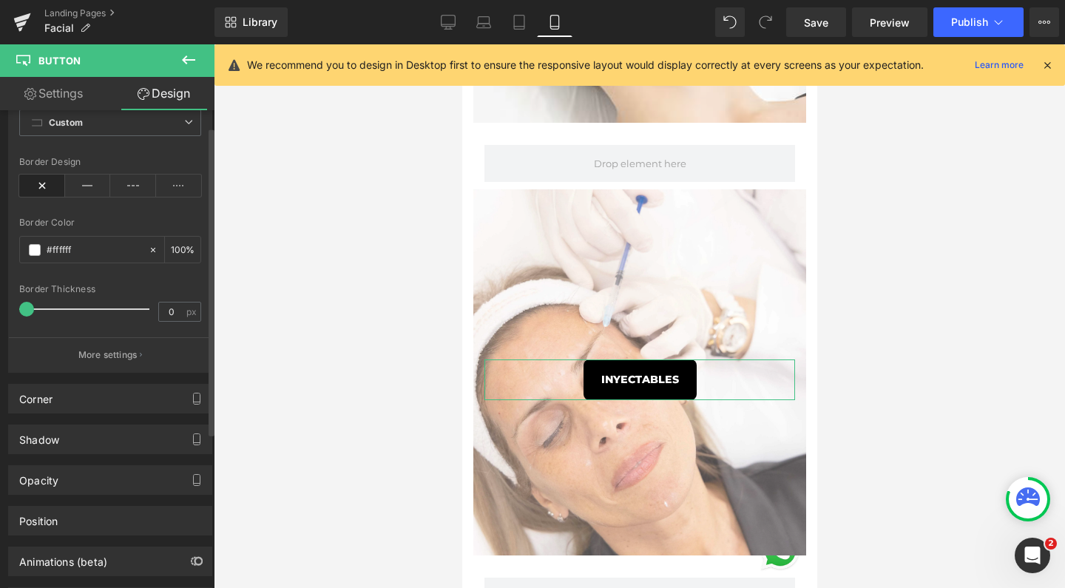
scroll to position [215, 0]
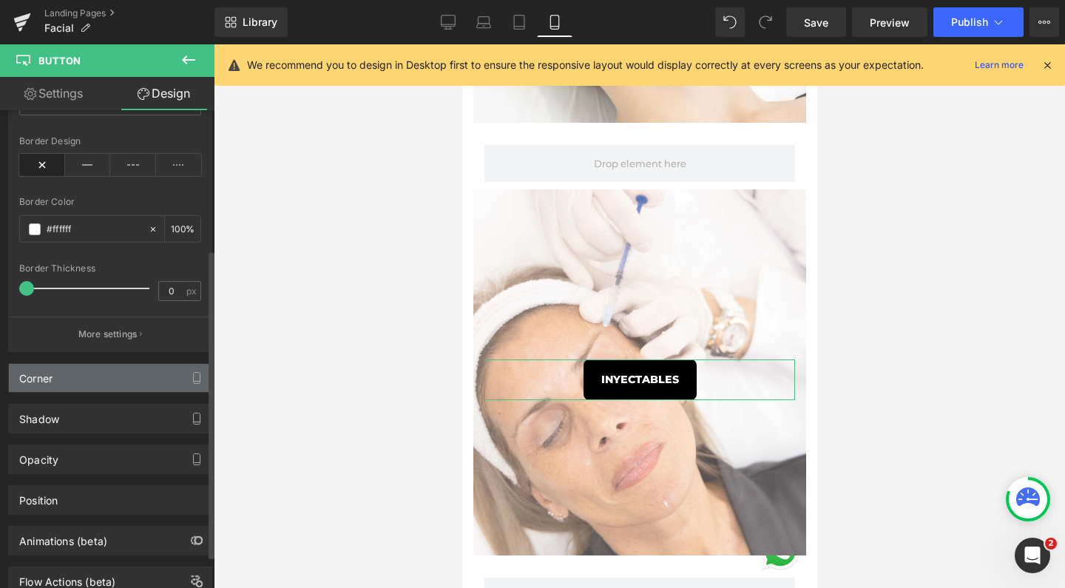
click at [61, 383] on div "Corner" at bounding box center [110, 378] width 203 height 28
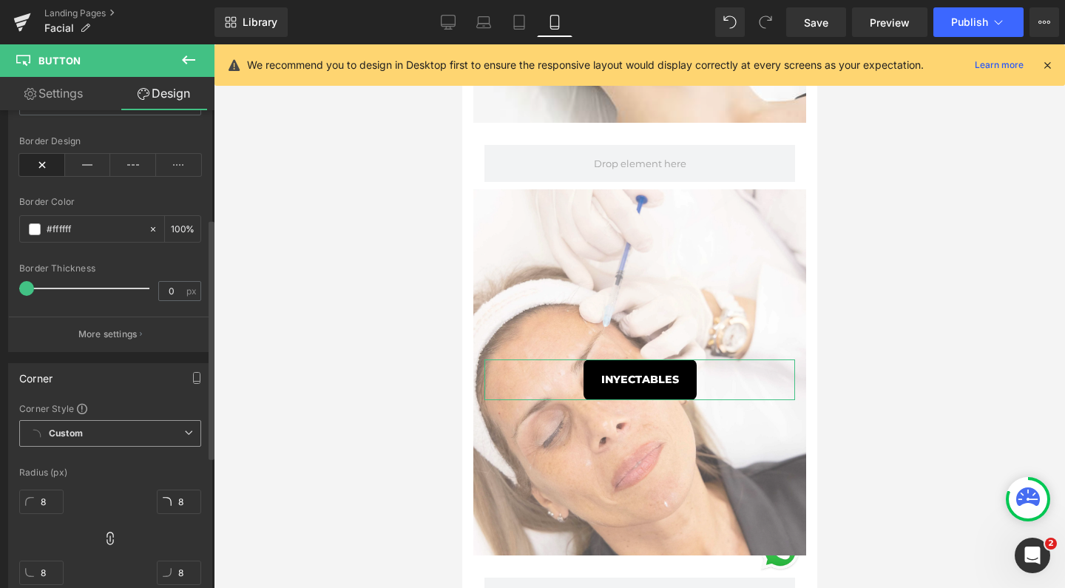
click at [56, 442] on span "Custom Setup Global Style" at bounding box center [110, 433] width 182 height 27
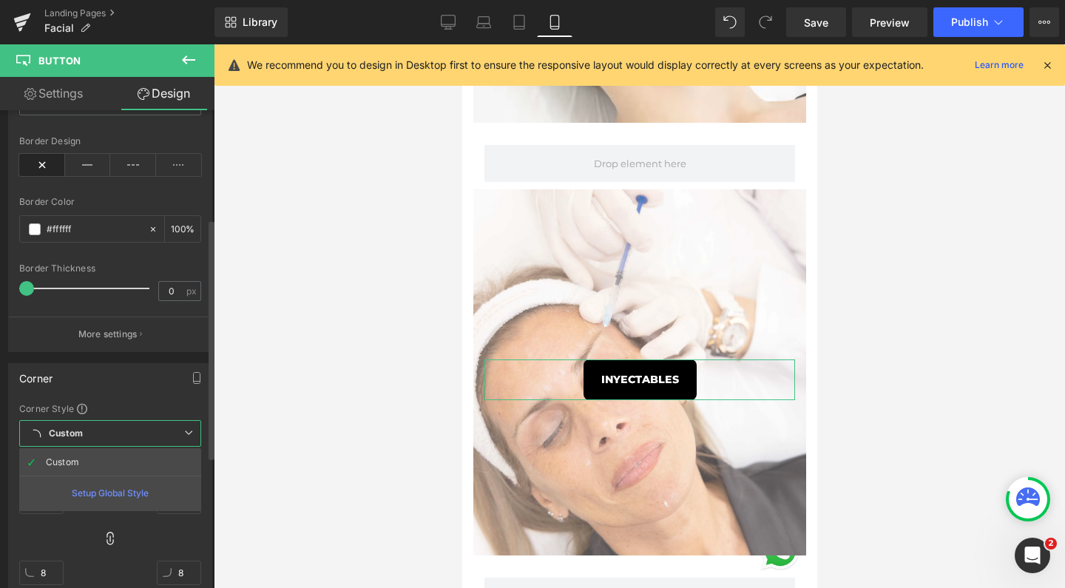
click at [56, 442] on span "Custom Setup Global Style" at bounding box center [110, 433] width 182 height 27
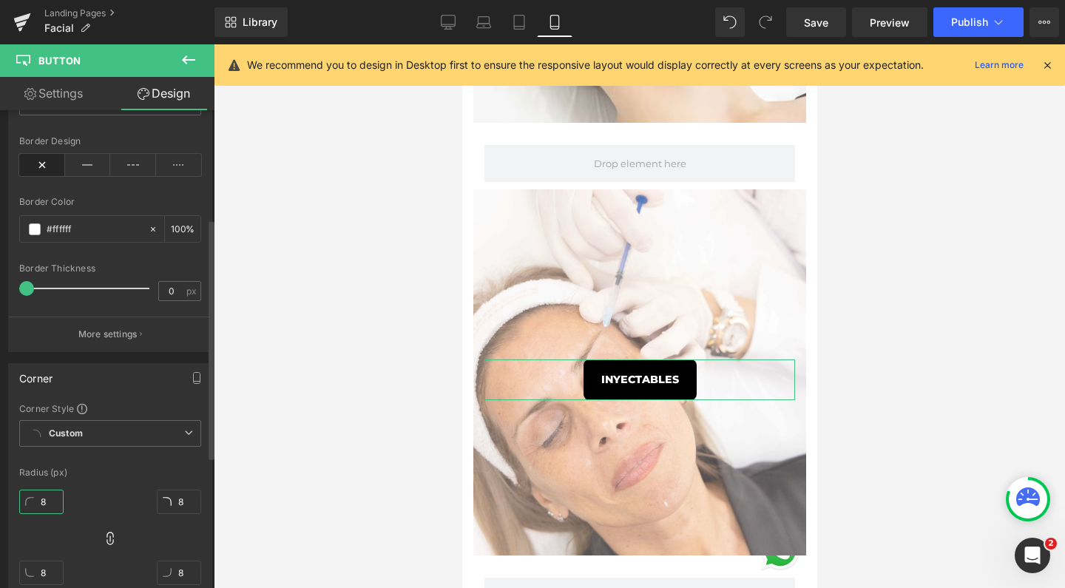
click at [43, 498] on input "8" at bounding box center [41, 502] width 44 height 24
type input "8"
type input "0"
click at [408, 401] on div at bounding box center [639, 316] width 851 height 544
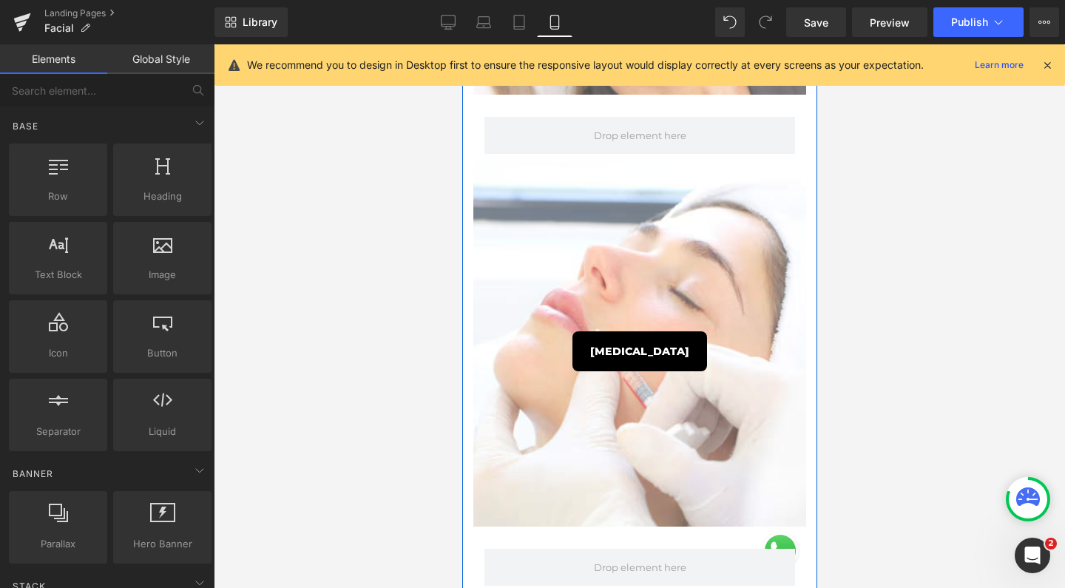
scroll to position [1317, 0]
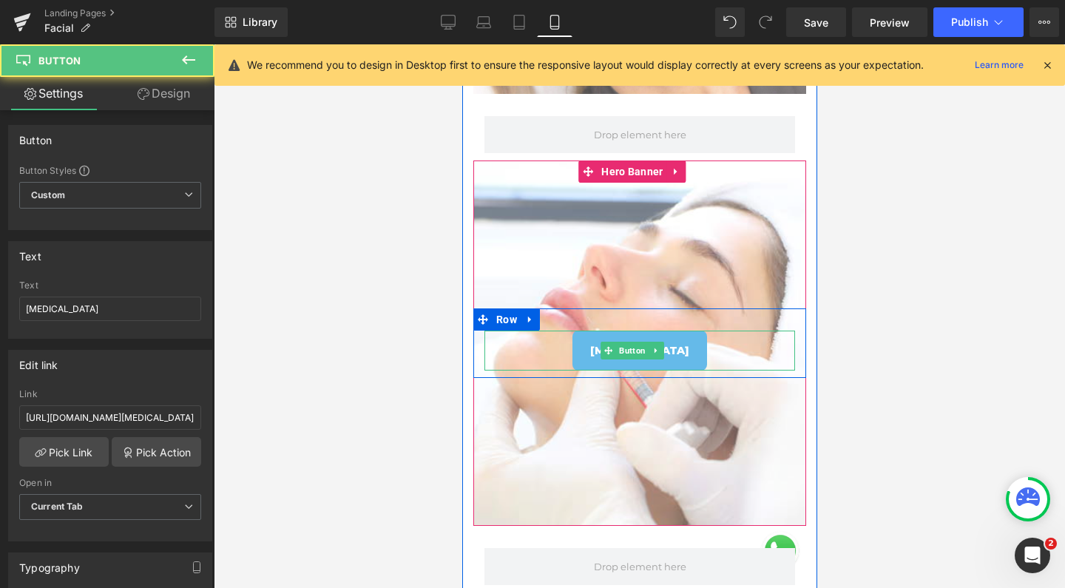
drag, startPoint x: 623, startPoint y: 336, endPoint x: 626, endPoint y: 157, distance: 179.0
click at [623, 336] on link "[MEDICAL_DATA]" at bounding box center [639, 351] width 135 height 41
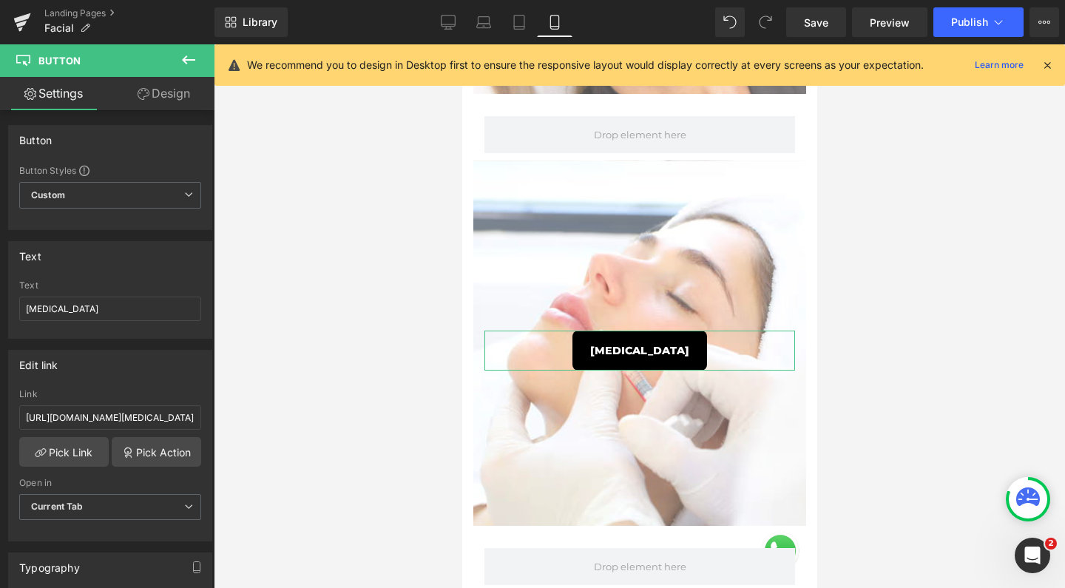
click at [172, 87] on link "Design" at bounding box center [163, 93] width 107 height 33
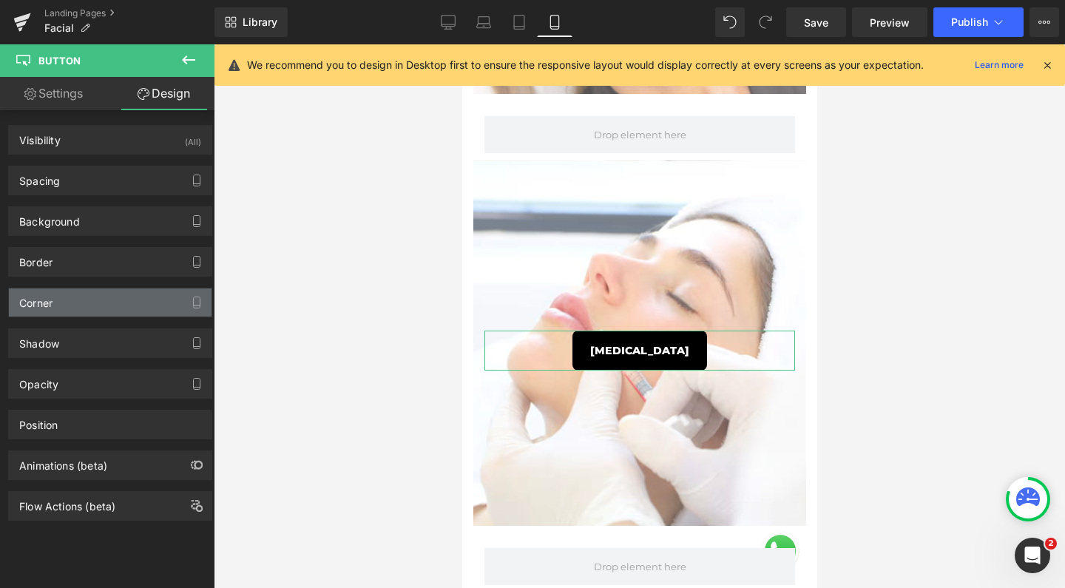
click at [89, 314] on div "Corner" at bounding box center [110, 302] width 203 height 28
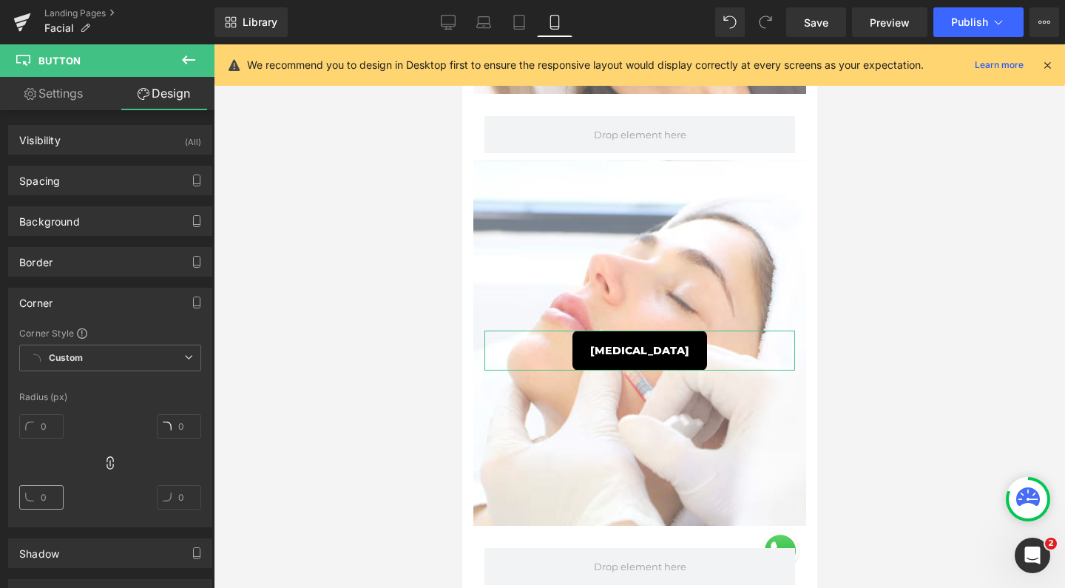
scroll to position [159, 0]
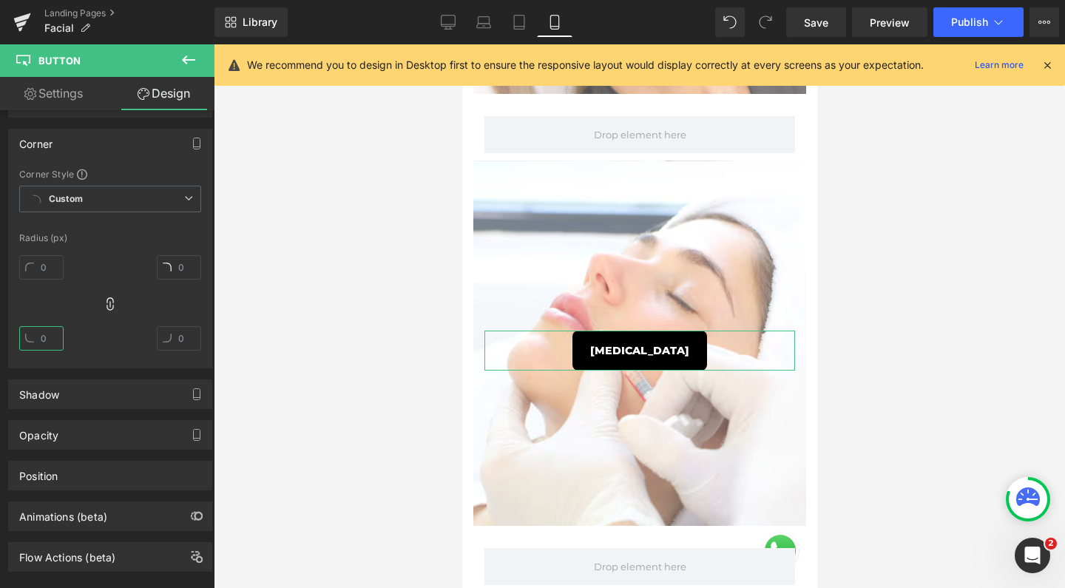
click at [44, 337] on input "text" at bounding box center [41, 338] width 44 height 24
type input "0"
click at [331, 319] on div at bounding box center [639, 316] width 851 height 544
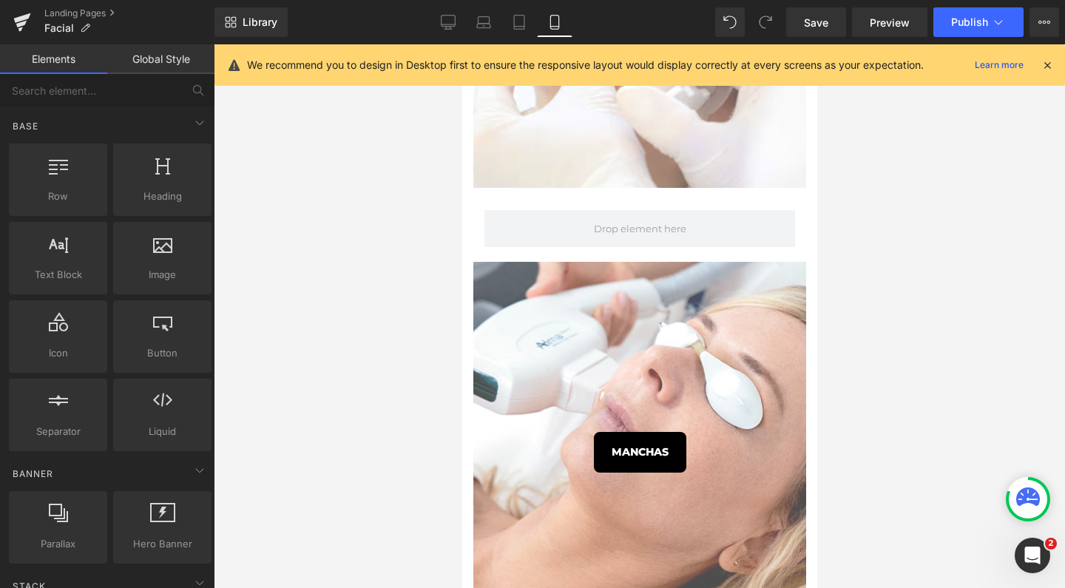
scroll to position [1666, 0]
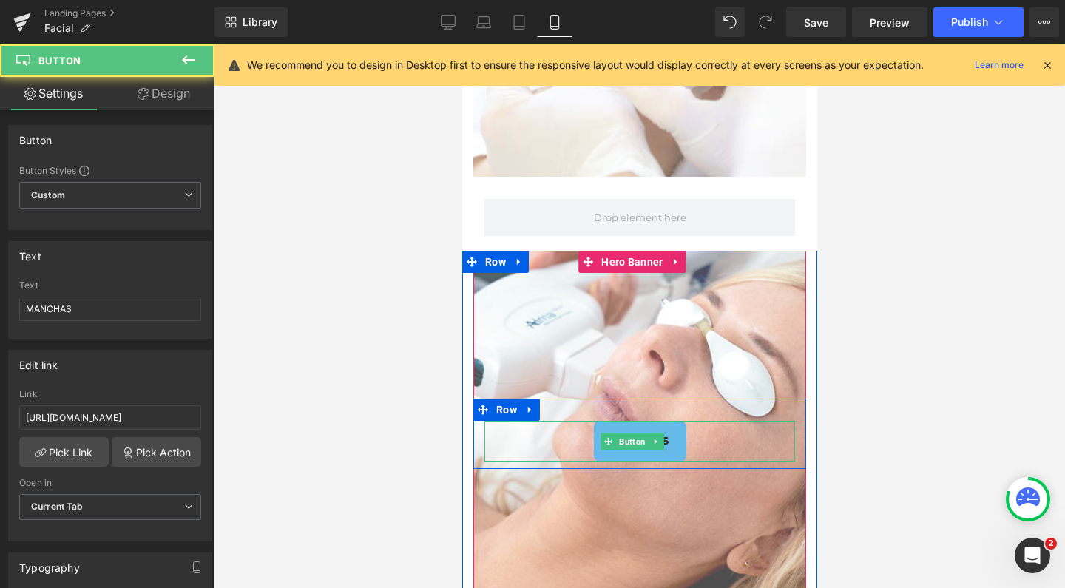
click at [635, 427] on link "MANCHAS" at bounding box center [639, 441] width 92 height 41
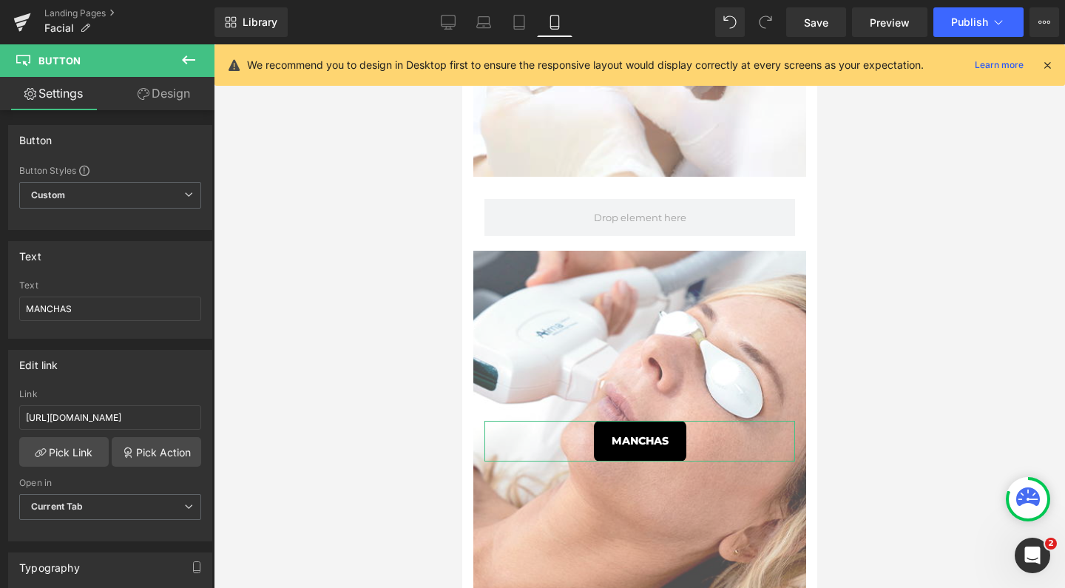
click at [176, 94] on link "Design" at bounding box center [163, 93] width 107 height 33
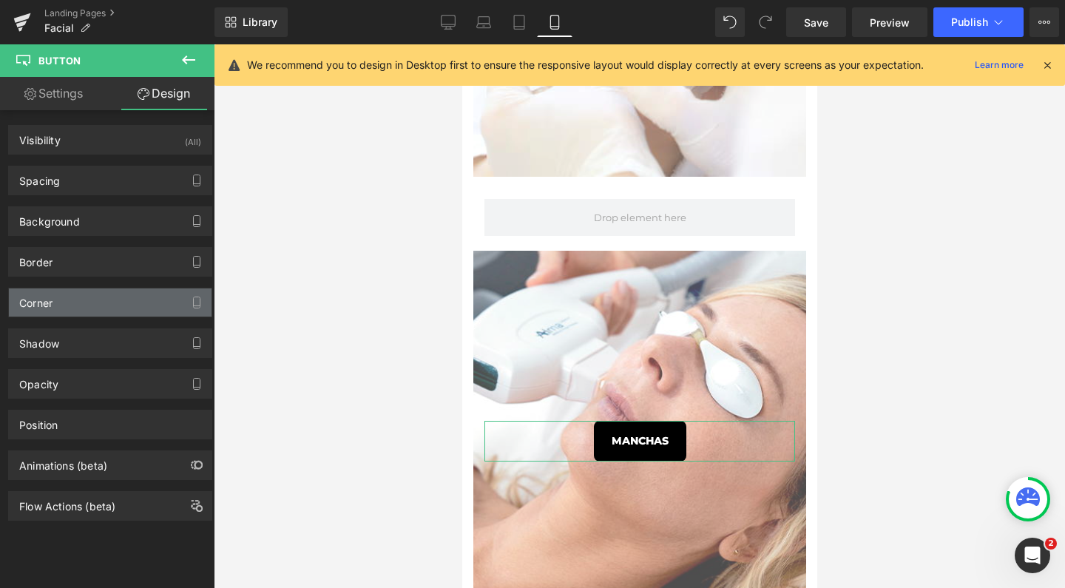
click at [95, 312] on div "Corner" at bounding box center [110, 302] width 203 height 28
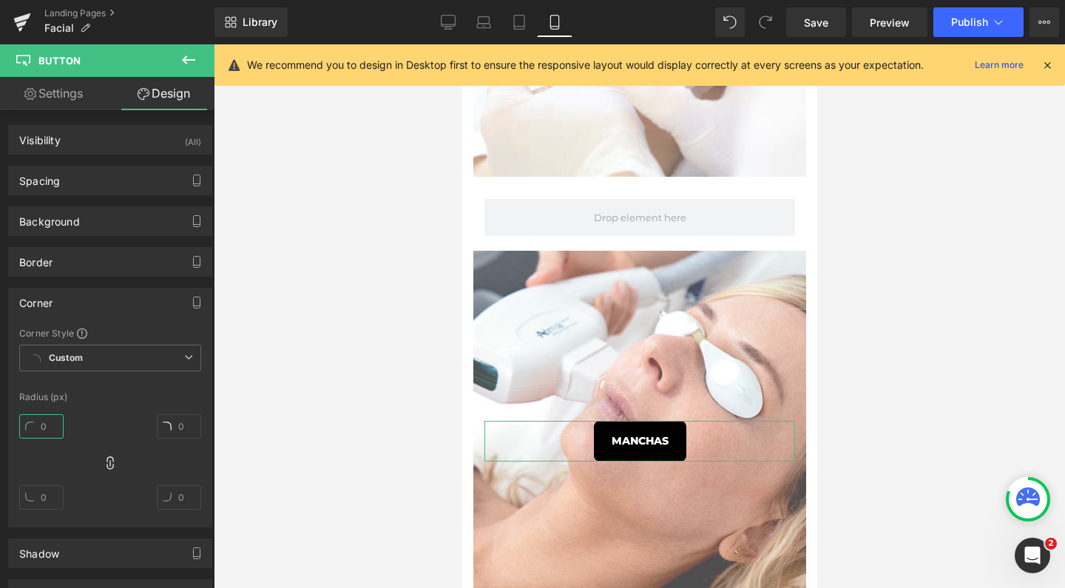
click at [47, 421] on input "text" at bounding box center [41, 426] width 44 height 24
type input "0"
click at [203, 391] on div "Corner Style Custom Custom Setup Global Style Custom Setup Global Style Radius …" at bounding box center [110, 427] width 203 height 200
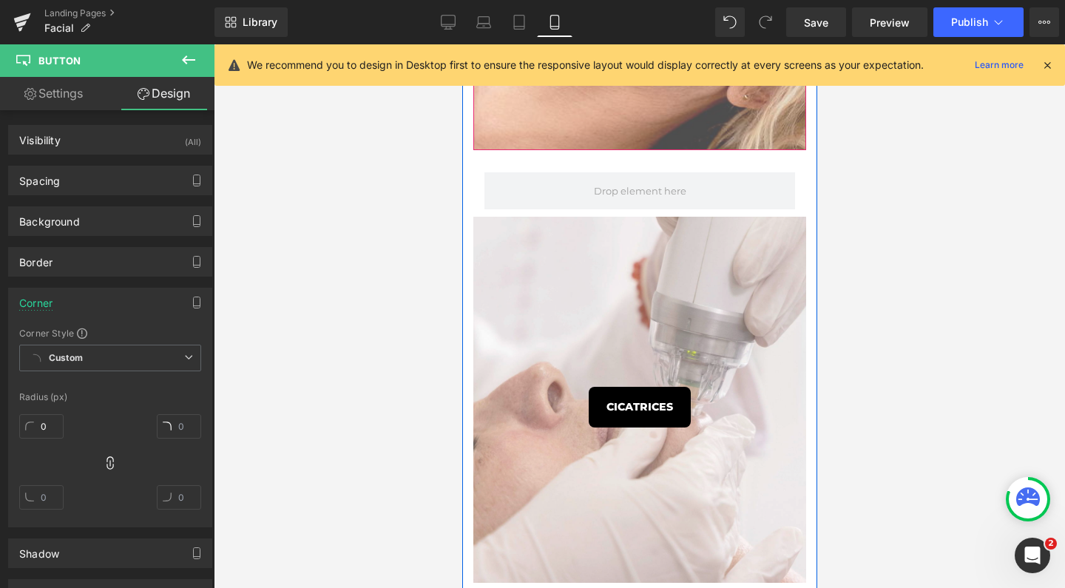
scroll to position [2216, 0]
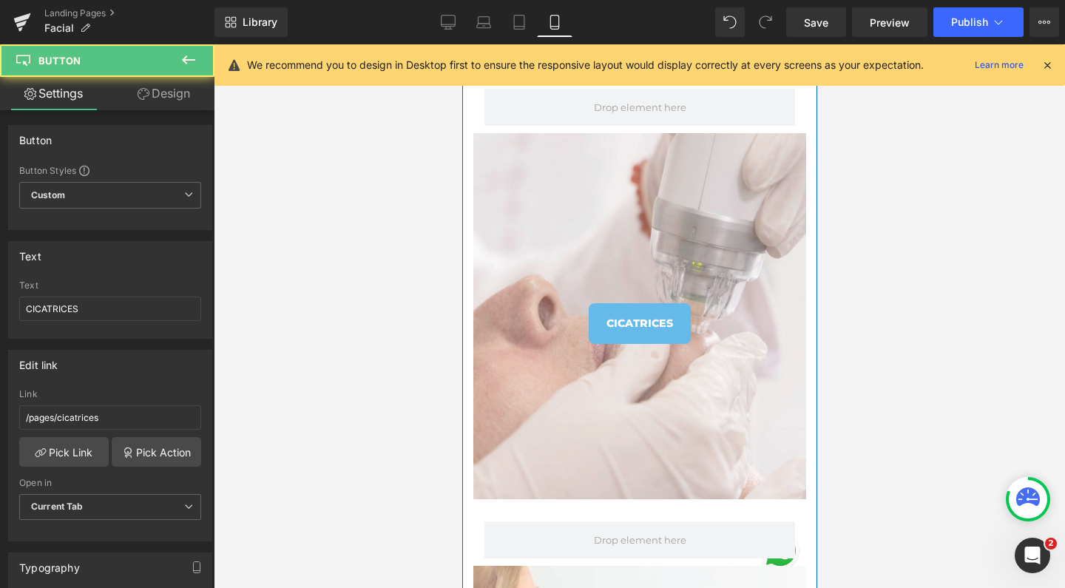
click at [609, 305] on link "CICATRICES" at bounding box center [639, 323] width 102 height 41
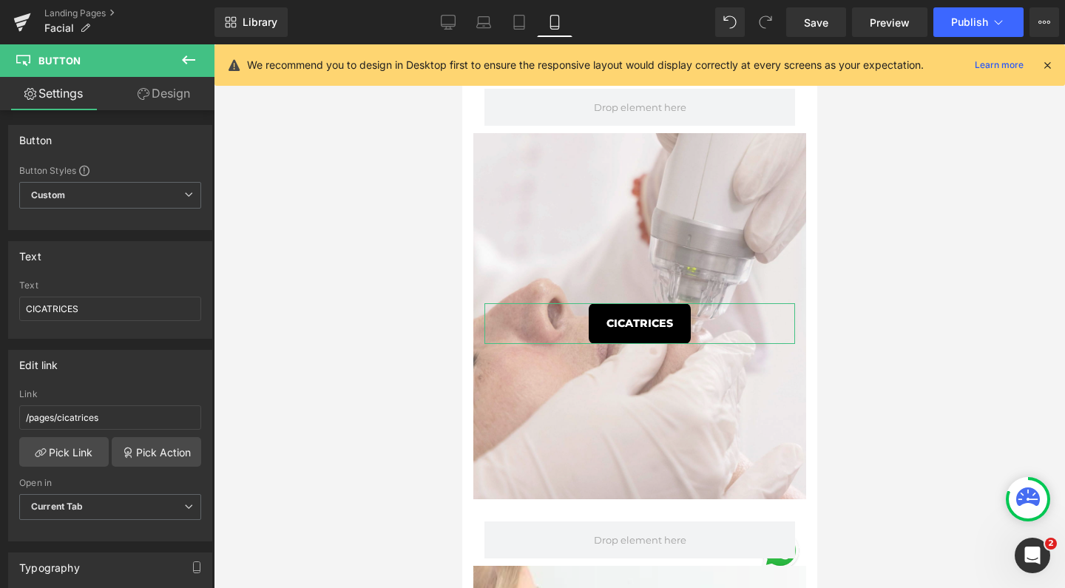
click at [182, 101] on link "Design" at bounding box center [163, 93] width 107 height 33
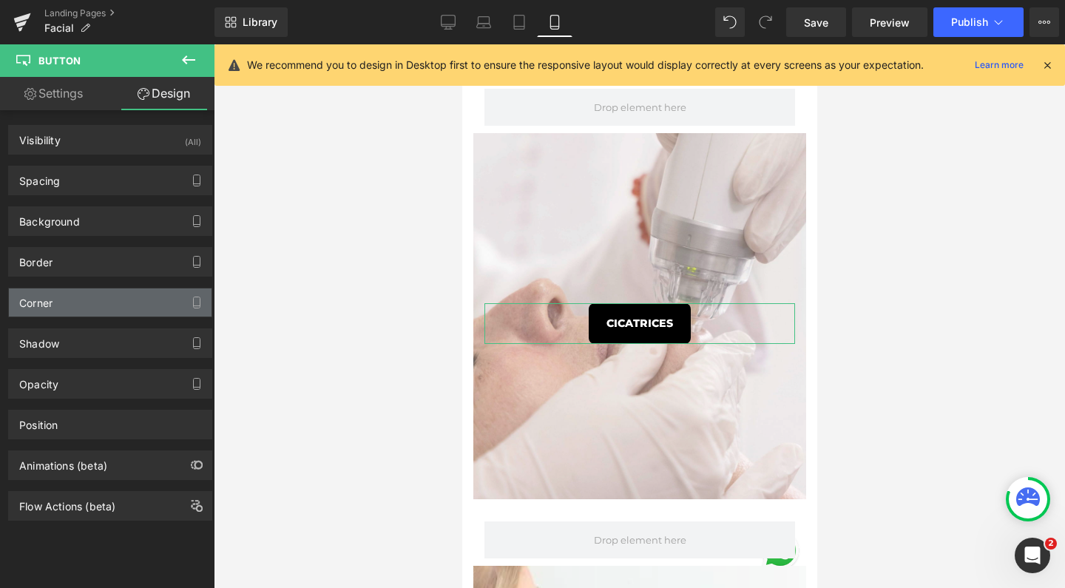
click at [79, 300] on div "Corner" at bounding box center [110, 302] width 203 height 28
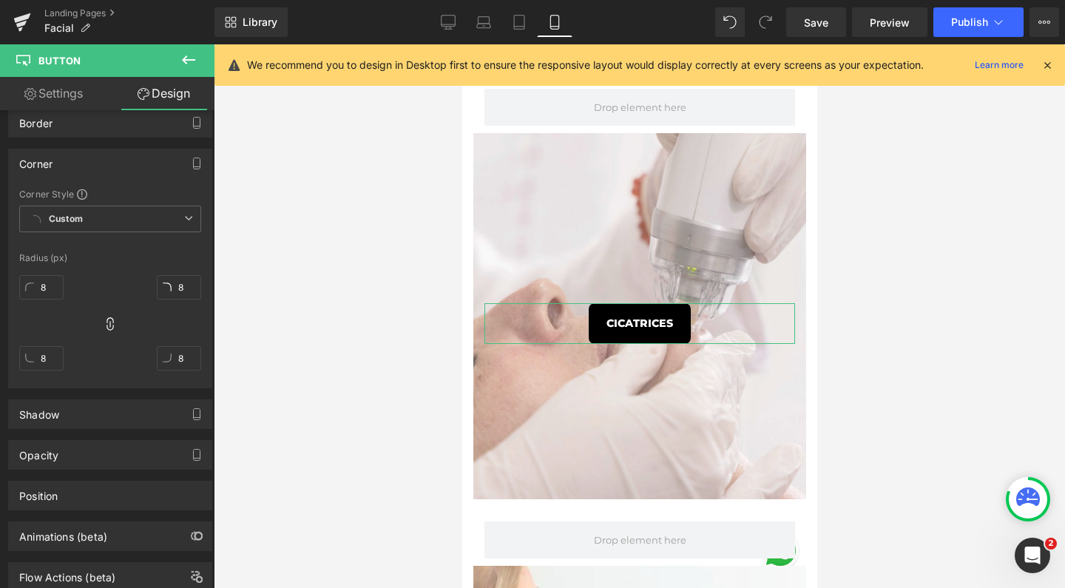
scroll to position [140, 0]
click at [38, 360] on input "8" at bounding box center [41, 357] width 44 height 24
type input "0"
click at [369, 342] on div at bounding box center [639, 316] width 851 height 544
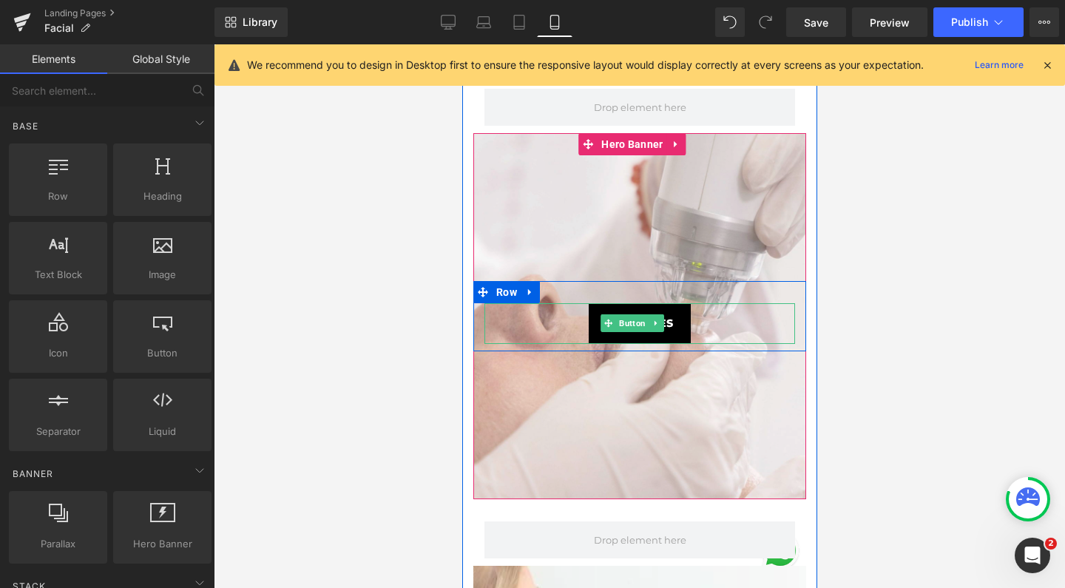
scroll to position [2447, 0]
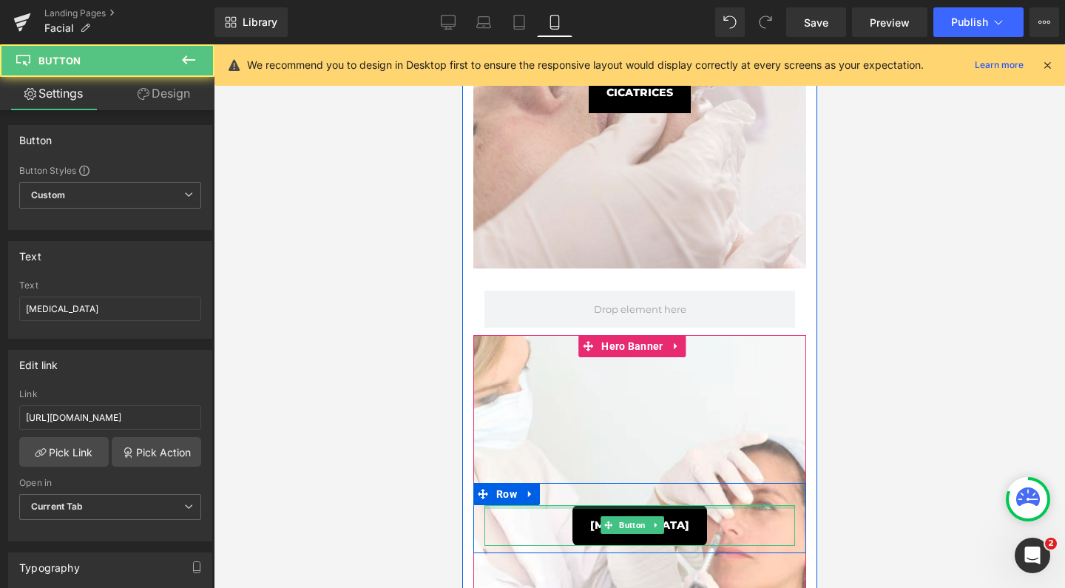
click at [636, 505] on div at bounding box center [639, 507] width 311 height 4
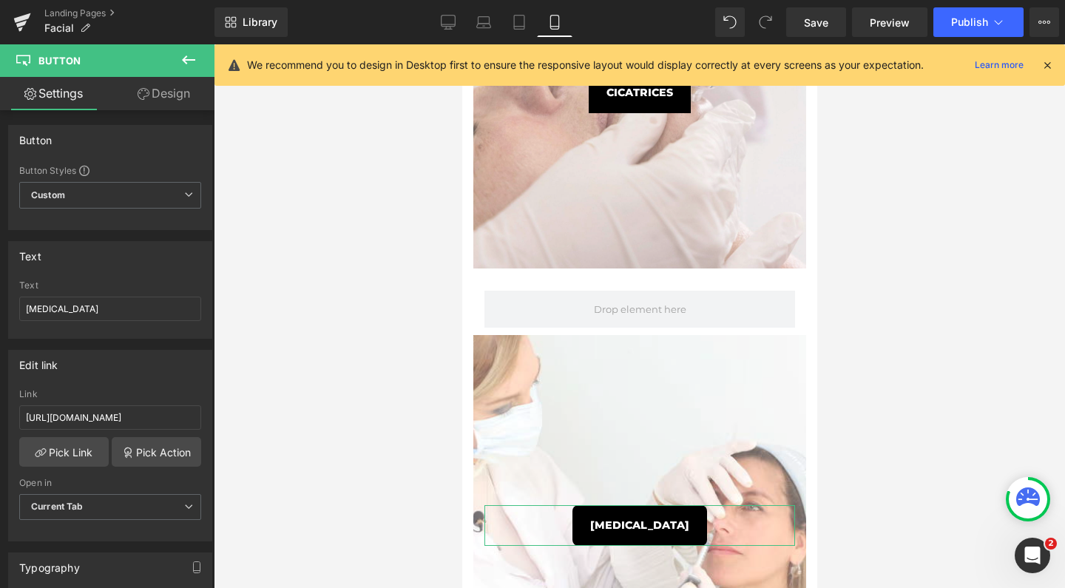
click at [182, 89] on link "Design" at bounding box center [163, 93] width 107 height 33
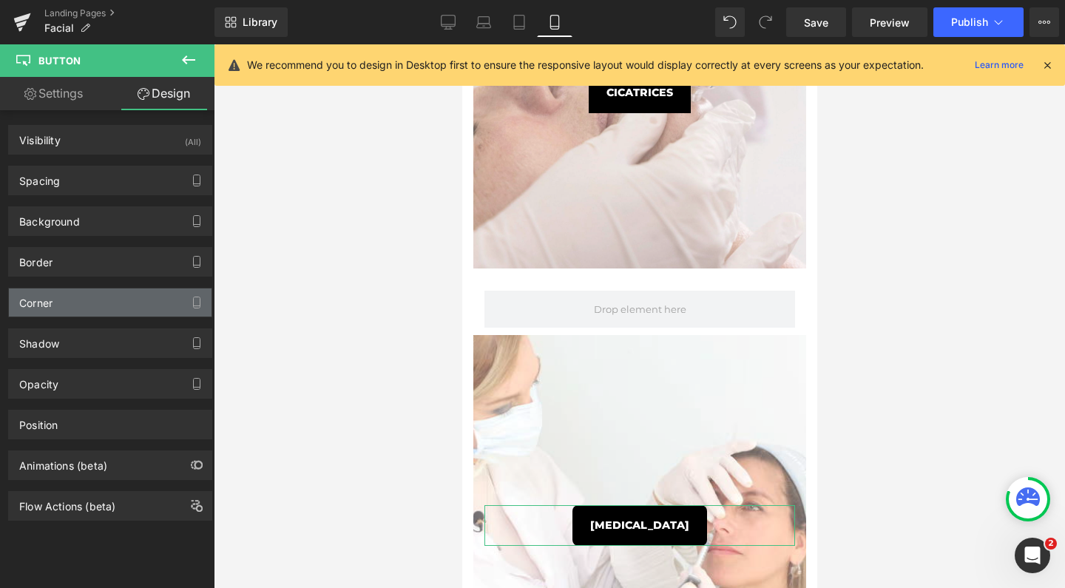
click at [62, 302] on div "Corner" at bounding box center [110, 302] width 203 height 28
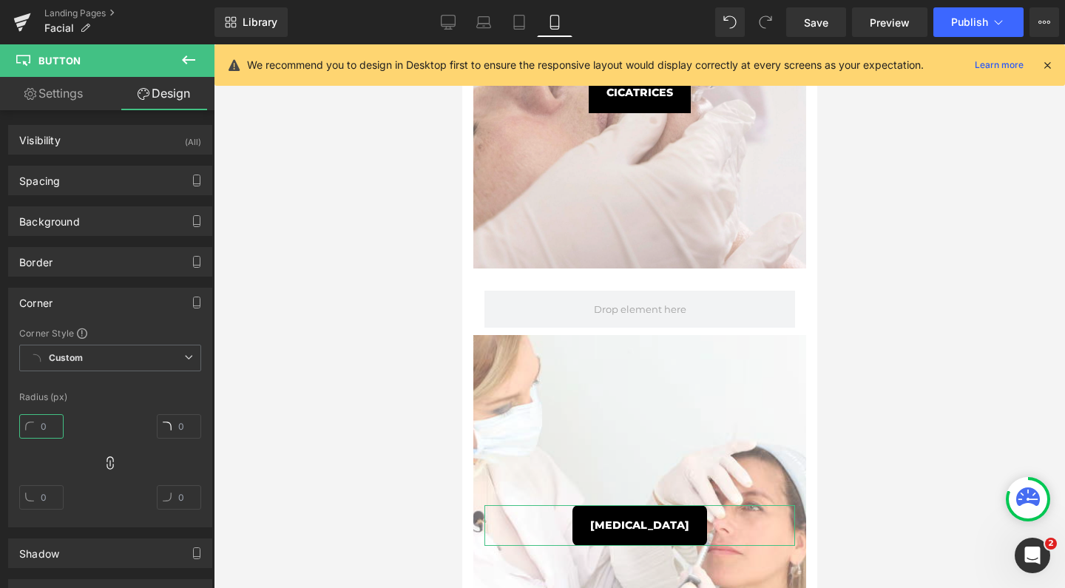
click at [43, 427] on input "text" at bounding box center [41, 426] width 44 height 24
click at [43, 426] on input "text" at bounding box center [41, 426] width 44 height 24
type input "0"
click at [313, 354] on div at bounding box center [639, 316] width 851 height 544
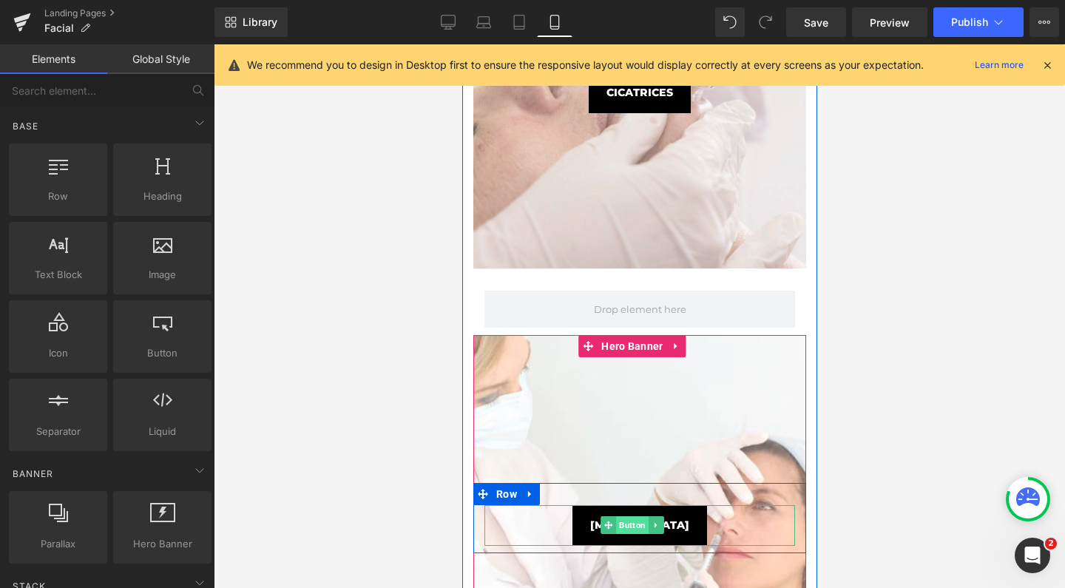
click at [635, 518] on span "Button" at bounding box center [631, 525] width 33 height 18
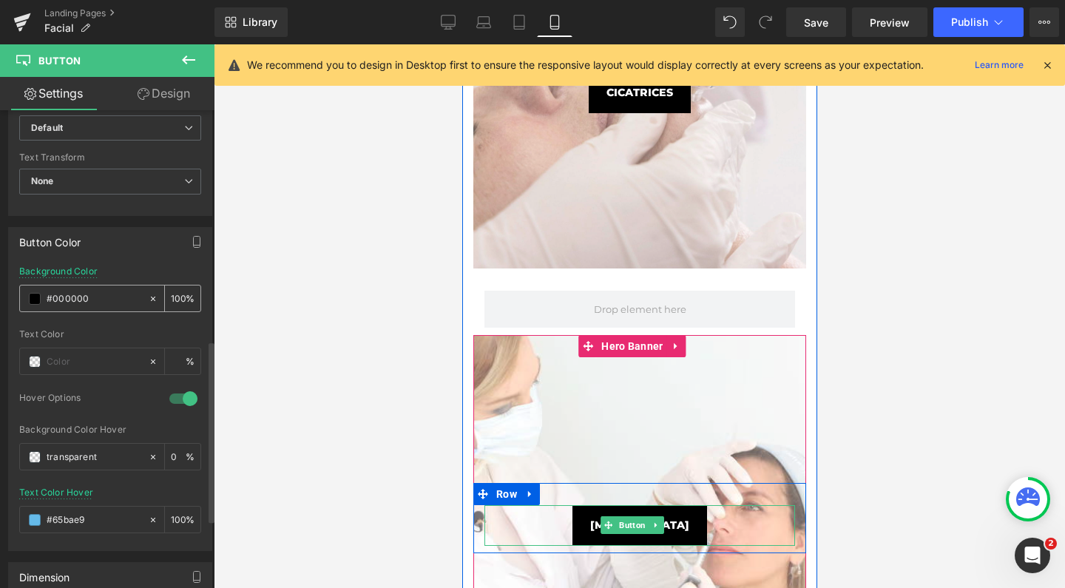
scroll to position [605, 0]
click at [37, 357] on span at bounding box center [35, 363] width 12 height 12
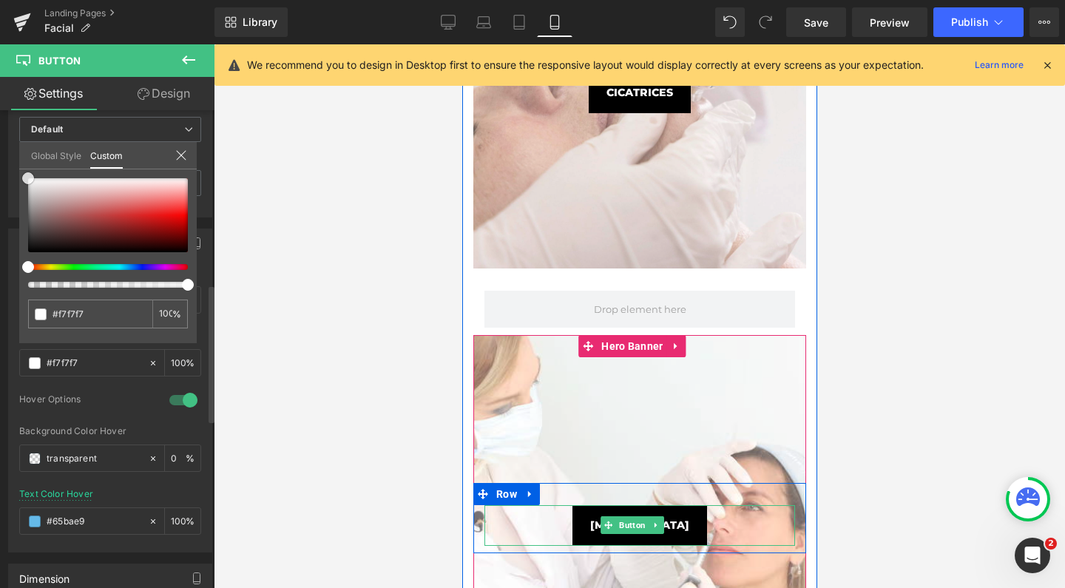
drag, startPoint x: 33, startPoint y: 181, endPoint x: 17, endPoint y: 169, distance: 20.6
click at [17, 217] on div "Button Color rgb(0, 0, 0) Background Color #000000 100 % Text Color % 1 Hover O…" at bounding box center [110, 384] width 221 height 335
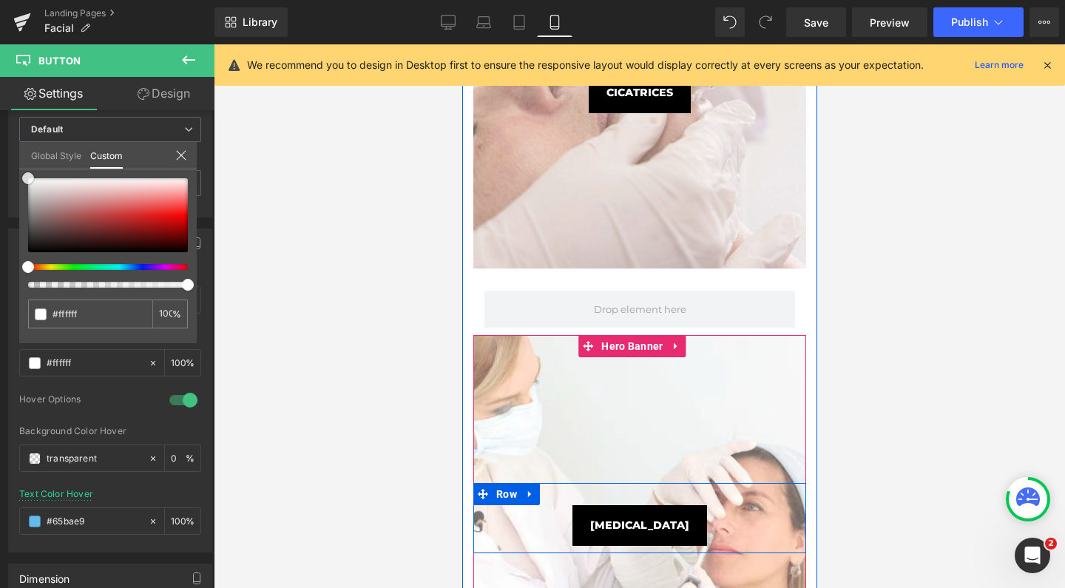
click at [248, 319] on div at bounding box center [639, 316] width 851 height 544
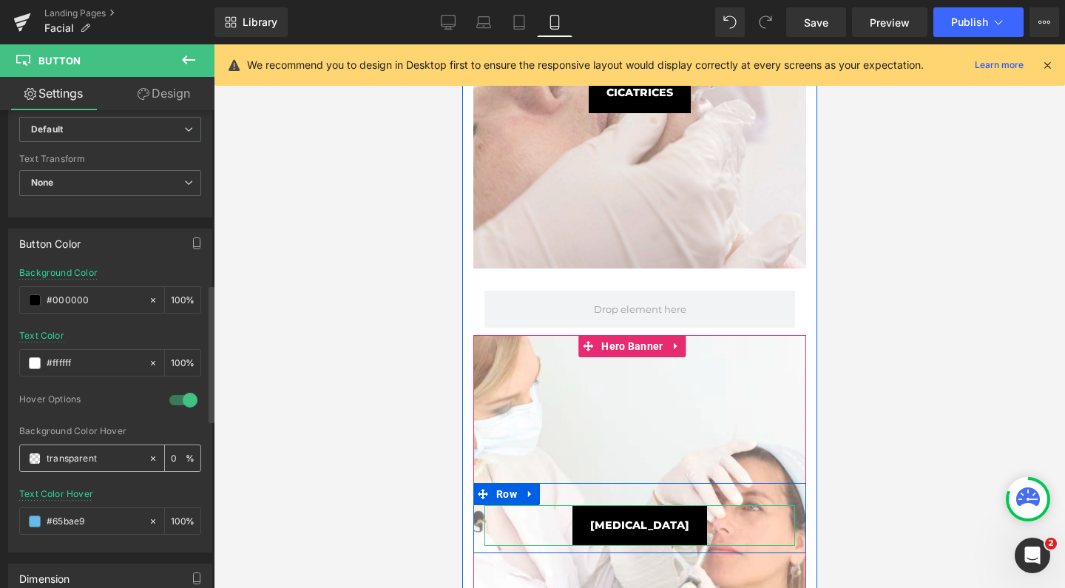
click at [35, 456] on span at bounding box center [35, 459] width 12 height 12
click at [63, 453] on input "transparent" at bounding box center [94, 458] width 95 height 16
type input "65bae9"
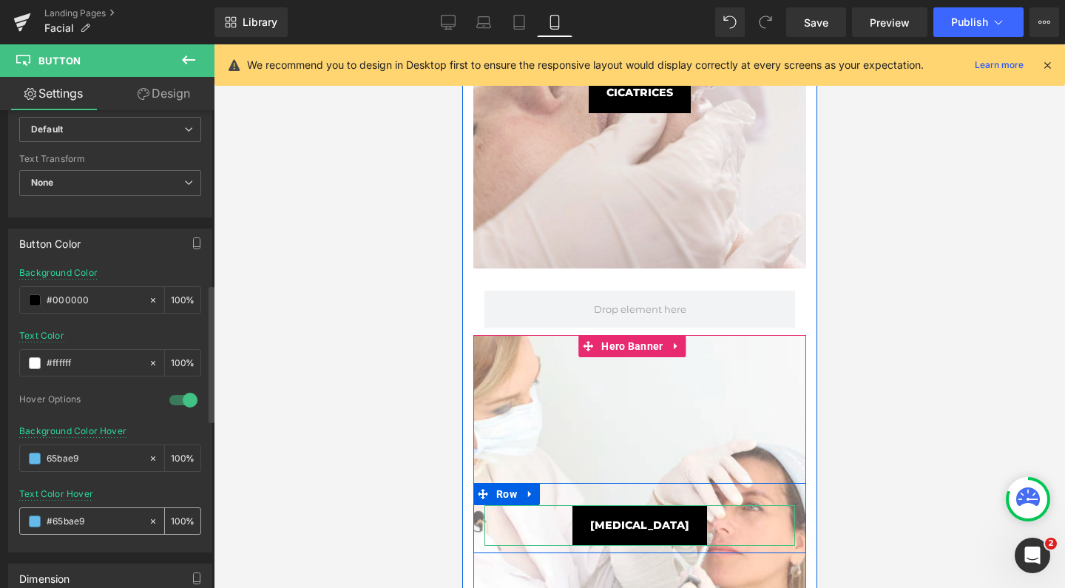
click at [72, 520] on input "#65bae9" at bounding box center [94, 521] width 95 height 16
type input "#ffffff"
click at [325, 345] on div at bounding box center [639, 316] width 851 height 544
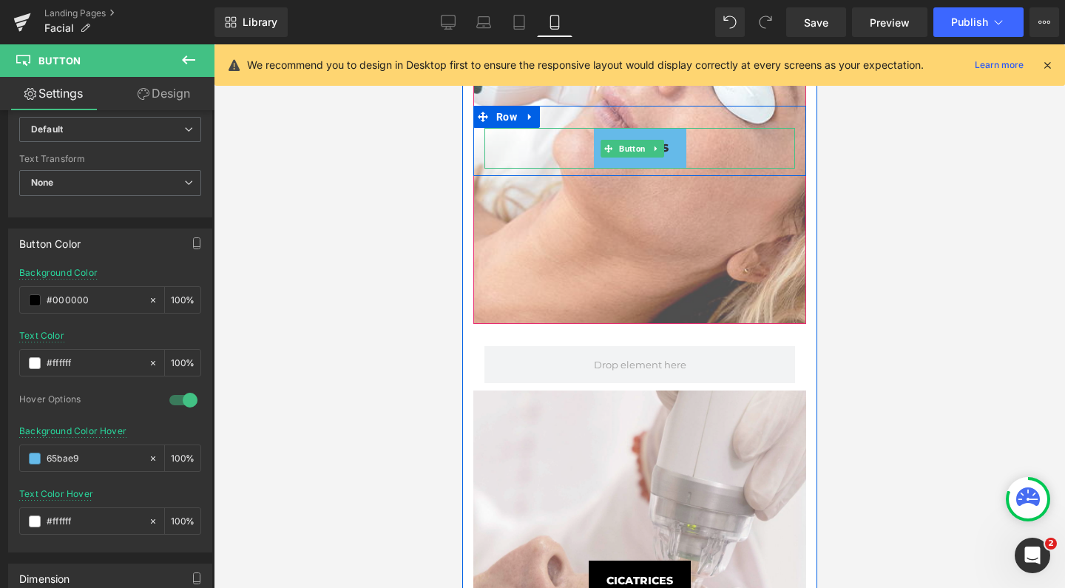
scroll to position [1949, 0]
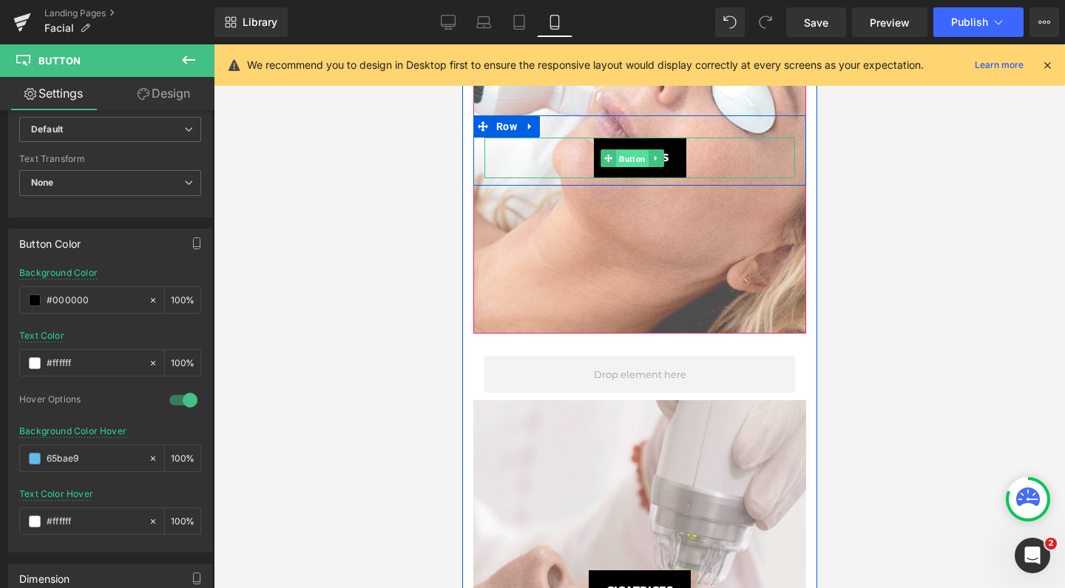
click at [638, 156] on span "Button" at bounding box center [631, 158] width 33 height 18
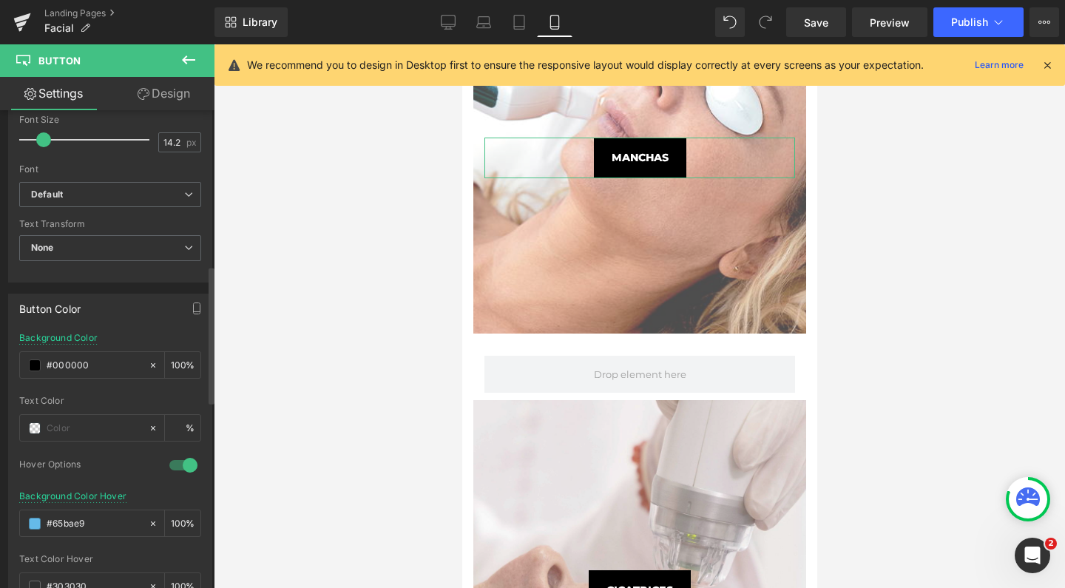
scroll to position [566, 0]
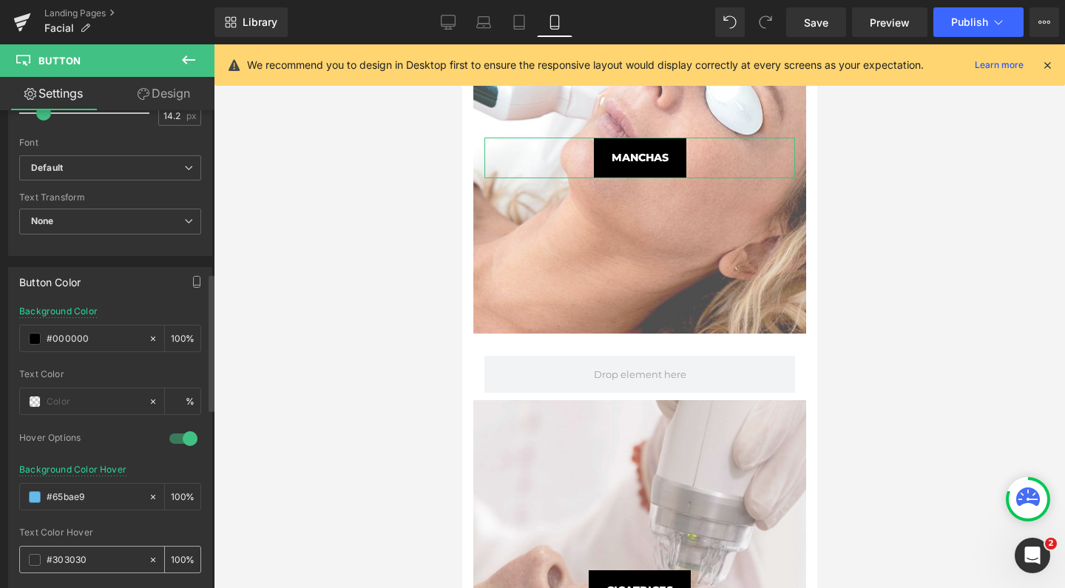
click at [59, 556] on input "#303030" at bounding box center [94, 560] width 95 height 16
type input "ffffff"
click at [65, 404] on input "text" at bounding box center [94, 401] width 95 height 16
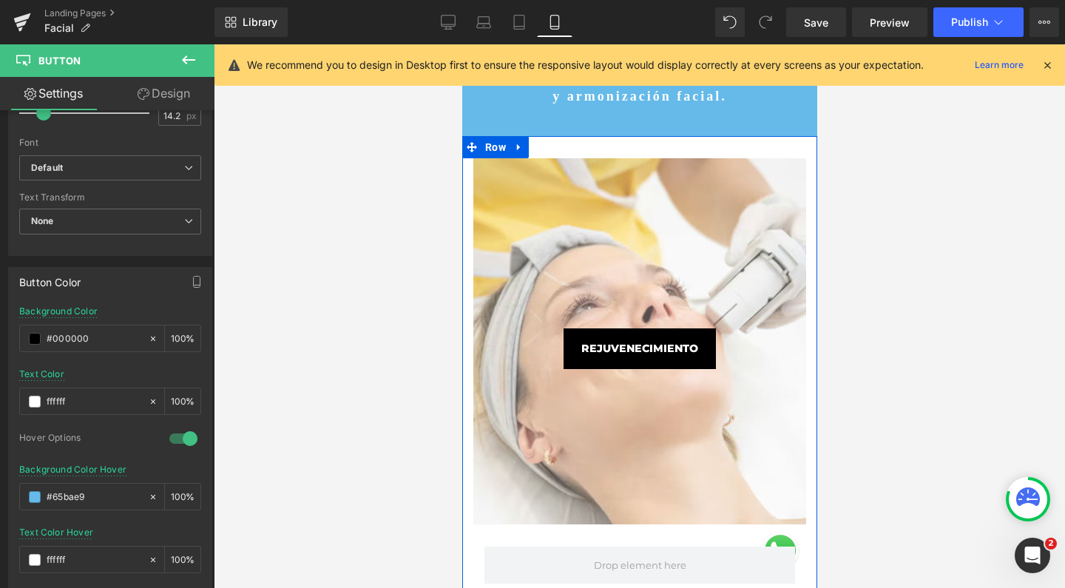
scroll to position [448, 0]
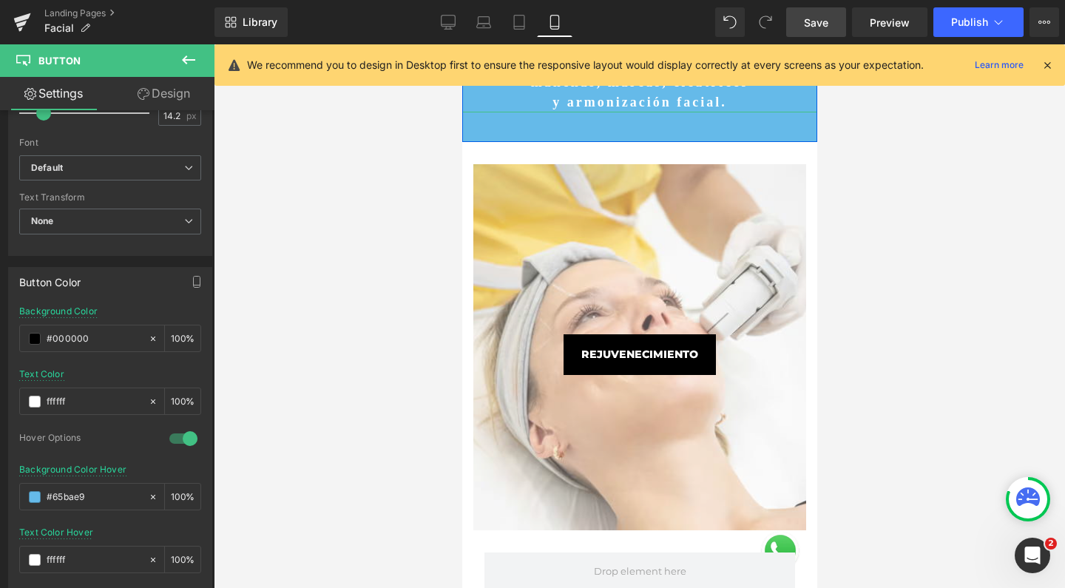
type input "ffffff"
click at [822, 15] on span "Save" at bounding box center [816, 23] width 24 height 16
click at [944, 13] on button "Publish" at bounding box center [978, 22] width 90 height 30
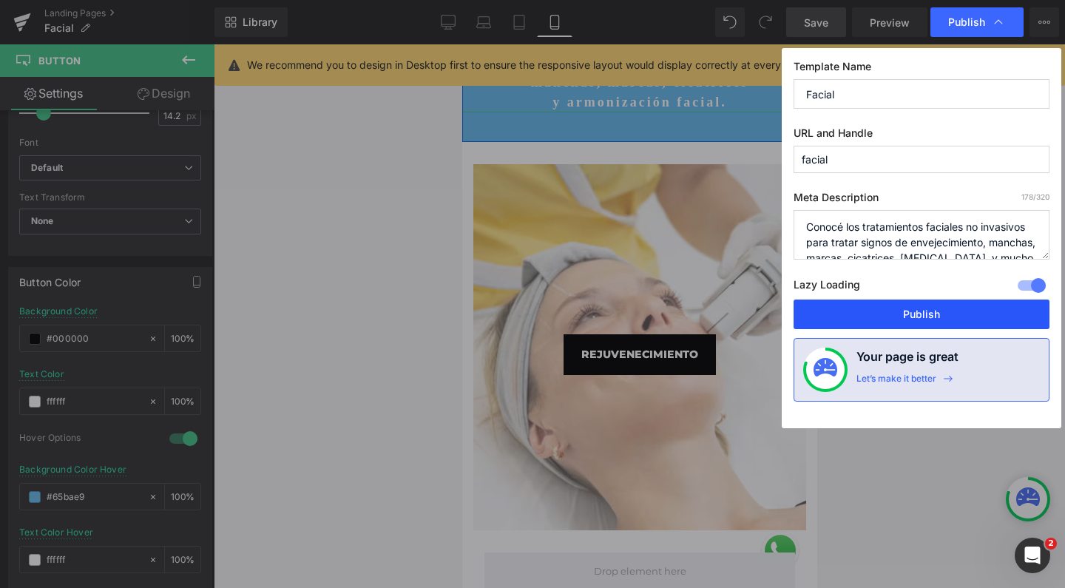
click at [934, 317] on button "Publish" at bounding box center [922, 315] width 256 height 30
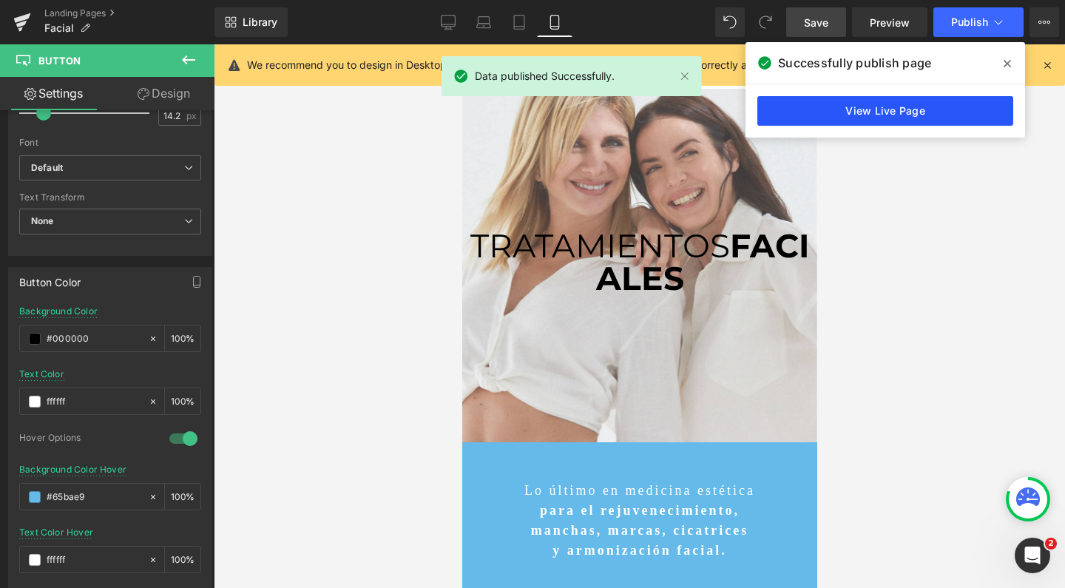
scroll to position [-1, 0]
click at [794, 109] on link "View Live Page" at bounding box center [885, 111] width 256 height 30
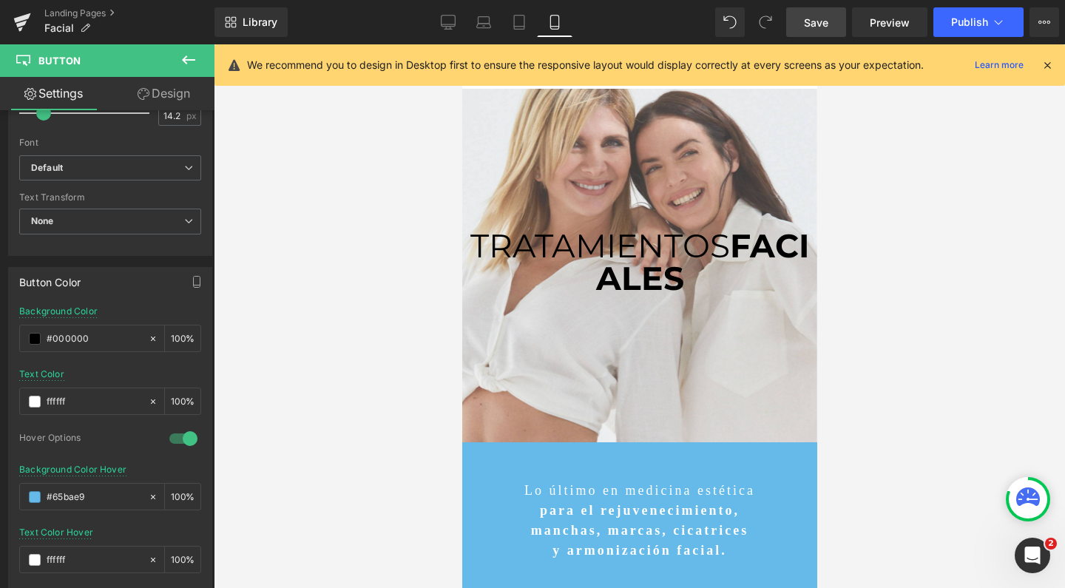
scroll to position [0, 0]
click at [447, 17] on icon at bounding box center [448, 22] width 15 height 15
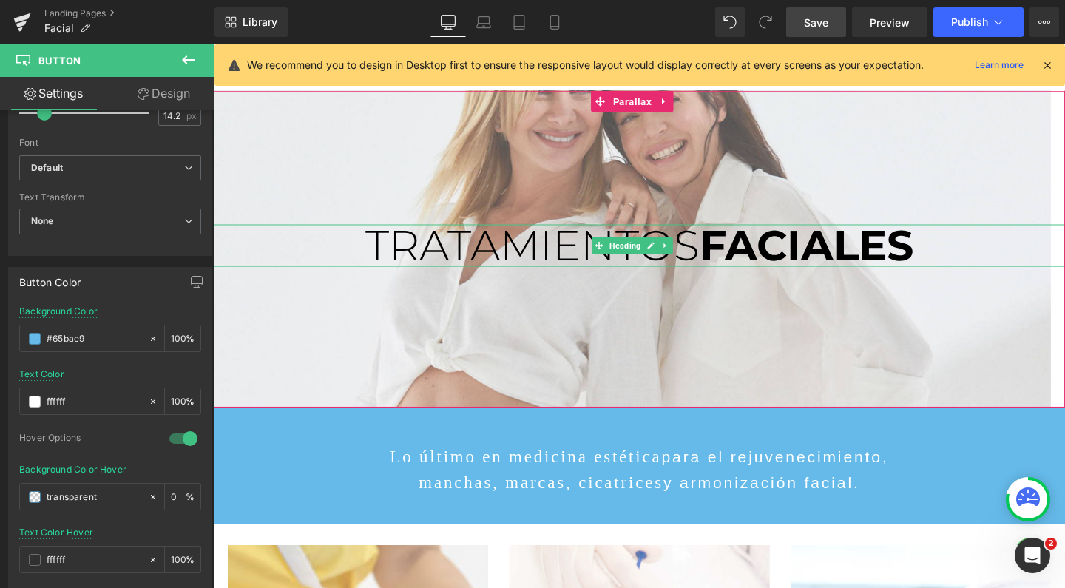
scroll to position [220, 0]
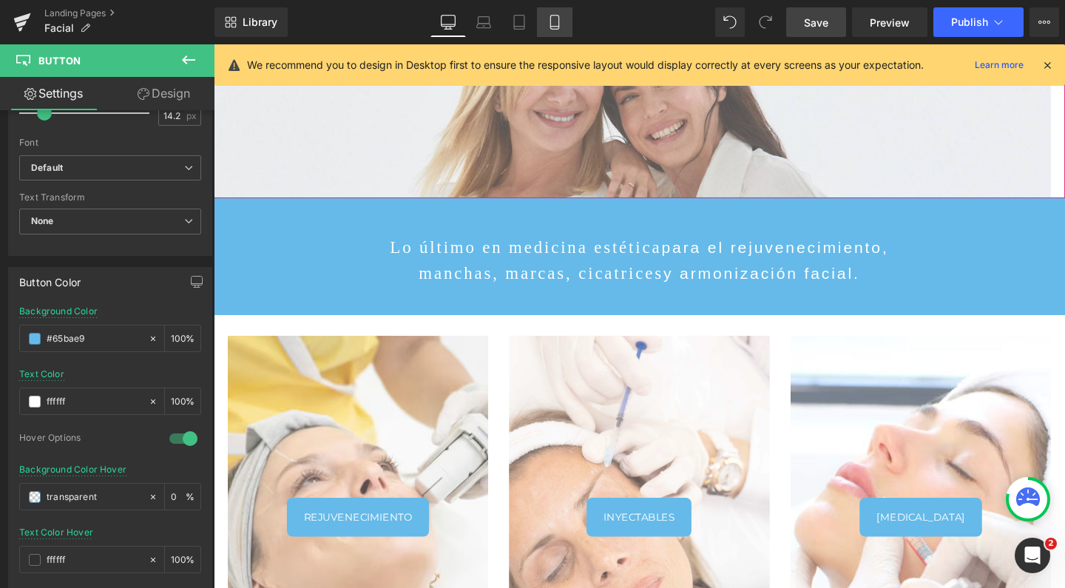
click at [552, 13] on link "Mobile" at bounding box center [554, 22] width 35 height 30
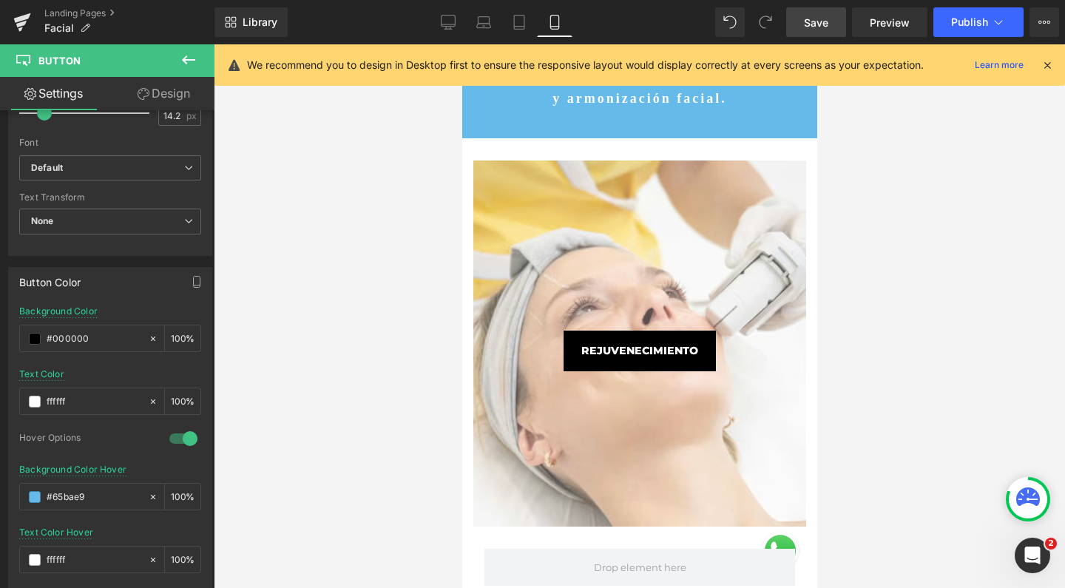
scroll to position [453, 0]
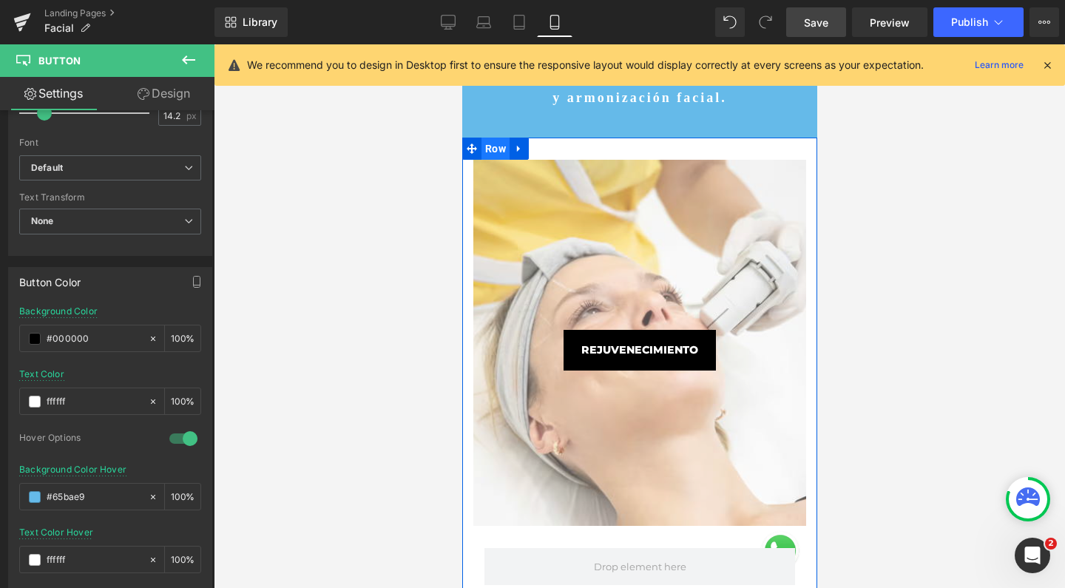
click at [502, 152] on span "Row" at bounding box center [495, 149] width 28 height 22
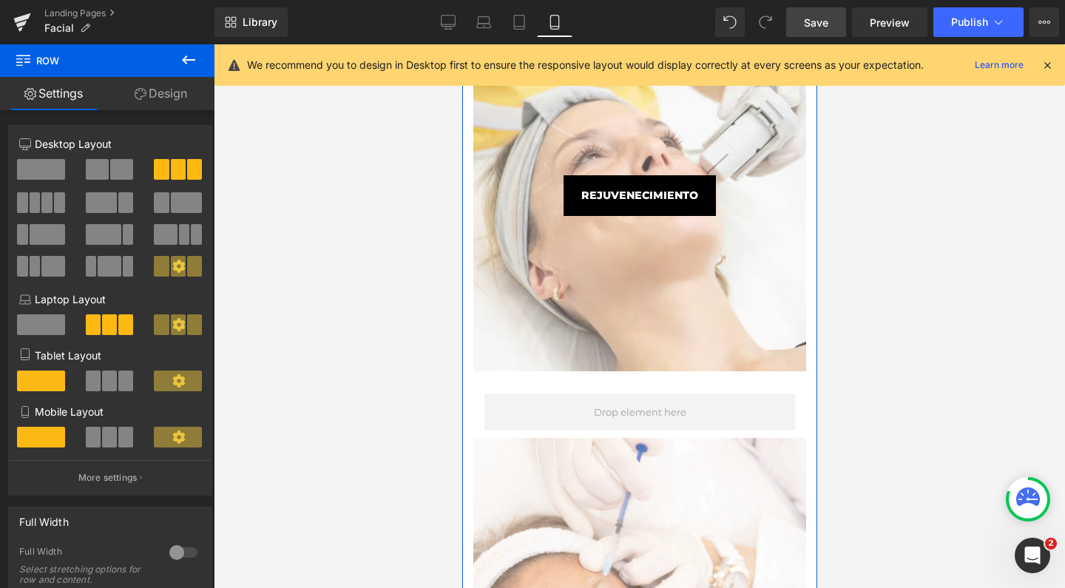
scroll to position [200, 0]
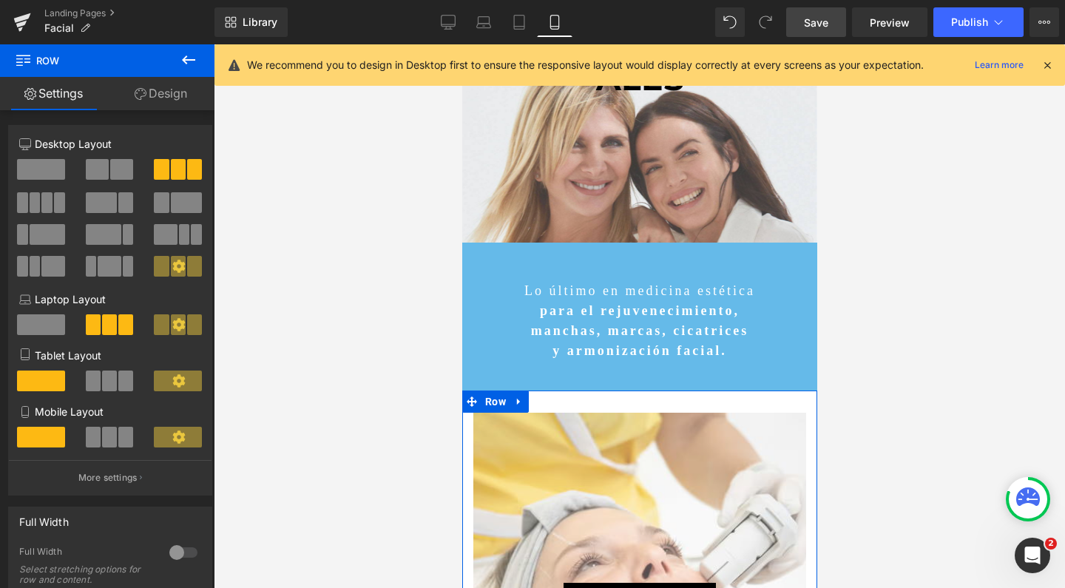
click at [168, 103] on link "Design" at bounding box center [160, 93] width 107 height 33
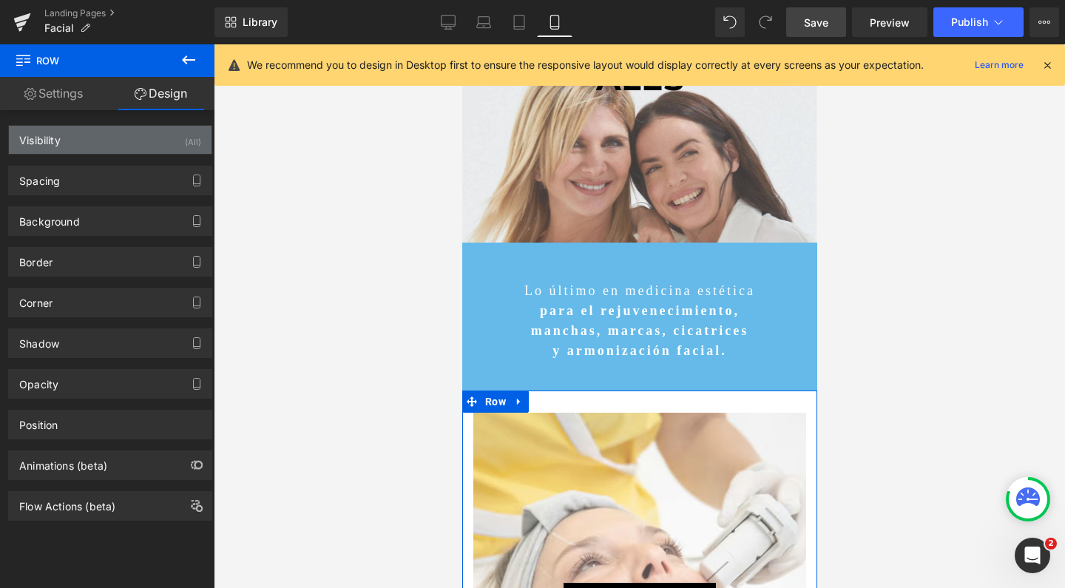
click at [107, 140] on div "Visibility (All)" at bounding box center [110, 140] width 203 height 28
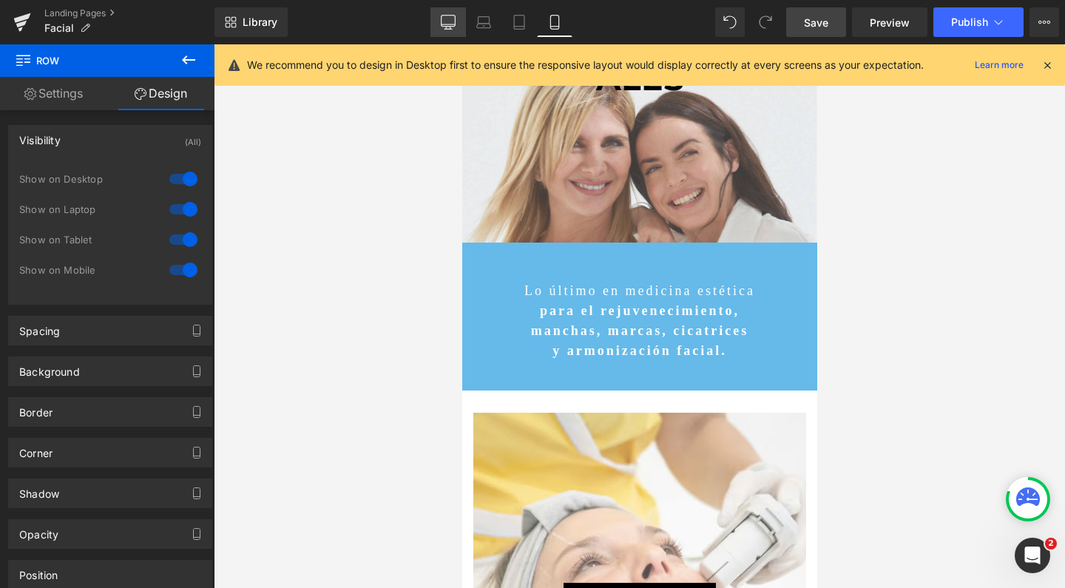
click at [449, 10] on link "Desktop" at bounding box center [447, 22] width 35 height 30
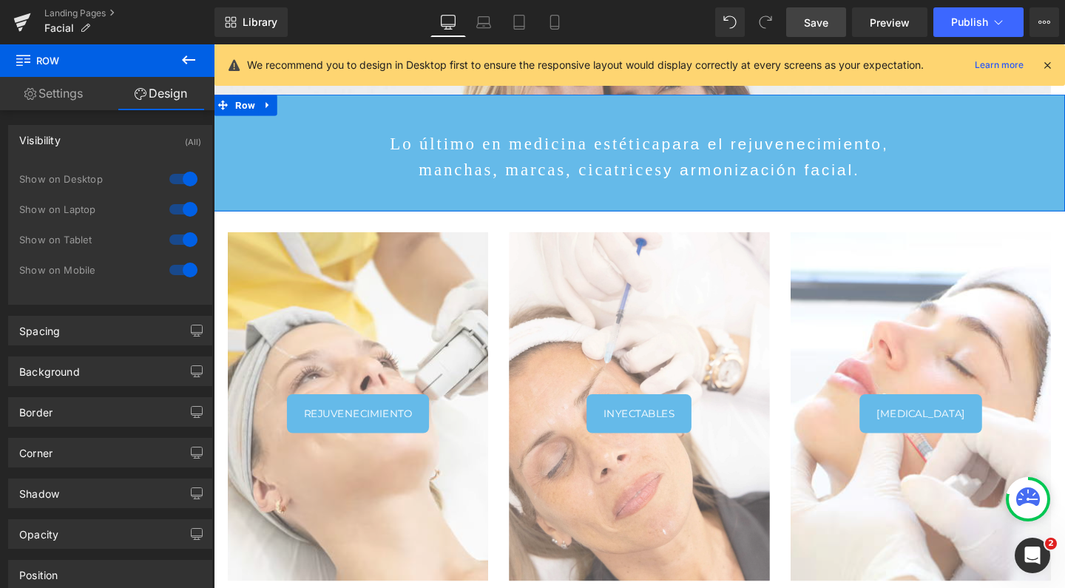
scroll to position [356, 0]
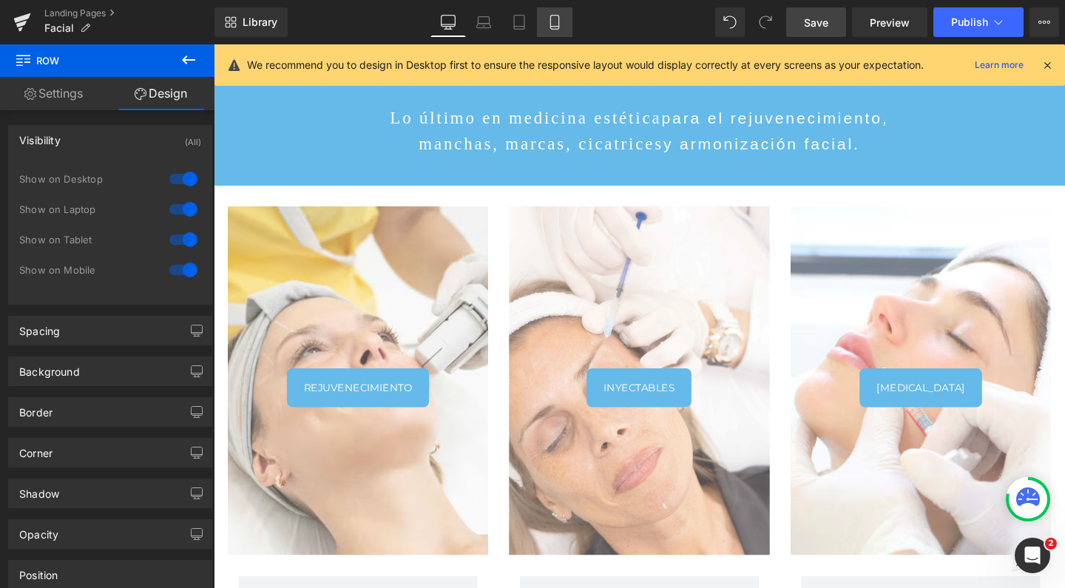
click at [555, 27] on icon at bounding box center [554, 27] width 8 height 0
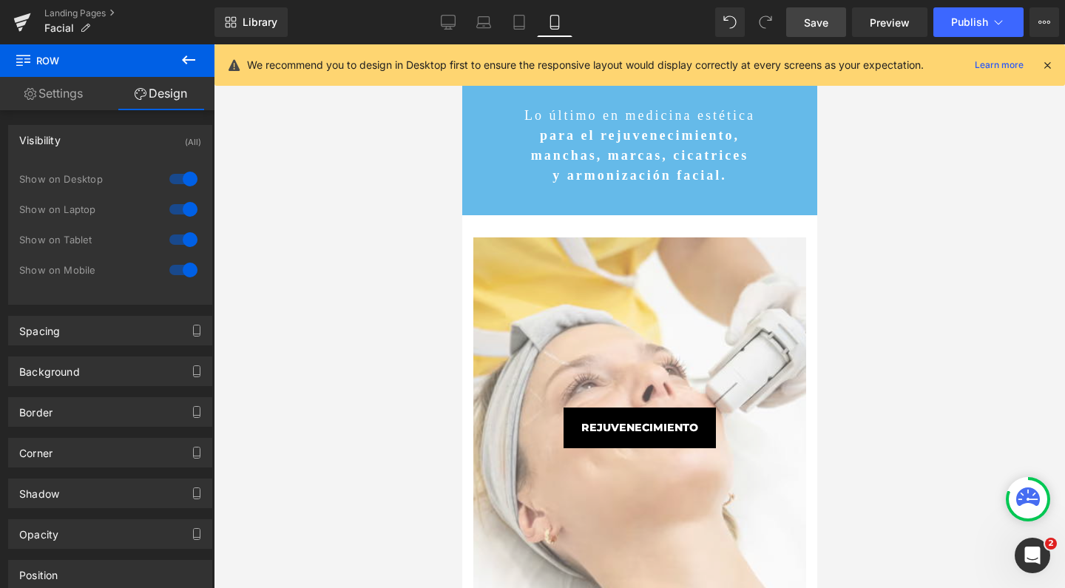
scroll to position [6261, 340]
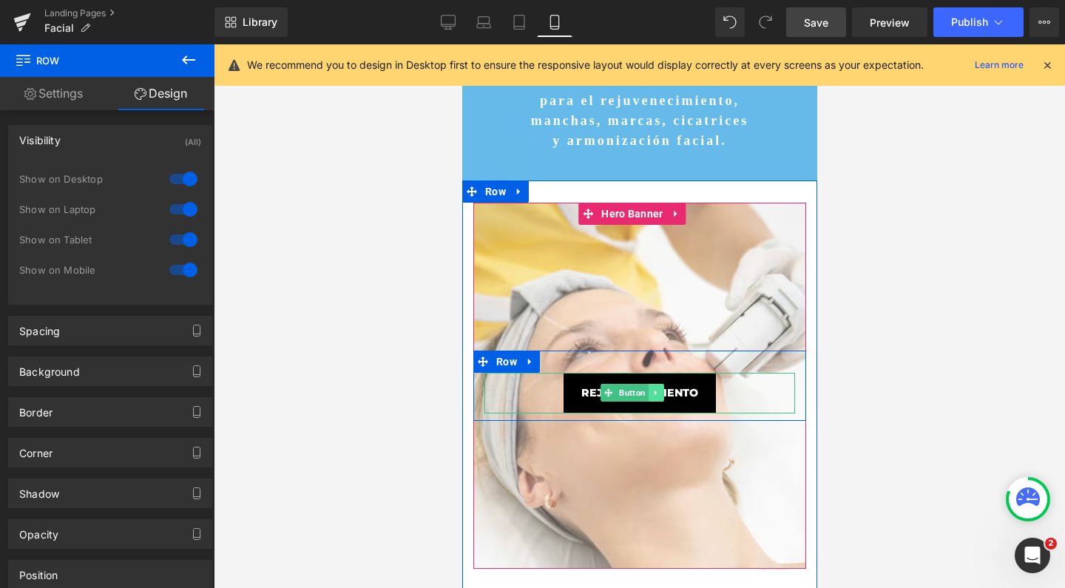
click at [654, 391] on icon at bounding box center [655, 392] width 2 height 5
click at [649, 390] on icon at bounding box center [647, 393] width 8 height 8
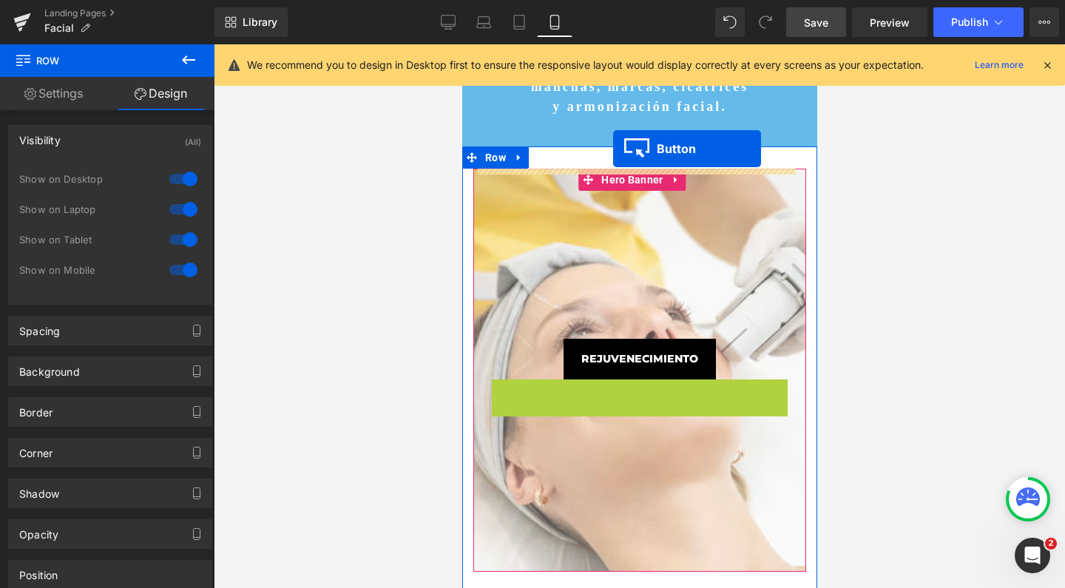
scroll to position [6298, 340]
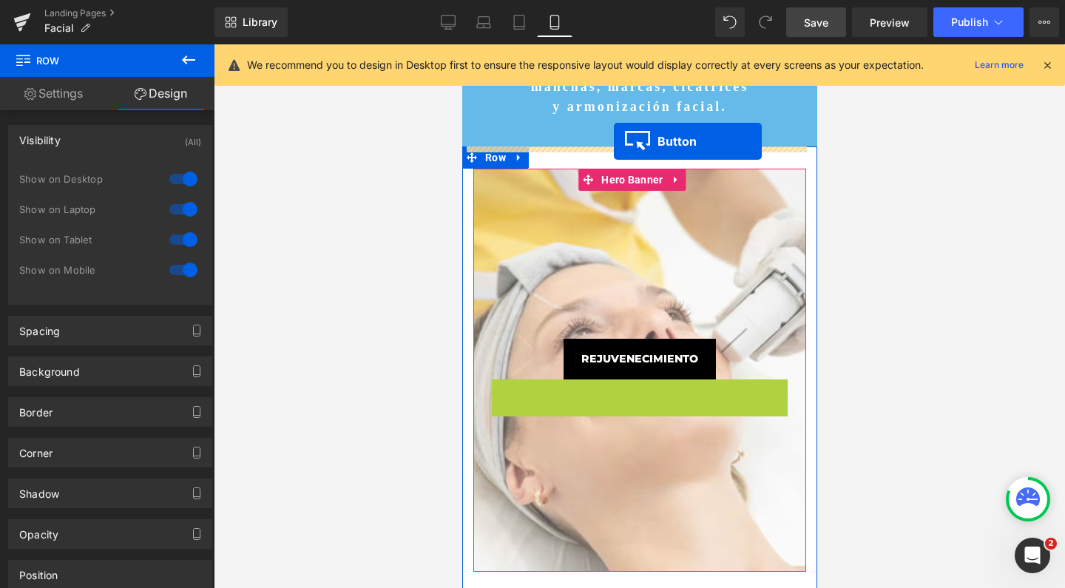
drag, startPoint x: 604, startPoint y: 394, endPoint x: 613, endPoint y: 141, distance: 253.1
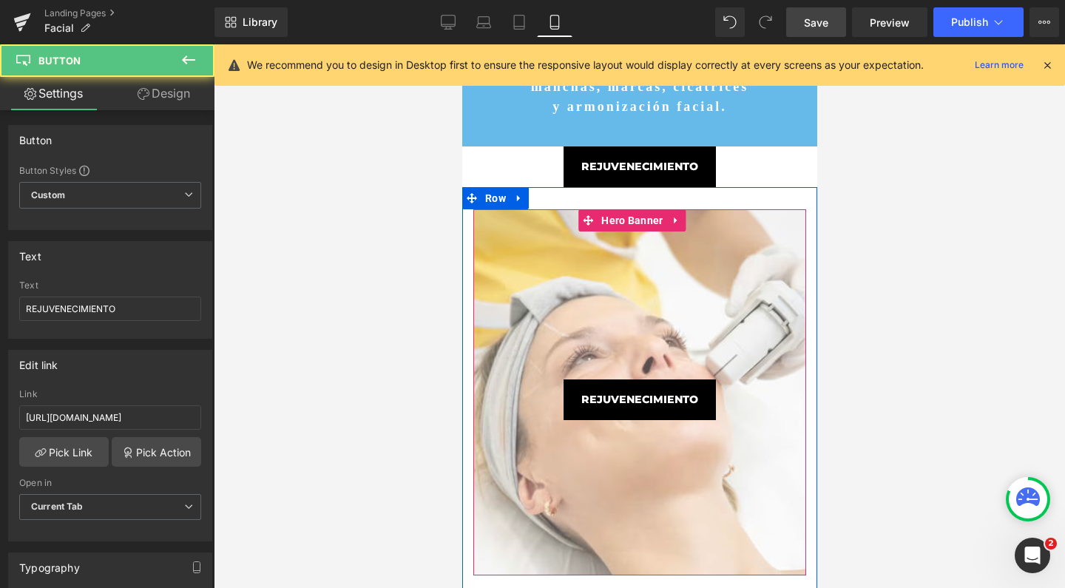
scroll to position [6301, 340]
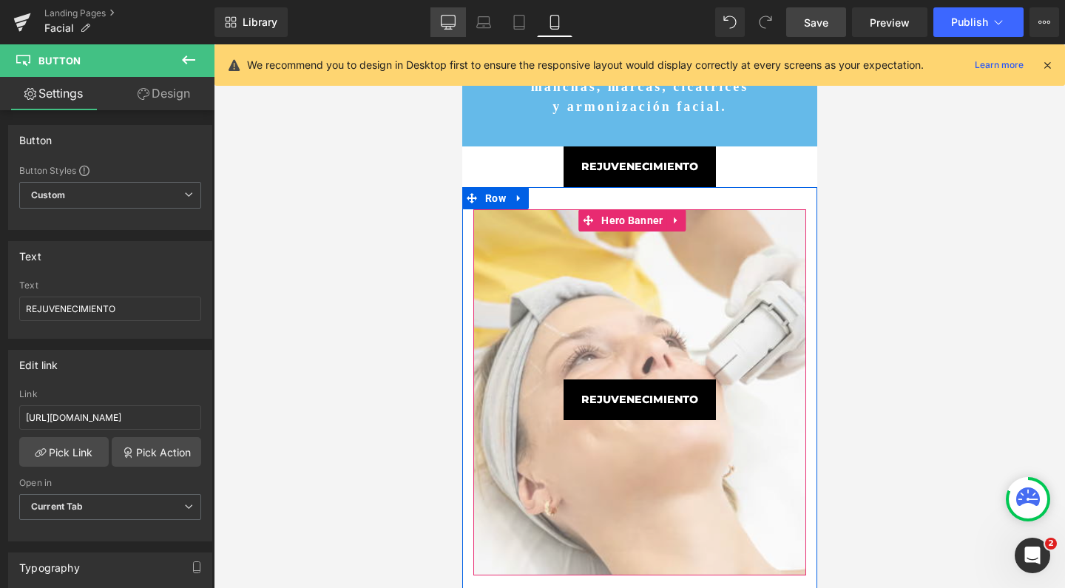
click at [436, 23] on link "Desktop" at bounding box center [447, 22] width 35 height 30
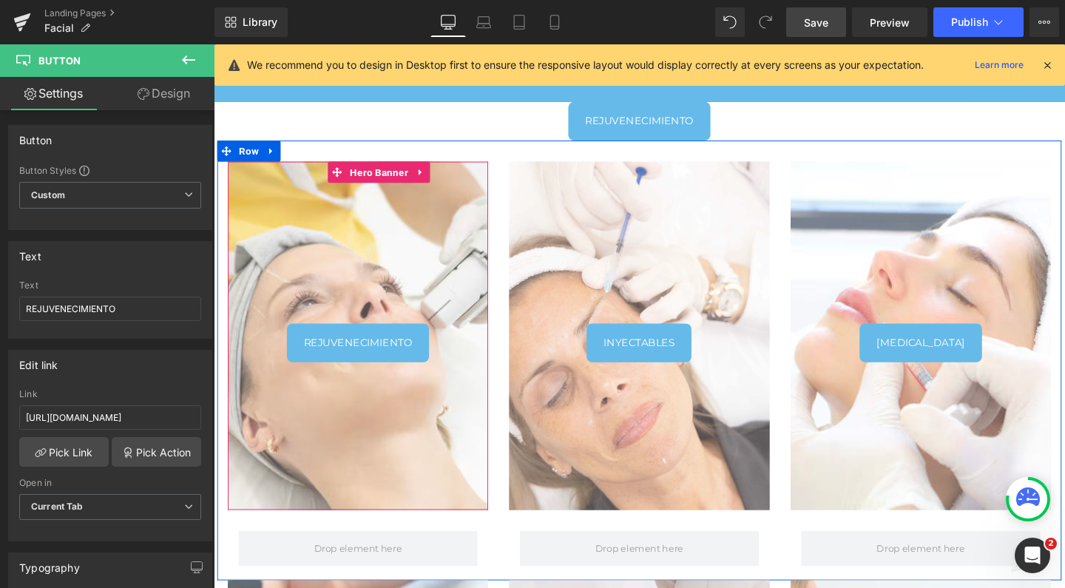
scroll to position [7, 7]
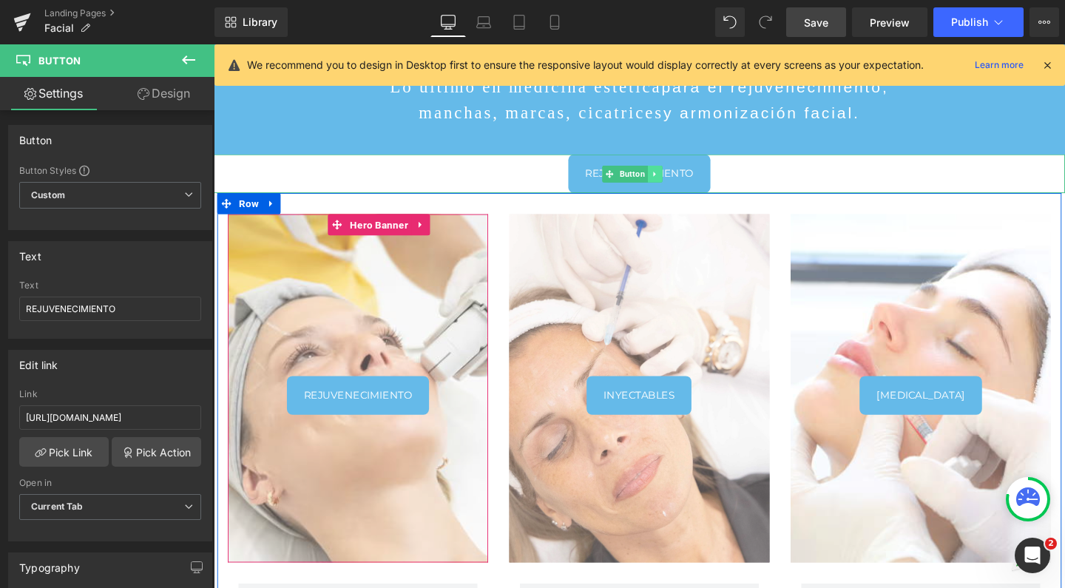
click at [673, 172] on link at bounding box center [678, 181] width 16 height 18
click at [682, 176] on icon at bounding box center [685, 180] width 8 height 8
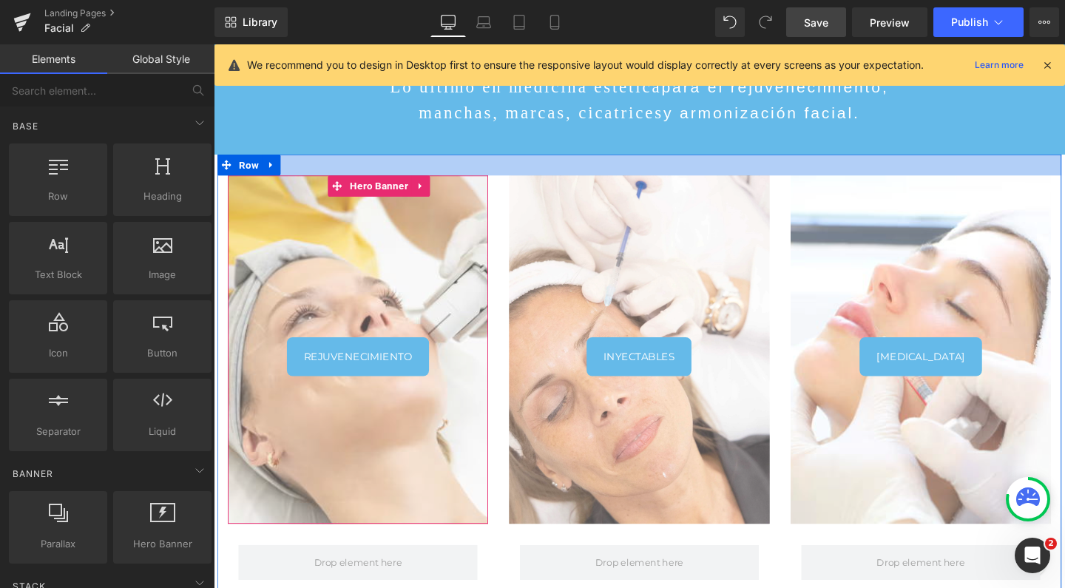
scroll to position [3231, 880]
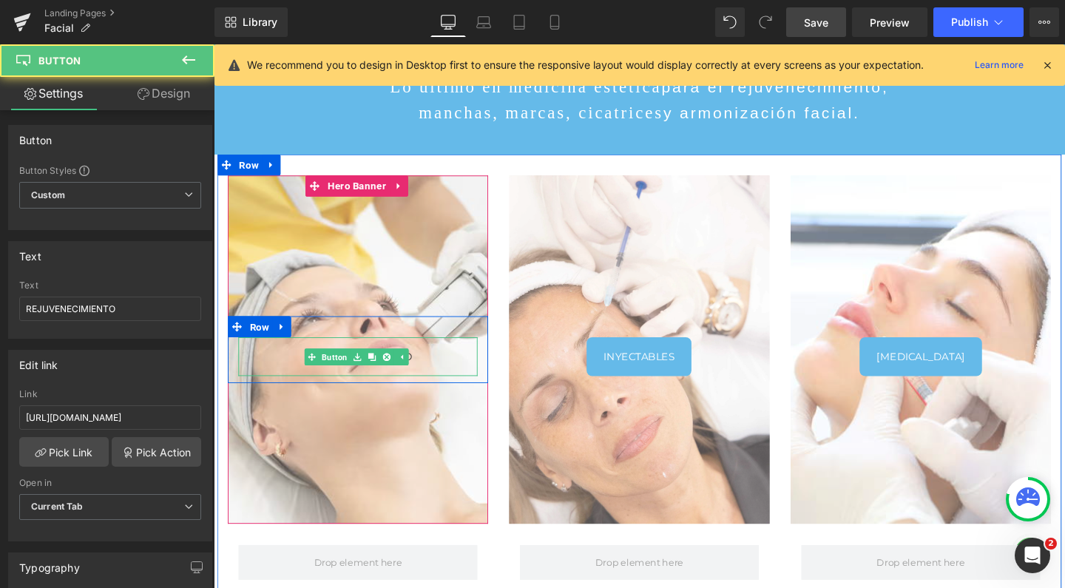
click at [296, 362] on link "REJUVENECIMIENTO" at bounding box center [365, 372] width 149 height 41
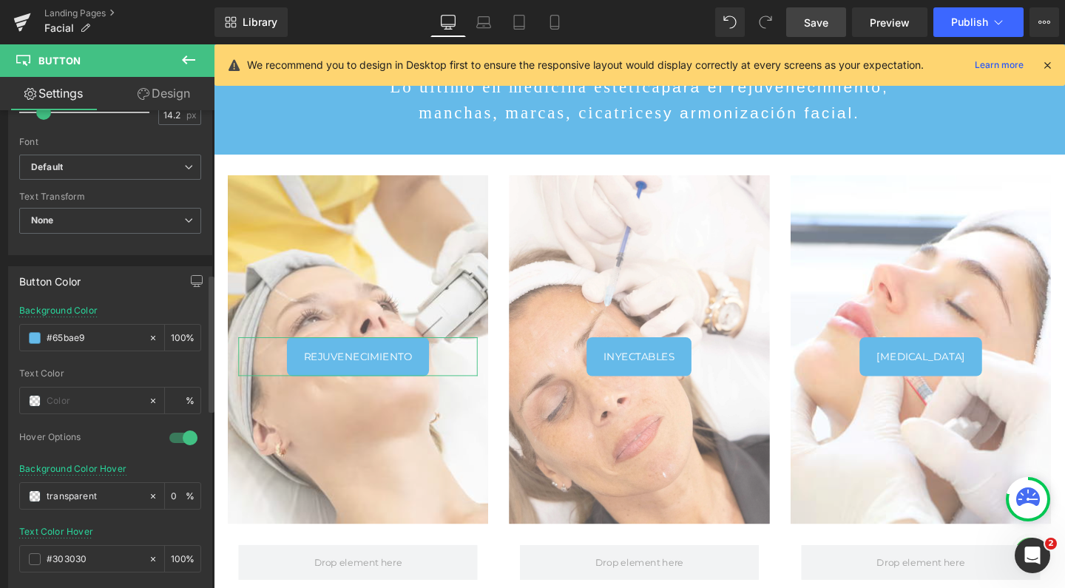
scroll to position [0, 0]
click at [63, 332] on input "#65bae9" at bounding box center [94, 335] width 95 height 16
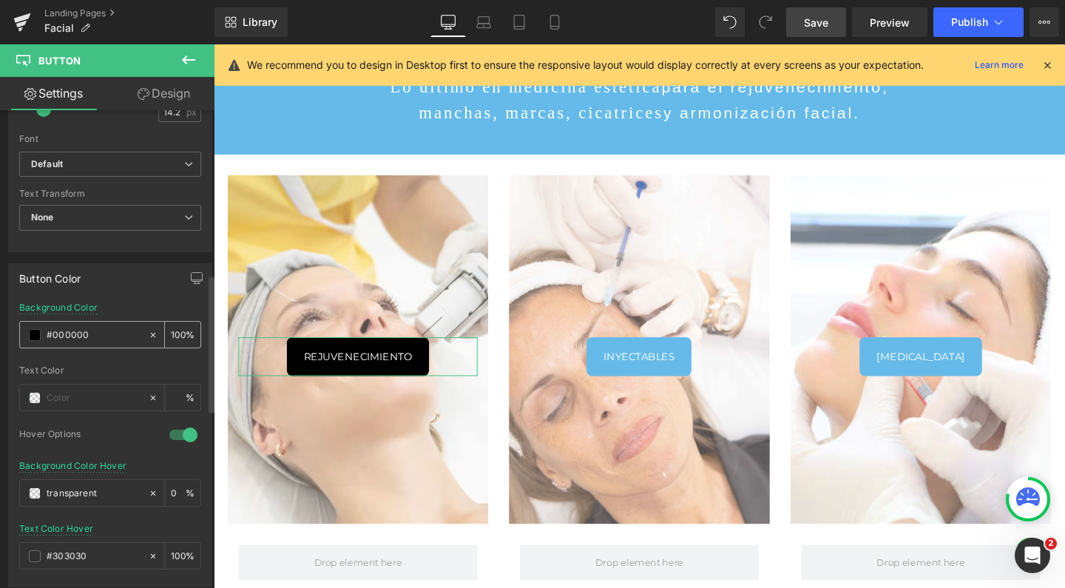
type input "#000000"
click at [172, 328] on input "number" at bounding box center [178, 334] width 15 height 16
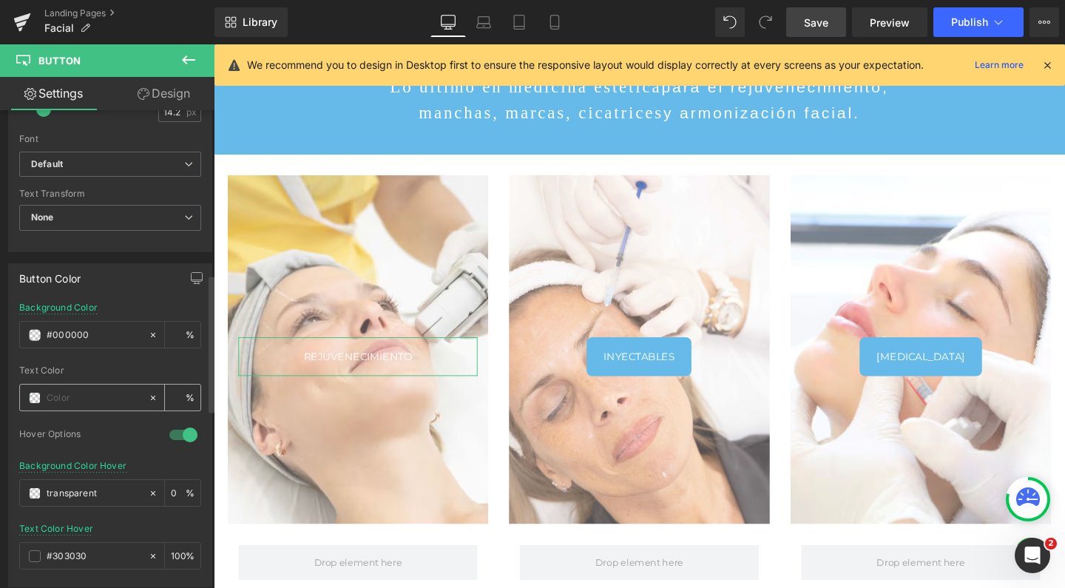
click at [105, 396] on input "text" at bounding box center [94, 398] width 95 height 16
click at [172, 333] on input "number" at bounding box center [178, 334] width 15 height 16
type input "100"
click at [93, 408] on div "%" at bounding box center [110, 397] width 182 height 27
click at [90, 400] on input "text" at bounding box center [94, 398] width 95 height 16
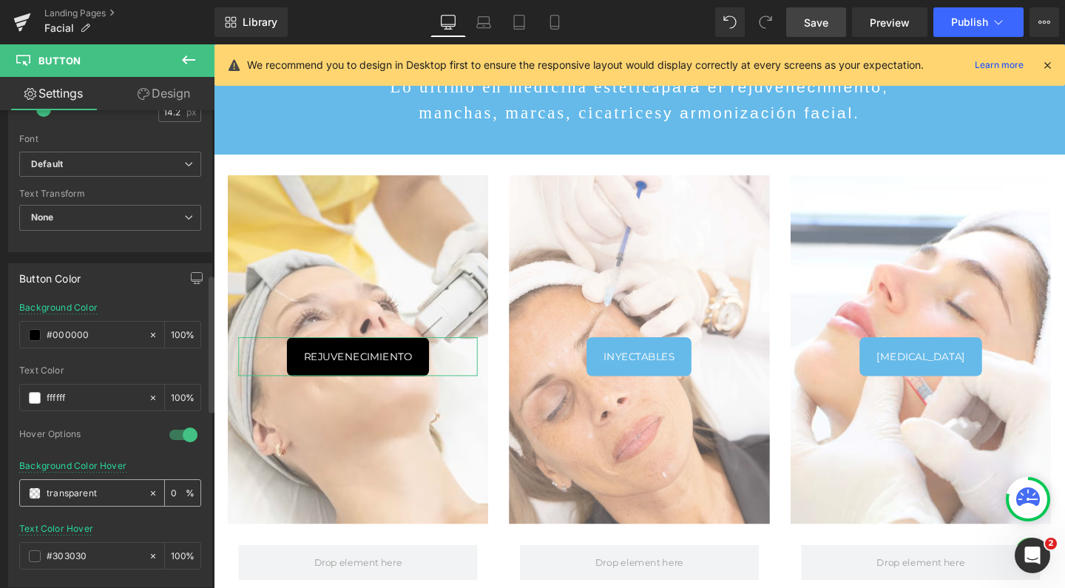
type input "ffffff"
click at [93, 481] on div "transparent" at bounding box center [84, 493] width 128 height 26
click at [91, 488] on input "transparent" at bounding box center [94, 493] width 95 height 16
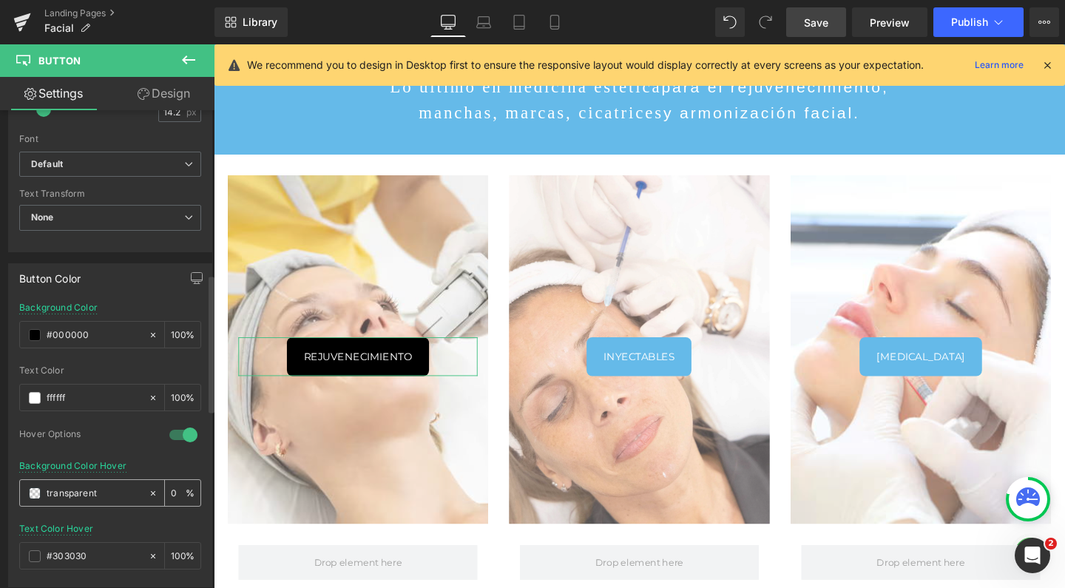
click at [91, 488] on input "transparent" at bounding box center [94, 493] width 95 height 16
type input "65bae9"
click at [76, 552] on input "#303030" at bounding box center [94, 556] width 95 height 16
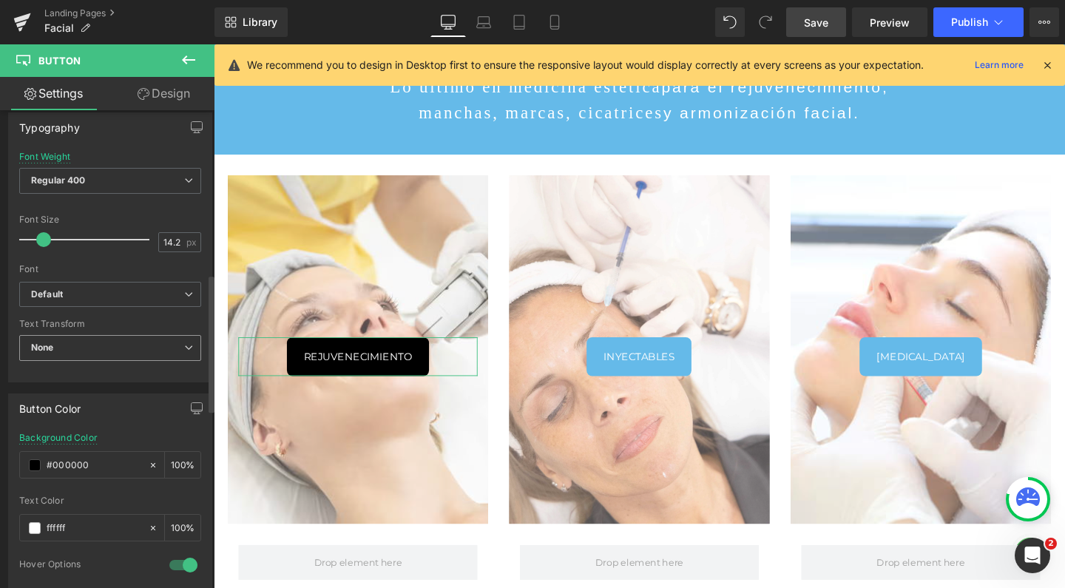
scroll to position [411, 0]
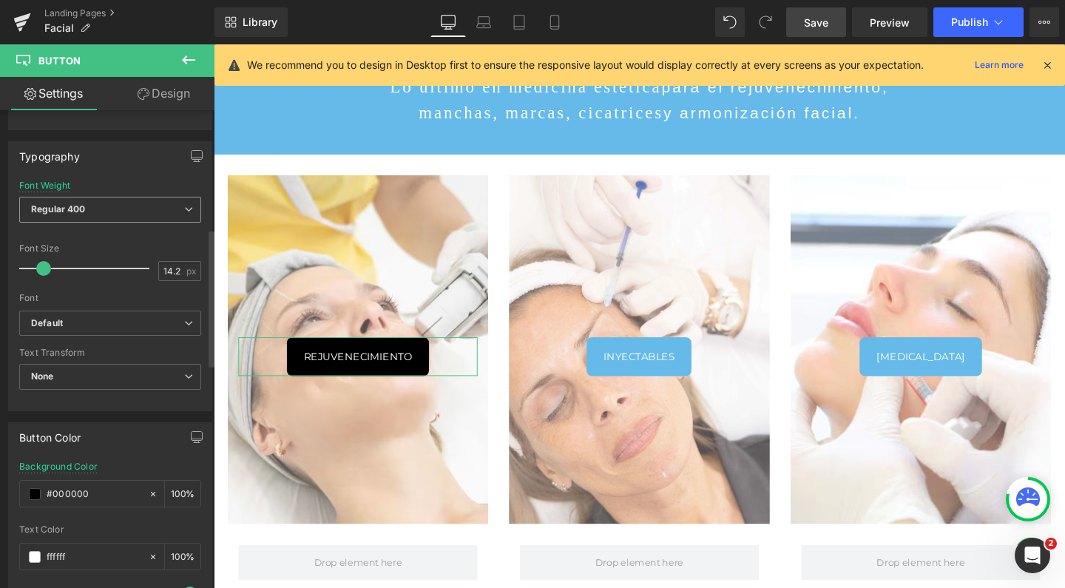
type input "fffff"
click at [92, 211] on span "Regular 400" at bounding box center [110, 210] width 182 height 26
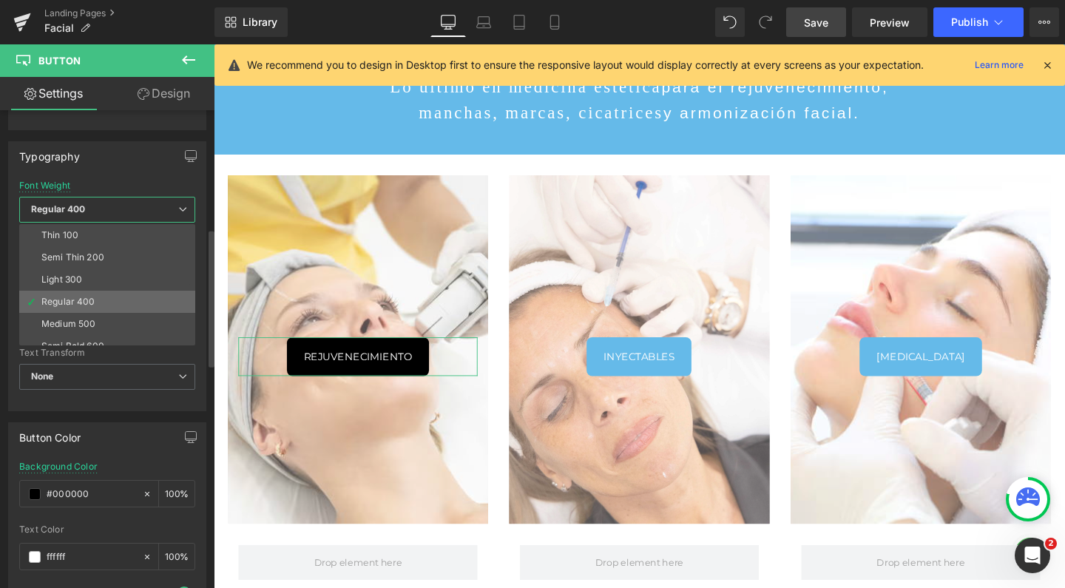
scroll to position [72, 0]
click at [96, 291] on div "Super Bold 800" at bounding box center [74, 296] width 67 height 10
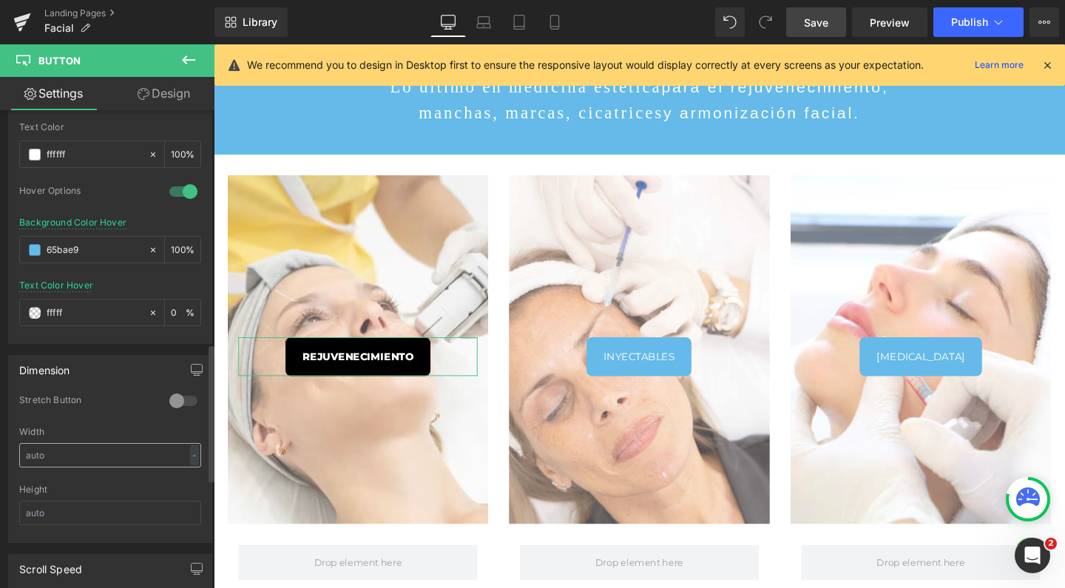
scroll to position [811, 0]
click at [80, 13] on link "Landing Pages" at bounding box center [129, 13] width 170 height 12
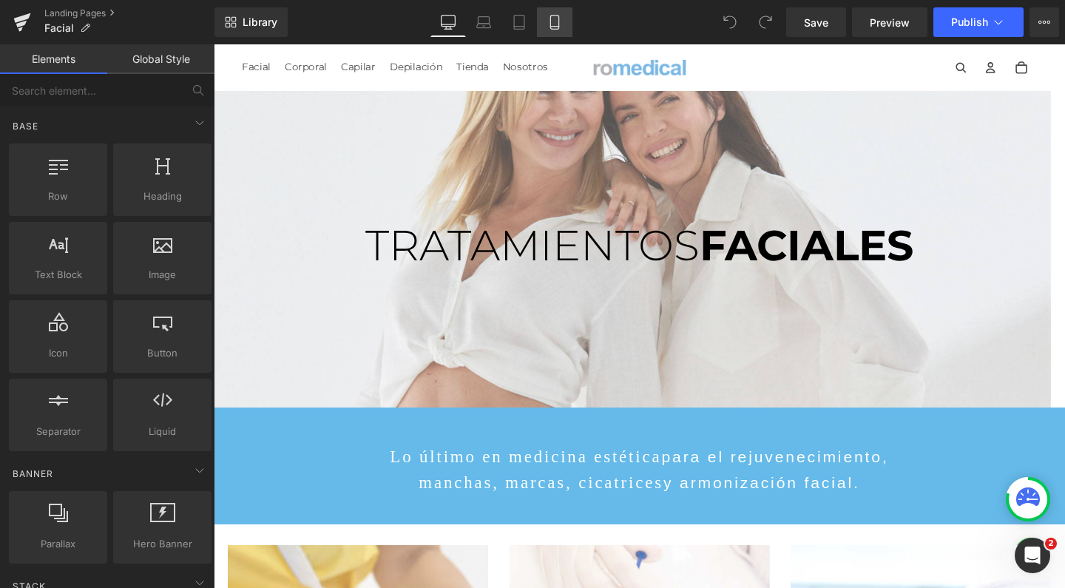
click at [544, 30] on link "Mobile" at bounding box center [554, 22] width 35 height 30
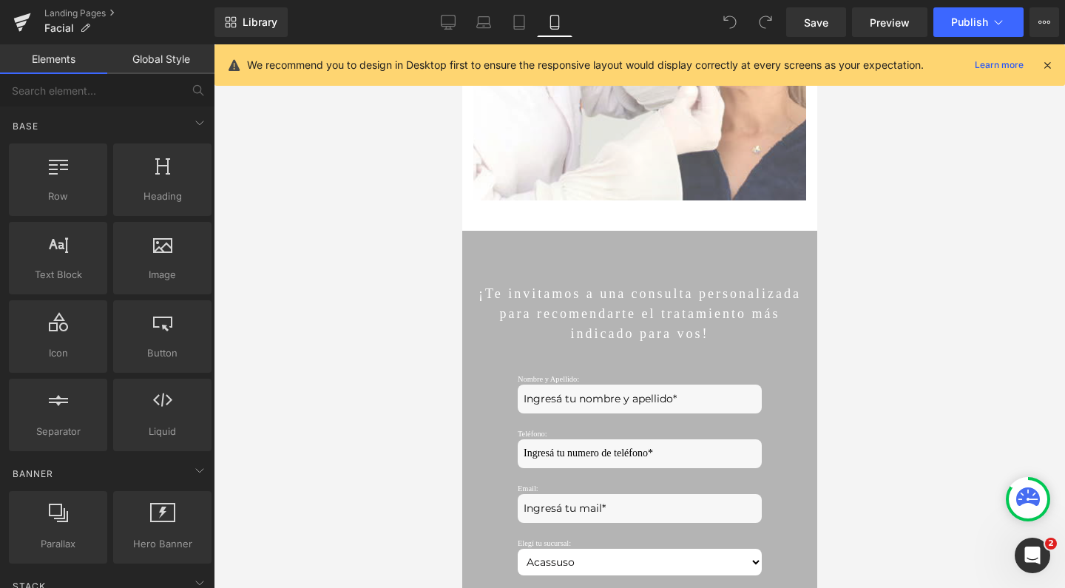
scroll to position [2958, 0]
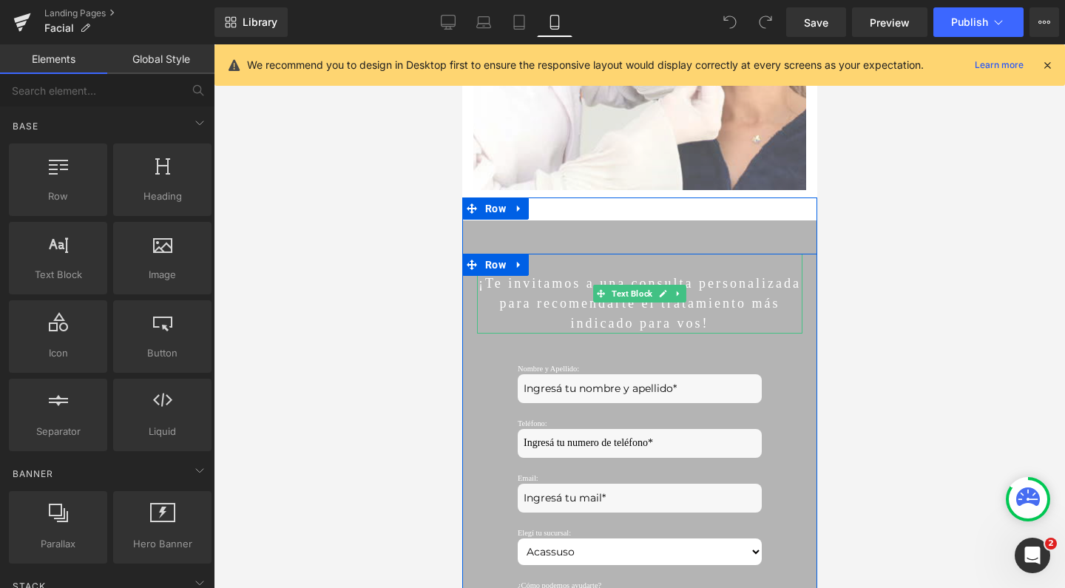
click at [686, 274] on p "¡Te invitamos a una consulta personalizada para recomendarte el tratamiento más…" at bounding box center [638, 304] width 325 height 60
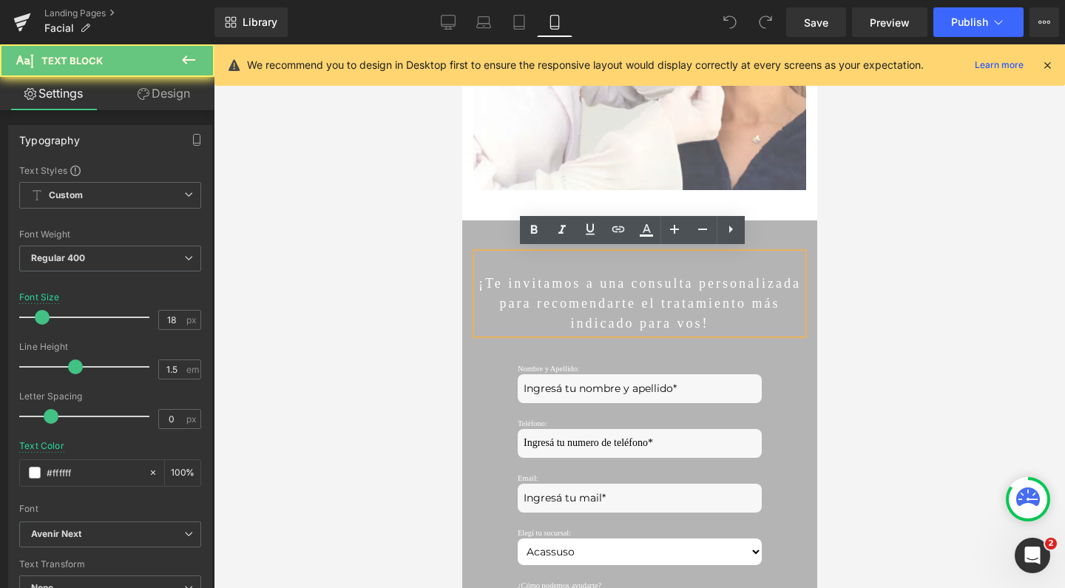
click at [678, 277] on p "¡Te invitamos a una consulta personalizada para recomendarte el tratamiento más…" at bounding box center [638, 304] width 325 height 60
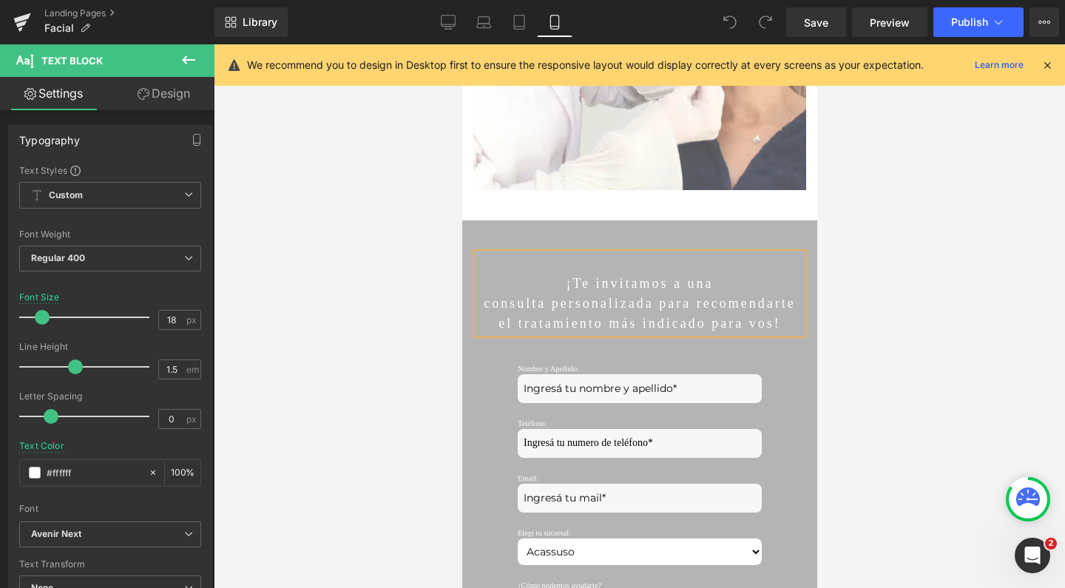
scroll to position [6281, 340]
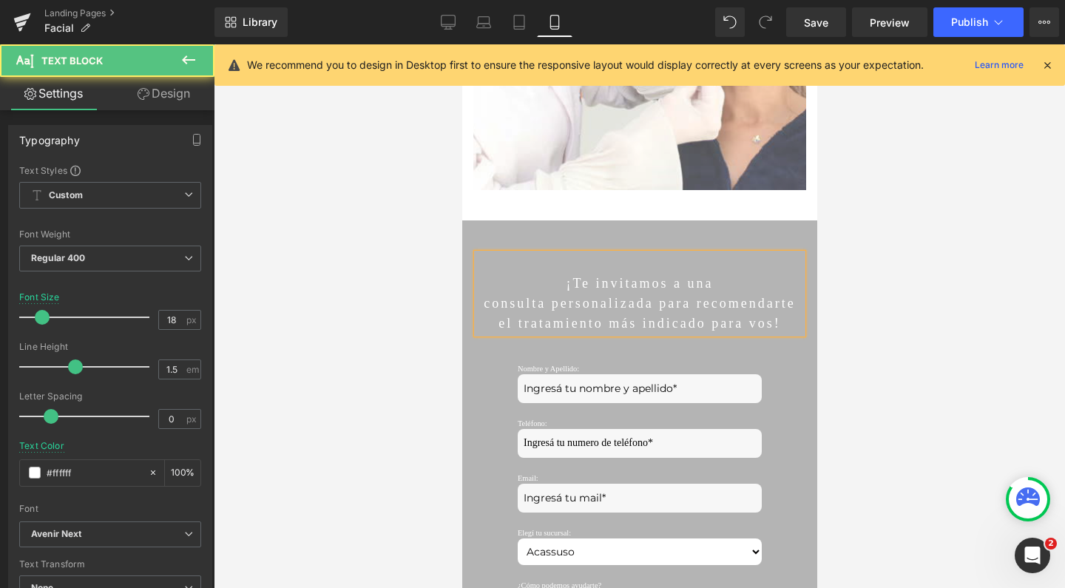
click at [711, 298] on p "consulta personalizada para recomendarte el tratamiento más indicado para vos!" at bounding box center [638, 314] width 325 height 40
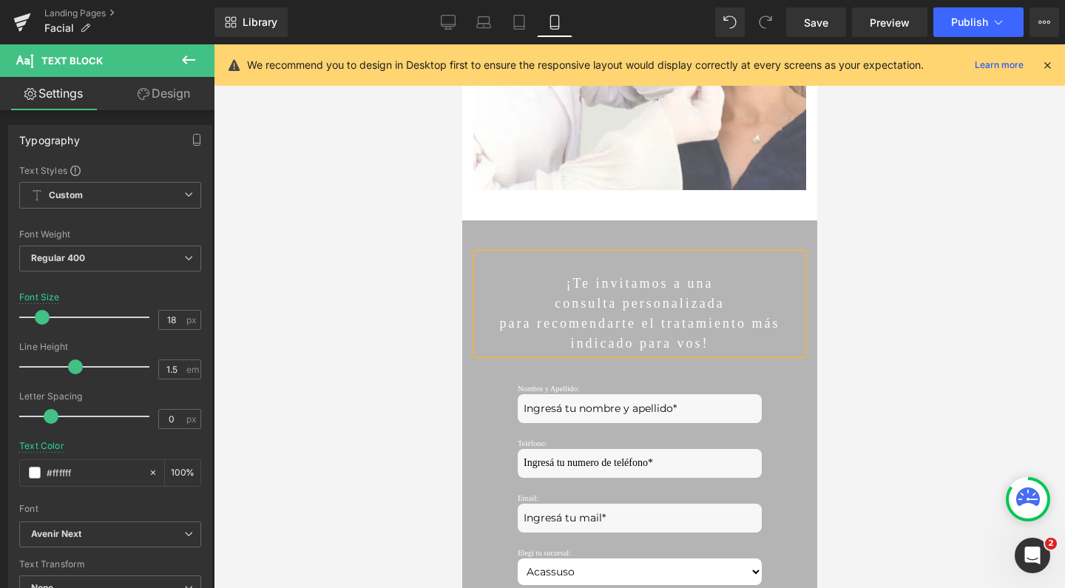
click at [635, 319] on p "para recomendarte el tratamiento más indicado para vos!" at bounding box center [638, 334] width 325 height 40
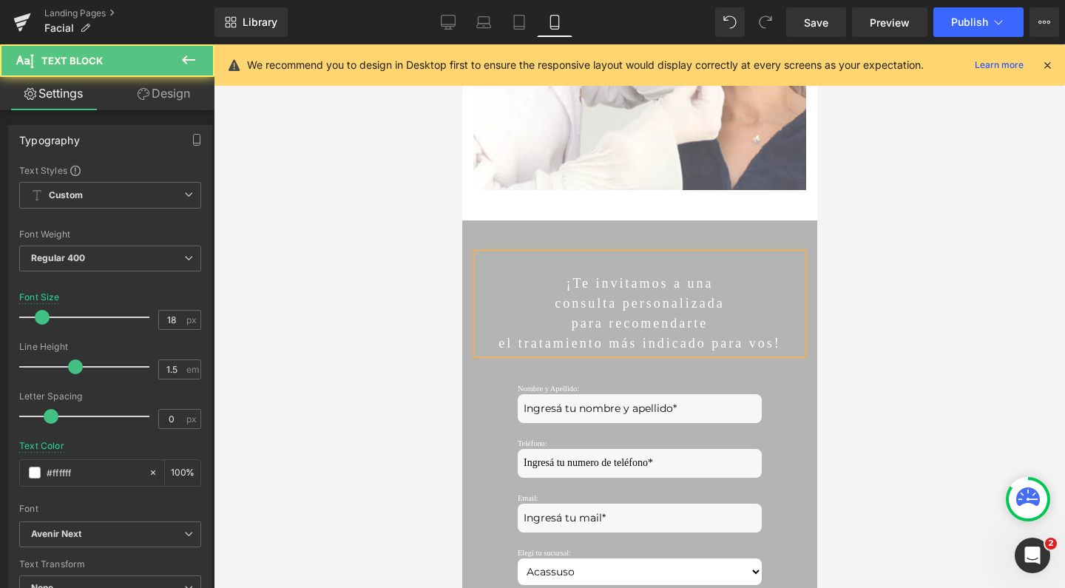
click at [633, 339] on p "el tratamiento más indicado para vos!" at bounding box center [638, 344] width 325 height 20
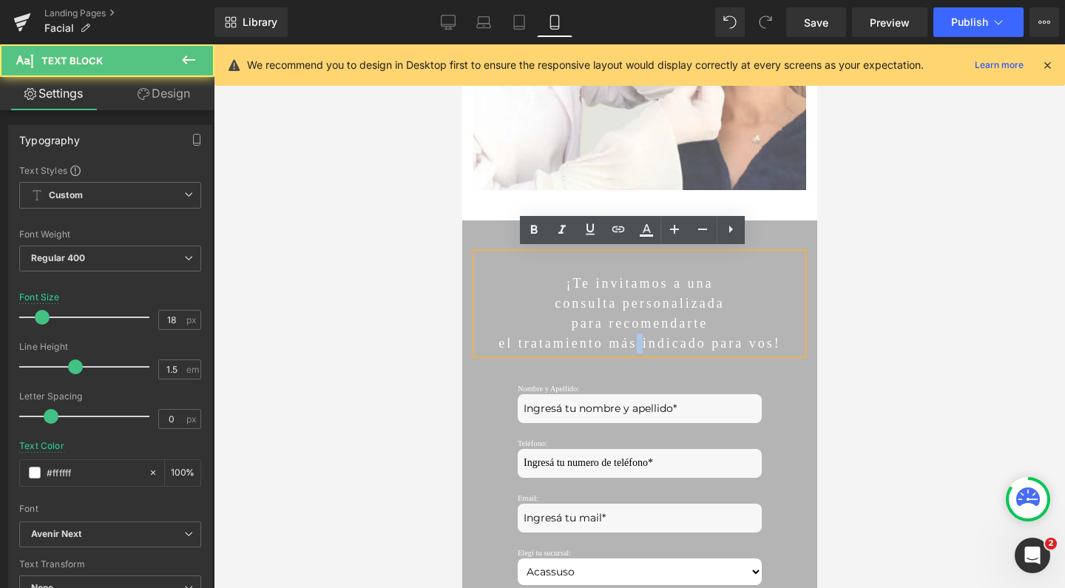
click at [628, 337] on p "el tratamiento más indicado para vos!" at bounding box center [638, 344] width 325 height 20
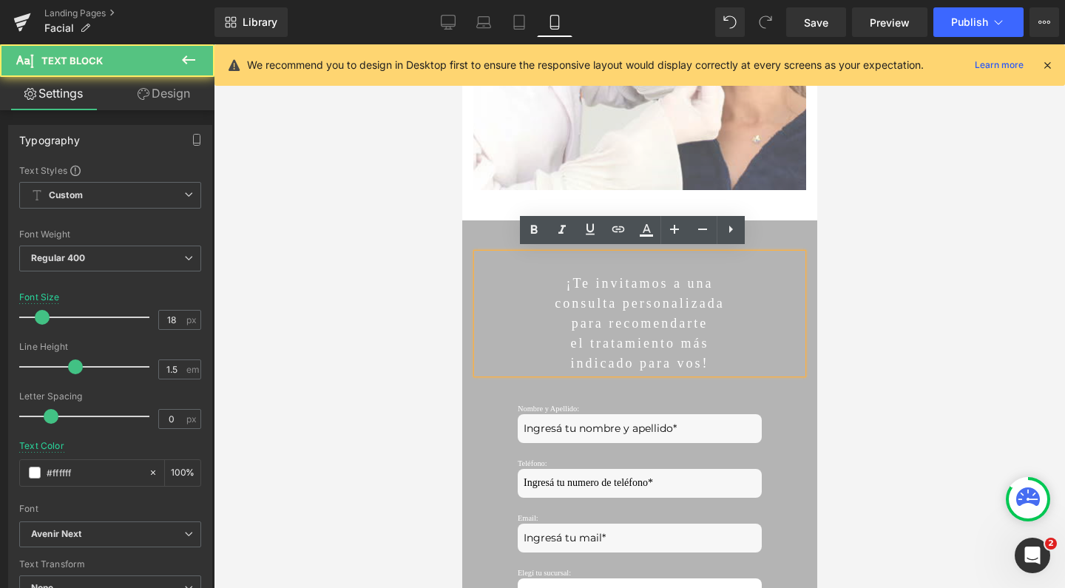
scroll to position [6301, 340]
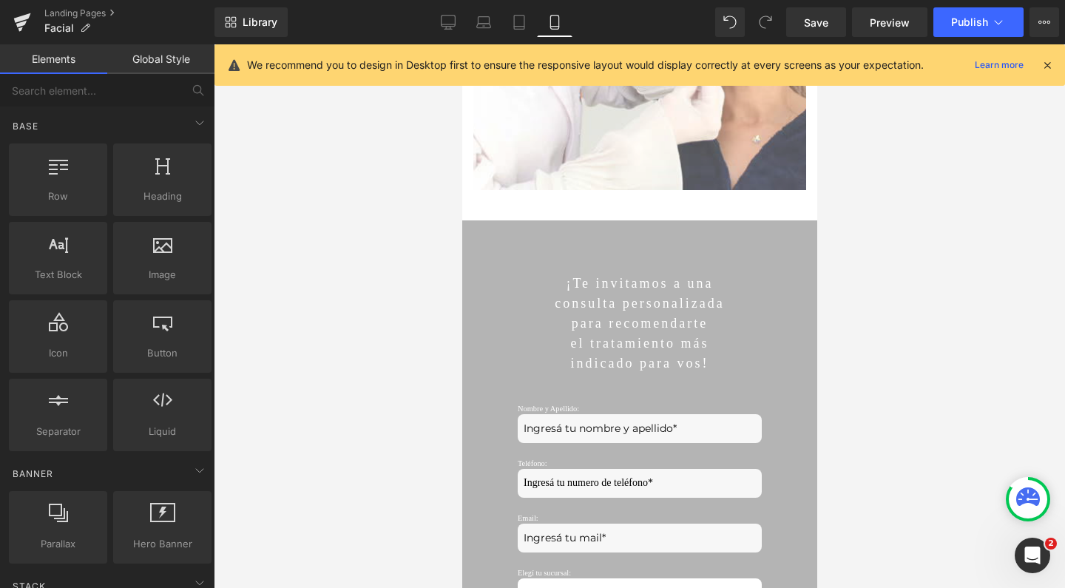
click at [970, 257] on div at bounding box center [639, 316] width 851 height 544
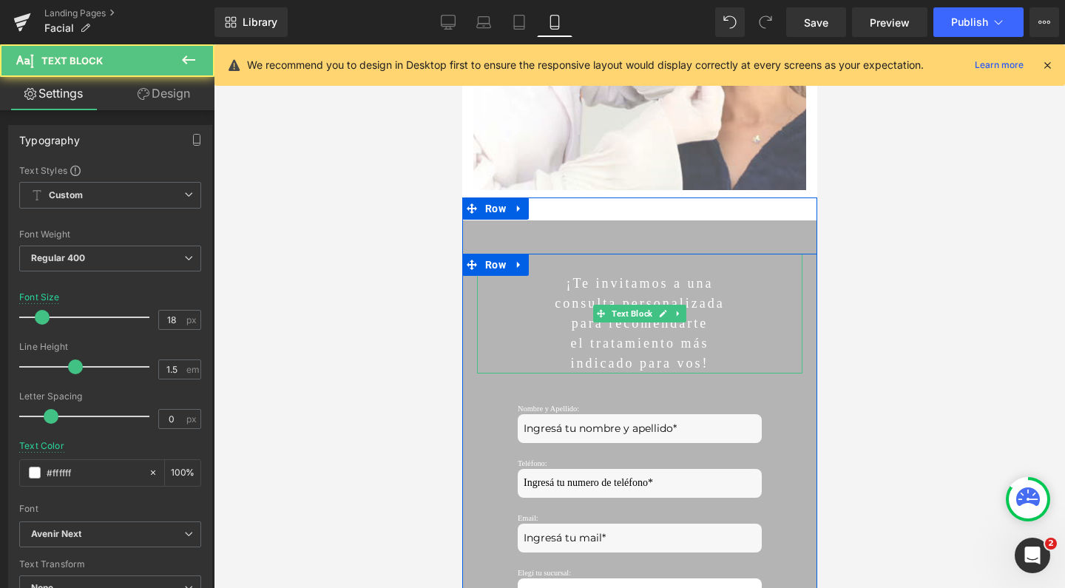
click at [712, 303] on p "consulta personalizada" at bounding box center [638, 304] width 325 height 20
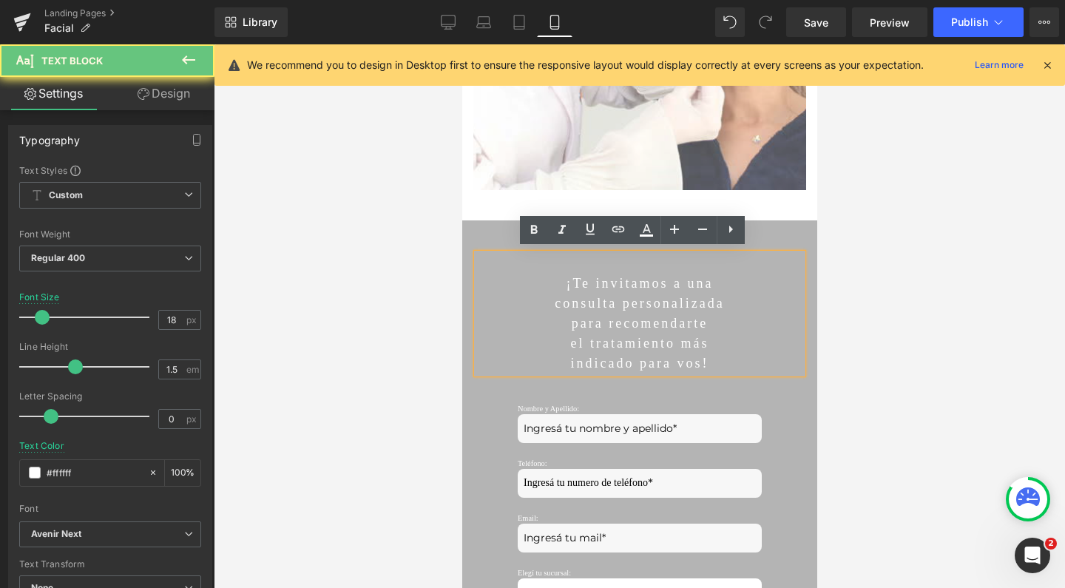
click at [712, 303] on p "consulta personalizada" at bounding box center [638, 304] width 325 height 20
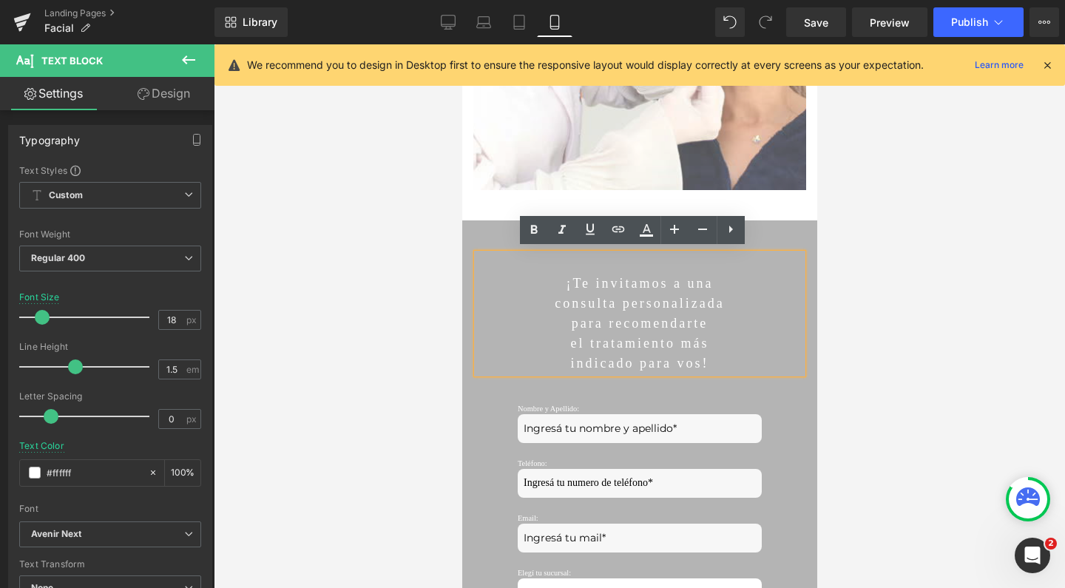
click at [712, 303] on p "consulta personalizada" at bounding box center [638, 304] width 325 height 20
click at [532, 226] on icon at bounding box center [533, 229] width 7 height 9
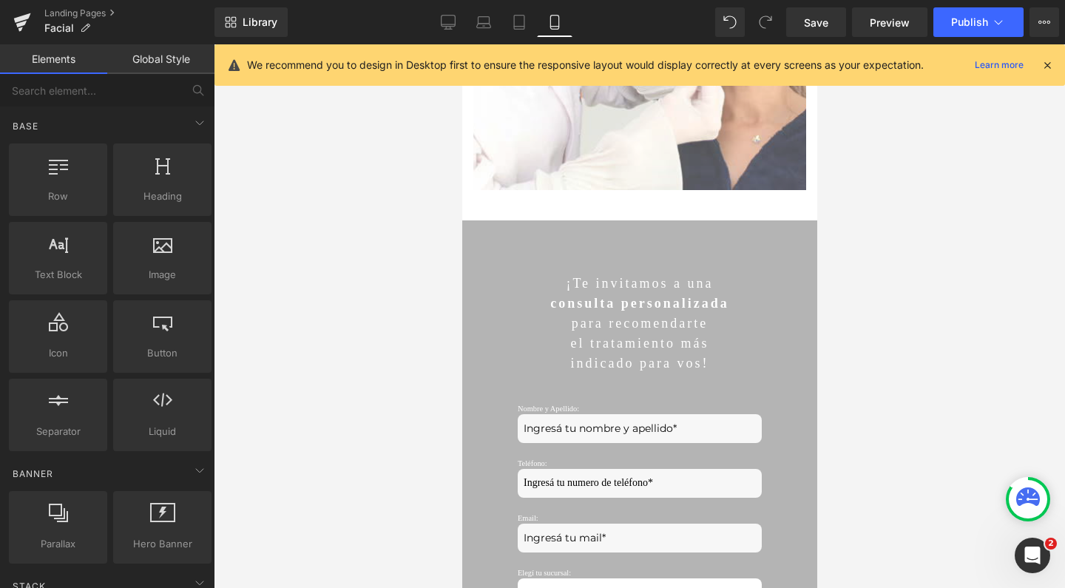
click at [876, 313] on div at bounding box center [639, 316] width 851 height 544
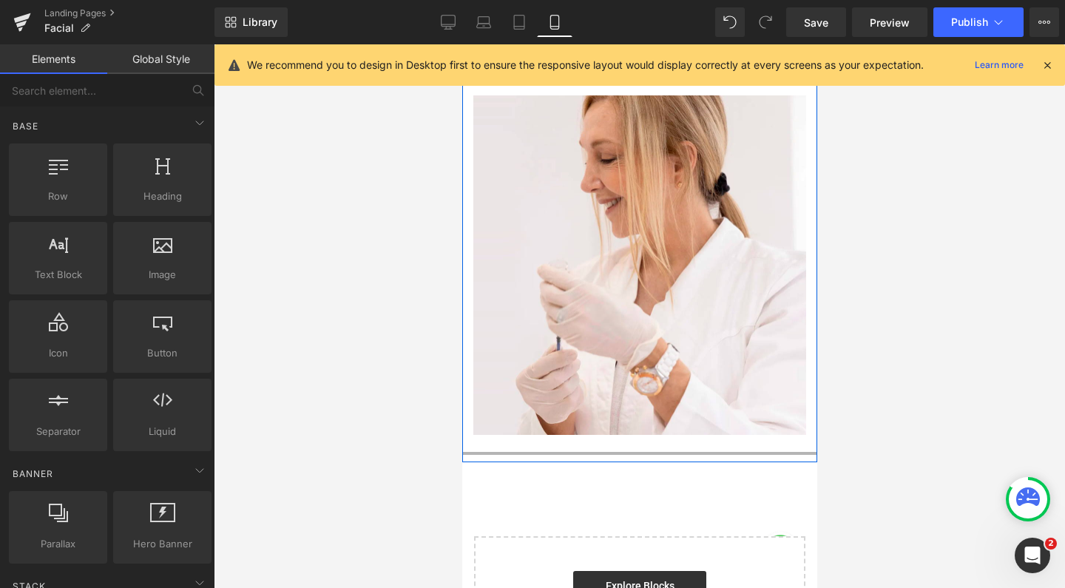
scroll to position [5120, 0]
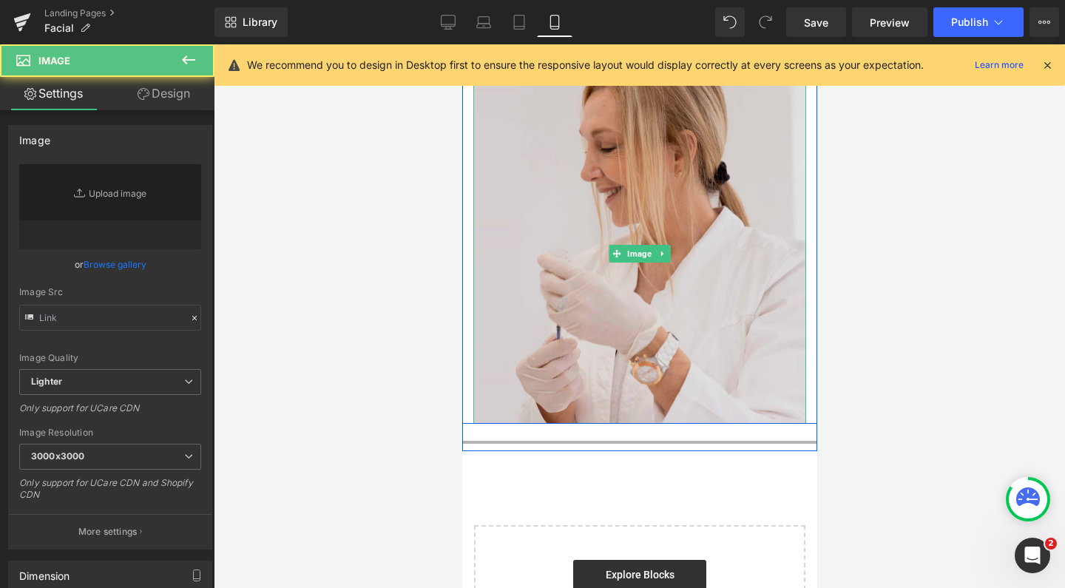
click at [693, 253] on img at bounding box center [639, 254] width 333 height 340
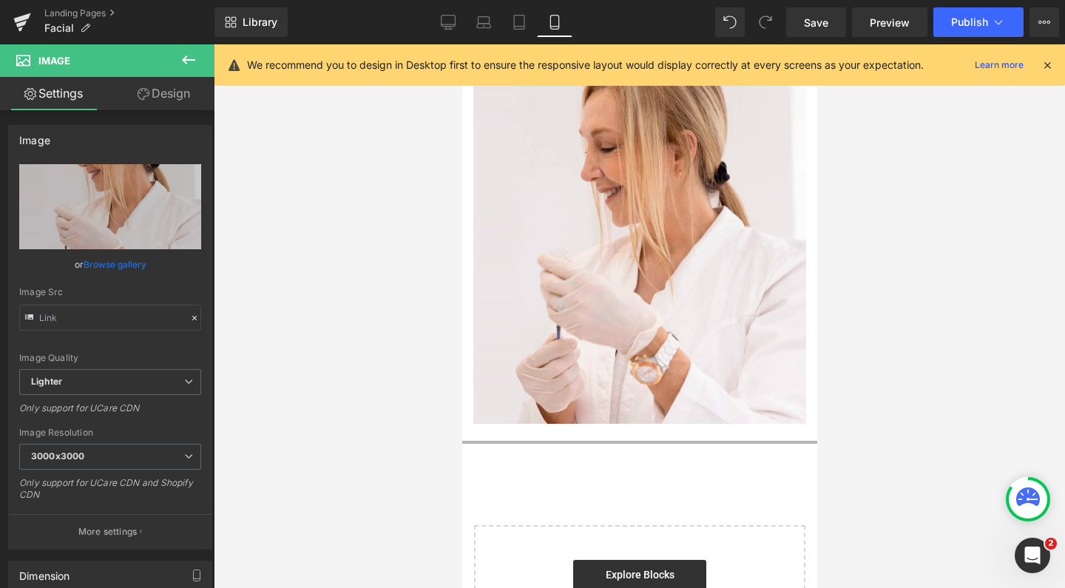
click at [821, 38] on div "Library Mobile Desktop Laptop Tablet Mobile Save Preview Publish Scheduled View…" at bounding box center [639, 22] width 850 height 44
click at [819, 33] on link "Save" at bounding box center [816, 22] width 60 height 30
click at [95, 11] on link "Landing Pages" at bounding box center [129, 13] width 170 height 12
